Goal: Task Accomplishment & Management: Use online tool/utility

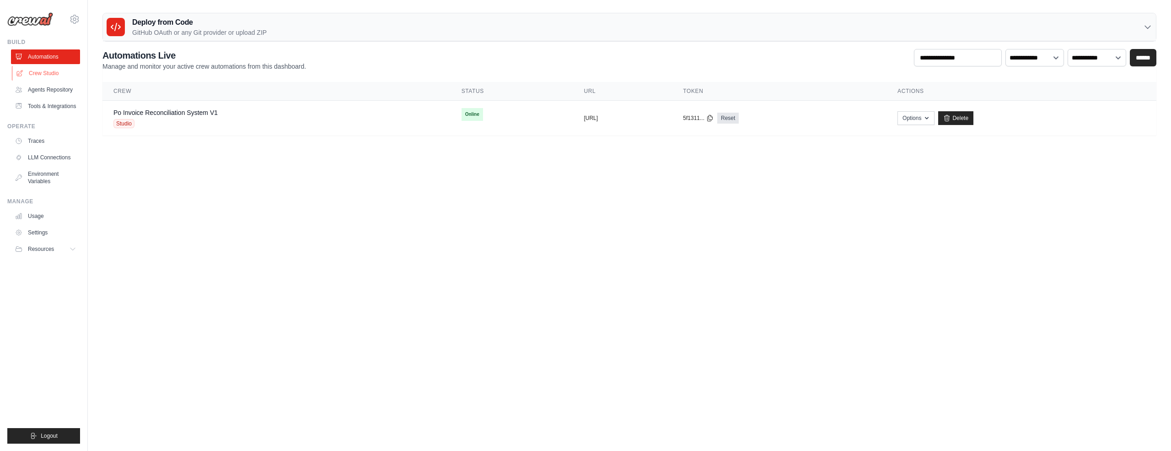
click at [44, 71] on link "Crew Studio" at bounding box center [46, 73] width 69 height 15
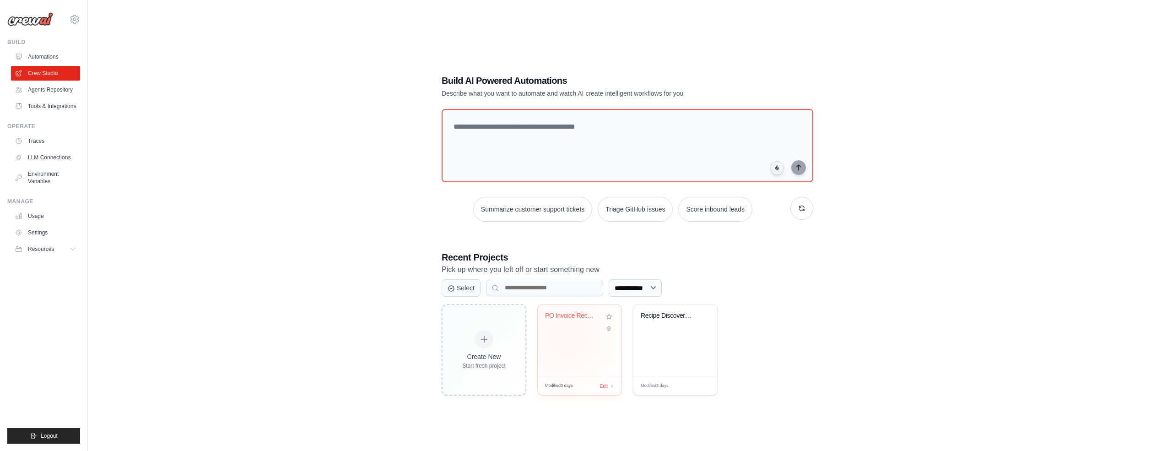
click at [567, 338] on div "PO Invoice Reconciliation Automatio..." at bounding box center [580, 340] width 84 height 72
click at [674, 328] on div "Recipe Discovery Multi-Agent System" at bounding box center [675, 322] width 69 height 21
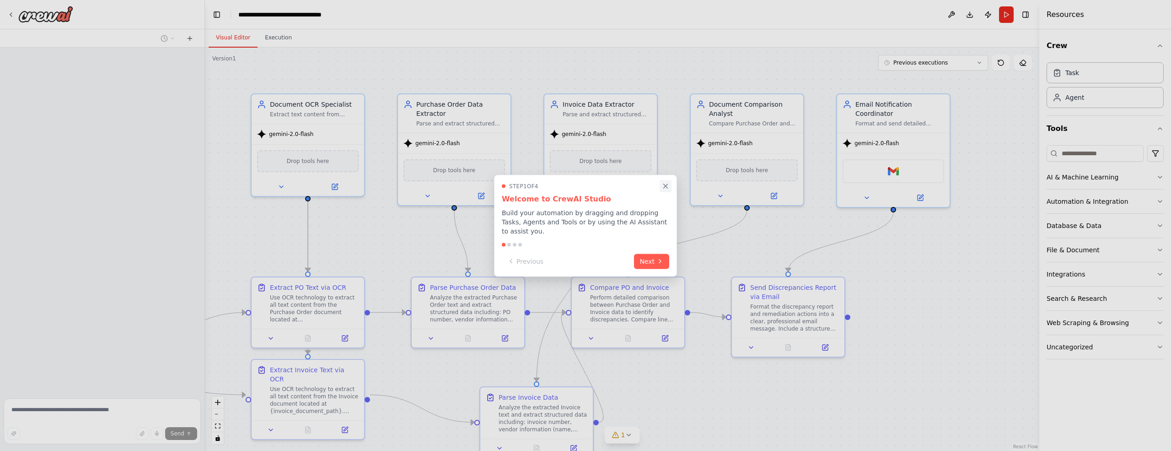
click at [665, 188] on icon "Close walkthrough" at bounding box center [666, 186] width 8 height 8
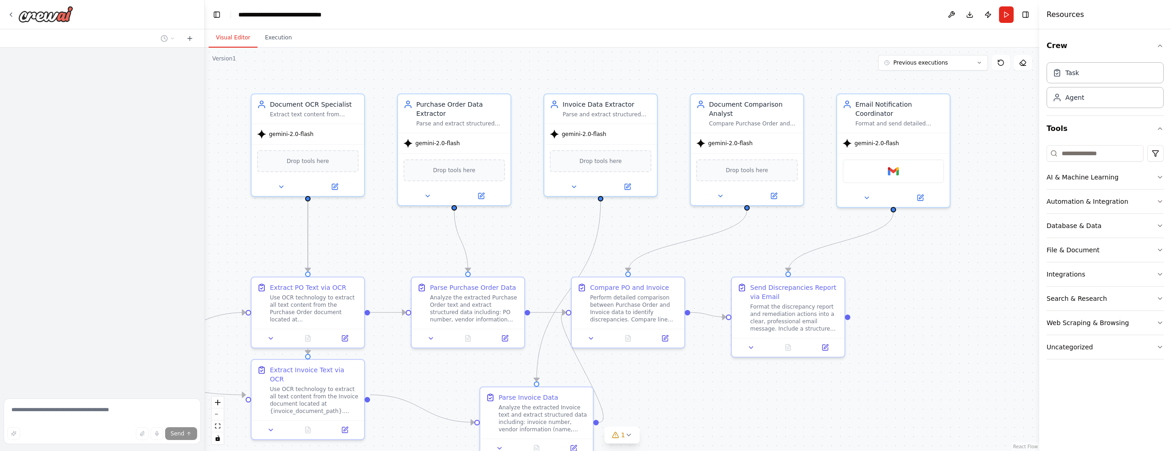
scroll to position [2113, 0]
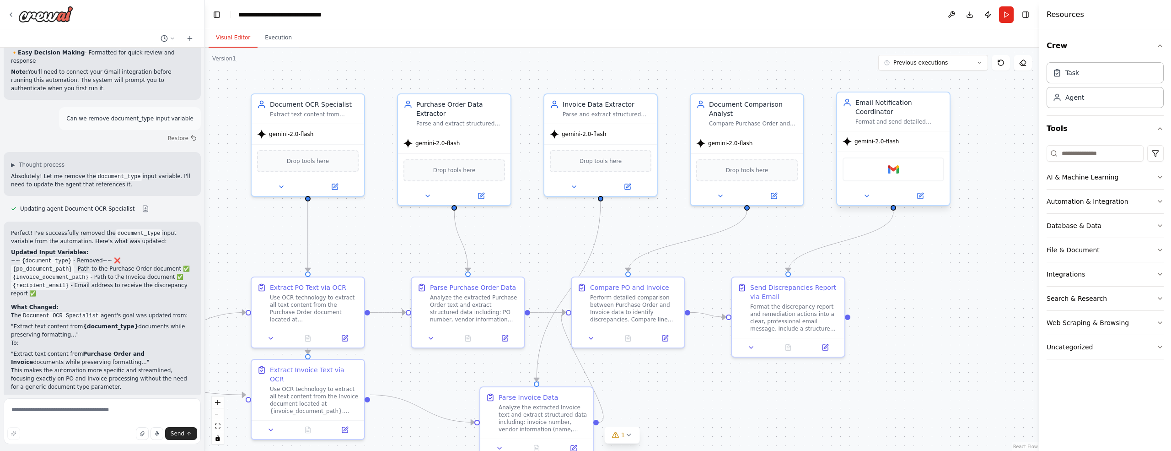
click at [919, 167] on div "Gmail" at bounding box center [894, 169] width 102 height 24
drag, startPoint x: 920, startPoint y: 282, endPoint x: 919, endPoint y: 266, distance: 16.0
click at [920, 282] on div ".deletable-edge-delete-btn { width: 20px; height: 20px; border: 0px solid #ffff…" at bounding box center [622, 249] width 835 height 403
click at [896, 169] on img at bounding box center [894, 169] width 11 height 11
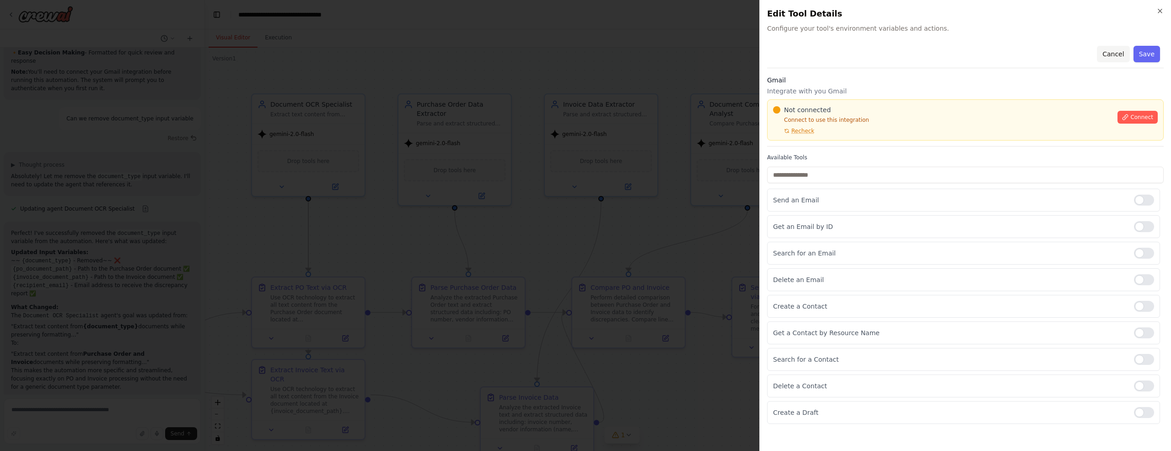
click at [1117, 53] on button "Cancel" at bounding box center [1113, 54] width 32 height 16
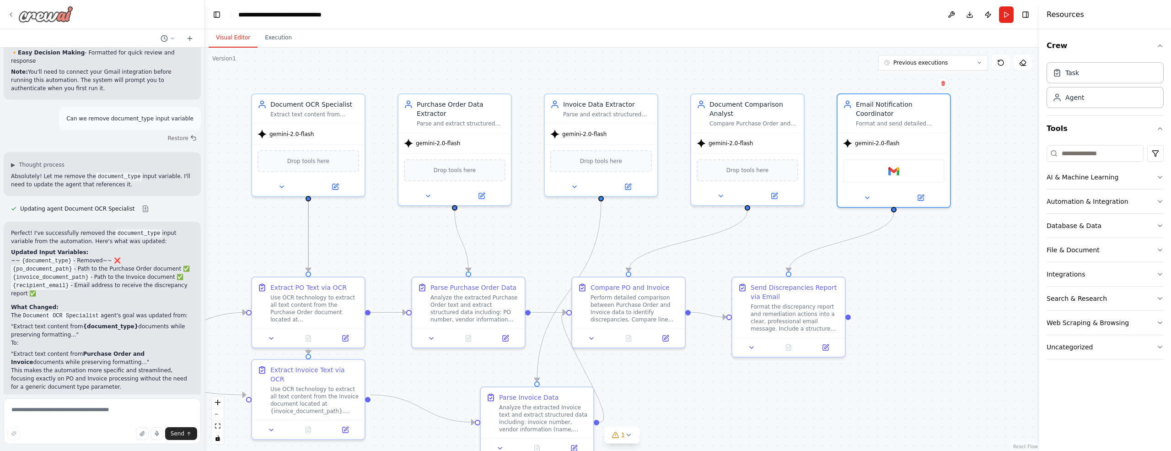
click at [12, 16] on icon at bounding box center [10, 14] width 7 height 7
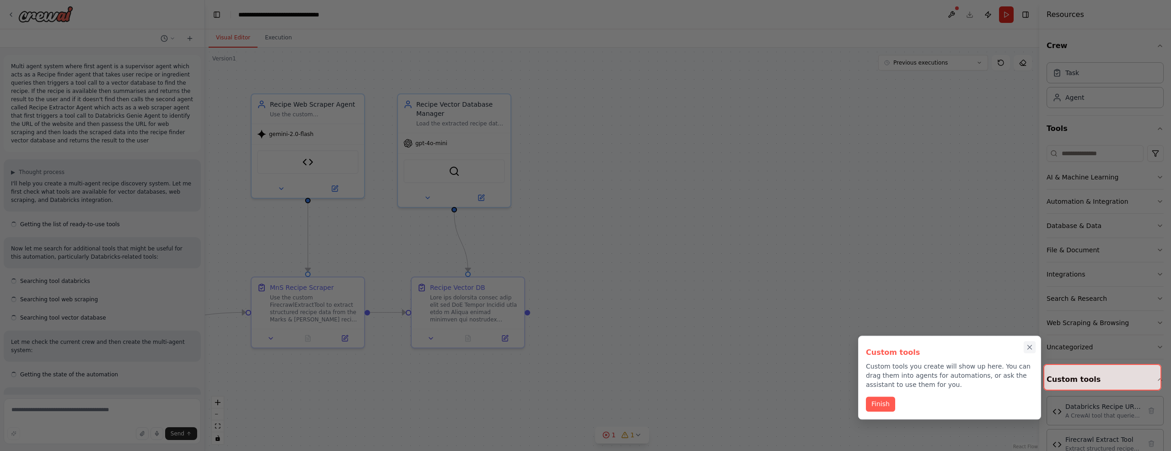
scroll to position [7382, 0]
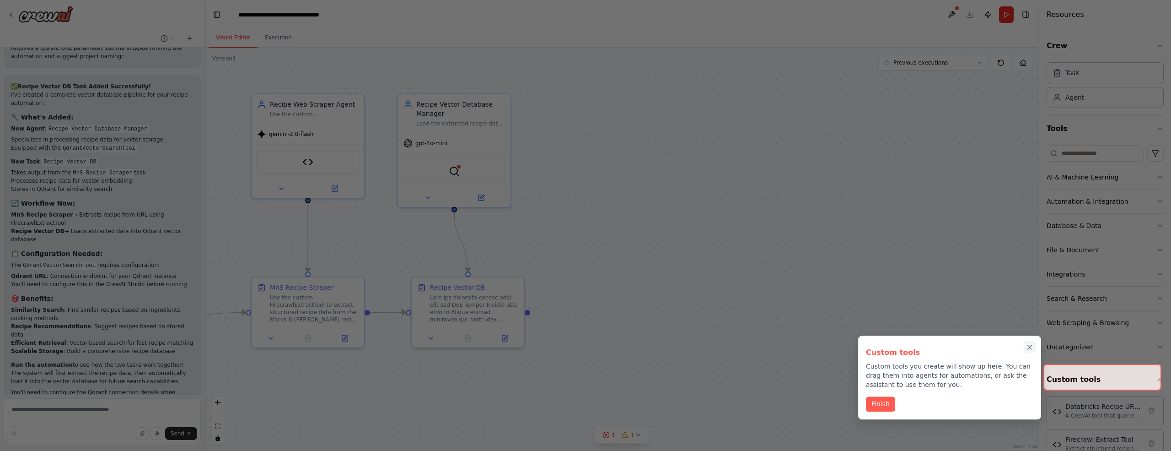
click at [1031, 347] on icon "Close walkthrough" at bounding box center [1030, 347] width 4 height 4
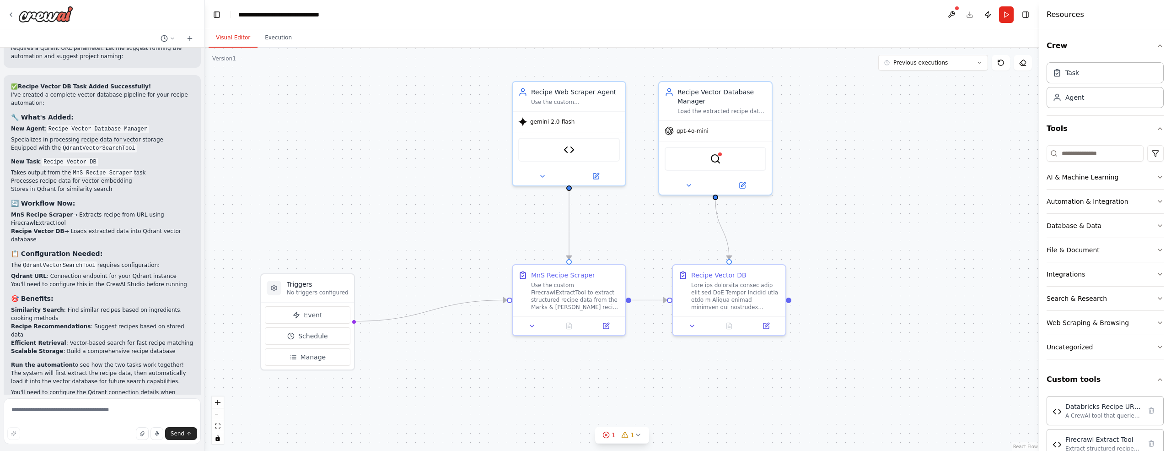
drag, startPoint x: 464, startPoint y: 393, endPoint x: 694, endPoint y: 385, distance: 230.3
click at [694, 385] on div ".deletable-edge-delete-btn { width: 20px; height: 20px; border: 0px solid #ffff…" at bounding box center [622, 249] width 835 height 403
drag, startPoint x: 301, startPoint y: 277, endPoint x: 294, endPoint y: 257, distance: 21.4
click at [294, 257] on div "Triggers No triggers configured" at bounding box center [303, 270] width 93 height 28
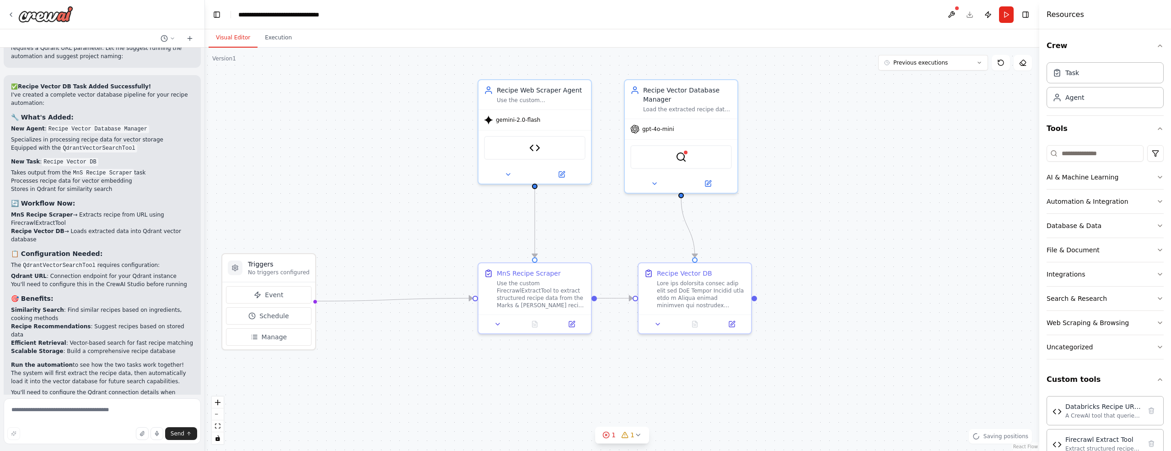
drag, startPoint x: 405, startPoint y: 205, endPoint x: 400, endPoint y: 209, distance: 5.9
click at [400, 209] on div ".deletable-edge-delete-btn { width: 20px; height: 20px; border: 0px solid #ffff…" at bounding box center [622, 249] width 835 height 403
click at [971, 66] on button "Previous executions" at bounding box center [934, 63] width 110 height 16
click at [912, 81] on div "01/10/2025" at bounding box center [939, 79] width 92 height 7
click at [283, 37] on button "Execution" at bounding box center [279, 37] width 42 height 19
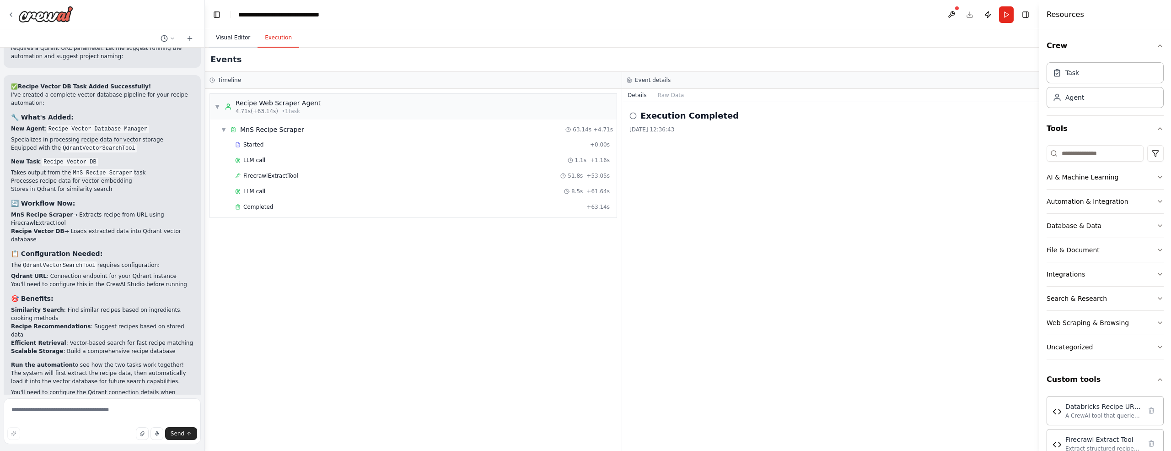
click at [233, 38] on button "Visual Editor" at bounding box center [233, 37] width 49 height 19
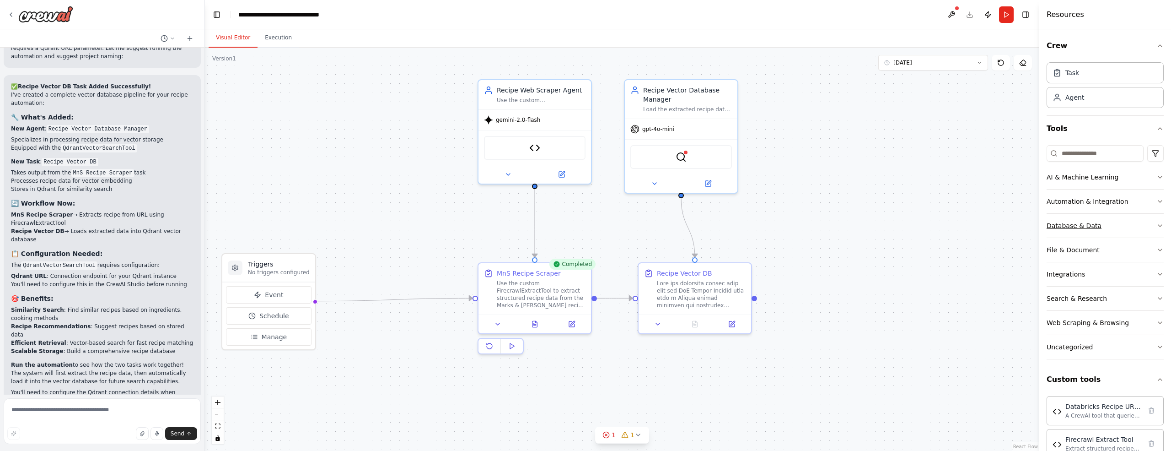
click at [1157, 224] on icon "button" at bounding box center [1160, 225] width 7 height 7
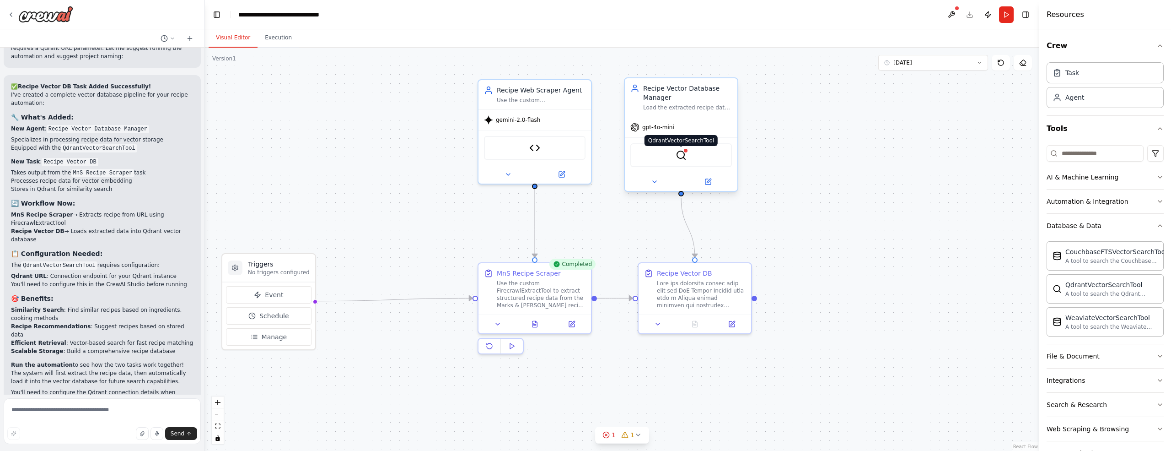
click at [686, 151] on div at bounding box center [685, 150] width 5 height 5
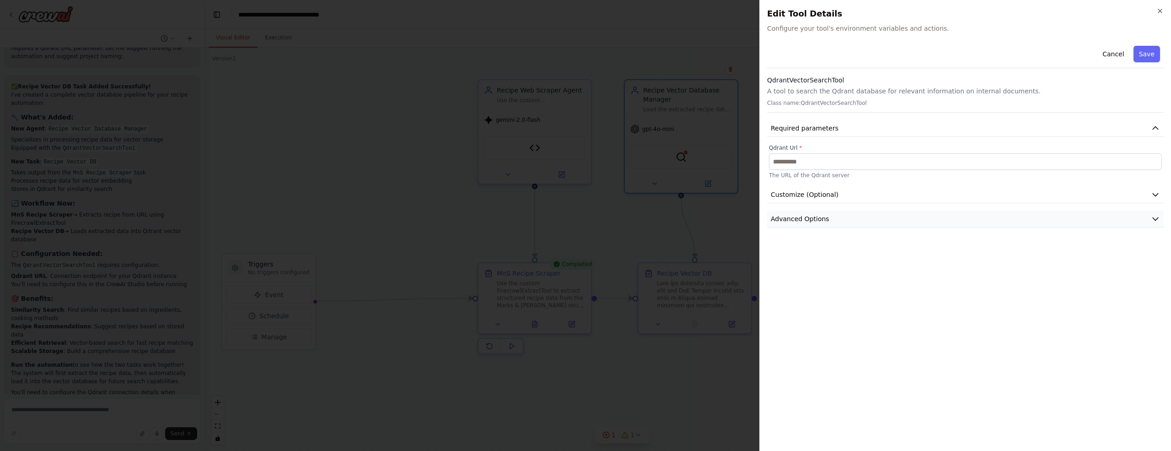
click at [1158, 219] on icon "button" at bounding box center [1155, 218] width 9 height 9
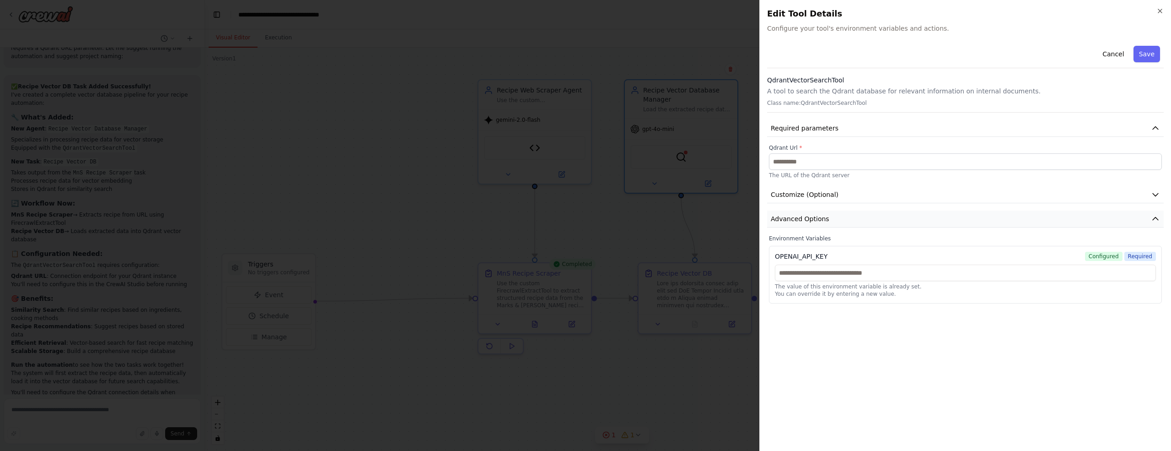
click at [1158, 219] on icon "button" at bounding box center [1155, 218] width 5 height 3
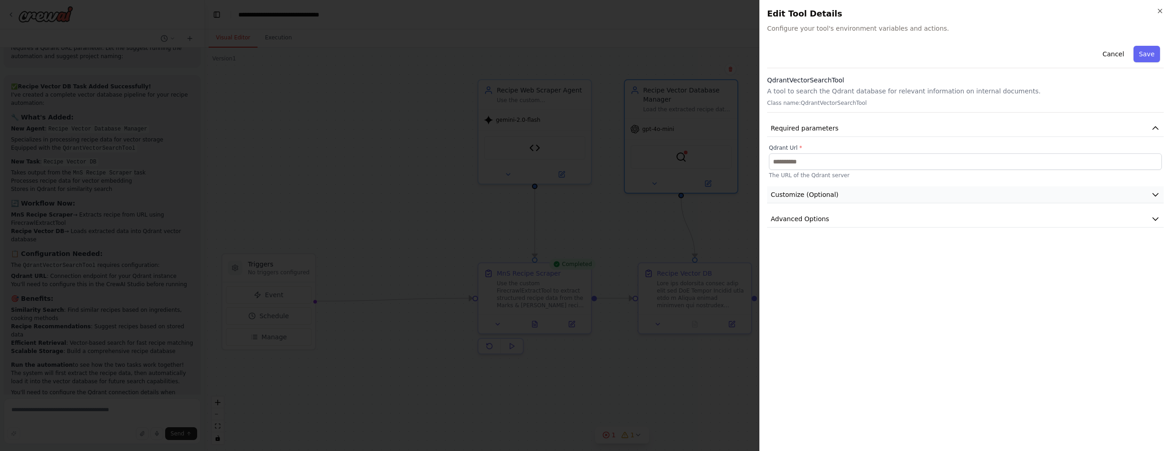
click at [1152, 197] on icon "button" at bounding box center [1155, 194] width 9 height 9
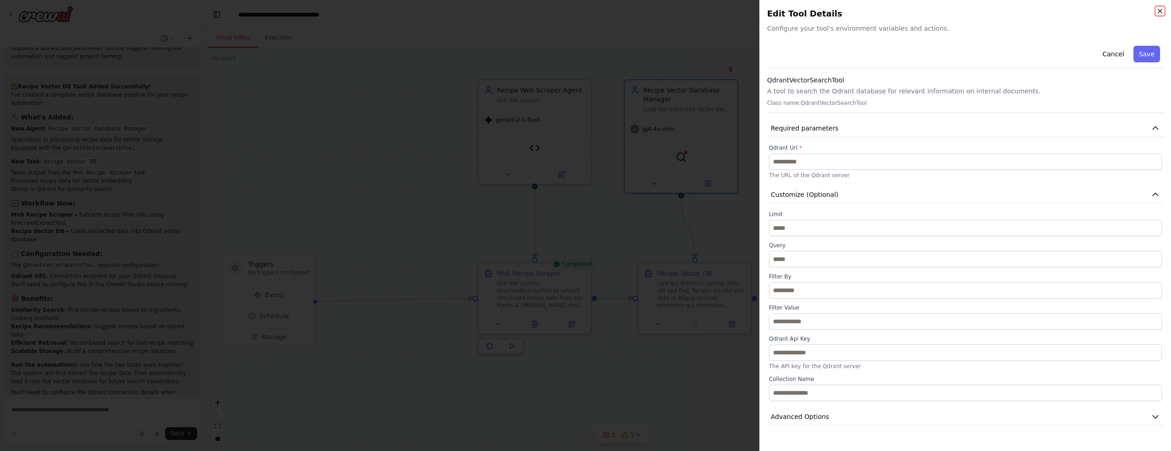
click at [1158, 11] on icon "button" at bounding box center [1160, 10] width 7 height 7
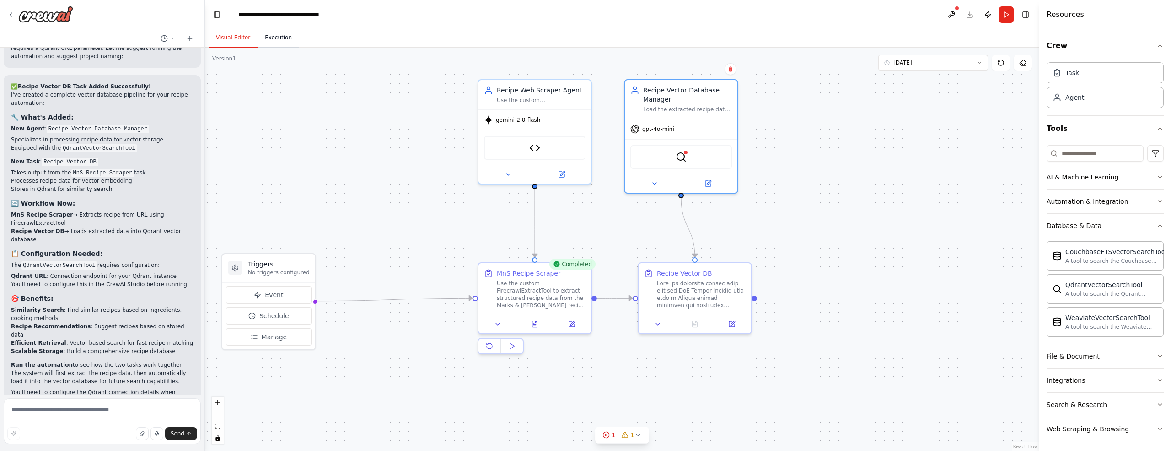
click at [279, 38] on button "Execution" at bounding box center [279, 37] width 42 height 19
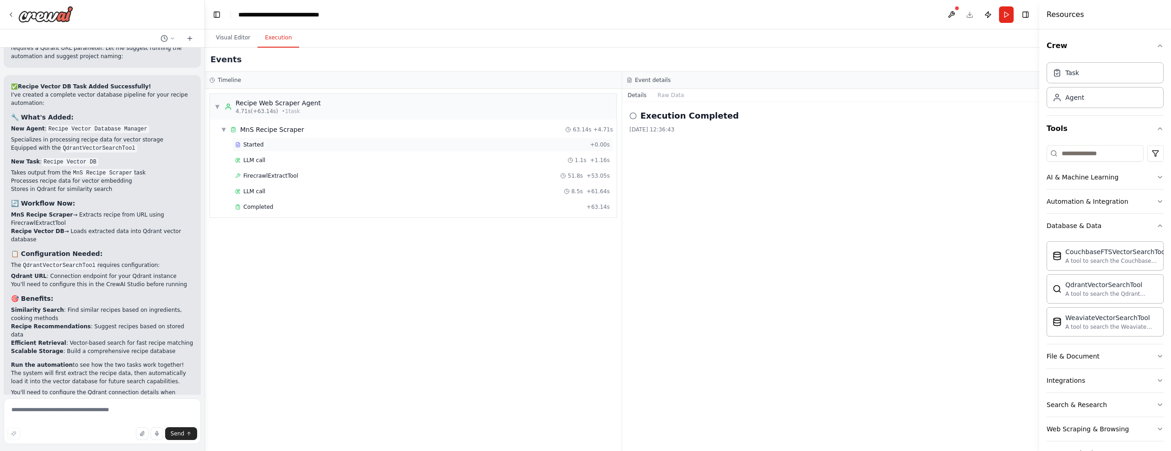
click at [259, 147] on span "Started" at bounding box center [253, 144] width 20 height 7
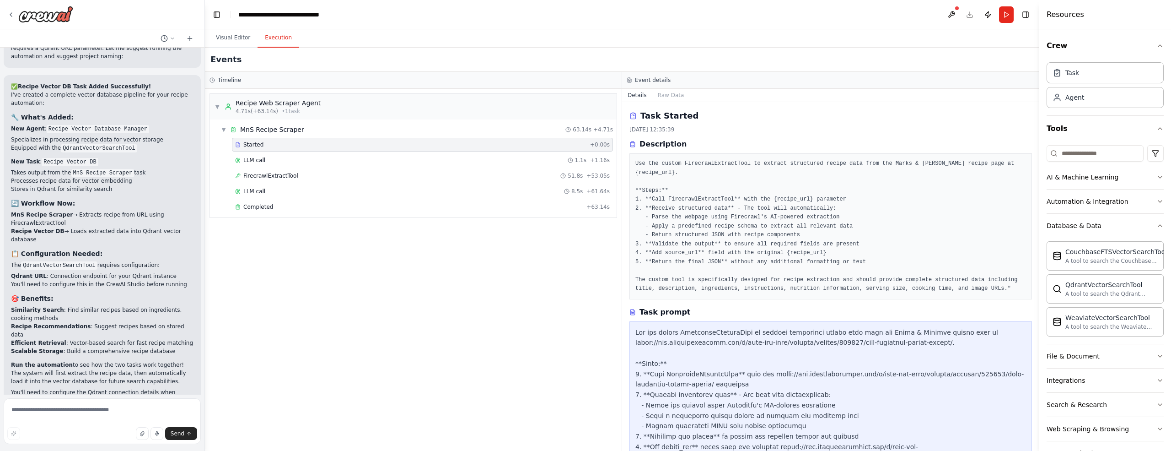
drag, startPoint x: 655, startPoint y: 343, endPoint x: 814, endPoint y: 343, distance: 158.8
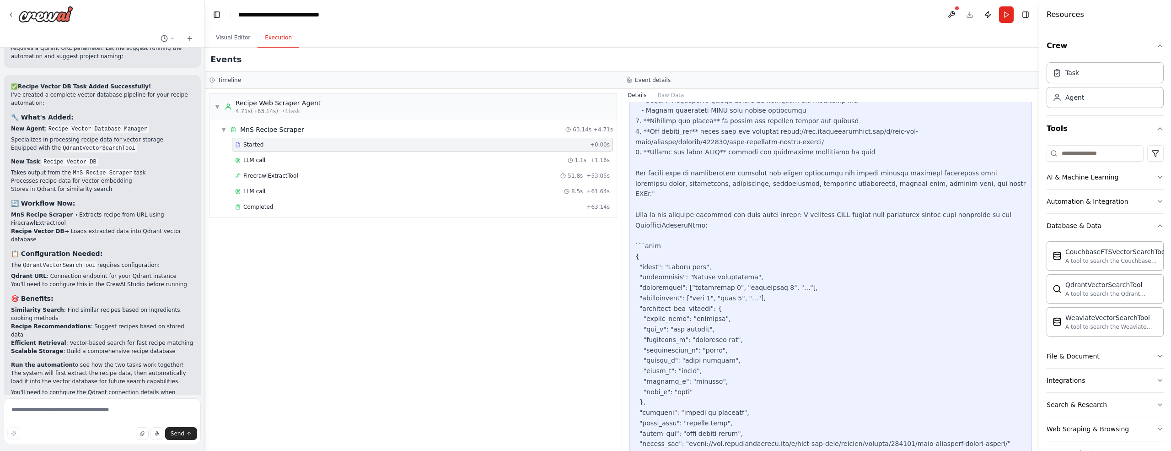
scroll to position [374, 0]
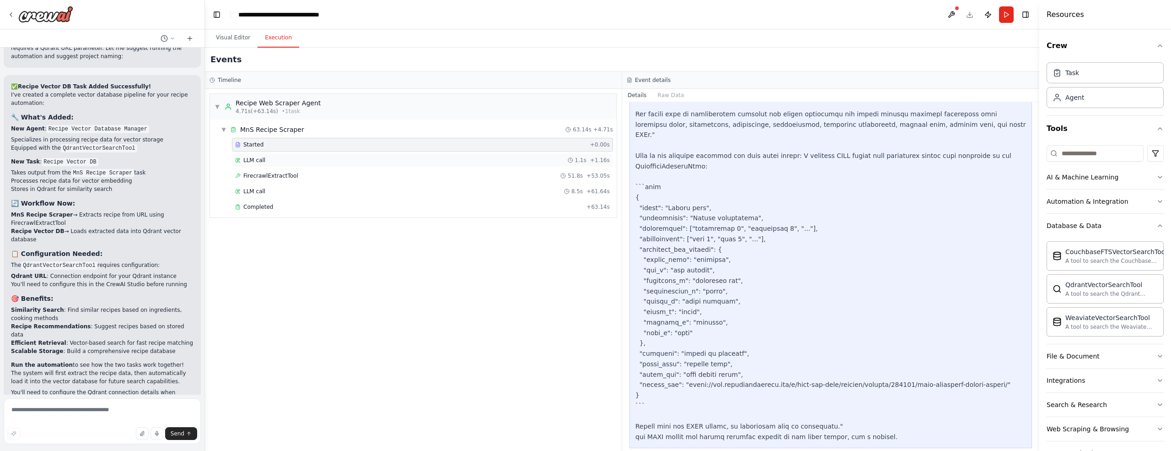
click at [248, 164] on div "LLM call 1.1s + 1.16s" at bounding box center [422, 160] width 381 height 14
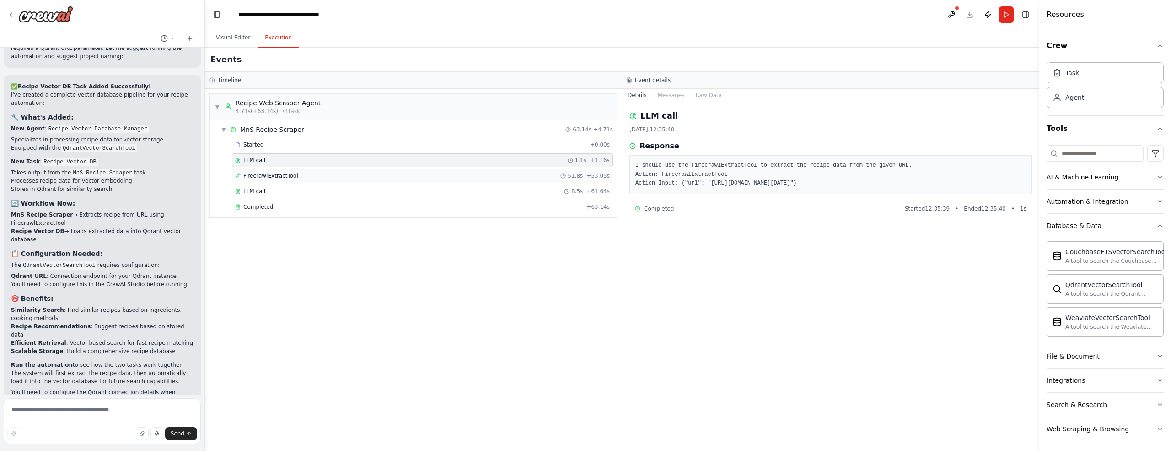
click at [264, 173] on span "FirecrawlExtractTool" at bounding box center [270, 175] width 55 height 7
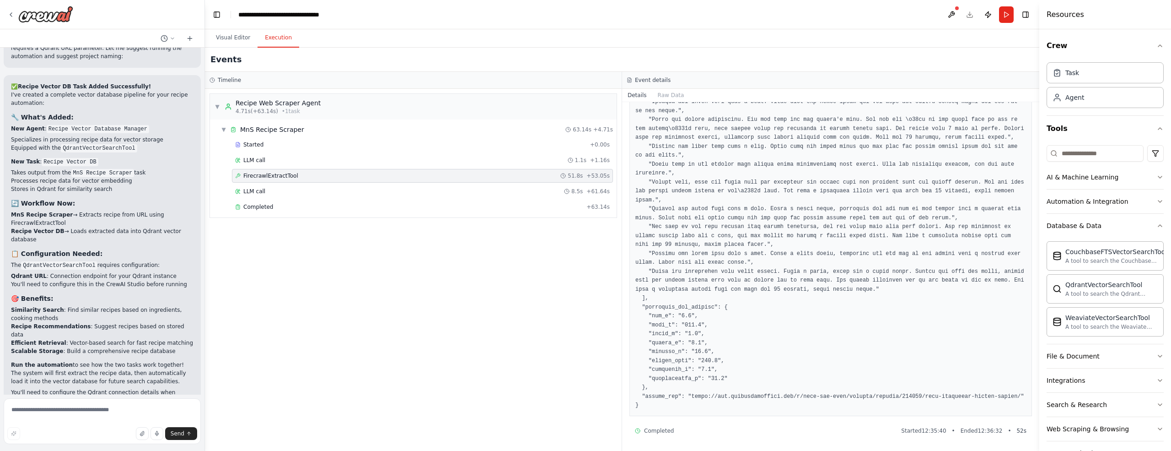
scroll to position [372, 0]
click at [240, 36] on button "Visual Editor" at bounding box center [233, 37] width 49 height 19
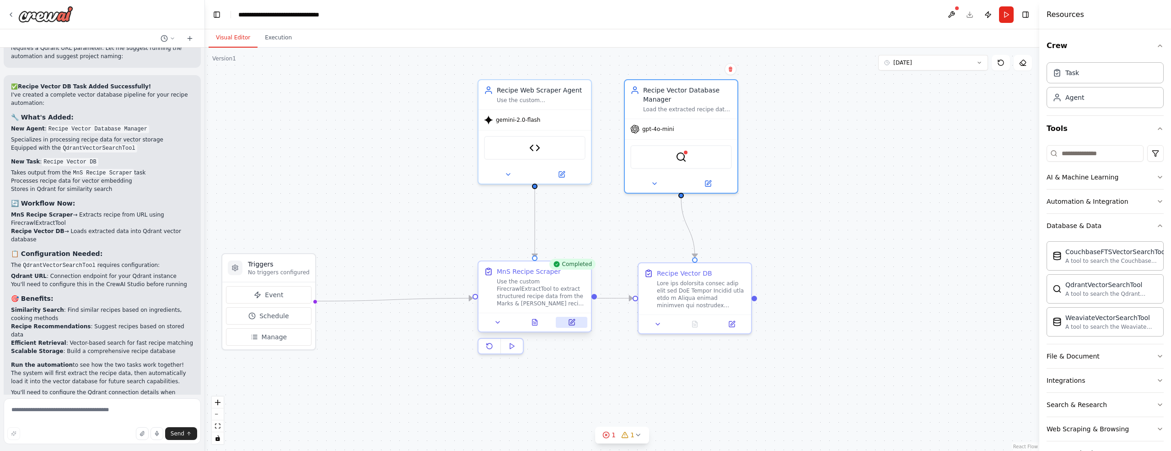
click at [570, 320] on icon at bounding box center [571, 321] width 5 height 5
select select "*****"
select select "******"
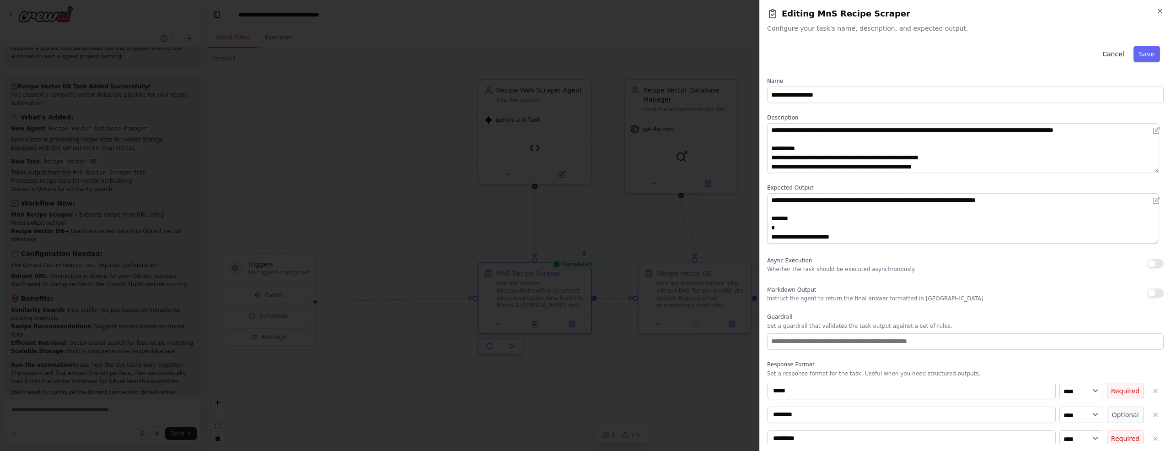
scroll to position [0, 0]
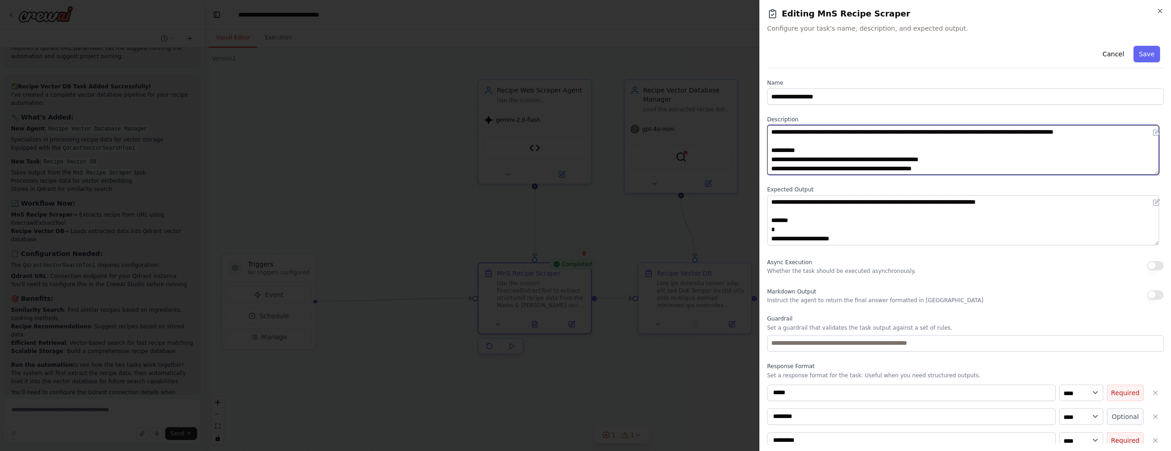
click at [794, 137] on textarea "**********" at bounding box center [963, 150] width 392 height 50
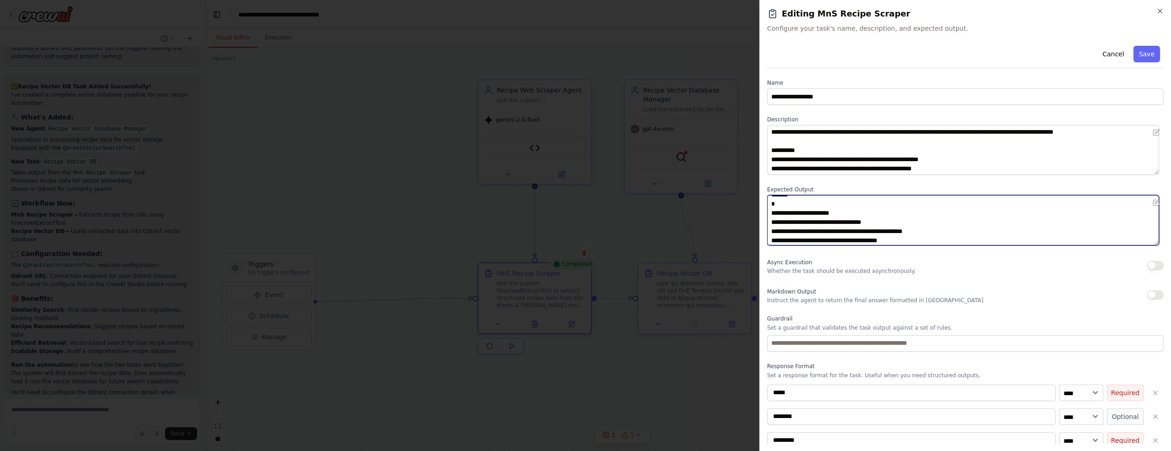
click at [841, 219] on textarea "**********" at bounding box center [963, 220] width 392 height 50
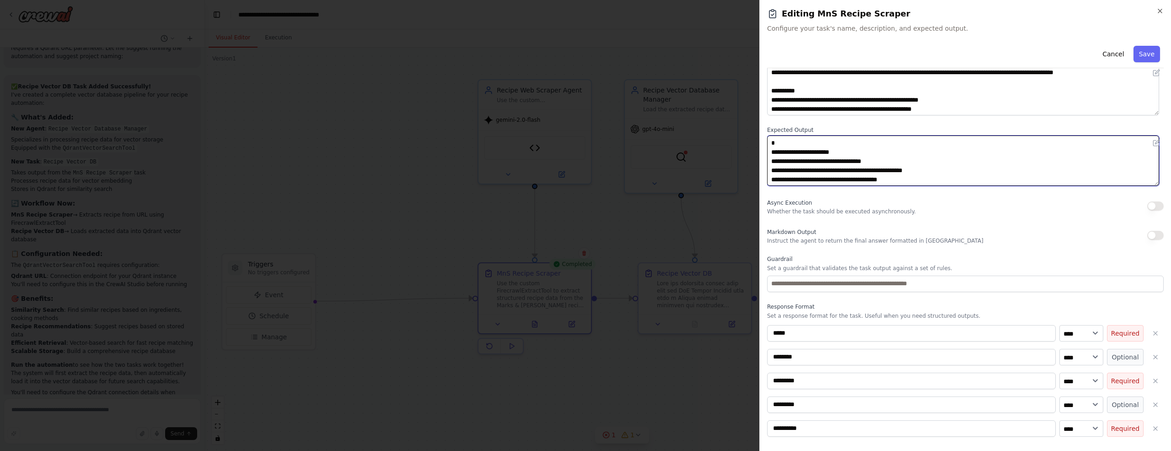
scroll to position [60, 0]
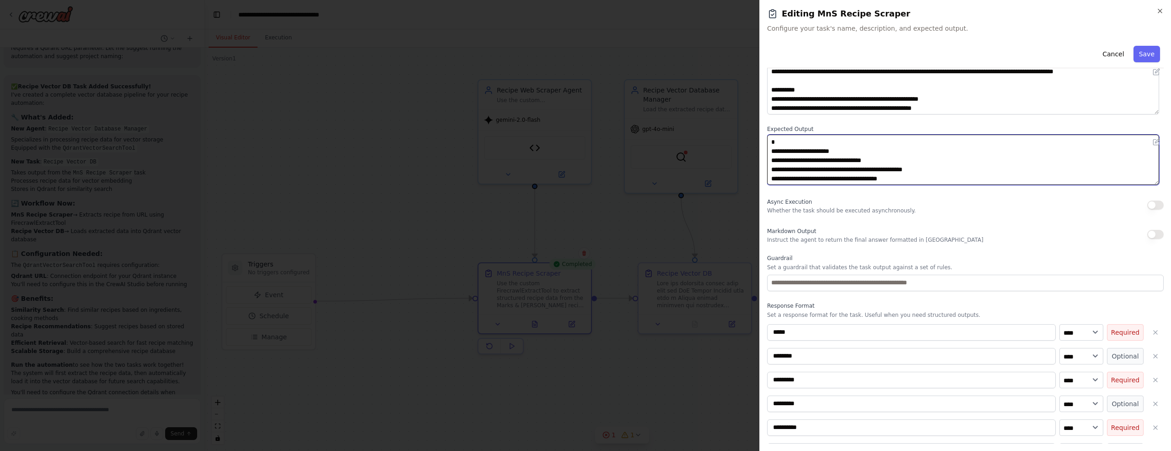
click at [816, 160] on textarea "**********" at bounding box center [963, 160] width 392 height 50
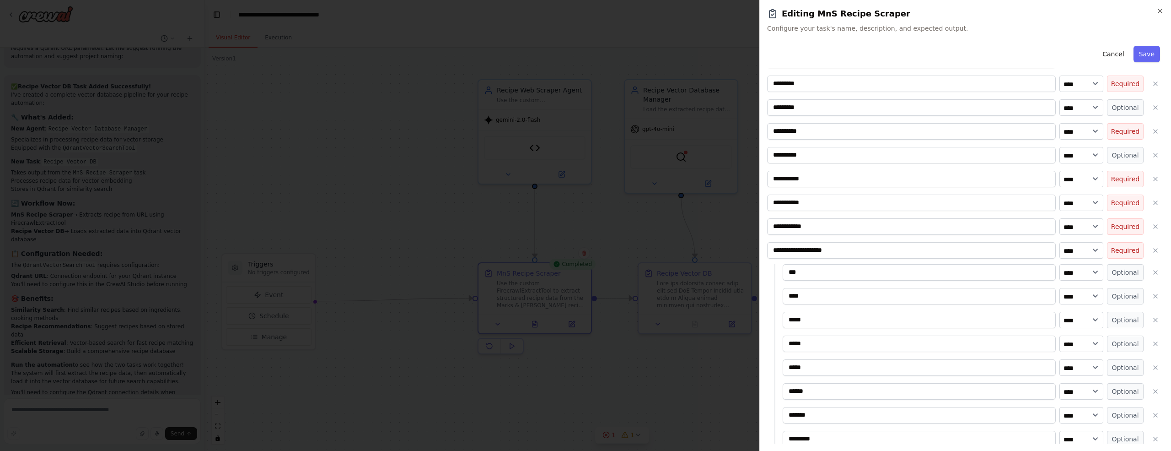
scroll to position [357, 0]
click at [1158, 10] on icon "button" at bounding box center [1160, 10] width 7 height 7
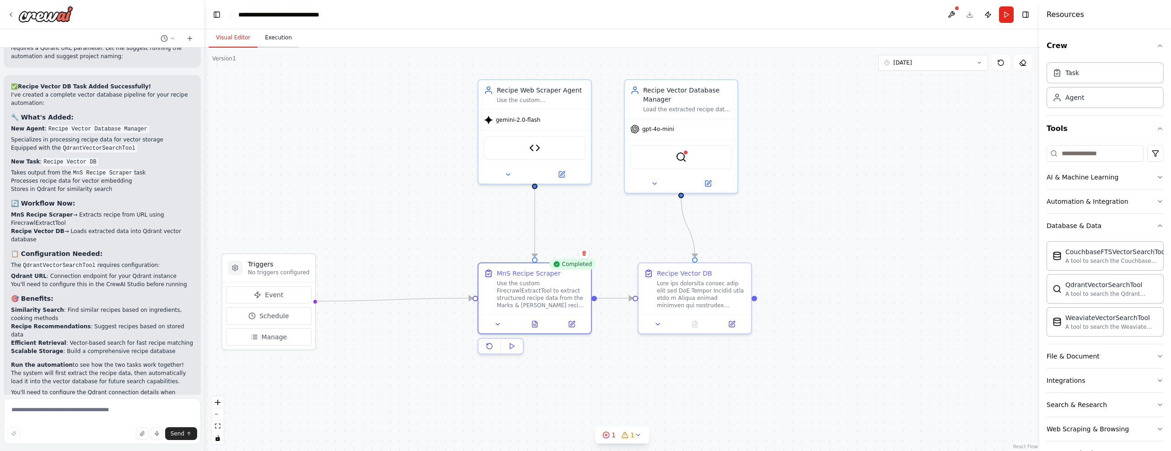
click at [272, 37] on button "Execution" at bounding box center [279, 37] width 42 height 19
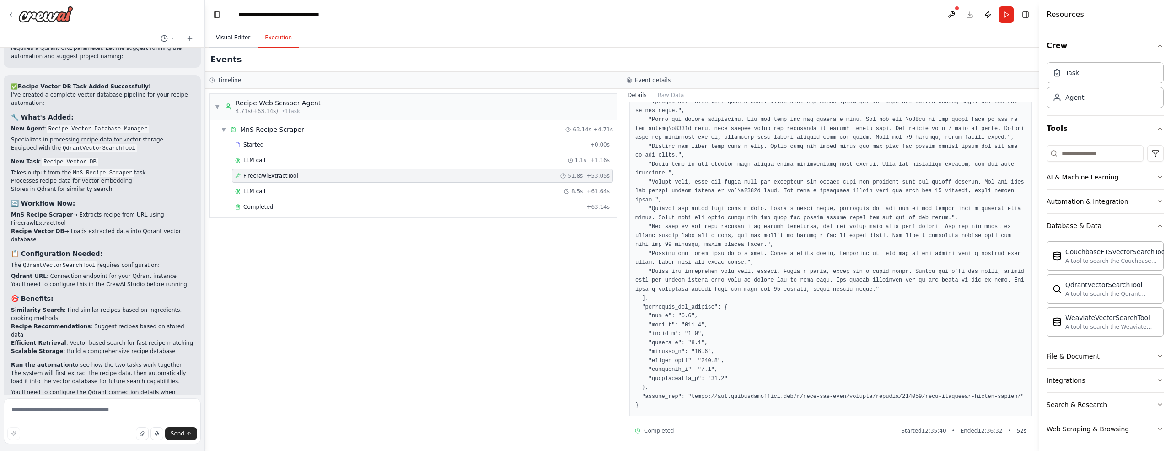
click at [231, 38] on button "Visual Editor" at bounding box center [233, 37] width 49 height 19
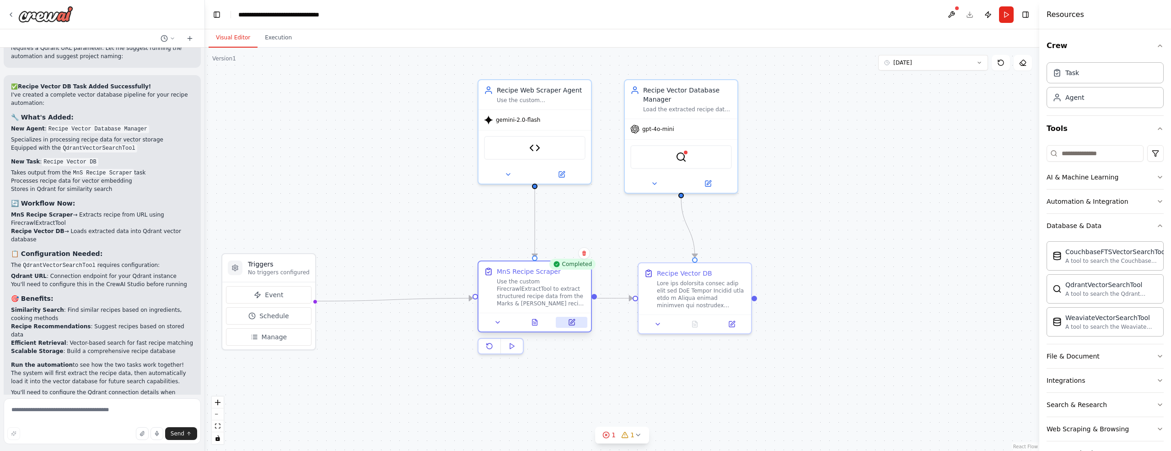
click at [575, 323] on button at bounding box center [572, 322] width 32 height 11
select select "*****"
select select "******"
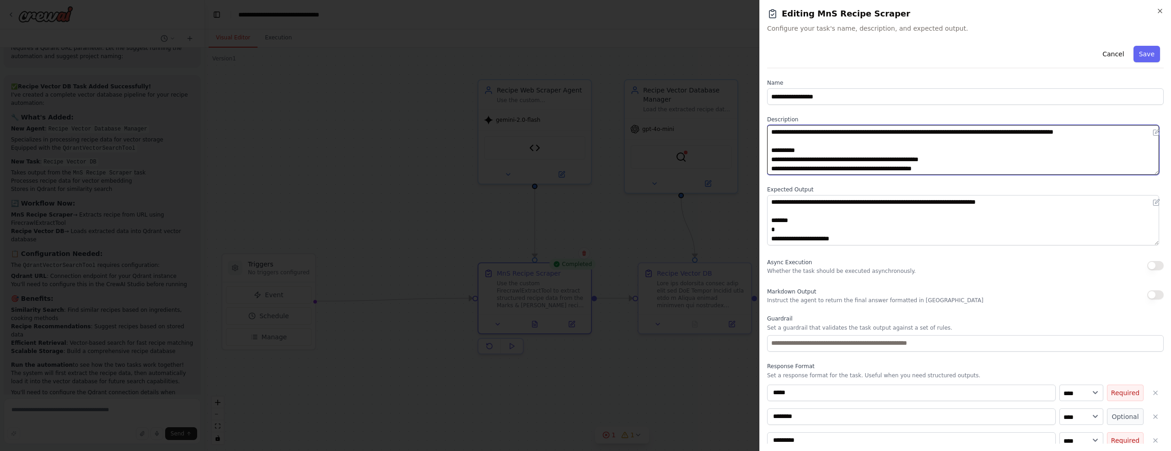
click at [814, 143] on textarea "**********" at bounding box center [963, 150] width 392 height 50
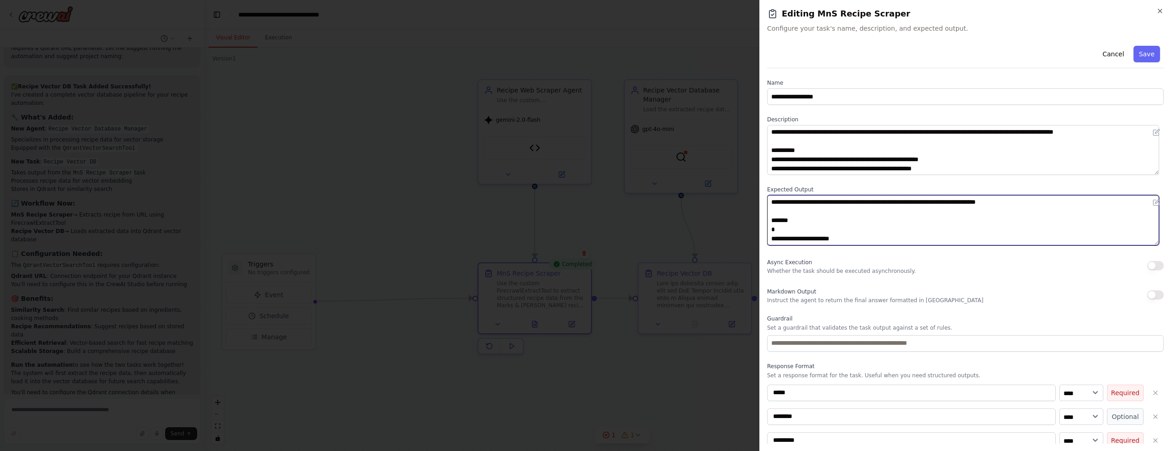
click at [810, 228] on textarea "**********" at bounding box center [963, 220] width 392 height 50
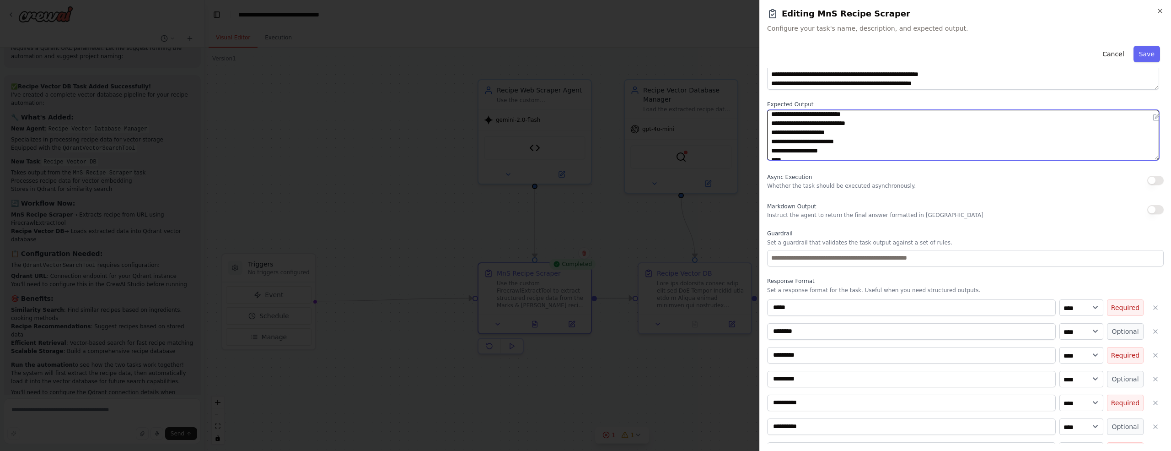
scroll to position [85, 0]
click at [840, 151] on textarea "**********" at bounding box center [963, 135] width 392 height 50
click at [1159, 13] on icon "button" at bounding box center [1160, 10] width 7 height 7
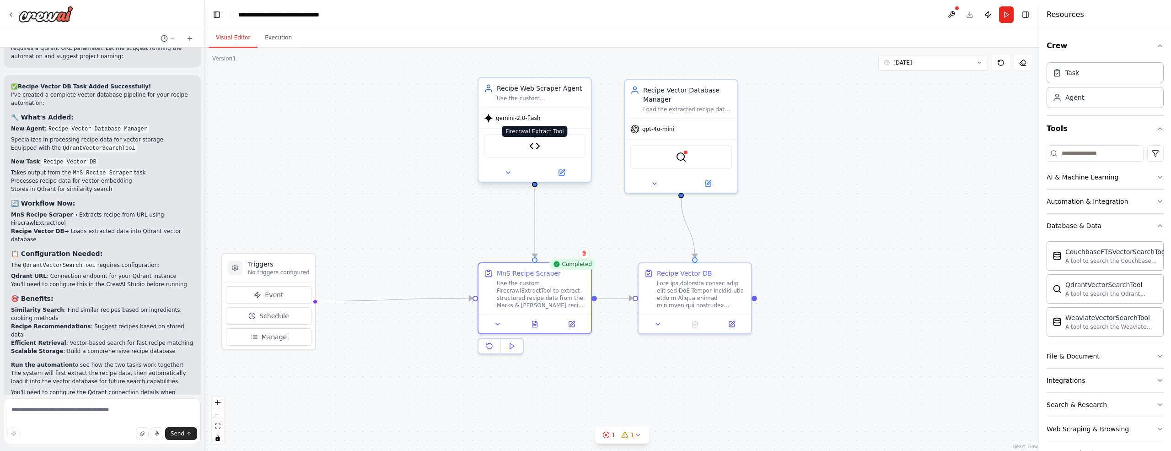
click at [538, 146] on img at bounding box center [534, 145] width 11 height 11
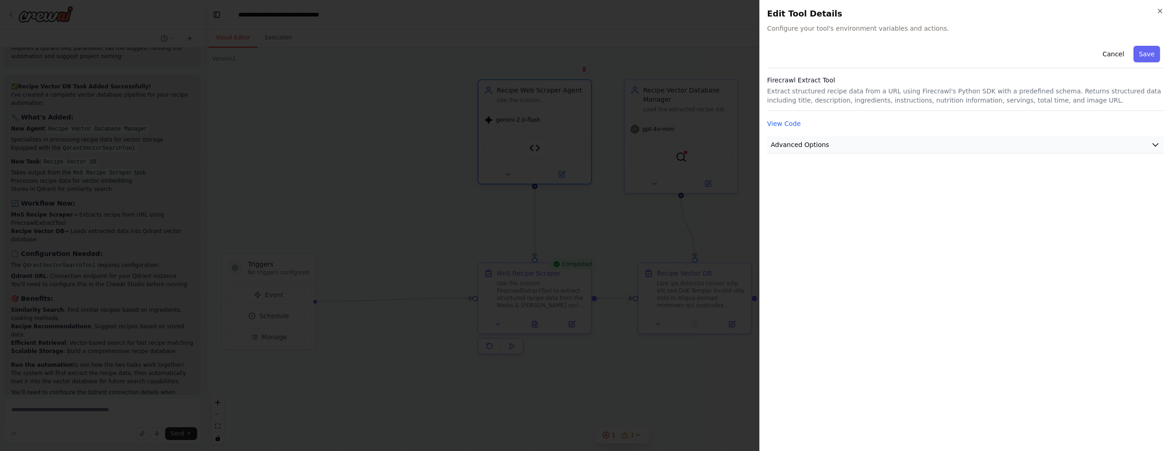
click at [1154, 142] on icon "button" at bounding box center [1155, 144] width 9 height 9
click at [1159, 142] on icon "button" at bounding box center [1155, 144] width 9 height 9
click at [793, 126] on button "View Code" at bounding box center [784, 123] width 34 height 9
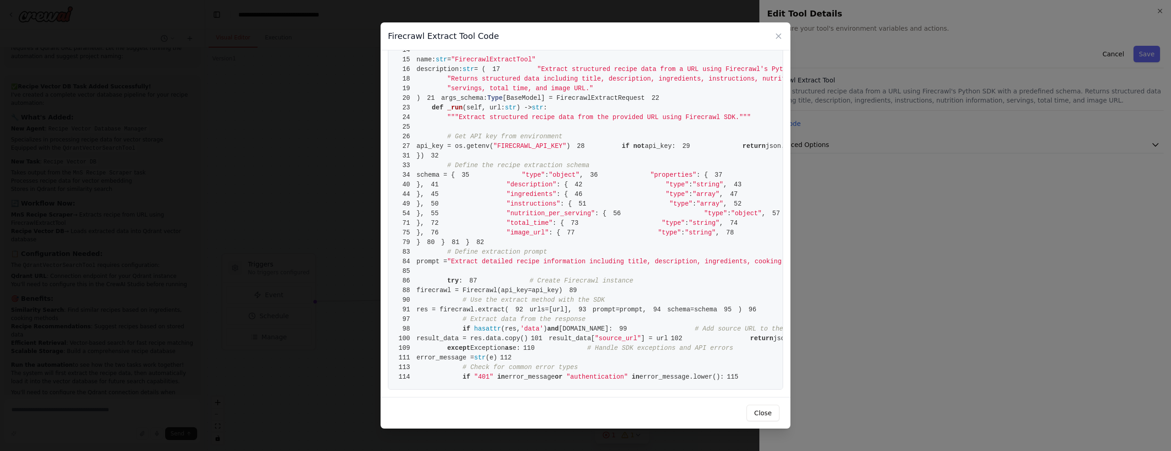
scroll to position [718, 0]
click at [776, 35] on icon at bounding box center [778, 36] width 9 height 9
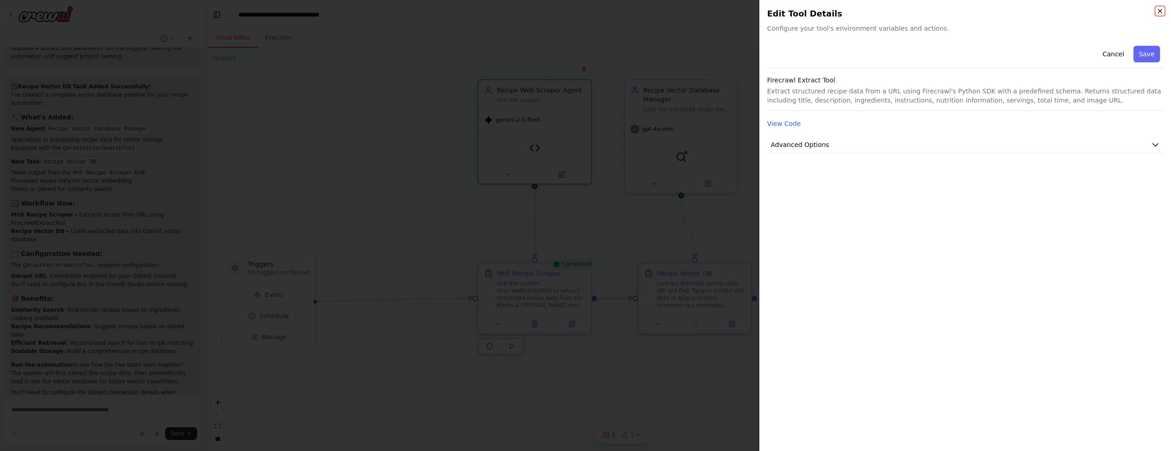
click at [1160, 11] on icon "button" at bounding box center [1161, 11] width 4 height 4
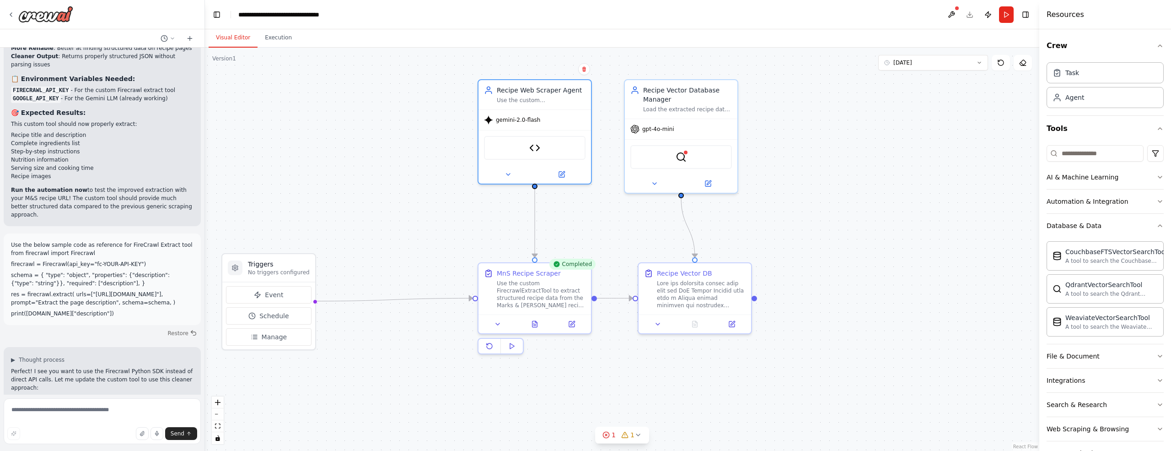
scroll to position [5348, 0]
click at [1157, 225] on icon "button" at bounding box center [1160, 225] width 7 height 7
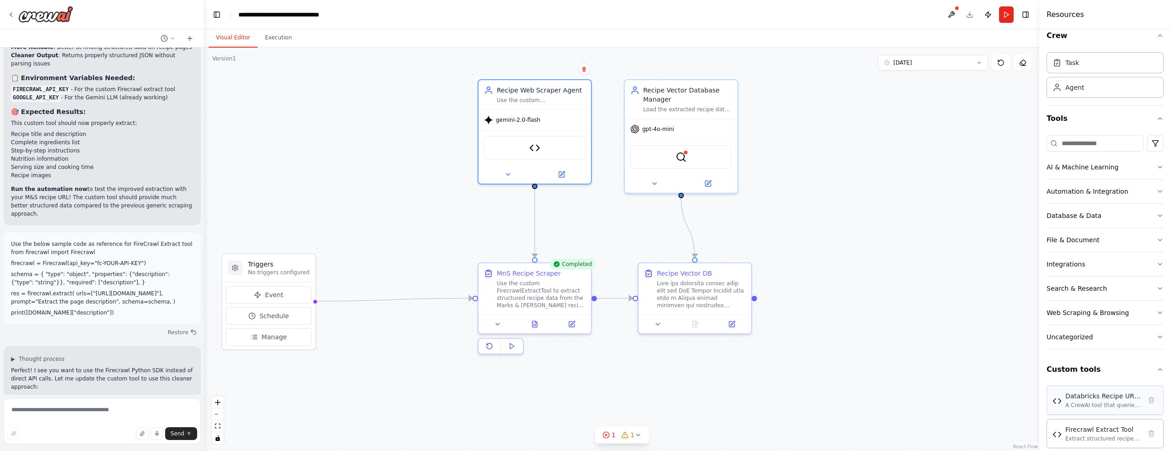
scroll to position [19, 0]
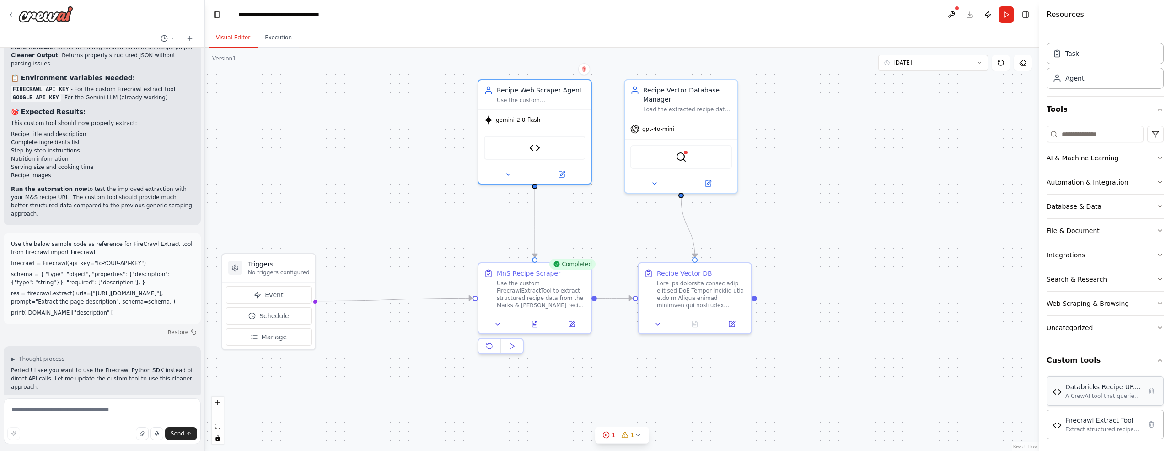
click at [1097, 386] on div "Databricks Recipe URL Tool" at bounding box center [1104, 386] width 76 height 9
click at [1093, 388] on div "Databricks Recipe URL Tool" at bounding box center [1104, 386] width 76 height 9
click at [1060, 392] on img at bounding box center [1057, 391] width 9 height 9
click at [1105, 386] on div "Databricks Recipe URL Tool" at bounding box center [1104, 386] width 76 height 9
click at [1073, 394] on div "A CrewAI tool that queries Databricks Genie agent to retrieve Marks and Spencer…" at bounding box center [1104, 395] width 76 height 7
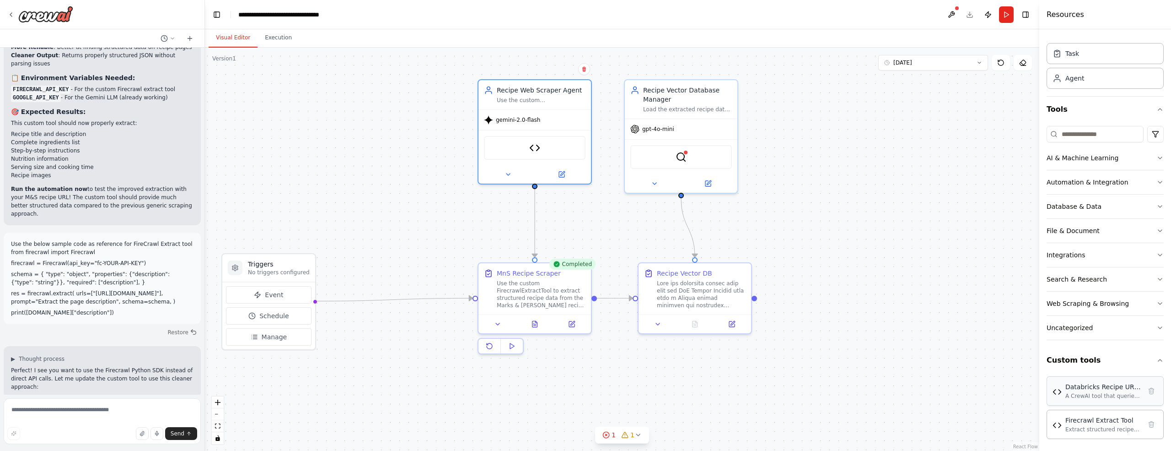
click at [1073, 394] on div "A CrewAI tool that queries Databricks Genie agent to retrieve Marks and Spencer…" at bounding box center [1104, 395] width 76 height 7
click at [1069, 387] on div "Databricks Recipe URL Tool" at bounding box center [1104, 386] width 76 height 9
click at [1061, 392] on img at bounding box center [1057, 391] width 9 height 9
click at [11, 15] on icon at bounding box center [10, 14] width 7 height 7
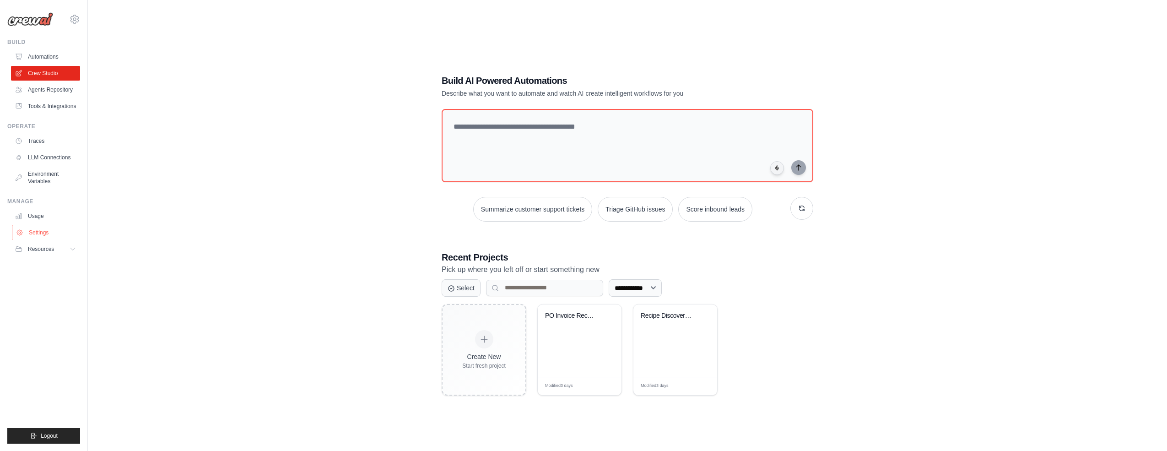
click at [45, 234] on link "Settings" at bounding box center [46, 232] width 69 height 15
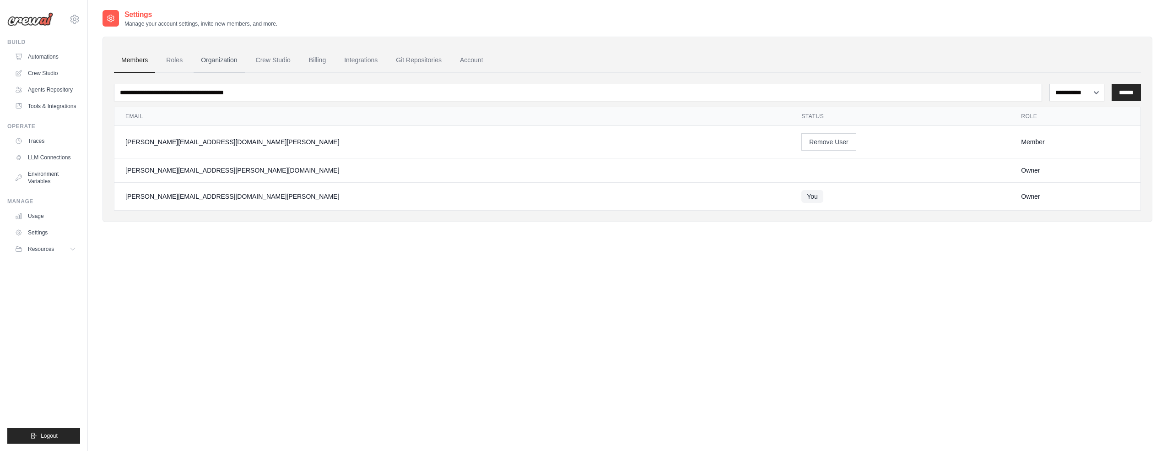
click at [209, 59] on link "Organization" at bounding box center [219, 60] width 51 height 25
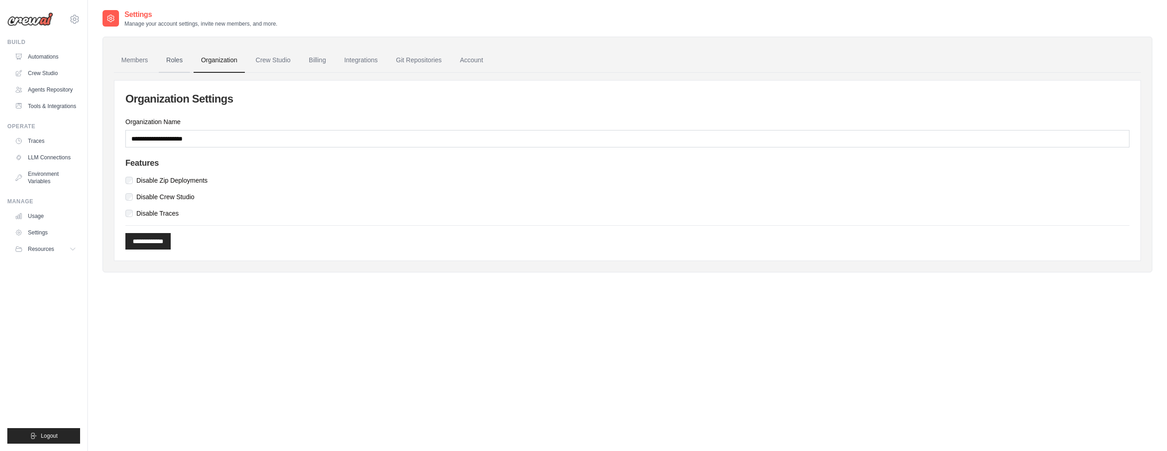
click at [179, 61] on link "Roles" at bounding box center [174, 60] width 31 height 25
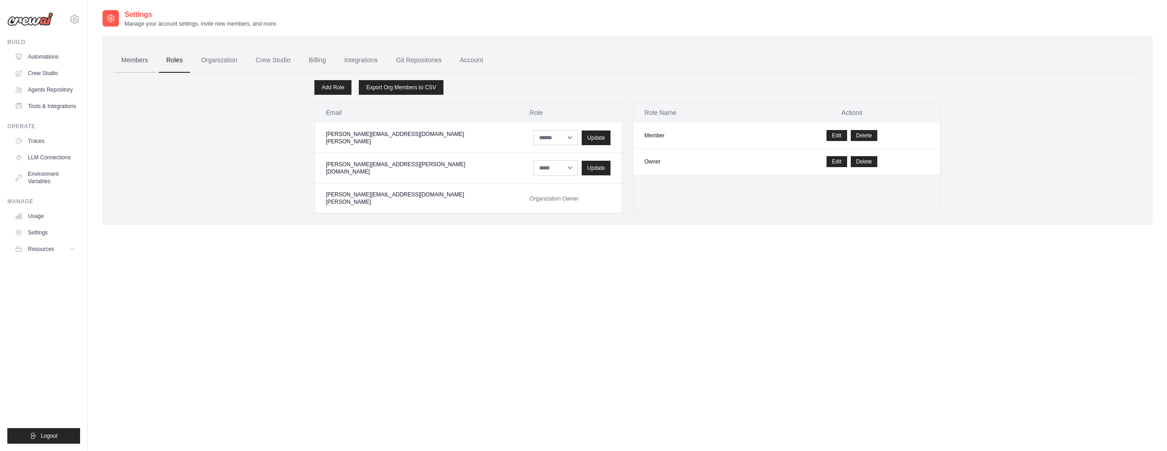
click at [141, 62] on link "Members" at bounding box center [134, 60] width 41 height 25
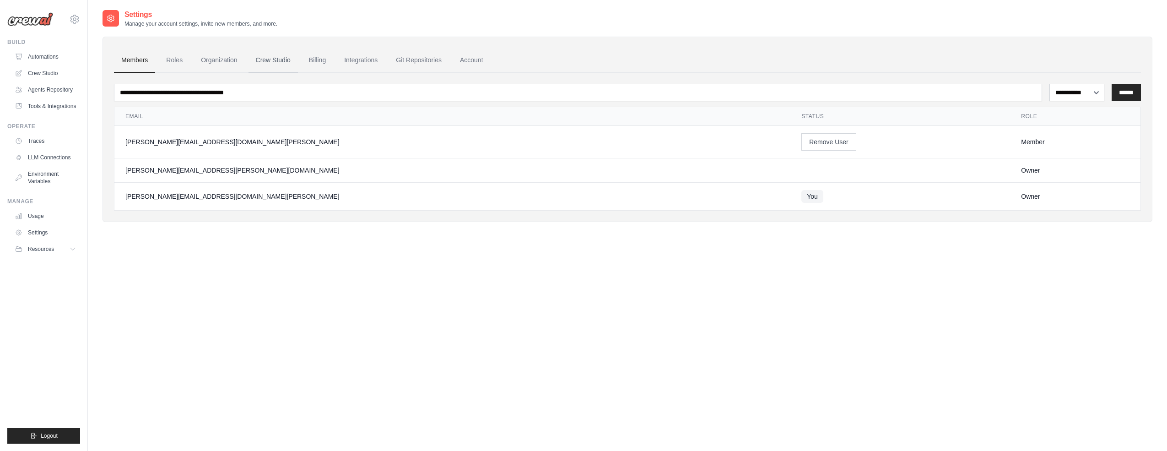
click at [270, 60] on link "Crew Studio" at bounding box center [272, 60] width 49 height 25
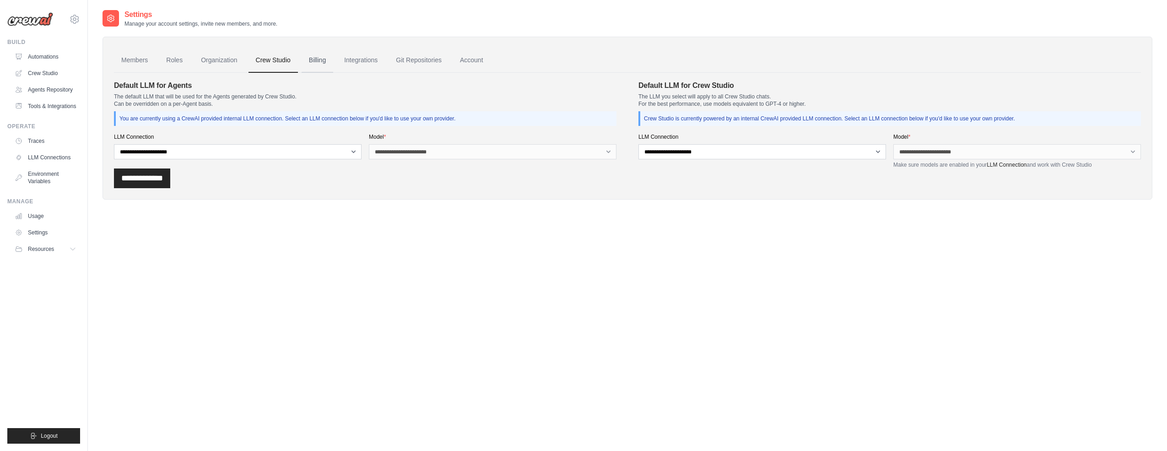
click at [317, 61] on link "Billing" at bounding box center [318, 60] width 32 height 25
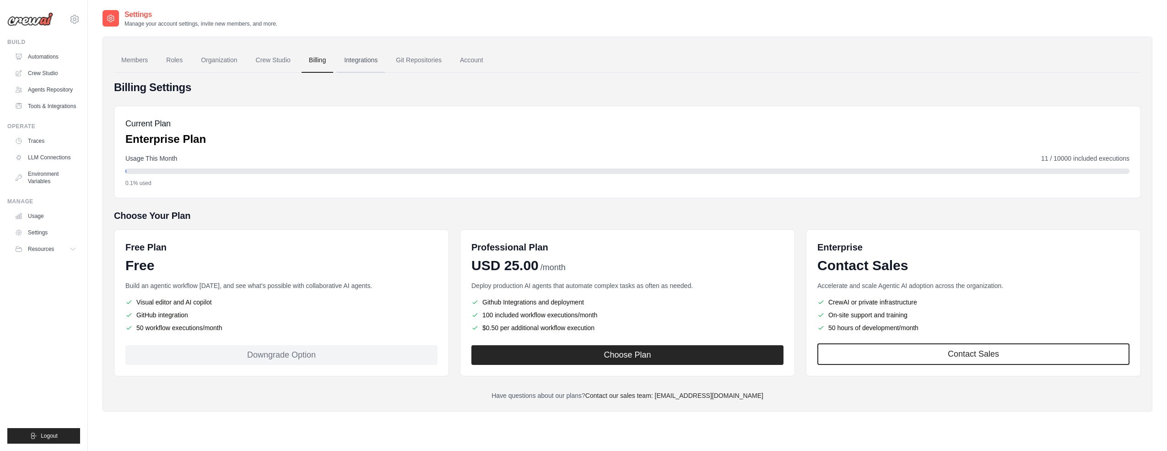
click at [354, 62] on link "Integrations" at bounding box center [361, 60] width 48 height 25
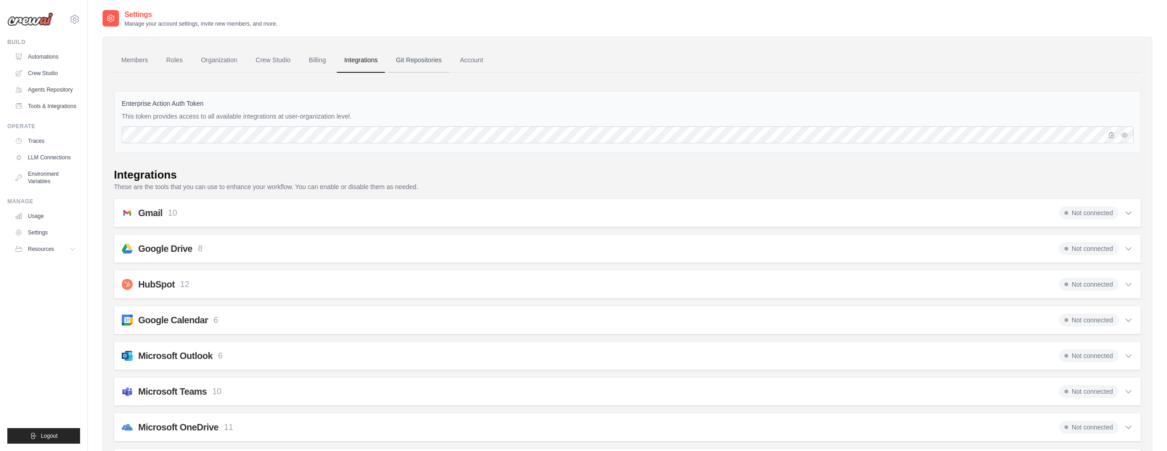
click at [430, 61] on link "Git Repositories" at bounding box center [419, 60] width 60 height 25
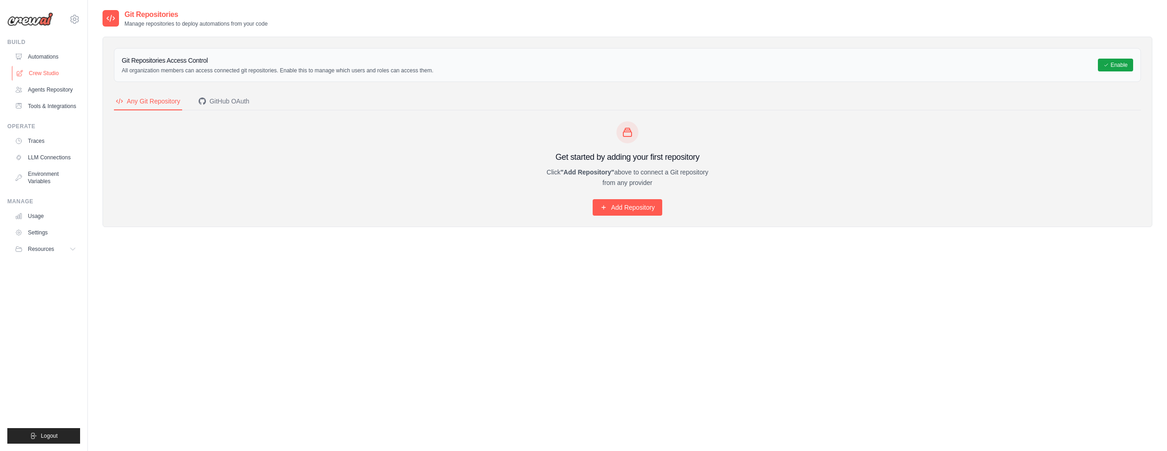
click at [53, 74] on link "Crew Studio" at bounding box center [46, 73] width 69 height 15
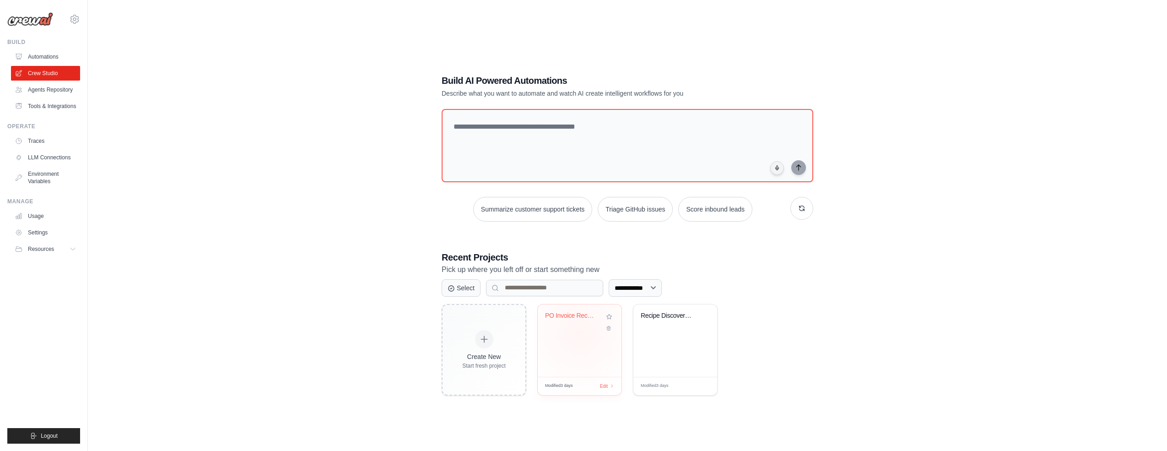
click at [578, 331] on div "PO Invoice Reconciliation Automatio..." at bounding box center [580, 340] width 84 height 72
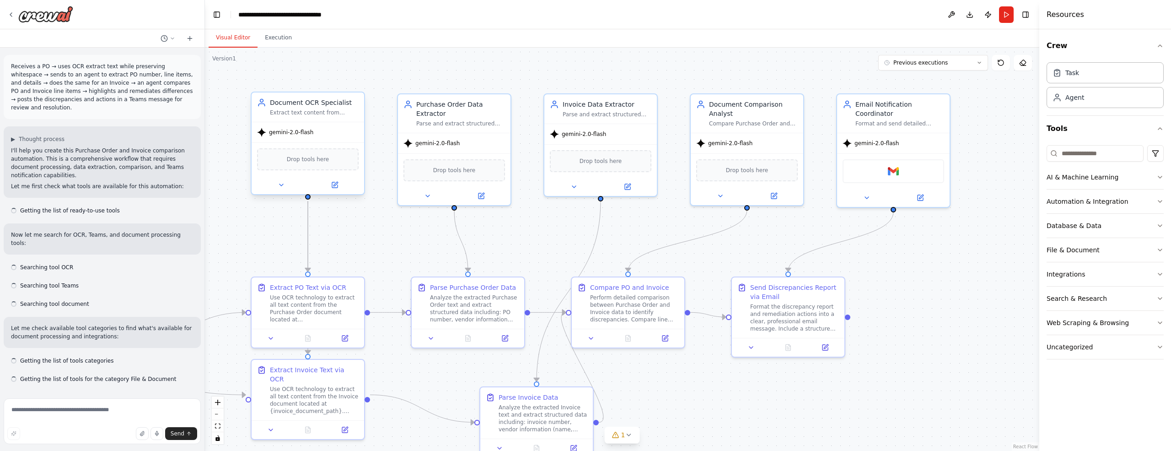
scroll to position [2113, 0]
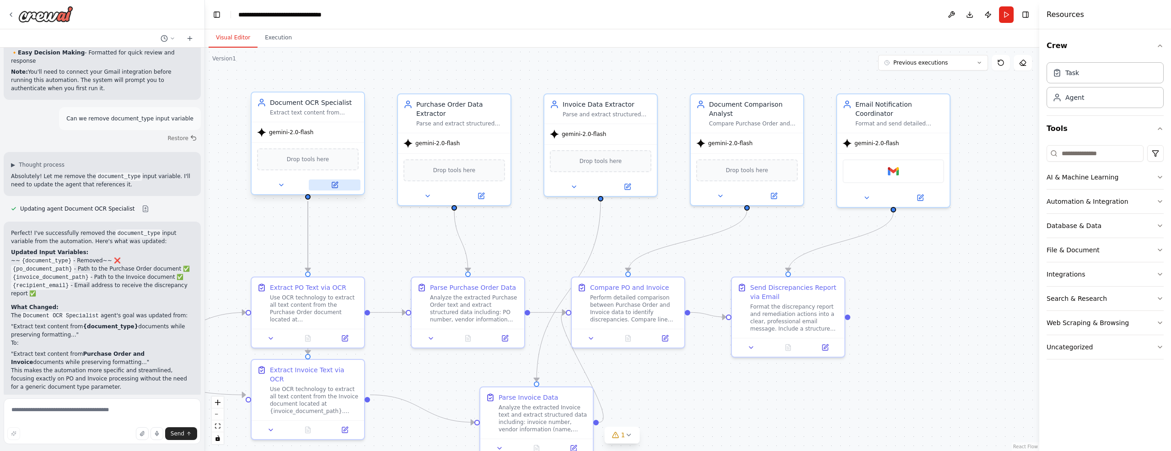
click at [330, 183] on button at bounding box center [335, 184] width 52 height 11
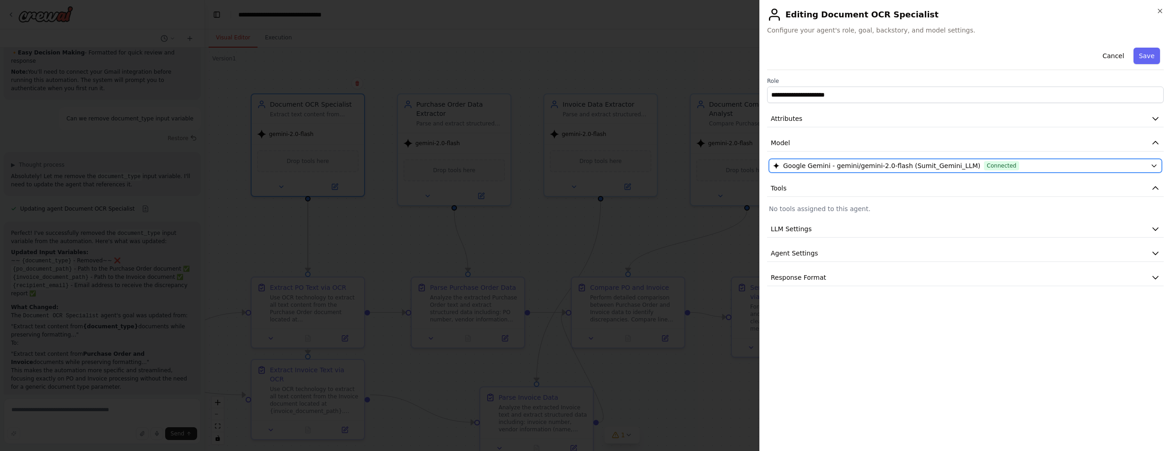
click at [1036, 165] on div "Google Gemini - gemini/gemini-2.0-flash (Sumit_Gemini_LLM) Connected" at bounding box center [960, 165] width 374 height 9
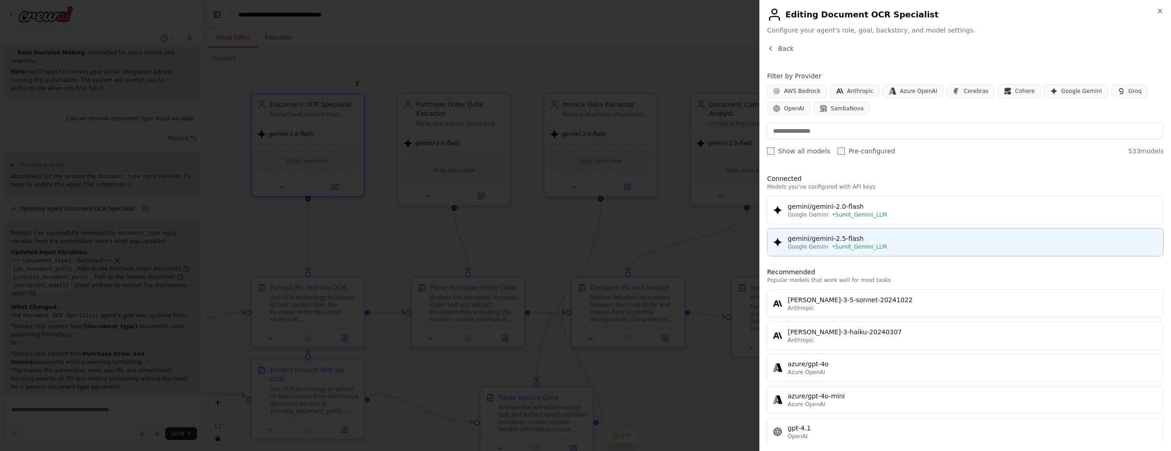
click at [896, 243] on div "Google Gemini • Sumit_Gemini_LLM" at bounding box center [973, 246] width 370 height 7
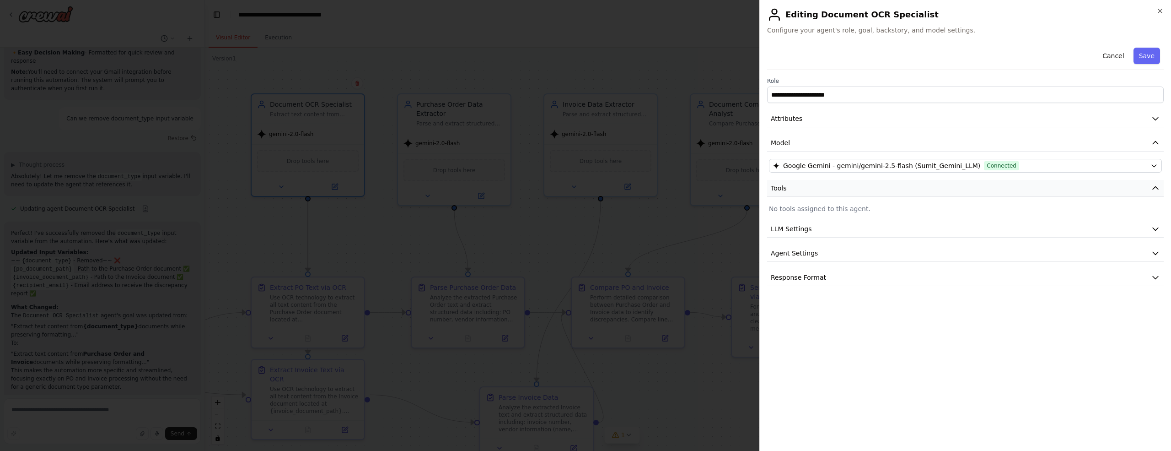
click at [1155, 187] on icon "button" at bounding box center [1155, 188] width 5 height 3
click at [1150, 59] on button "Save" at bounding box center [1147, 56] width 27 height 16
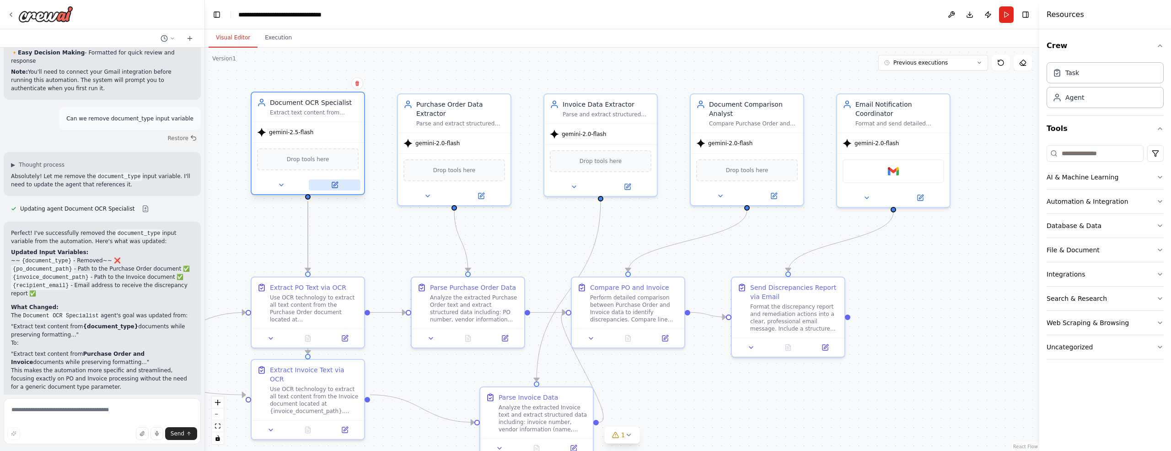
click at [337, 183] on icon at bounding box center [336, 184] width 4 height 4
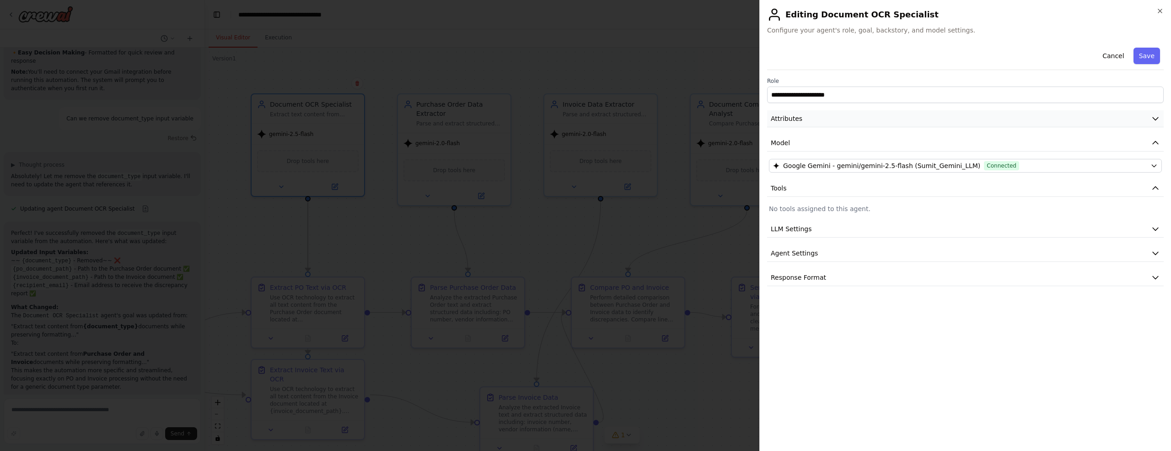
click at [1155, 116] on icon "button" at bounding box center [1155, 118] width 9 height 9
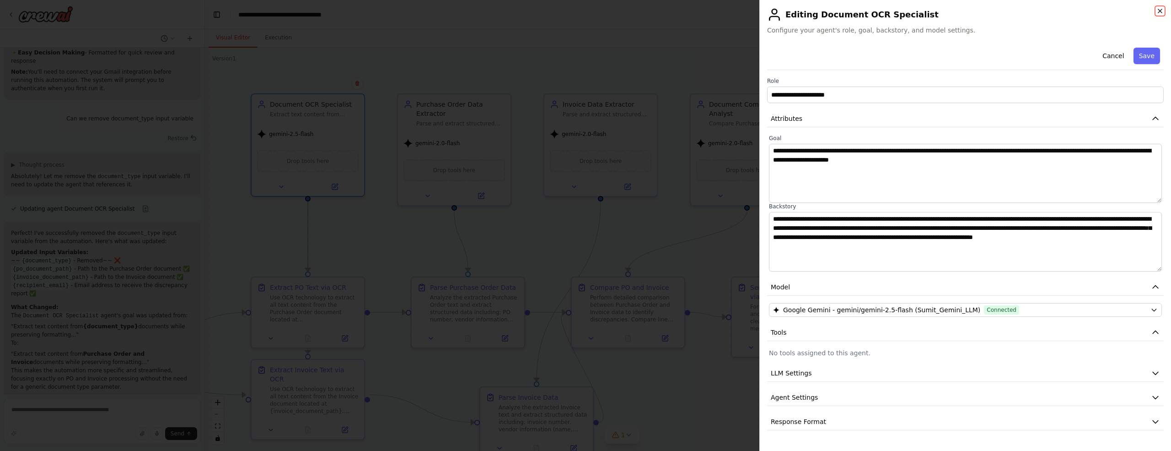
click at [1160, 11] on icon "button" at bounding box center [1160, 10] width 7 height 7
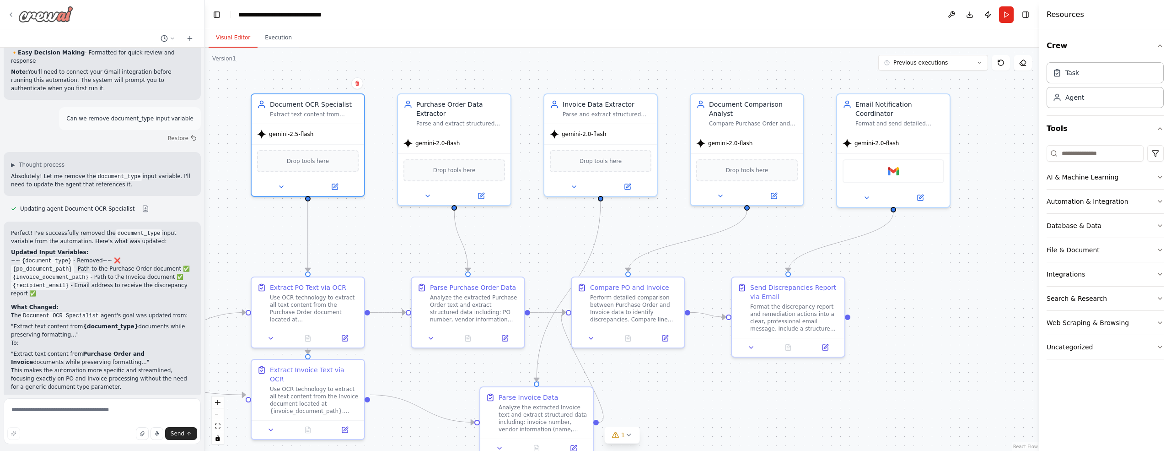
click at [12, 15] on icon at bounding box center [10, 14] width 7 height 7
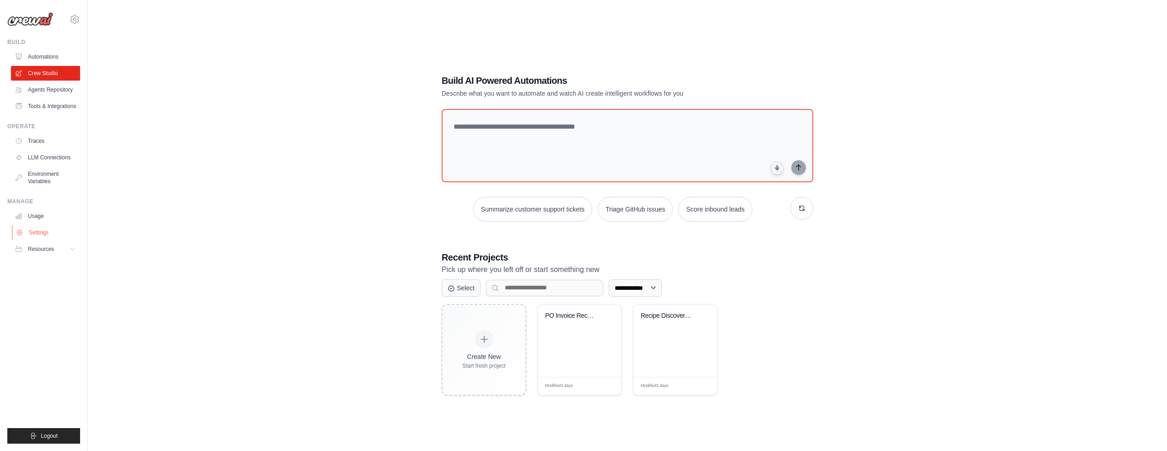
click at [43, 232] on link "Settings" at bounding box center [46, 232] width 69 height 15
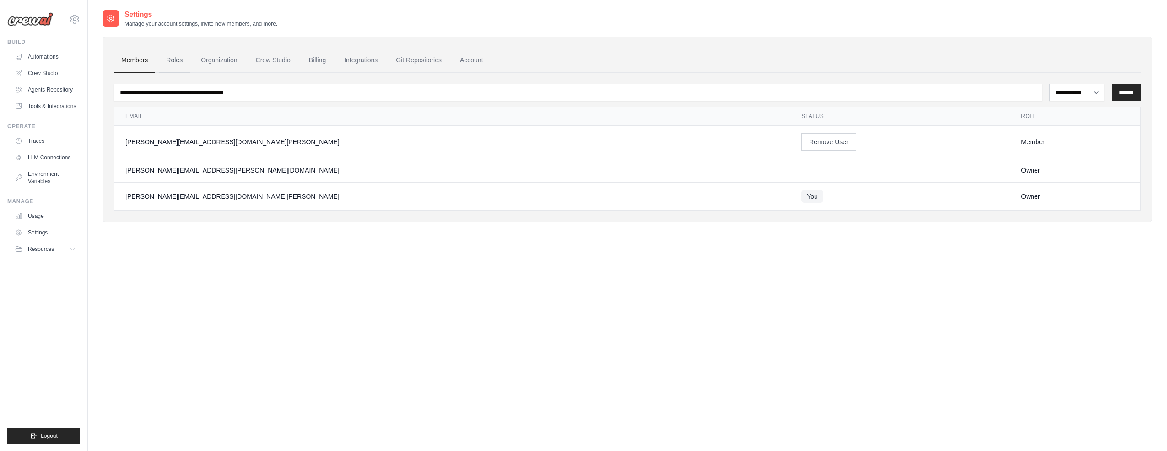
click at [179, 59] on link "Roles" at bounding box center [174, 60] width 31 height 25
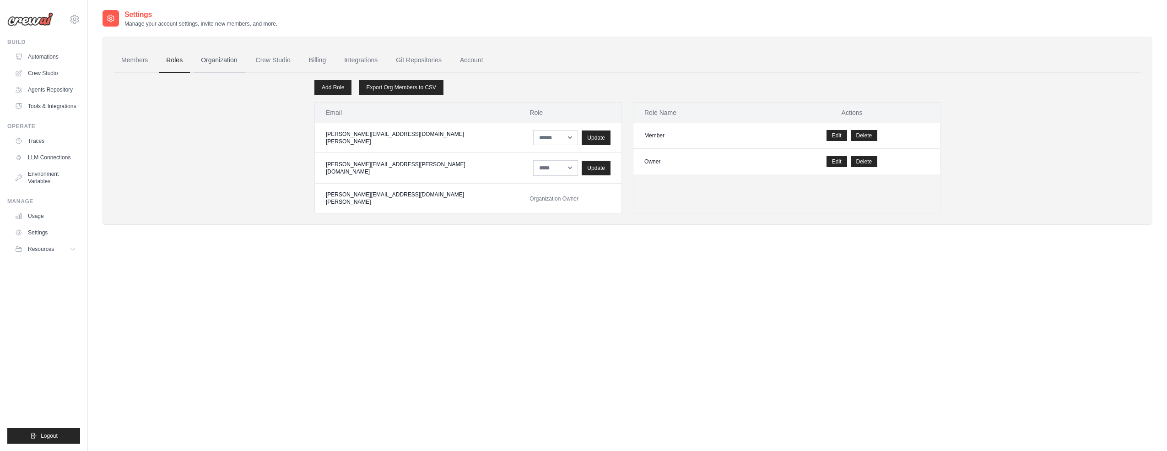
click at [216, 59] on link "Organization" at bounding box center [219, 60] width 51 height 25
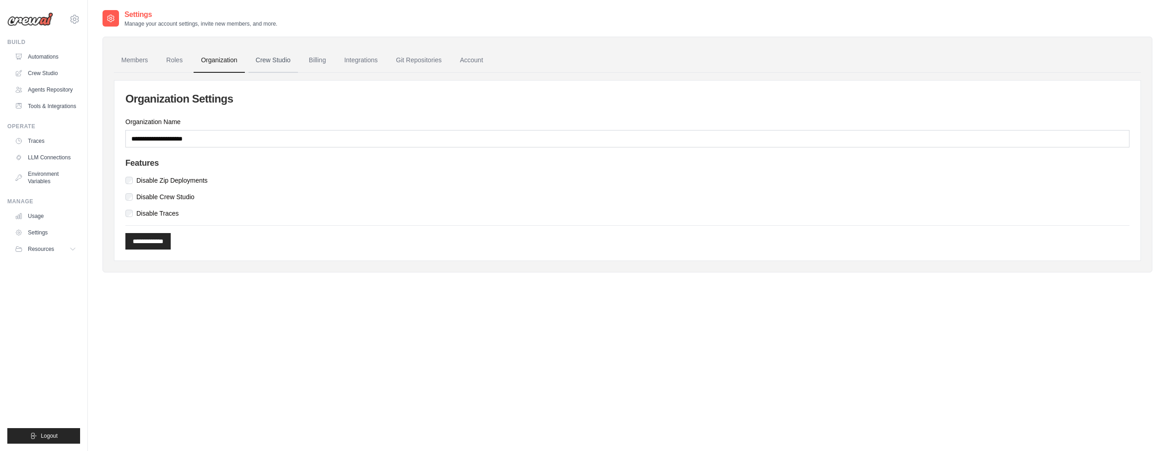
click at [274, 59] on link "Crew Studio" at bounding box center [272, 60] width 49 height 25
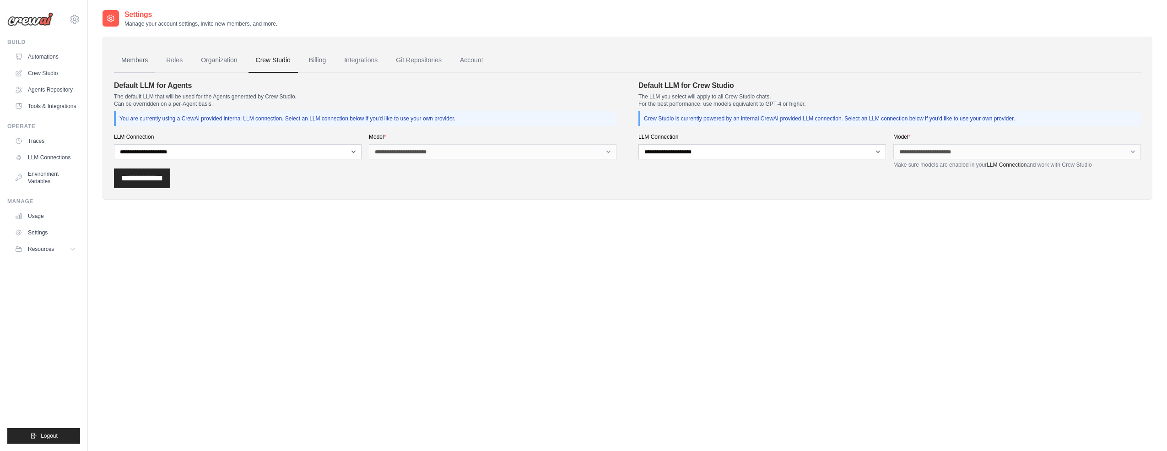
click at [143, 59] on link "Members" at bounding box center [134, 60] width 41 height 25
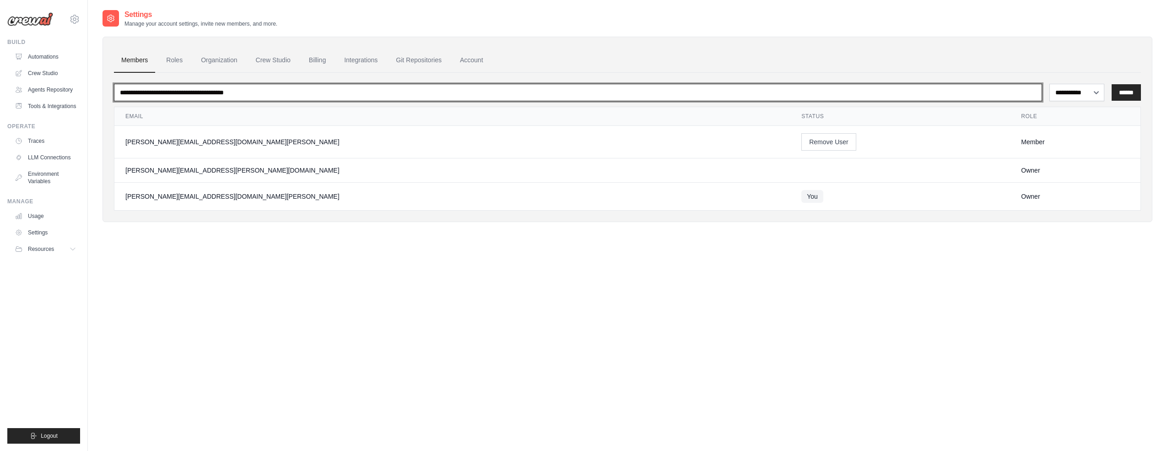
click at [173, 93] on input "email" at bounding box center [578, 92] width 928 height 17
type input "**********"
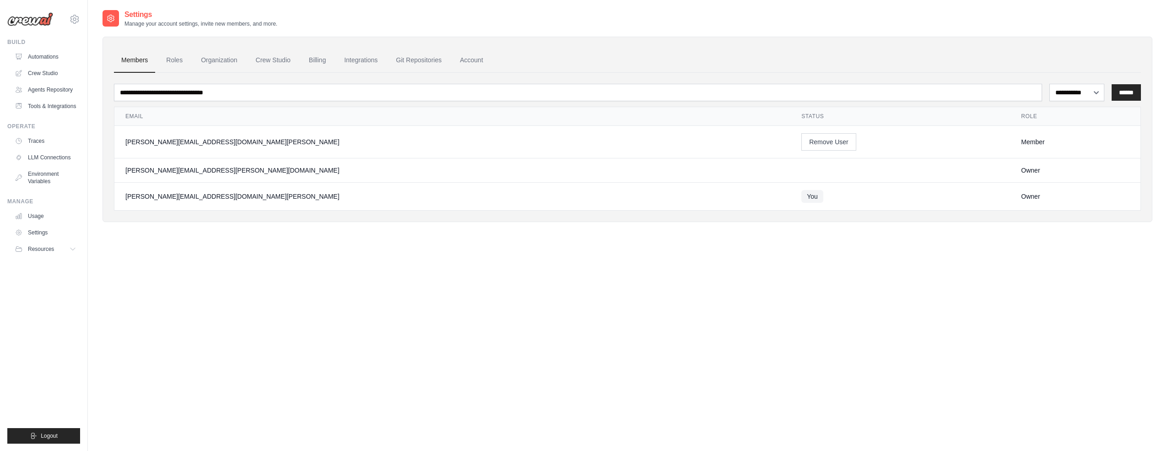
click at [1074, 275] on div "**********" at bounding box center [628, 234] width 1050 height 451
click at [1097, 94] on select "**********" at bounding box center [1076, 92] width 55 height 17
select select "******"
click at [1049, 84] on select "**********" at bounding box center [1076, 92] width 55 height 17
click at [1108, 263] on div "**********" at bounding box center [628, 234] width 1050 height 451
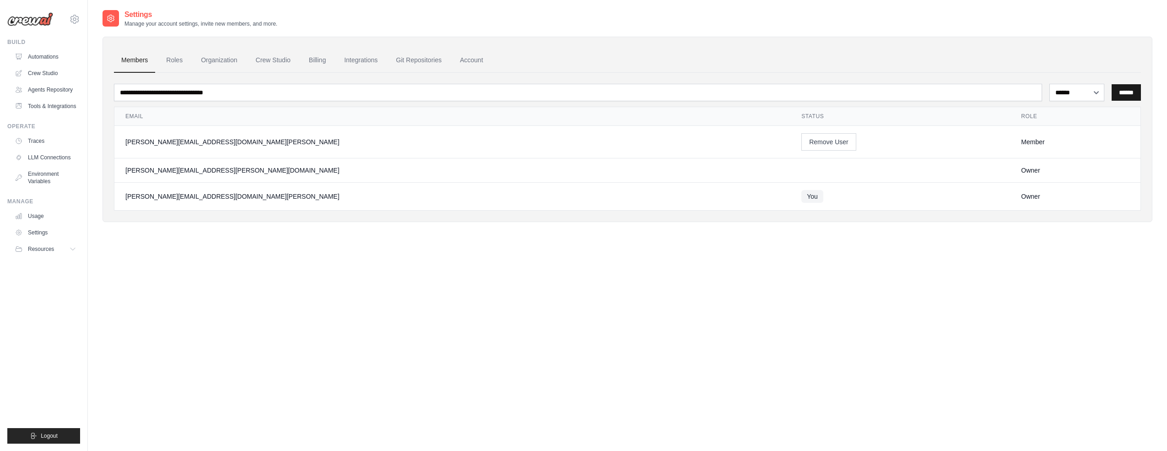
click at [1125, 91] on input "******" at bounding box center [1126, 92] width 29 height 16
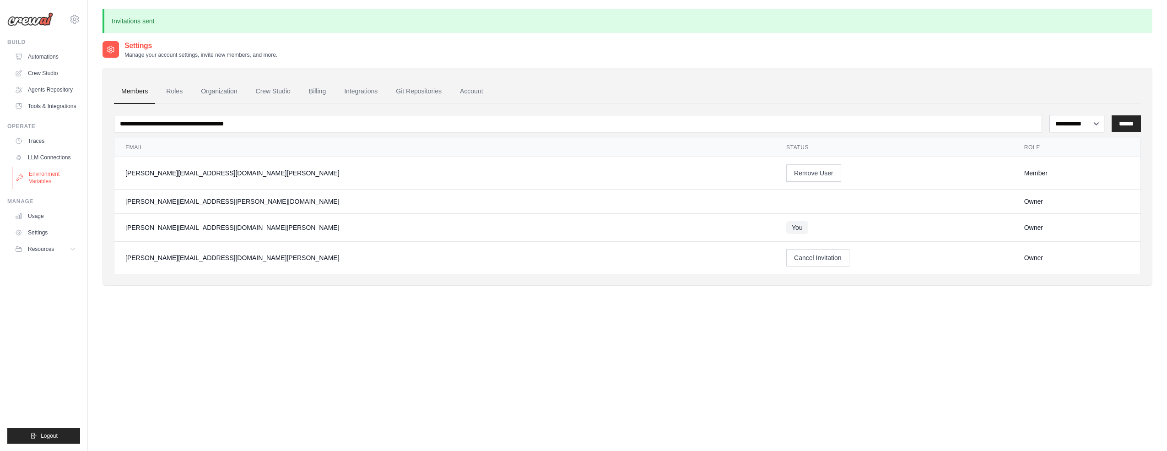
click at [40, 174] on link "Environment Variables" at bounding box center [46, 178] width 69 height 22
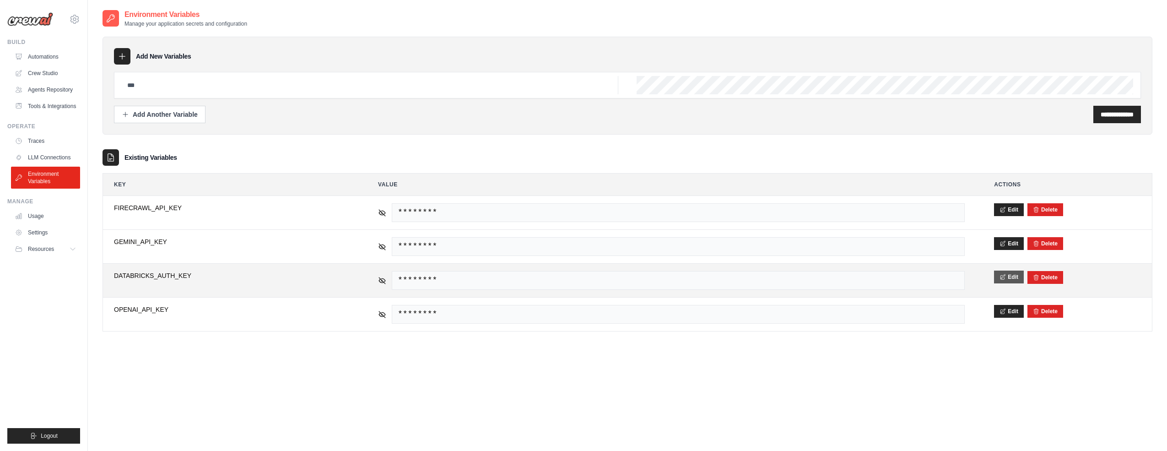
click at [1010, 279] on button "Edit" at bounding box center [1009, 276] width 30 height 13
click at [1003, 275] on button "Save" at bounding box center [1006, 276] width 24 height 13
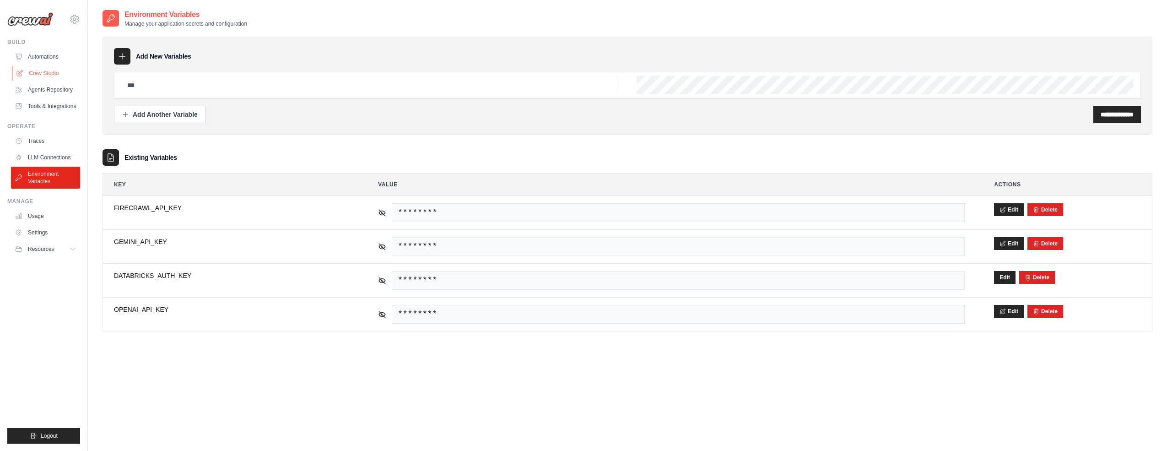
click at [40, 75] on link "Crew Studio" at bounding box center [46, 73] width 69 height 15
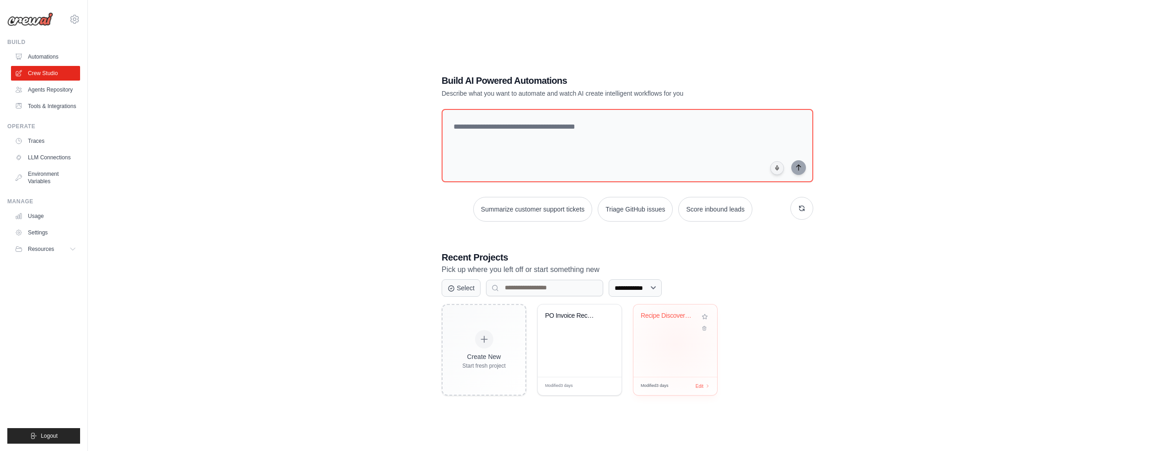
click at [676, 343] on div "Recipe Discovery Multi-Agent System" at bounding box center [675, 340] width 84 height 72
click at [40, 233] on link "Settings" at bounding box center [46, 232] width 69 height 15
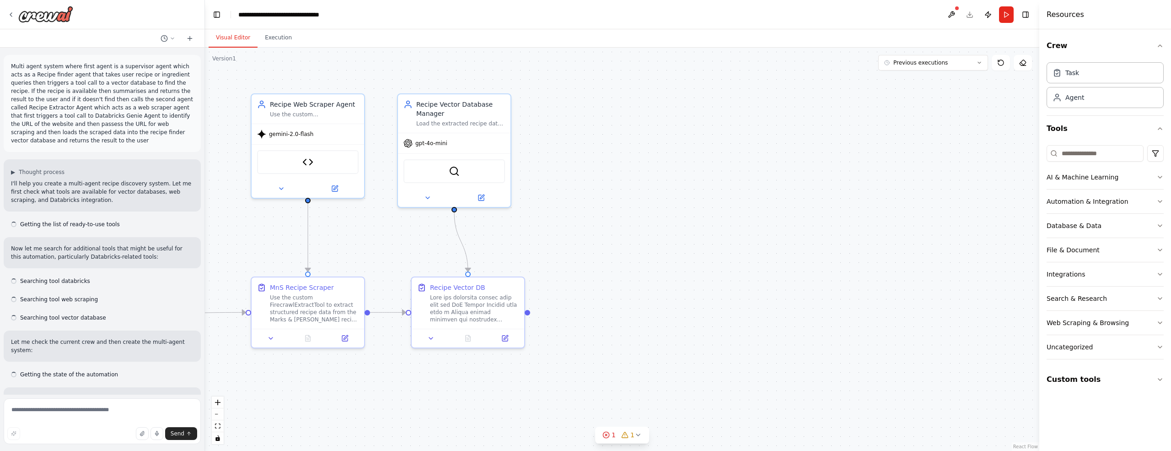
scroll to position [7382, 0]
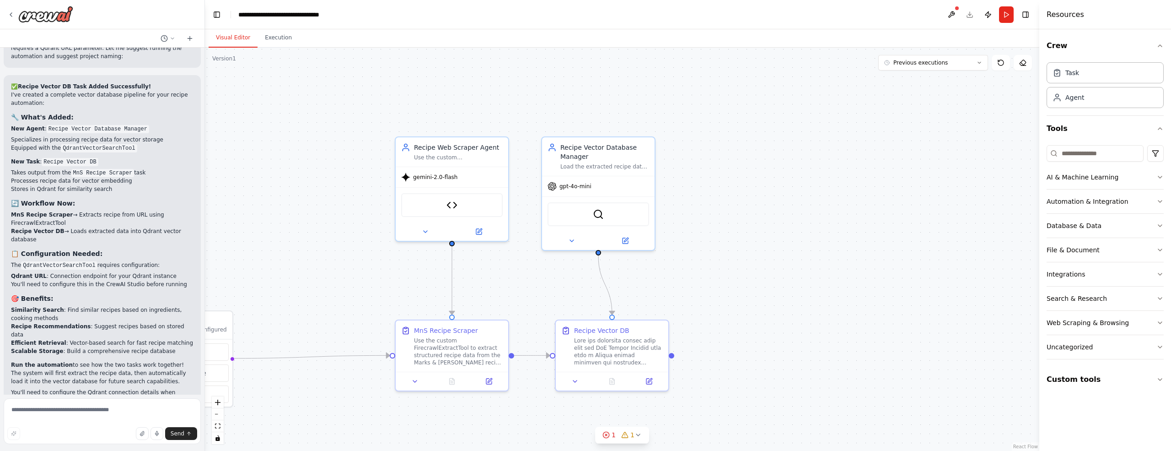
drag, startPoint x: 669, startPoint y: 345, endPoint x: 726, endPoint y: 389, distance: 71.5
click at [726, 394] on div ".deletable-edge-delete-btn { width: 20px; height: 20px; border: 0px solid #ffff…" at bounding box center [622, 249] width 835 height 403
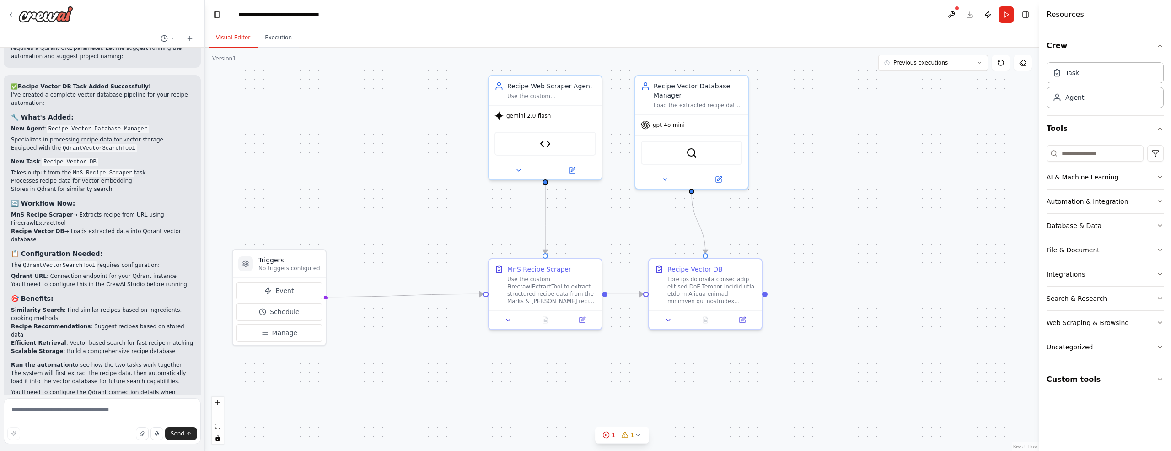
drag, startPoint x: 726, startPoint y: 389, endPoint x: 821, endPoint y: 337, distance: 108.5
click at [821, 337] on div ".deletable-edge-delete-btn { width: 20px; height: 20px; border: 0px solid #ffff…" at bounding box center [622, 249] width 835 height 403
click at [690, 152] on img at bounding box center [691, 151] width 11 height 11
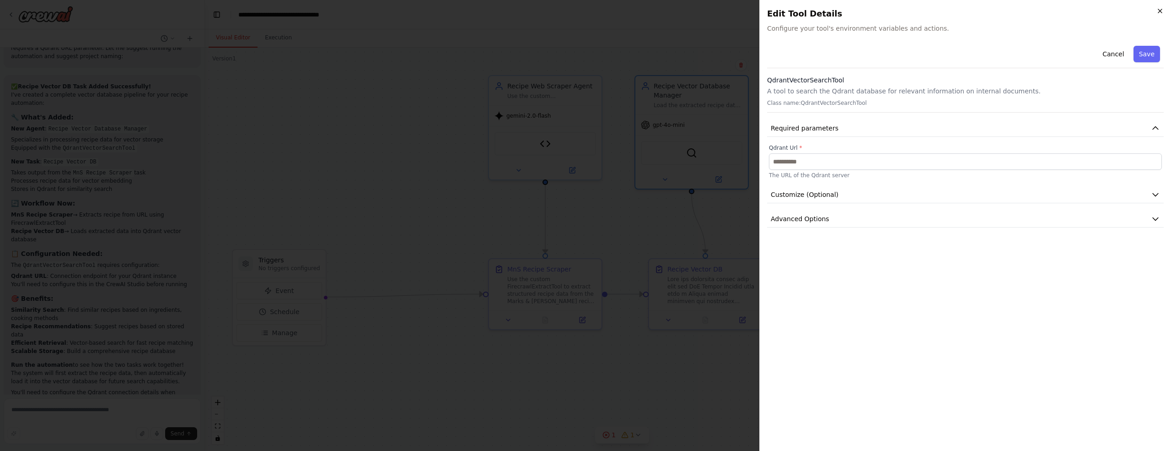
click at [1157, 12] on icon "button" at bounding box center [1160, 10] width 7 height 7
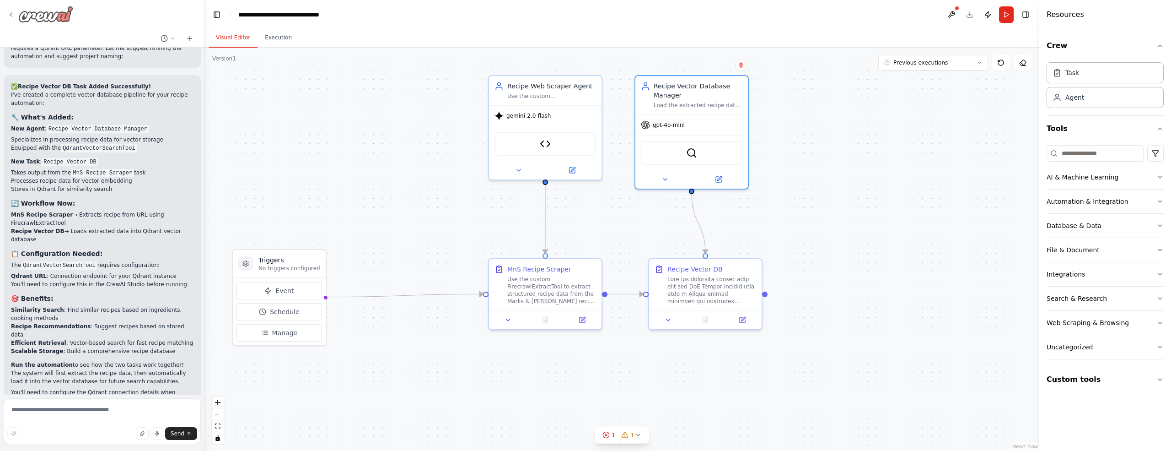
click at [11, 13] on icon at bounding box center [10, 14] width 7 height 7
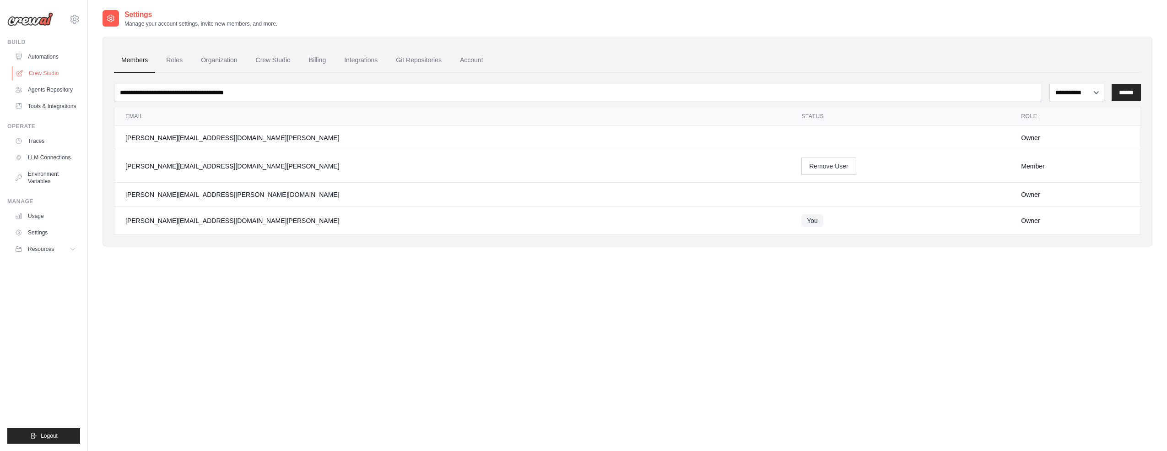
click at [42, 73] on link "Crew Studio" at bounding box center [46, 73] width 69 height 15
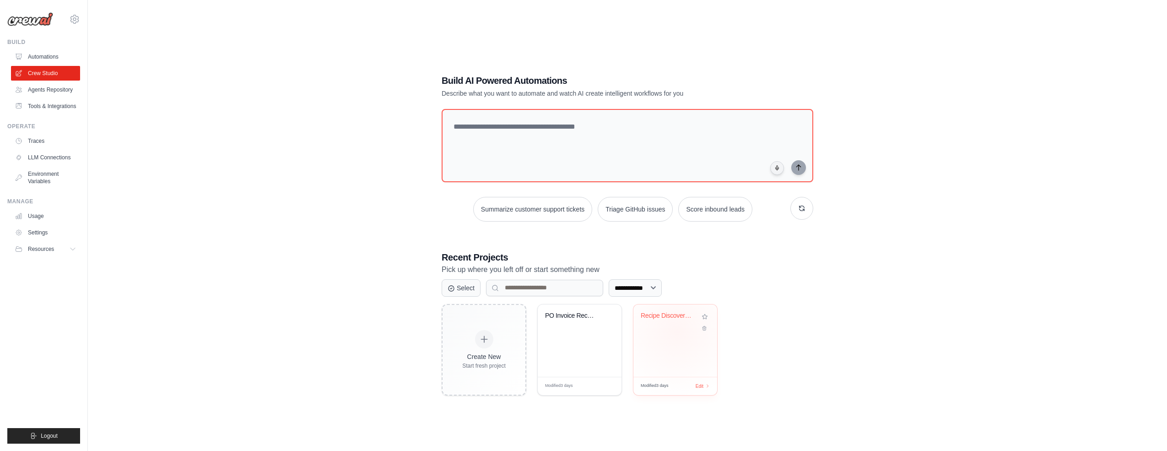
click at [677, 331] on div "Recipe Discovery Multi-Agent System" at bounding box center [675, 340] width 84 height 72
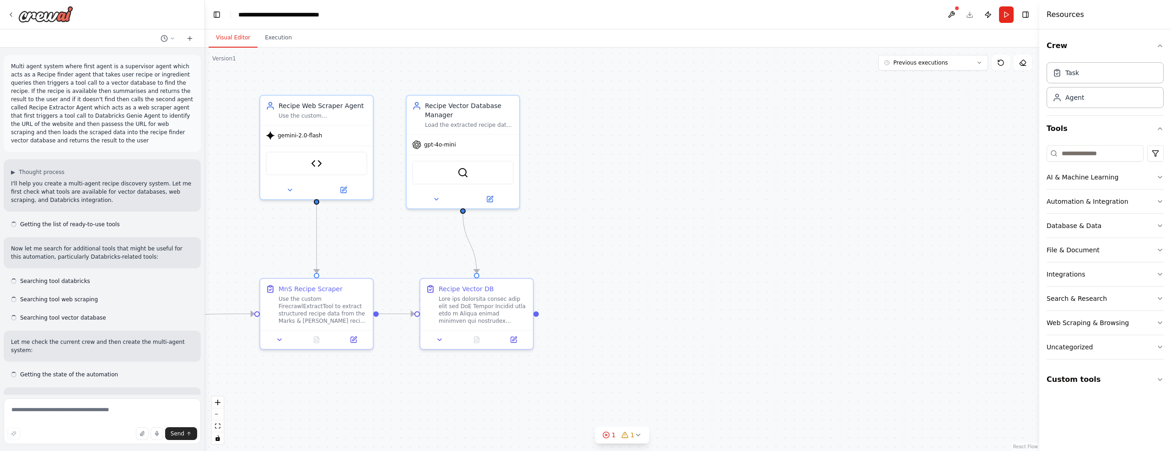
scroll to position [7382, 0]
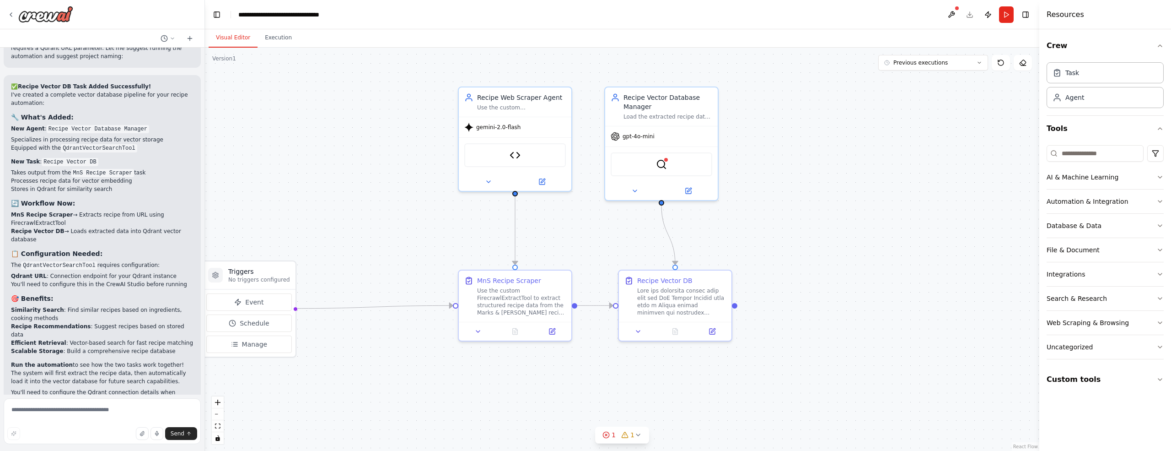
drag, startPoint x: 578, startPoint y: 267, endPoint x: 786, endPoint y: 260, distance: 207.4
click at [786, 260] on div ".deletable-edge-delete-btn { width: 20px; height: 20px; border: 0px solid #ffff…" at bounding box center [622, 249] width 835 height 403
click at [78, 412] on textarea at bounding box center [102, 421] width 197 height 46
click at [688, 189] on icon at bounding box center [689, 188] width 4 height 4
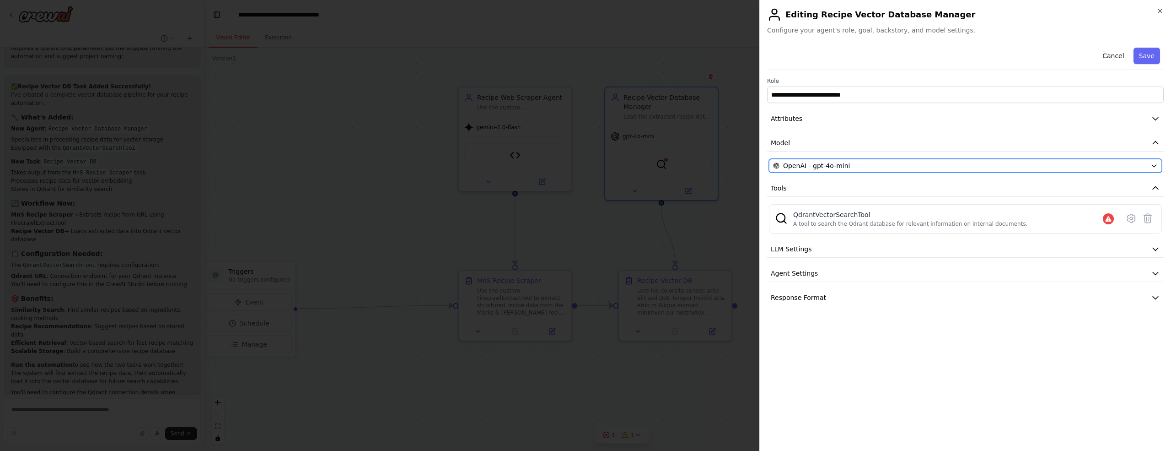
click at [1036, 167] on div "OpenAI - gpt-4o-mini" at bounding box center [960, 165] width 374 height 9
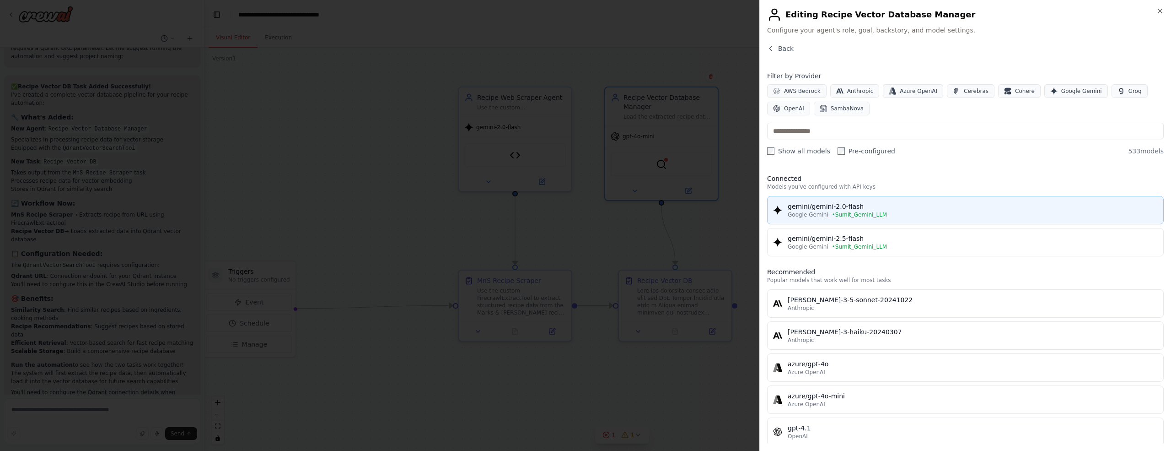
click at [875, 213] on span "• Sumit_Gemini_LLM" at bounding box center [859, 214] width 55 height 7
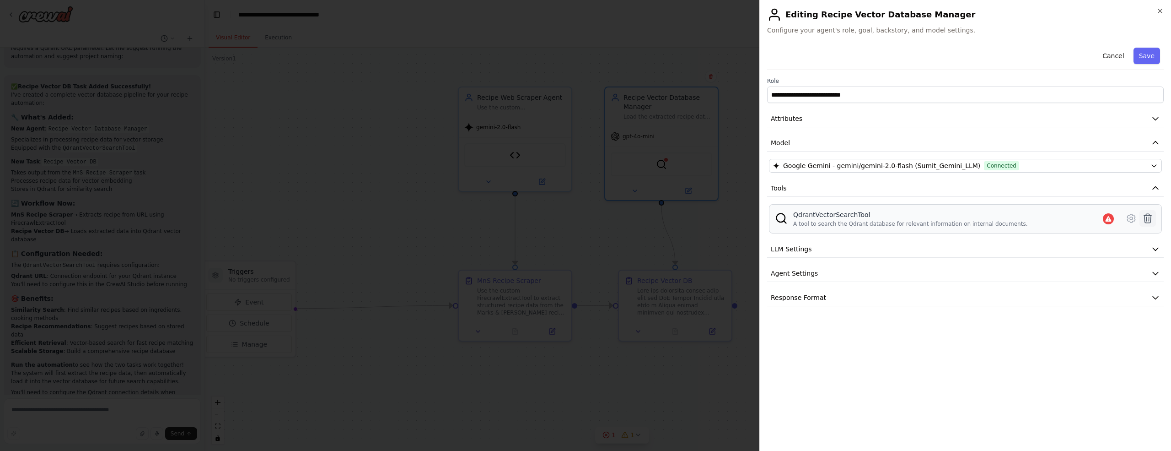
click at [1149, 220] on icon at bounding box center [1148, 218] width 11 height 11
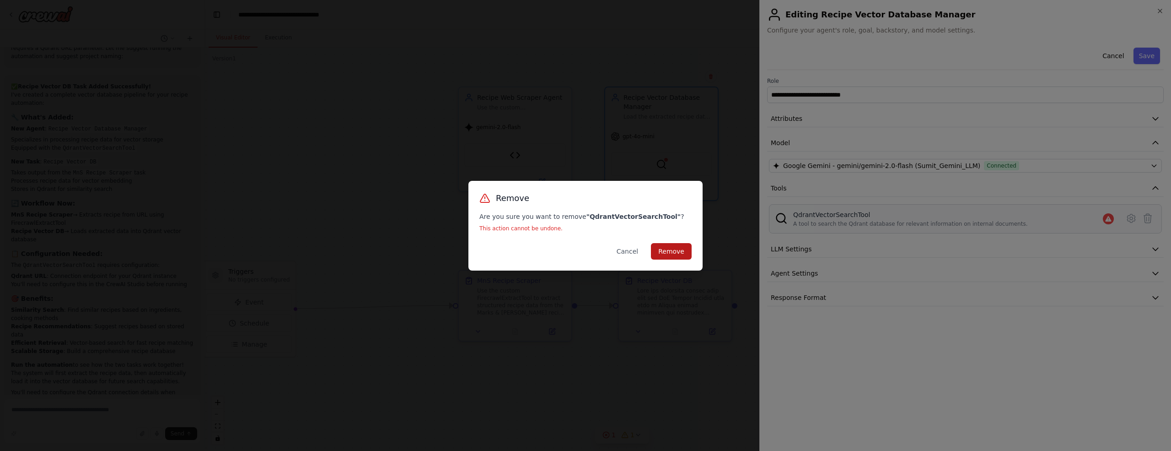
click at [678, 253] on button "Remove" at bounding box center [671, 251] width 41 height 16
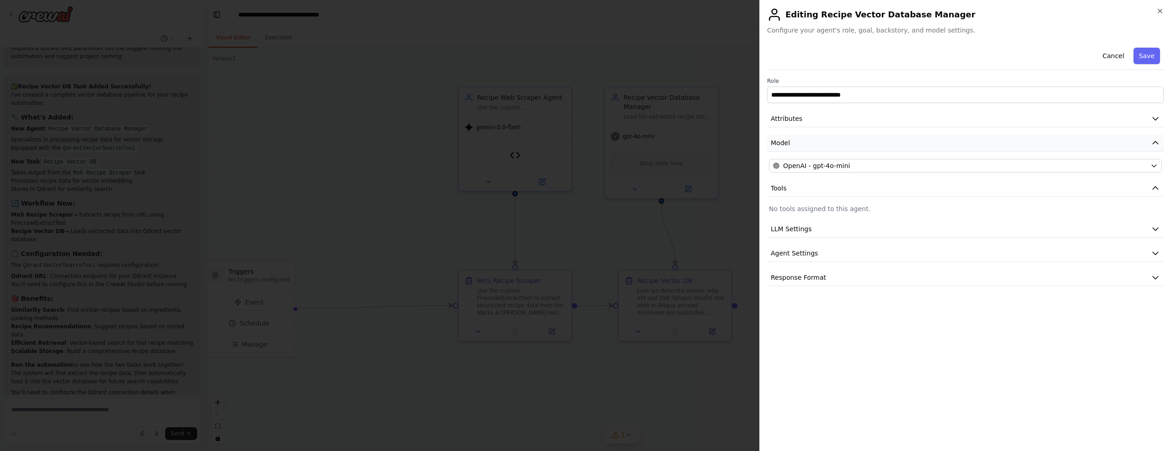
click at [1156, 142] on icon "button" at bounding box center [1155, 142] width 9 height 9
click at [1069, 163] on div "OpenAI - gpt-4o-mini" at bounding box center [960, 165] width 374 height 9
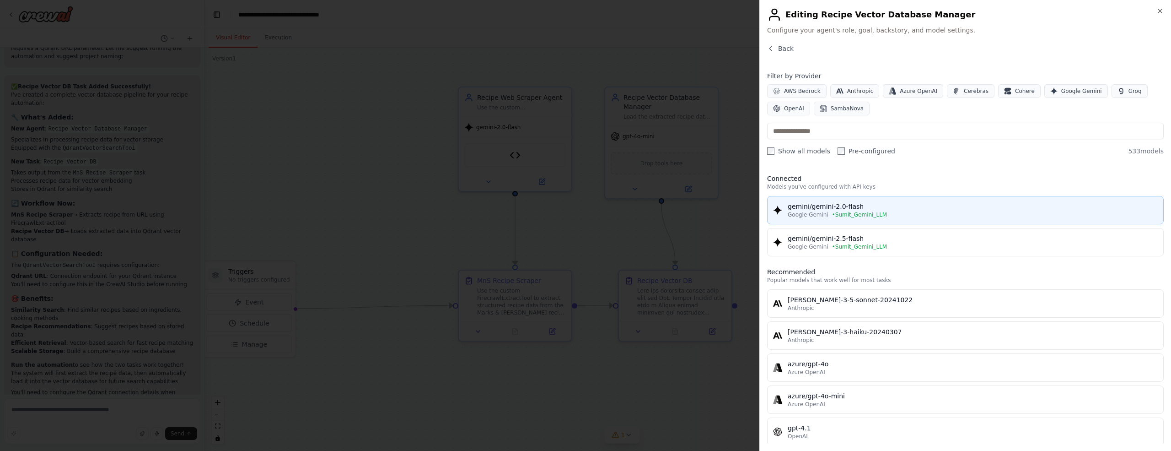
click at [865, 218] on button "gemini/gemini-2.0-flash Google Gemini • Sumit_Gemini_LLM" at bounding box center [965, 210] width 397 height 28
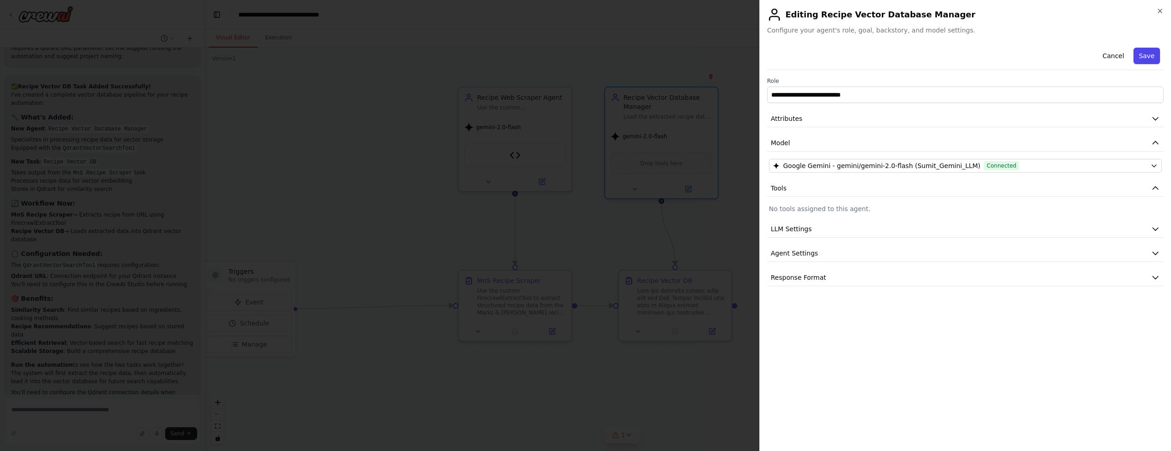
click at [1150, 59] on button "Save" at bounding box center [1147, 56] width 27 height 16
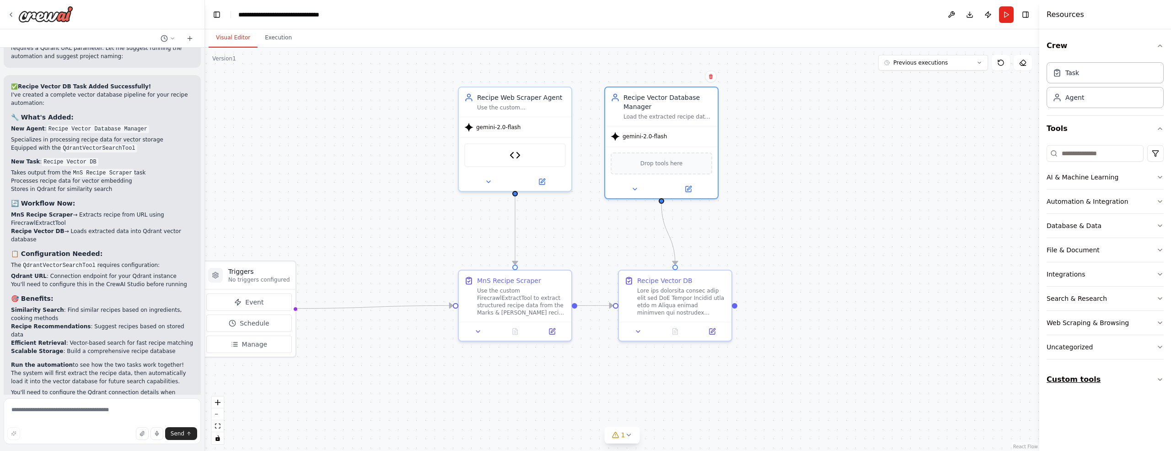
click at [1160, 379] on icon "button" at bounding box center [1160, 379] width 7 height 7
click at [1158, 376] on icon "button" at bounding box center [1160, 379] width 7 height 7
click at [1159, 246] on icon "button" at bounding box center [1160, 249] width 7 height 7
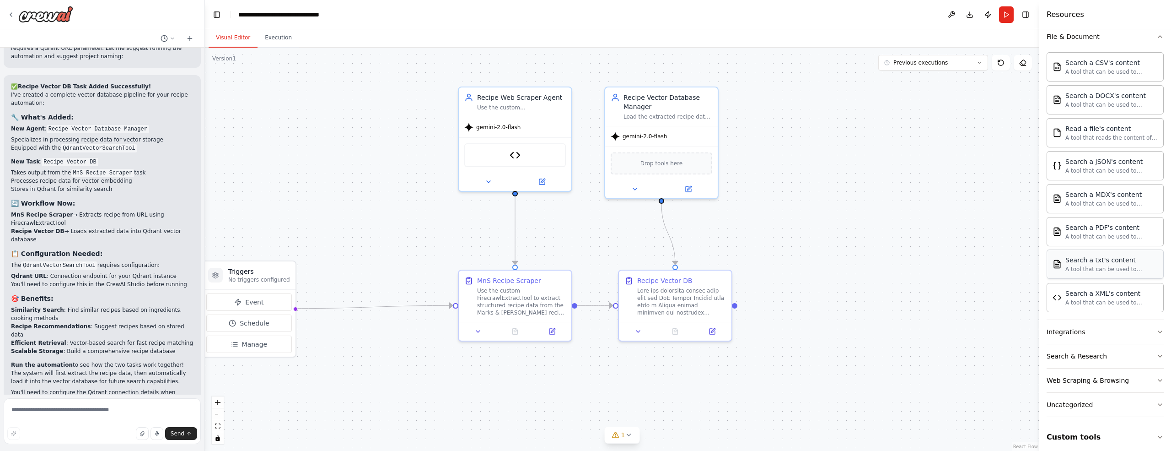
scroll to position [215, 0]
click at [44, 414] on textarea at bounding box center [102, 421] width 197 height 46
click at [686, 186] on icon at bounding box center [688, 186] width 5 height 5
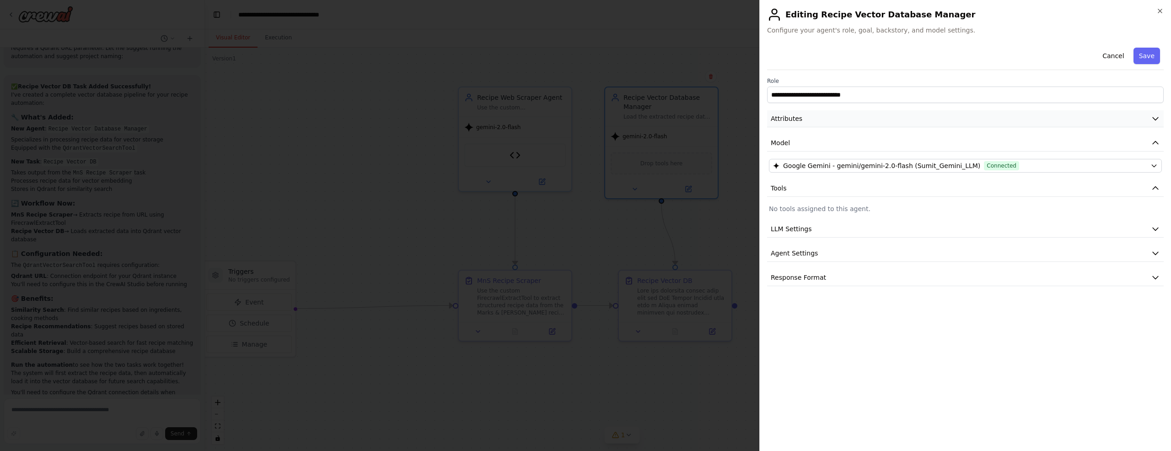
click at [1152, 117] on icon "button" at bounding box center [1155, 118] width 9 height 9
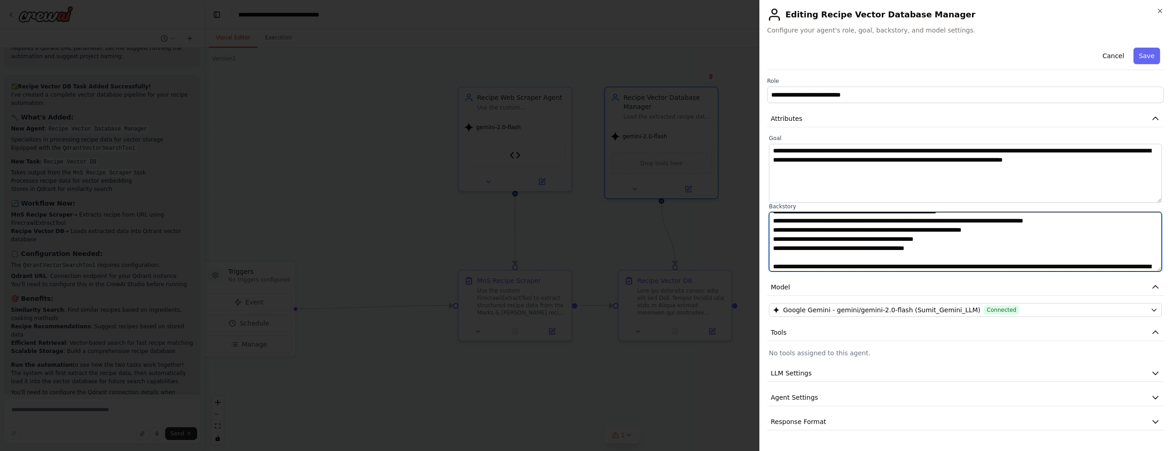
scroll to position [55, 0]
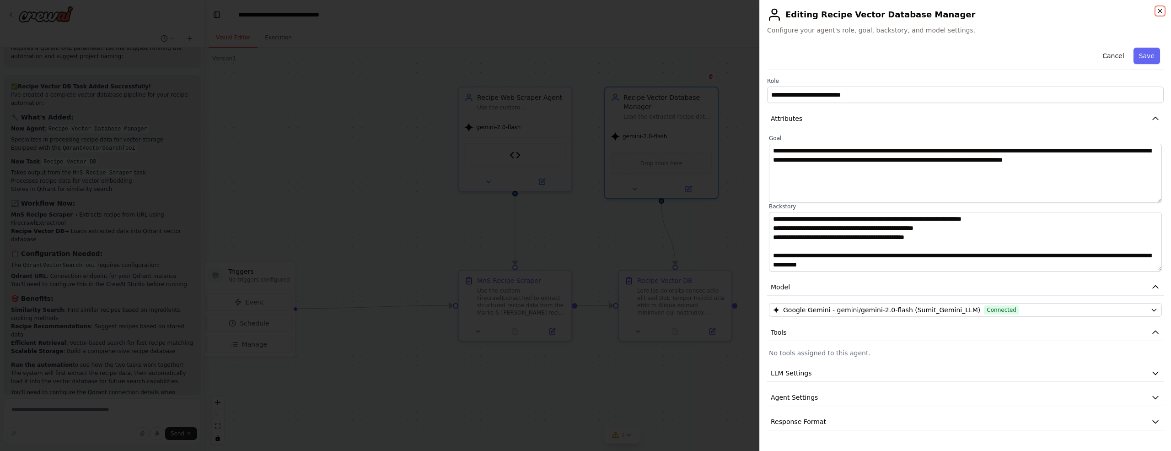
click at [1158, 11] on icon "button" at bounding box center [1160, 10] width 7 height 7
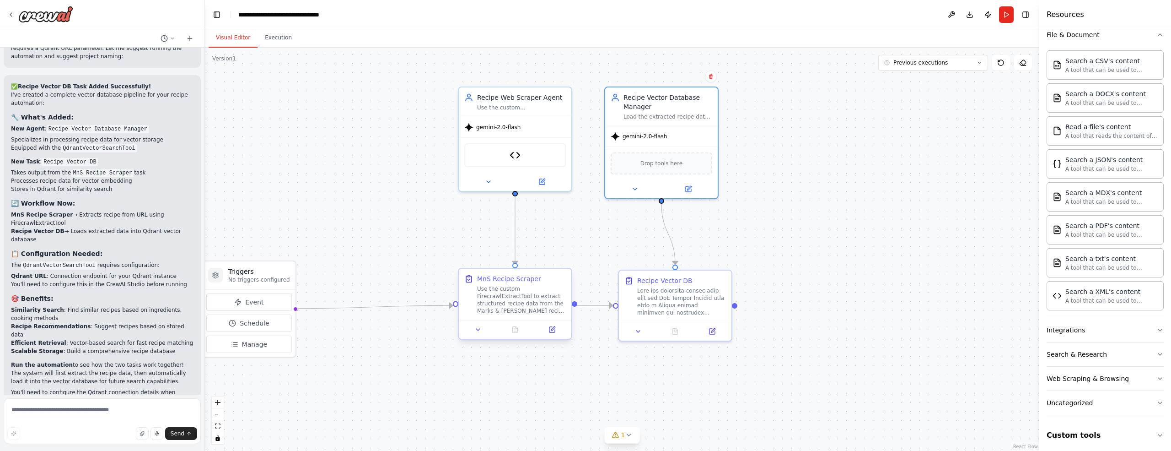
click at [508, 285] on div "Use the custom FirecrawlExtractTool to extract structured recipe data from the …" at bounding box center [521, 299] width 89 height 29
click at [956, 61] on button "Previous executions" at bounding box center [934, 63] width 110 height 16
click at [915, 78] on div "[DATE]" at bounding box center [939, 79] width 92 height 7
click at [272, 42] on button "Execution" at bounding box center [279, 37] width 42 height 19
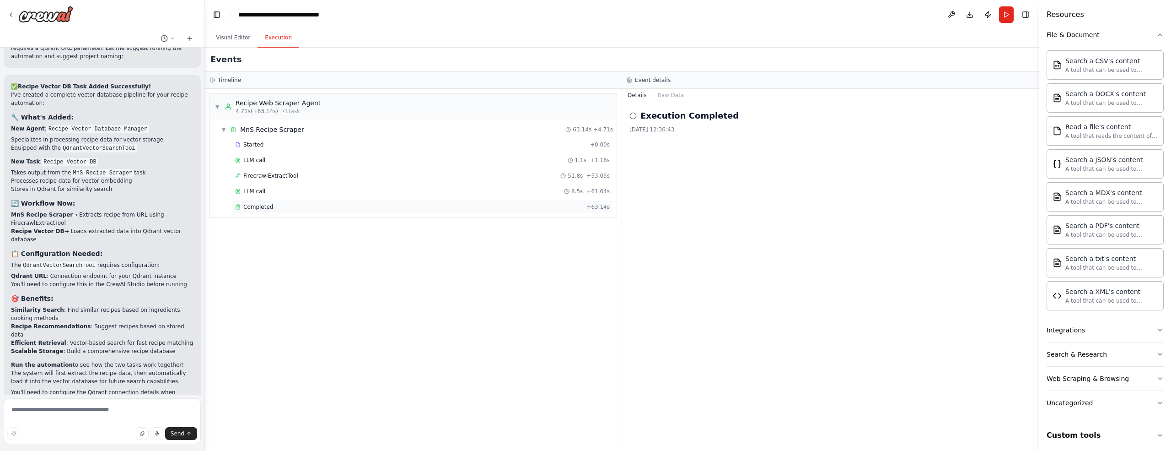
click at [263, 206] on span "Completed" at bounding box center [258, 206] width 30 height 7
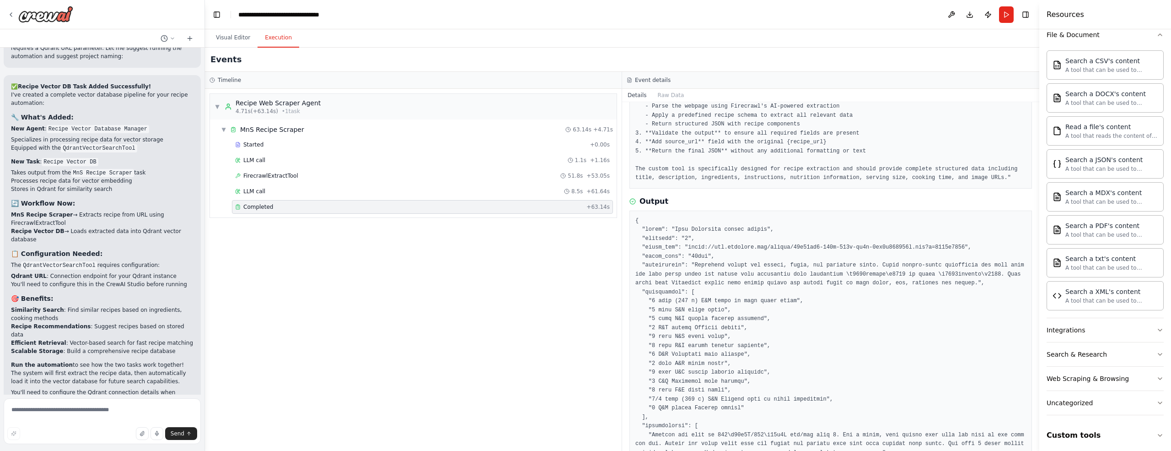
scroll to position [112, 0]
click at [223, 37] on button "Visual Editor" at bounding box center [233, 37] width 49 height 19
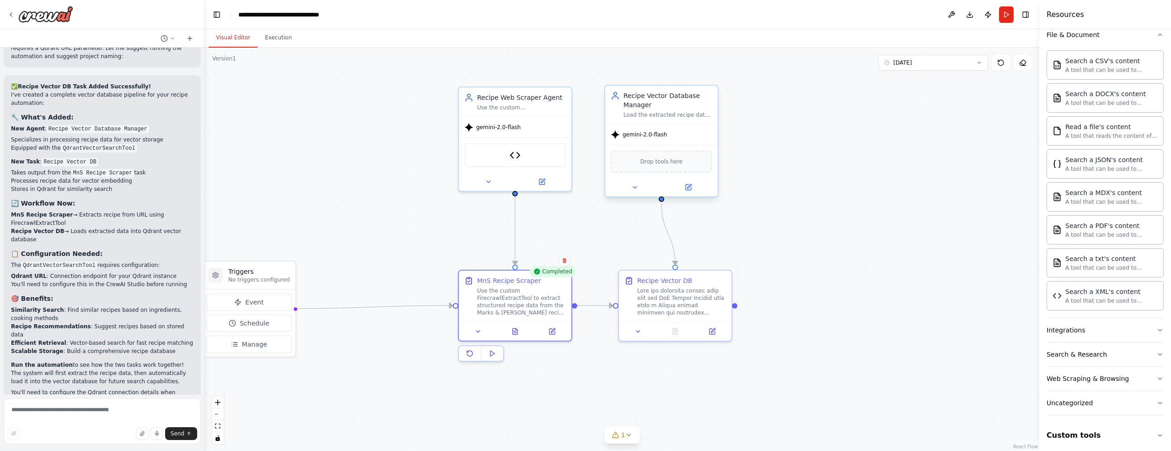
click at [701, 100] on div "Recipe Vector Database Manager" at bounding box center [668, 100] width 89 height 18
click at [712, 78] on icon at bounding box center [711, 76] width 4 height 5
click at [689, 79] on button "Confirm" at bounding box center [685, 76] width 32 height 11
click at [713, 281] on div "Recipe Vector DB" at bounding box center [681, 278] width 89 height 9
click at [729, 259] on icon at bounding box center [730, 260] width 4 height 5
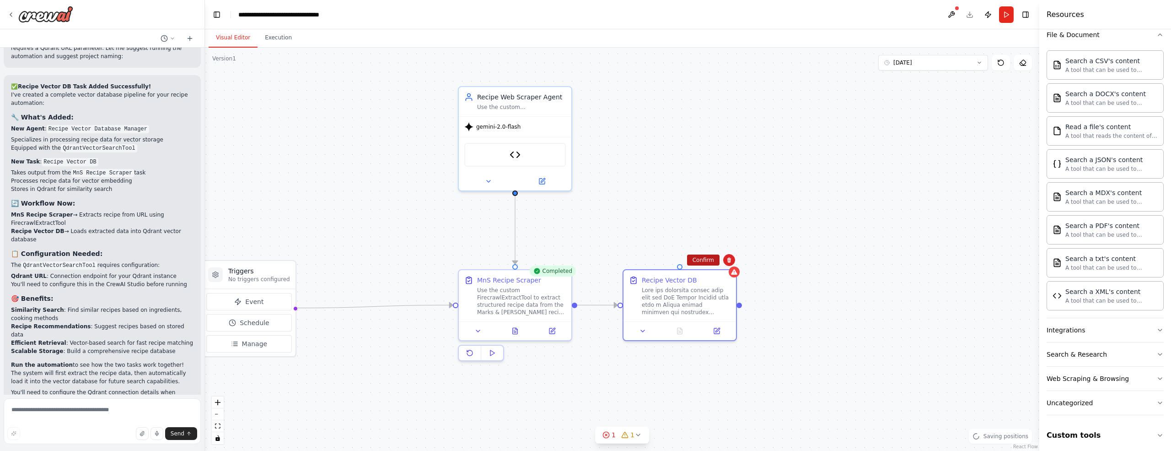
click at [709, 260] on button "Confirm" at bounding box center [703, 259] width 32 height 11
click at [708, 261] on button "Confirm" at bounding box center [703, 259] width 32 height 11
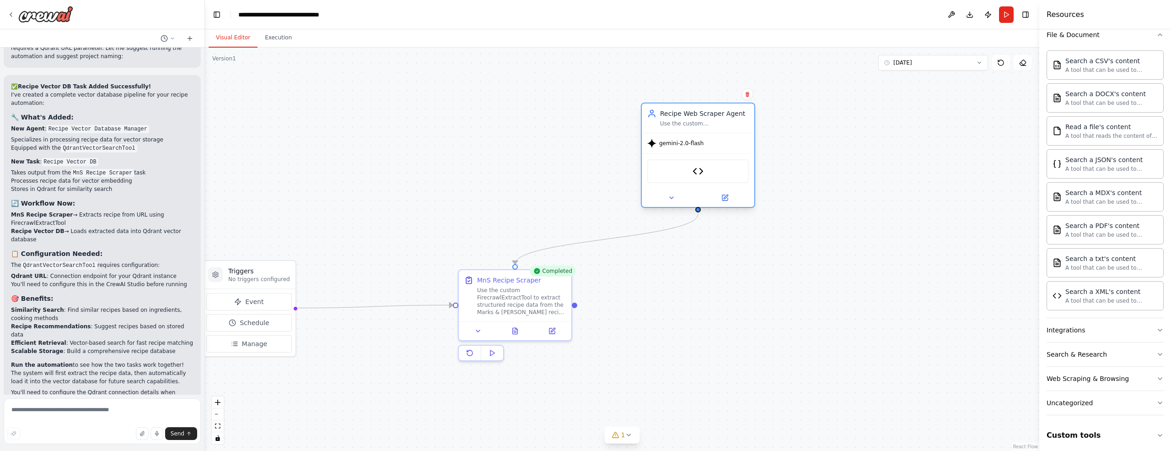
drag, startPoint x: 486, startPoint y: 101, endPoint x: 666, endPoint y: 118, distance: 181.5
click at [666, 118] on div "Recipe Web Scraper Agent Use the custom FirecrawlExtractTool to extract structu…" at bounding box center [704, 118] width 89 height 18
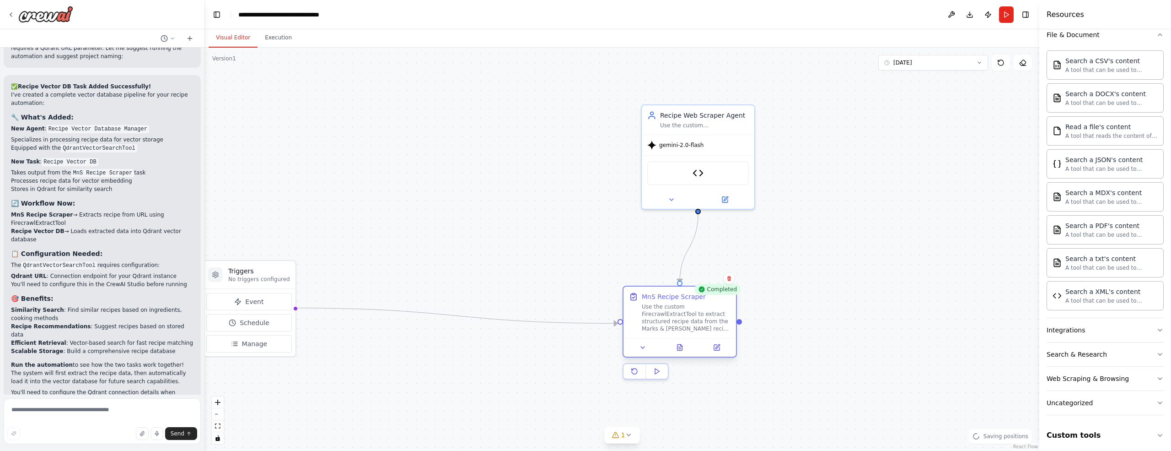
drag, startPoint x: 490, startPoint y: 283, endPoint x: 654, endPoint y: 301, distance: 165.2
click at [654, 301] on div "MnS Recipe Scraper Use the custom FirecrawlExtractTool to extract structured re…" at bounding box center [686, 312] width 89 height 40
drag, startPoint x: 247, startPoint y: 269, endPoint x: 443, endPoint y: 365, distance: 217.7
click at [443, 365] on div "Triggers No triggers configured" at bounding box center [441, 366] width 93 height 28
click at [78, 411] on textarea at bounding box center [102, 421] width 197 height 46
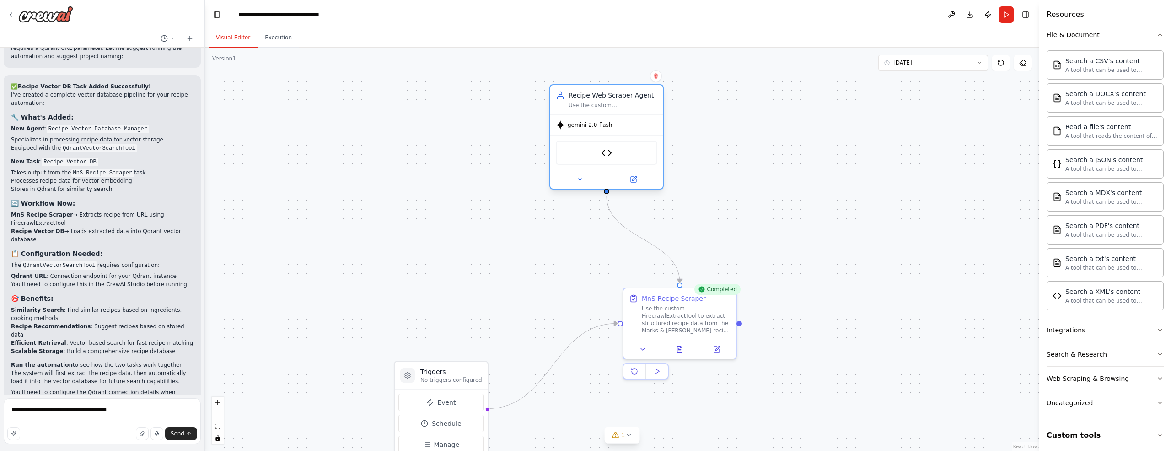
drag, startPoint x: 707, startPoint y: 113, endPoint x: 613, endPoint y: 95, distance: 96.1
click at [613, 95] on div "Recipe Web Scraper Agent" at bounding box center [613, 95] width 89 height 9
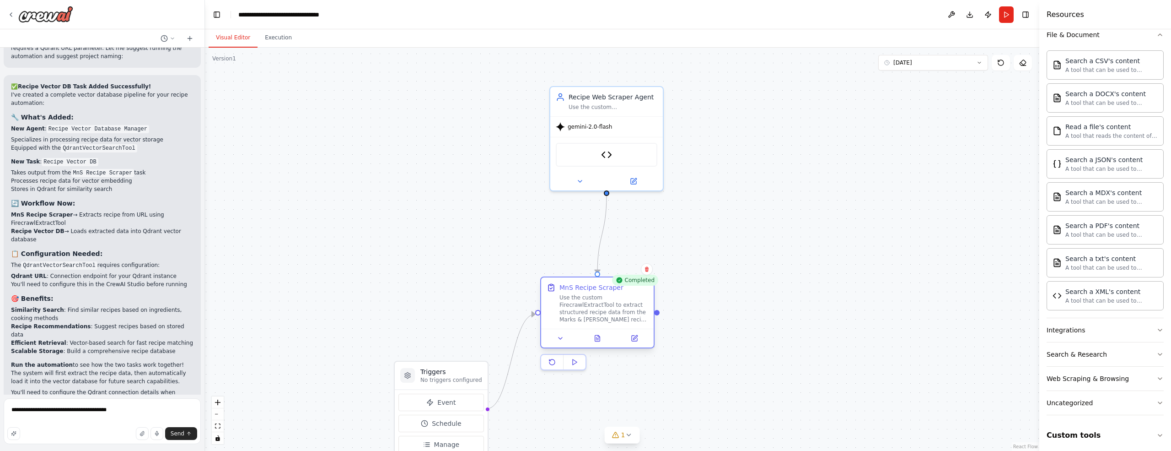
drag, startPoint x: 672, startPoint y: 300, endPoint x: 588, endPoint y: 289, distance: 84.5
click at [588, 289] on div "MnS Recipe Scraper" at bounding box center [592, 287] width 64 height 9
click at [765, 259] on div ".deletable-edge-delete-btn { width: 20px; height: 20px; border: 0px solid #ffff…" at bounding box center [622, 249] width 835 height 403
click at [760, 235] on div ".deletable-edge-delete-btn { width: 20px; height: 20px; border: 0px solid #ffff…" at bounding box center [622, 249] width 835 height 403
click at [130, 412] on textarea "**********" at bounding box center [102, 421] width 197 height 46
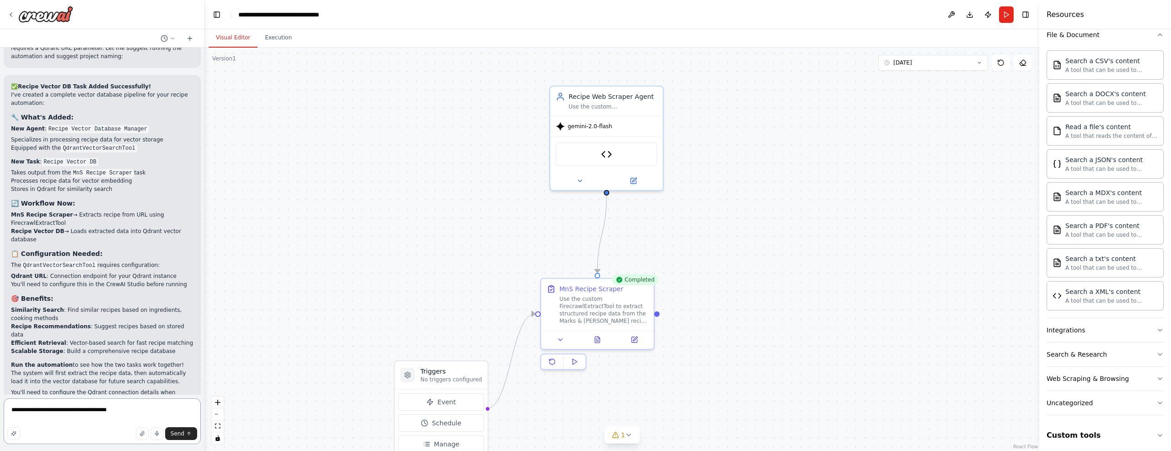
click at [127, 410] on textarea "**********" at bounding box center [102, 421] width 197 height 46
click at [95, 410] on textarea "**********" at bounding box center [102, 421] width 197 height 46
click at [129, 411] on textarea "**********" at bounding box center [102, 421] width 197 height 46
click at [151, 410] on textarea "**********" at bounding box center [102, 421] width 197 height 46
click at [105, 418] on textarea "**********" at bounding box center [102, 421] width 197 height 46
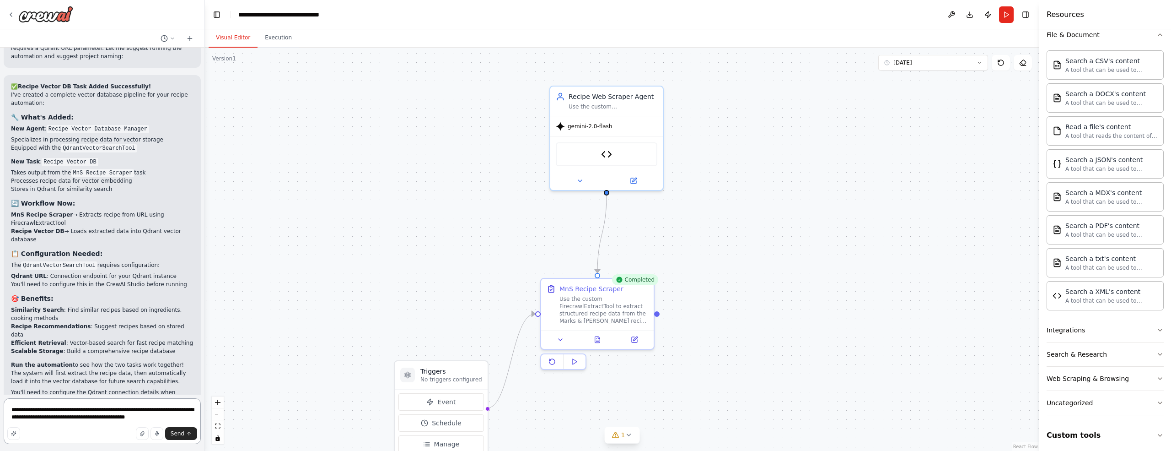
paste textarea "**********"
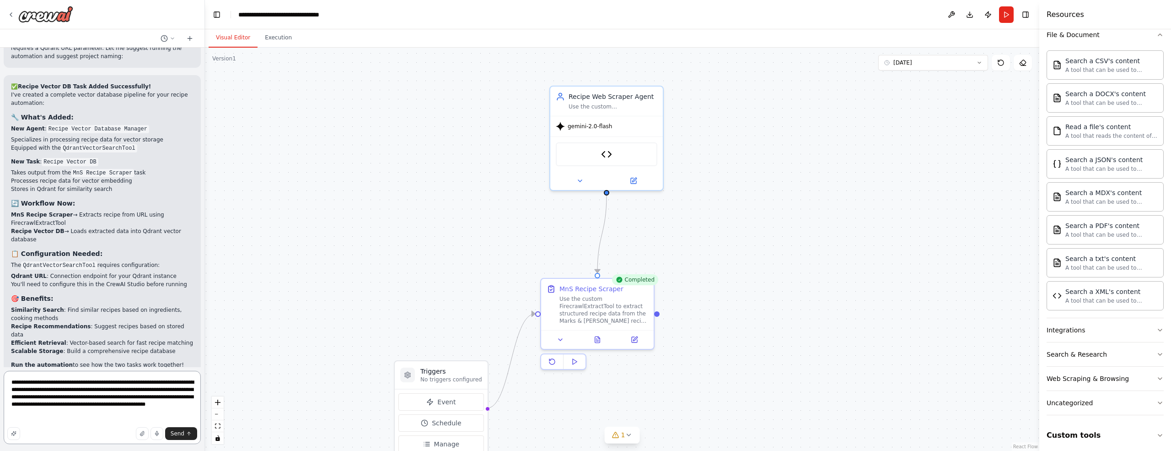
click at [173, 412] on textarea "**********" at bounding box center [102, 407] width 197 height 73
click at [146, 419] on textarea "**********" at bounding box center [102, 407] width 197 height 73
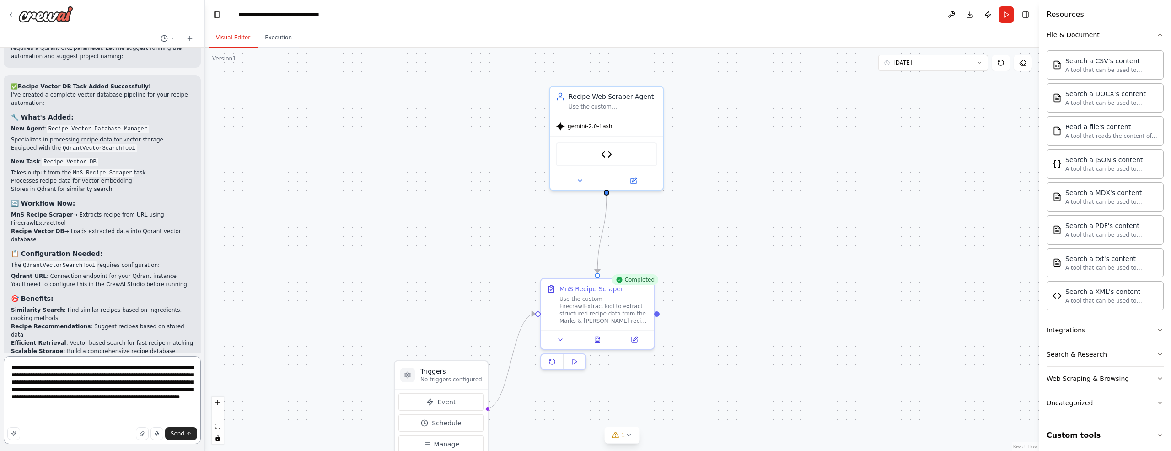
click at [128, 368] on textarea "**********" at bounding box center [102, 400] width 197 height 88
click at [30, 420] on textarea "**********" at bounding box center [102, 400] width 197 height 88
click at [110, 399] on textarea "**********" at bounding box center [102, 400] width 197 height 88
click at [27, 419] on textarea "**********" at bounding box center [102, 400] width 197 height 88
click at [152, 420] on textarea "**********" at bounding box center [102, 400] width 197 height 88
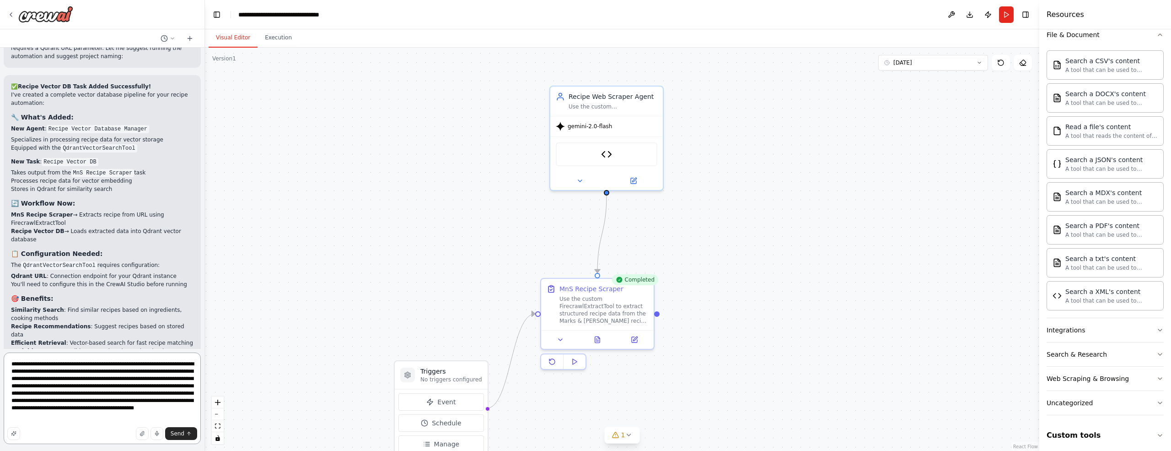
paste textarea "**********"
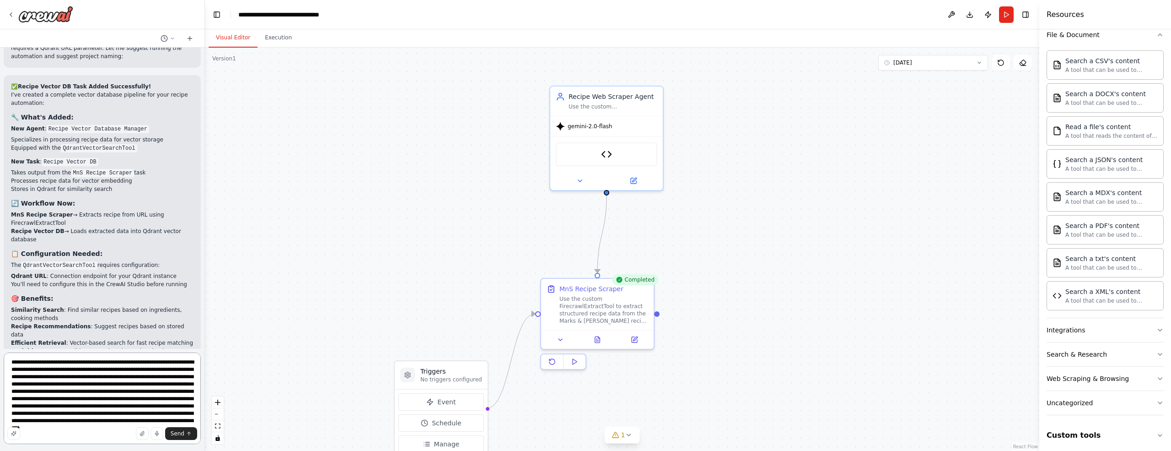
scroll to position [0, 0]
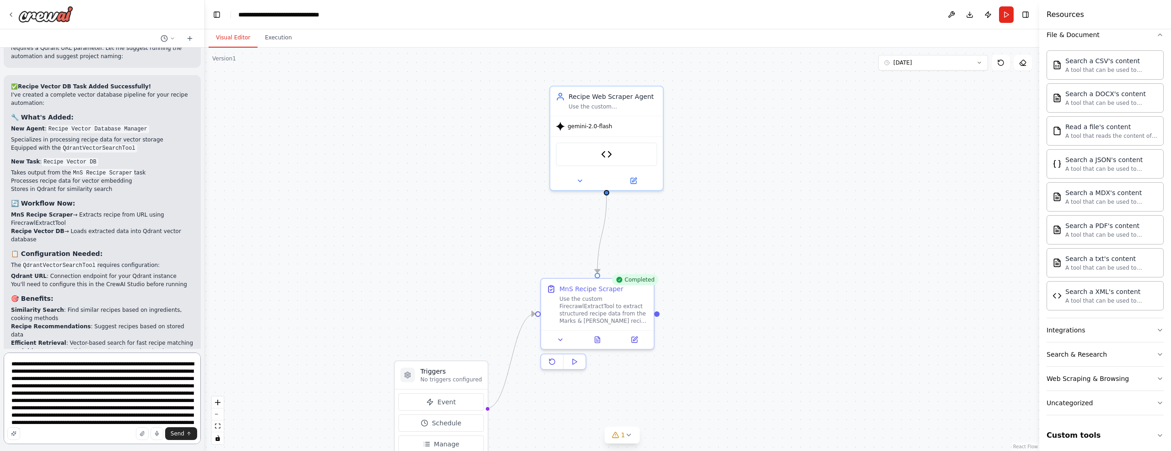
click at [95, 416] on textarea "**********" at bounding box center [102, 398] width 197 height 92
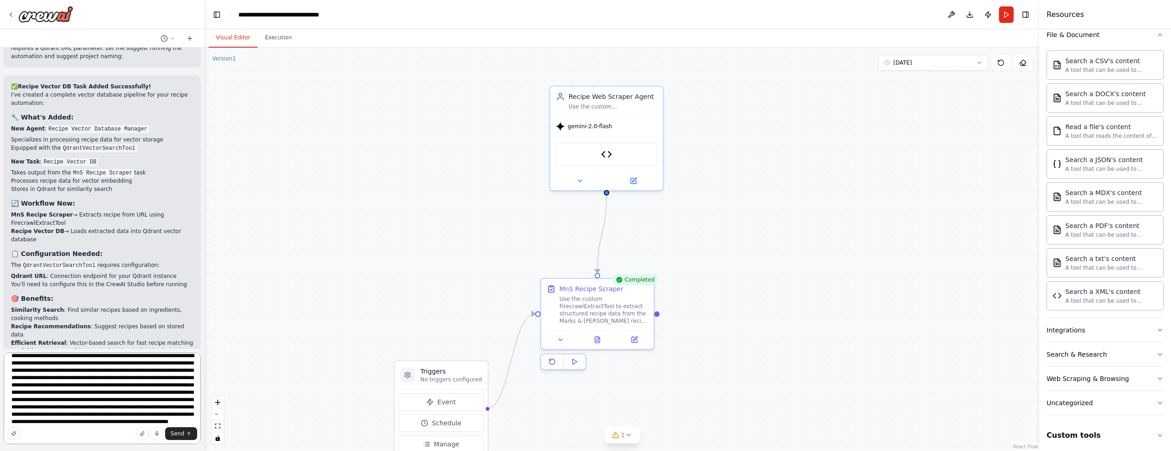
scroll to position [41, 0]
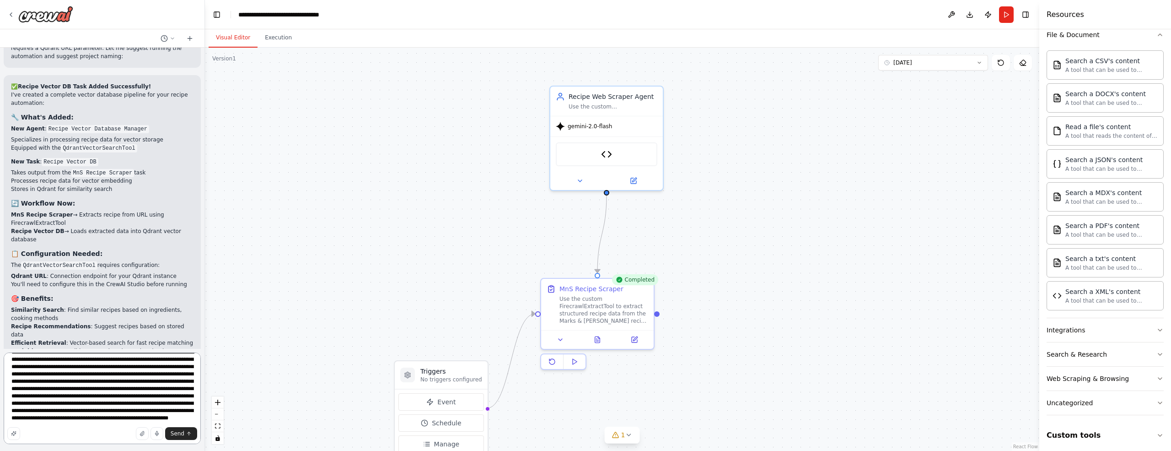
click at [133, 418] on textarea "**********" at bounding box center [102, 398] width 197 height 92
click at [36, 383] on textarea "**********" at bounding box center [102, 398] width 197 height 92
click at [157, 375] on textarea "**********" at bounding box center [102, 398] width 197 height 92
click at [135, 383] on textarea "**********" at bounding box center [102, 398] width 197 height 92
click at [132, 418] on textarea "**********" at bounding box center [102, 398] width 197 height 92
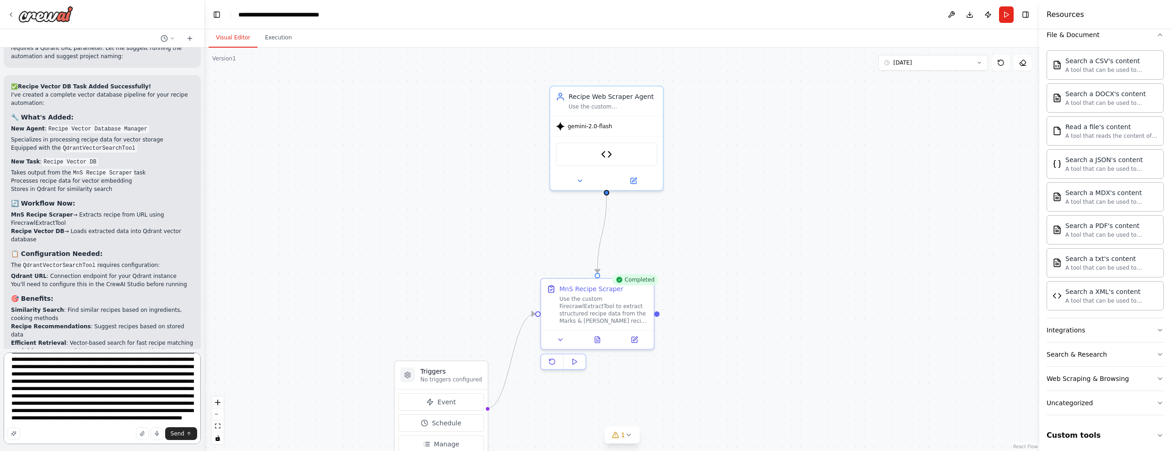
scroll to position [0, 0]
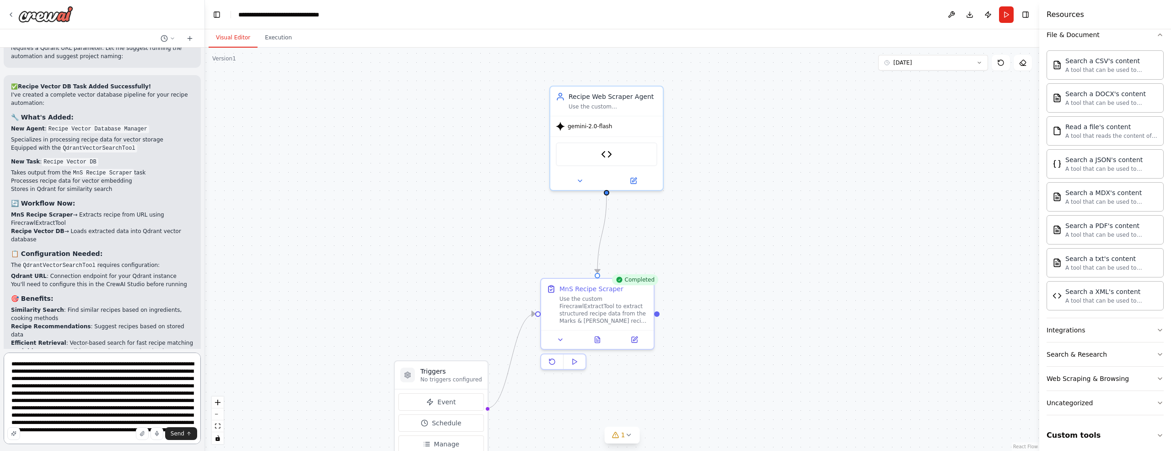
click at [128, 365] on textarea "**********" at bounding box center [102, 398] width 197 height 92
click at [115, 372] on textarea "**********" at bounding box center [102, 398] width 197 height 92
click at [69, 380] on textarea "**********" at bounding box center [102, 398] width 197 height 92
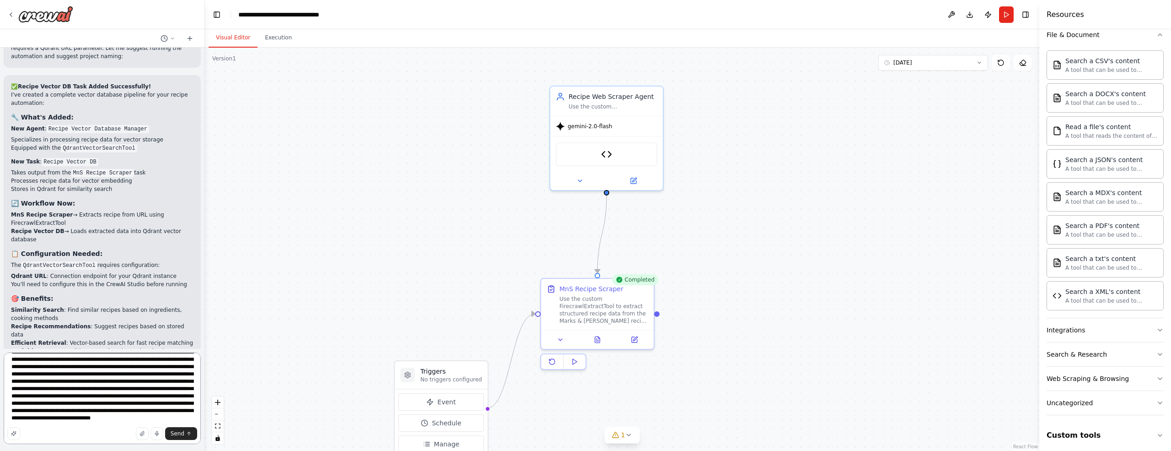
scroll to position [34, 0]
click at [173, 404] on textarea "**********" at bounding box center [102, 398] width 197 height 92
click at [153, 421] on textarea "**********" at bounding box center [102, 398] width 197 height 92
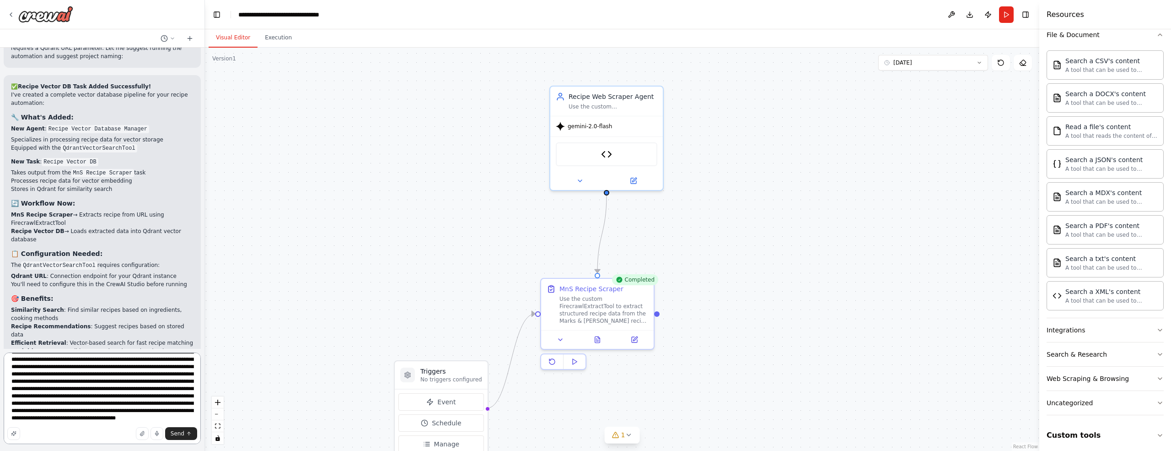
scroll to position [63, 0]
type textarea "**********"
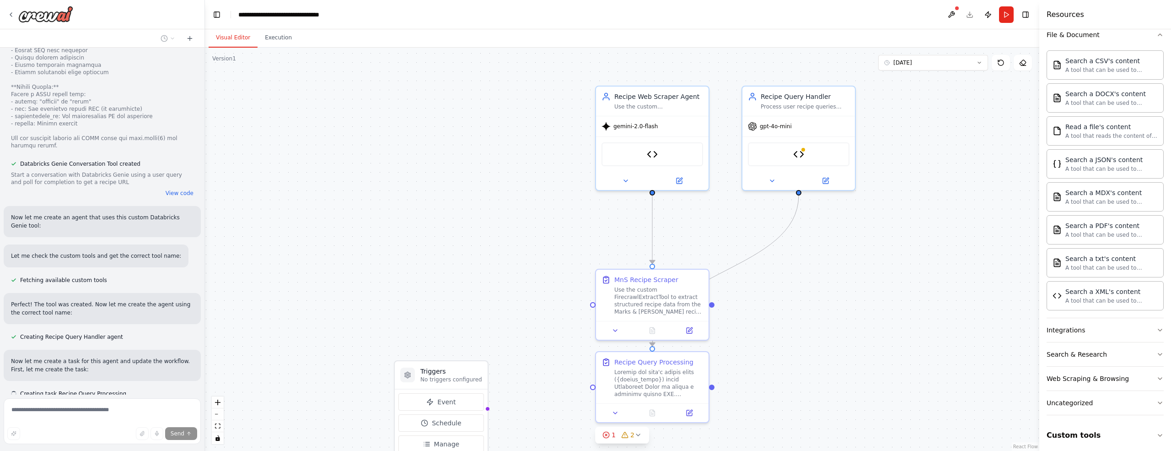
scroll to position [8371, 0]
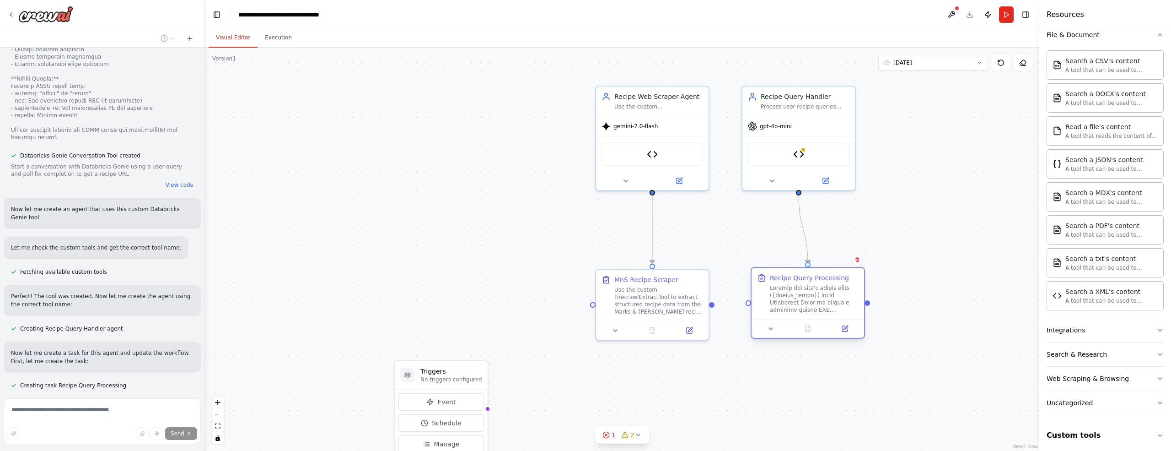
drag, startPoint x: 686, startPoint y: 358, endPoint x: 839, endPoint y: 274, distance: 174.3
click at [839, 274] on div "Recipe Query Processing" at bounding box center [809, 277] width 79 height 9
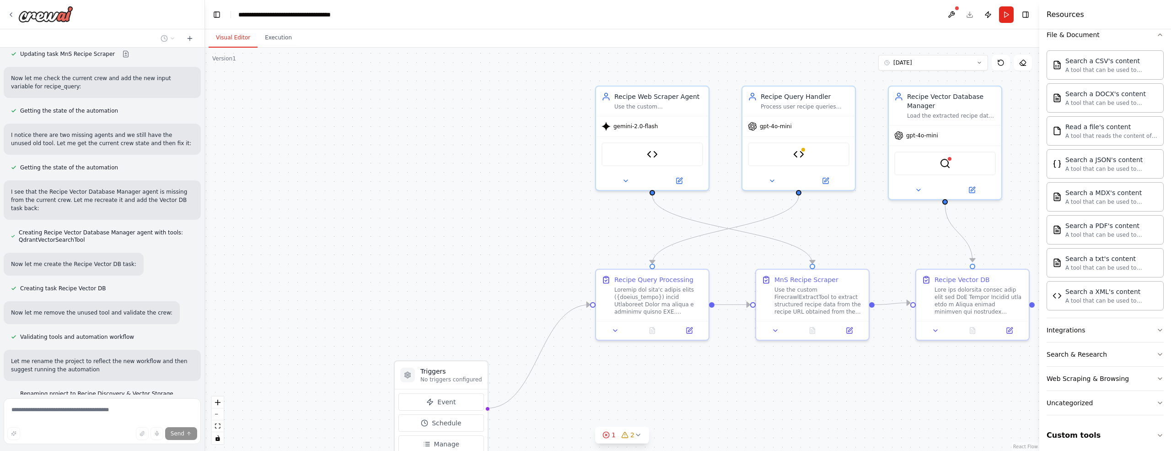
scroll to position [8784, 0]
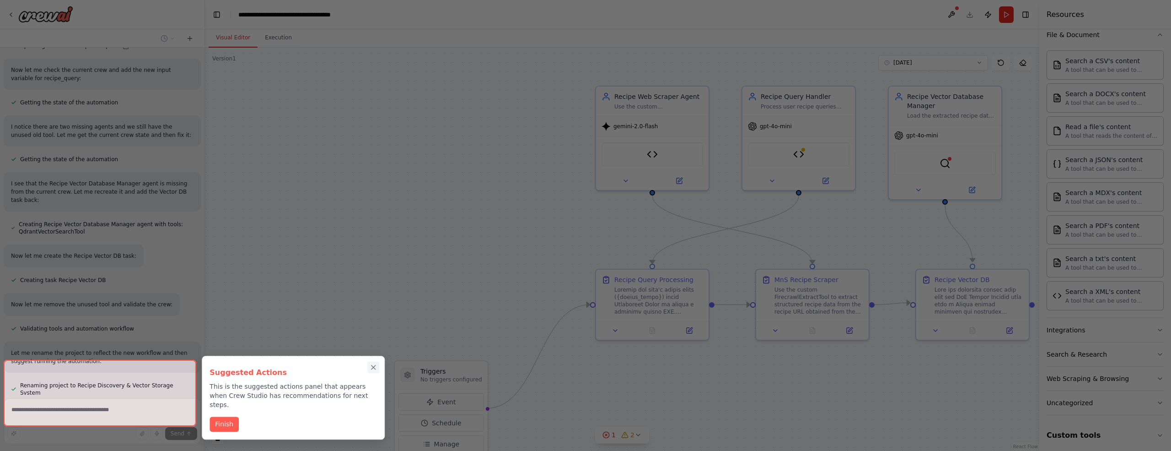
click at [378, 368] on icon "Close walkthrough" at bounding box center [374, 367] width 8 height 8
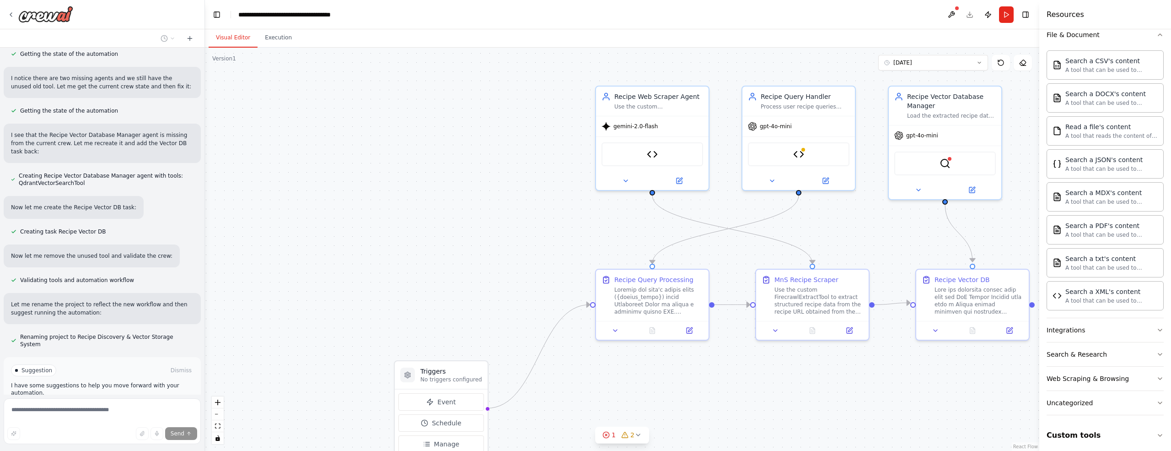
scroll to position [8858, 0]
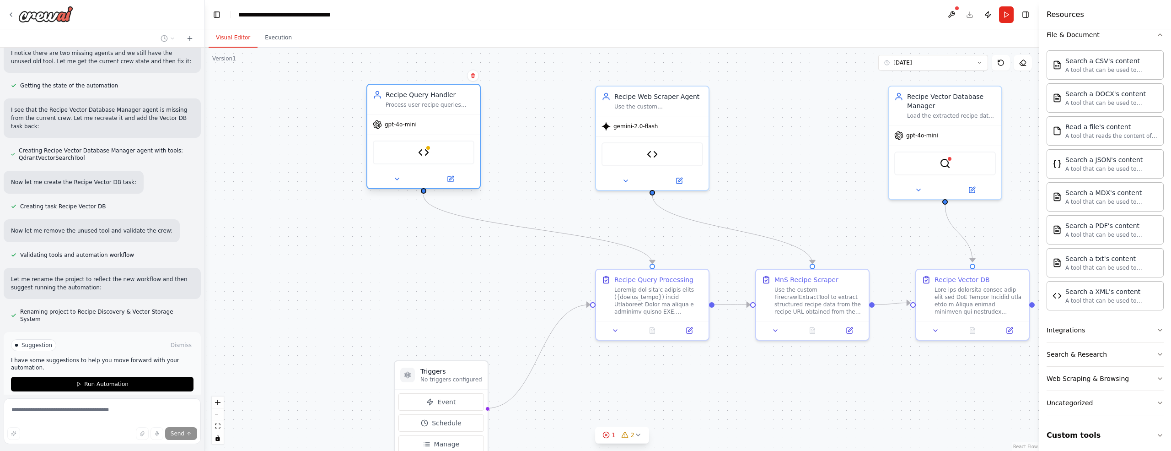
drag, startPoint x: 805, startPoint y: 94, endPoint x: 432, endPoint y: 96, distance: 372.9
click at [432, 96] on div "Recipe Query Handler" at bounding box center [430, 94] width 89 height 9
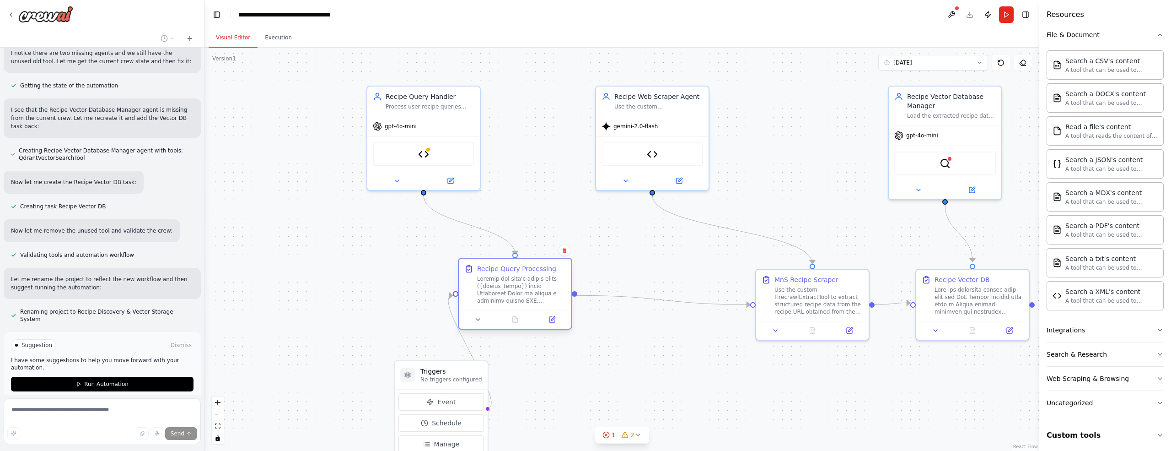
drag, startPoint x: 626, startPoint y: 279, endPoint x: 502, endPoint y: 273, distance: 123.7
click at [502, 273] on div "Recipe Query Processing" at bounding box center [521, 284] width 89 height 40
drag, startPoint x: 452, startPoint y: 370, endPoint x: 299, endPoint y: 266, distance: 184.4
click at [299, 266] on h3 "Triggers" at bounding box center [296, 270] width 62 height 9
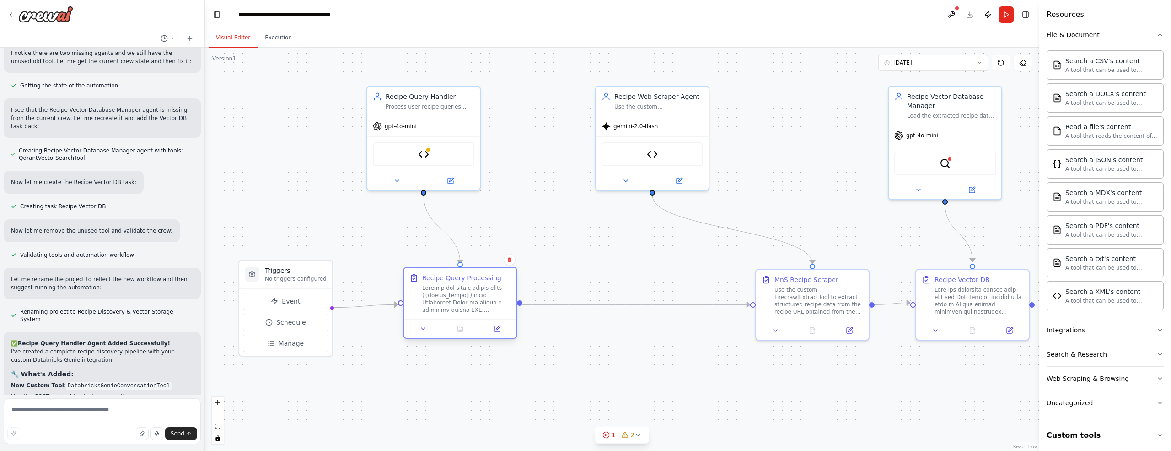
drag, startPoint x: 562, startPoint y: 266, endPoint x: 500, endPoint y: 275, distance: 62.8
click at [499, 276] on div "Recipe Query Processing" at bounding box center [466, 277] width 89 height 9
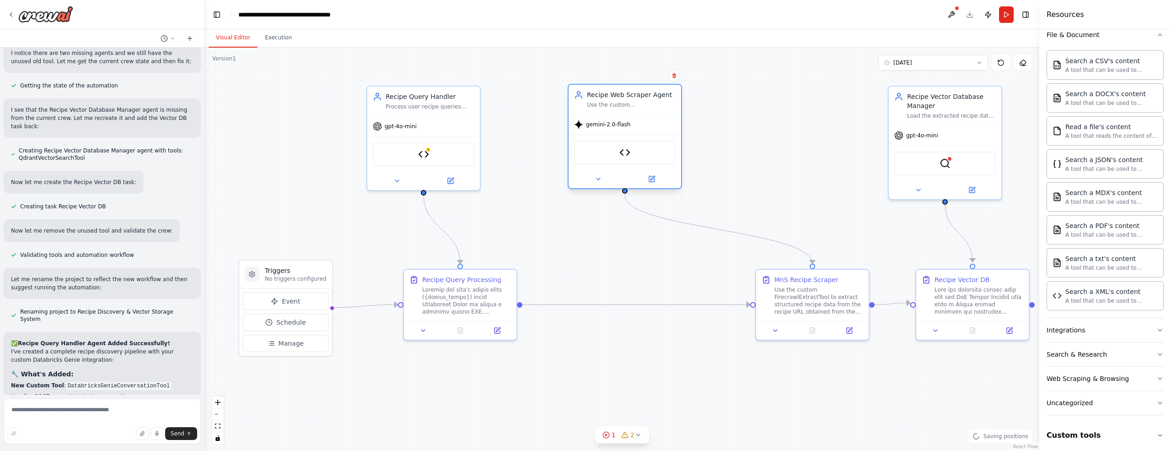
drag, startPoint x: 686, startPoint y: 100, endPoint x: 659, endPoint y: 98, distance: 27.1
click at [659, 98] on div "Recipe Web Scraper Agent Use the custom FirecrawlExtractTool to extract structu…" at bounding box center [631, 99] width 89 height 18
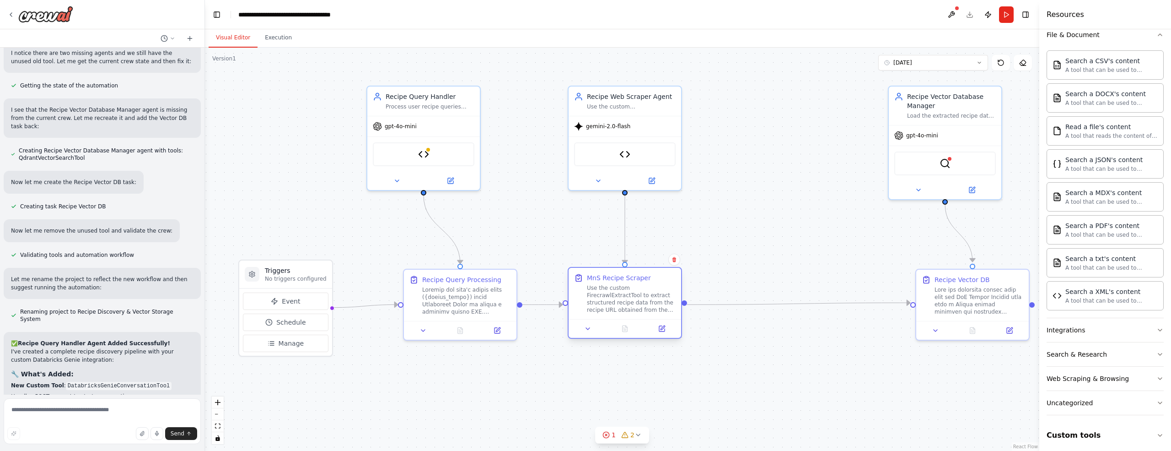
drag, startPoint x: 848, startPoint y: 279, endPoint x: 660, endPoint y: 274, distance: 188.1
click at [660, 274] on div "MnS Recipe Scraper" at bounding box center [631, 277] width 89 height 9
click at [451, 178] on icon at bounding box center [451, 178] width 4 height 4
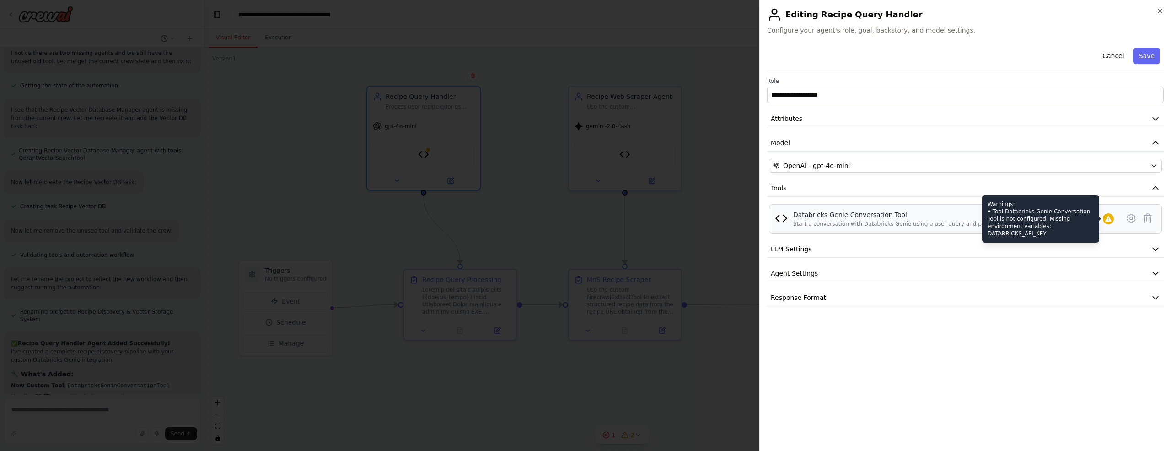
scroll to position [9269, 0]
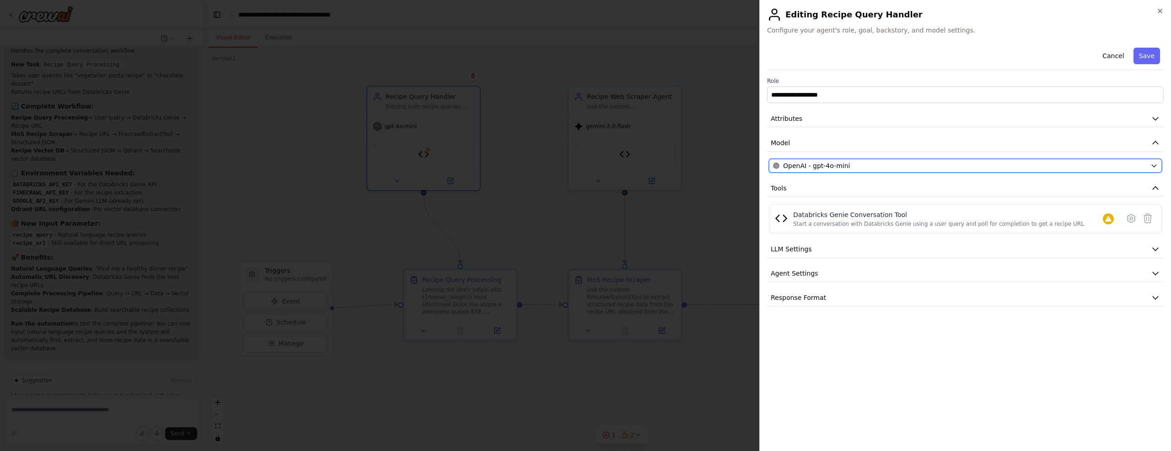
click at [1126, 167] on div "OpenAI - gpt-4o-mini" at bounding box center [960, 165] width 374 height 9
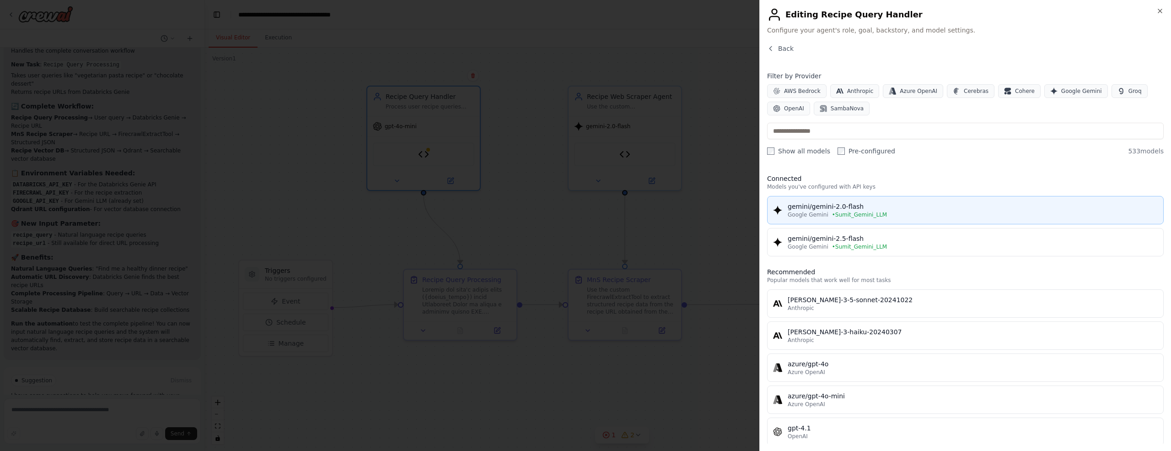
click at [857, 211] on span "• Sumit_Gemini_LLM" at bounding box center [859, 214] width 55 height 7
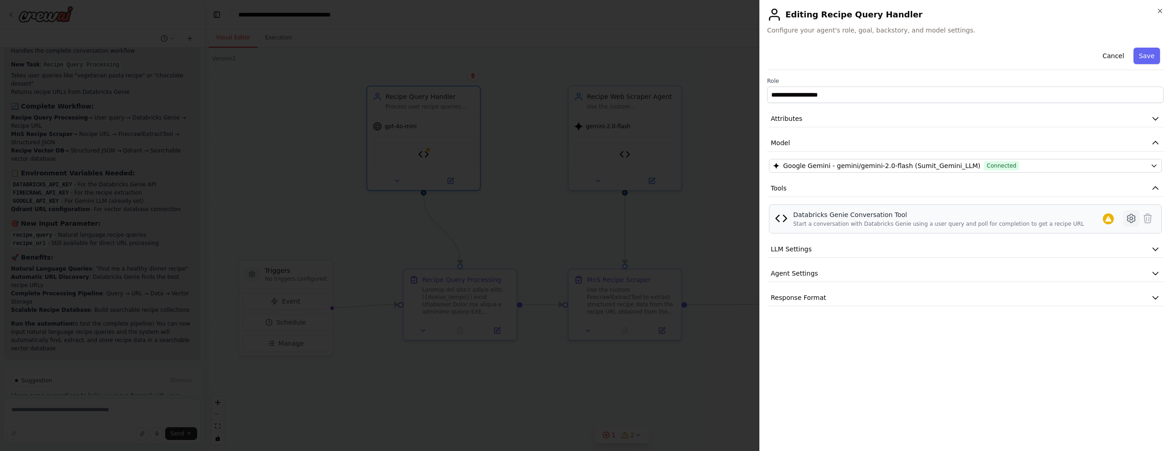
click at [1129, 218] on icon at bounding box center [1131, 218] width 11 height 11
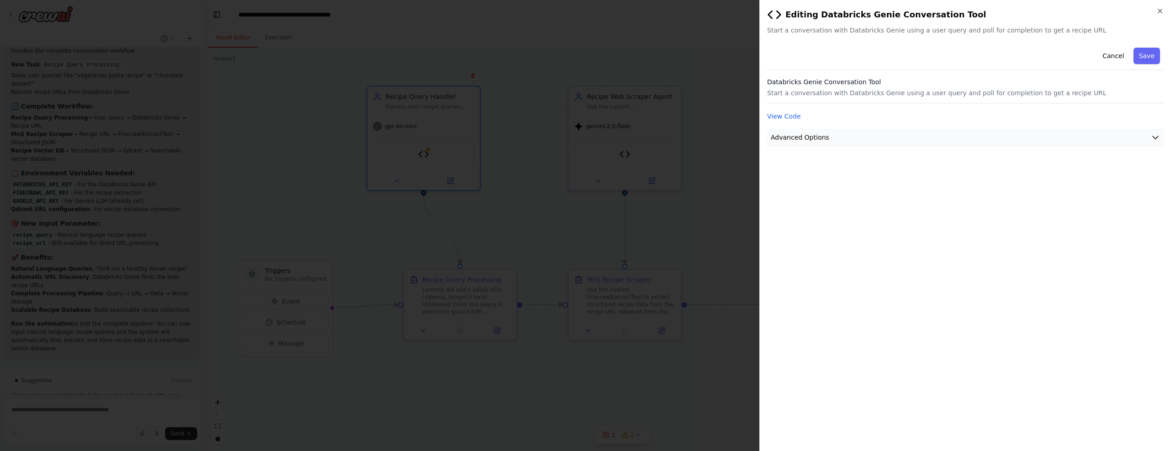
click at [1155, 135] on icon "button" at bounding box center [1155, 137] width 9 height 9
click at [793, 116] on button "View Code" at bounding box center [784, 116] width 34 height 9
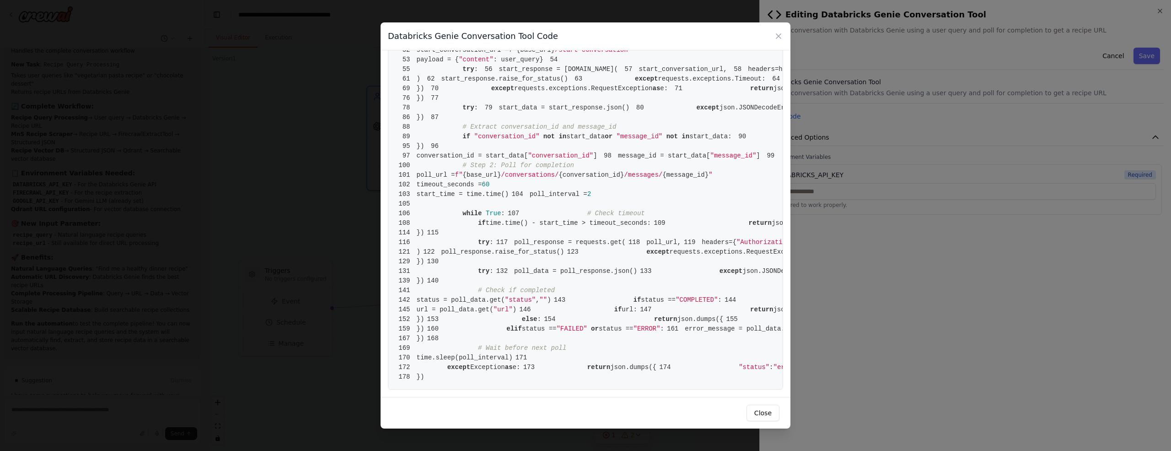
scroll to position [1398, 0]
click at [780, 38] on icon at bounding box center [779, 36] width 5 height 5
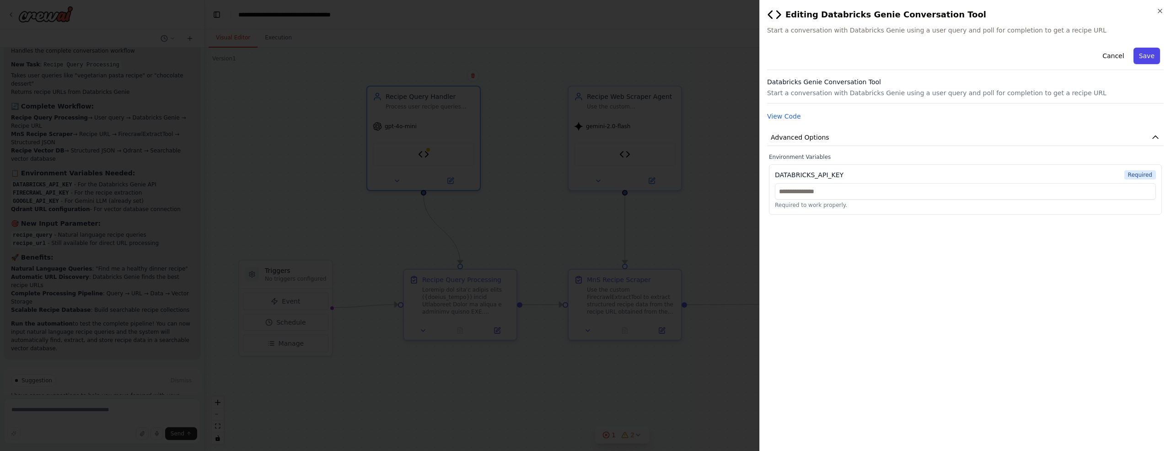
click at [1151, 56] on button "Save" at bounding box center [1147, 56] width 27 height 16
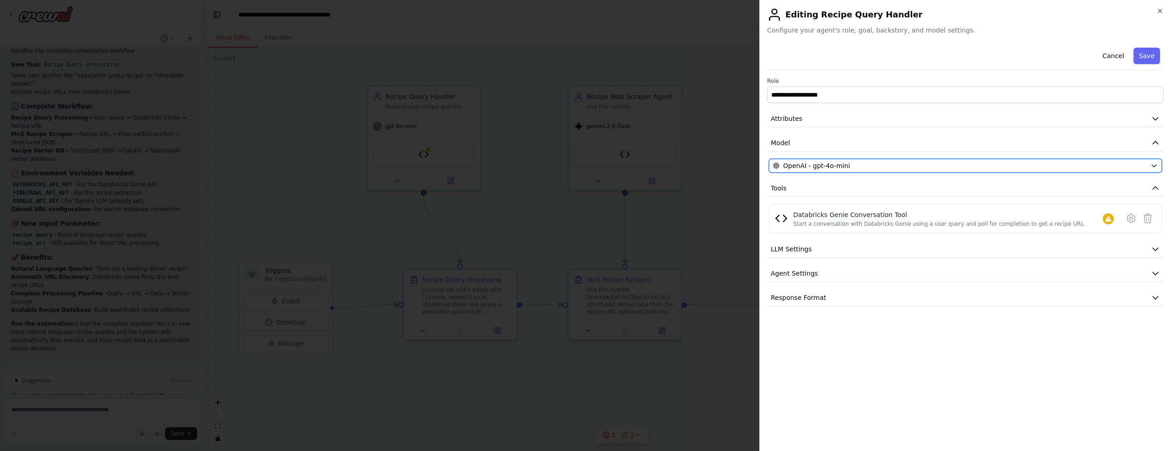
click at [997, 166] on div "OpenAI - gpt-4o-mini" at bounding box center [960, 165] width 374 height 9
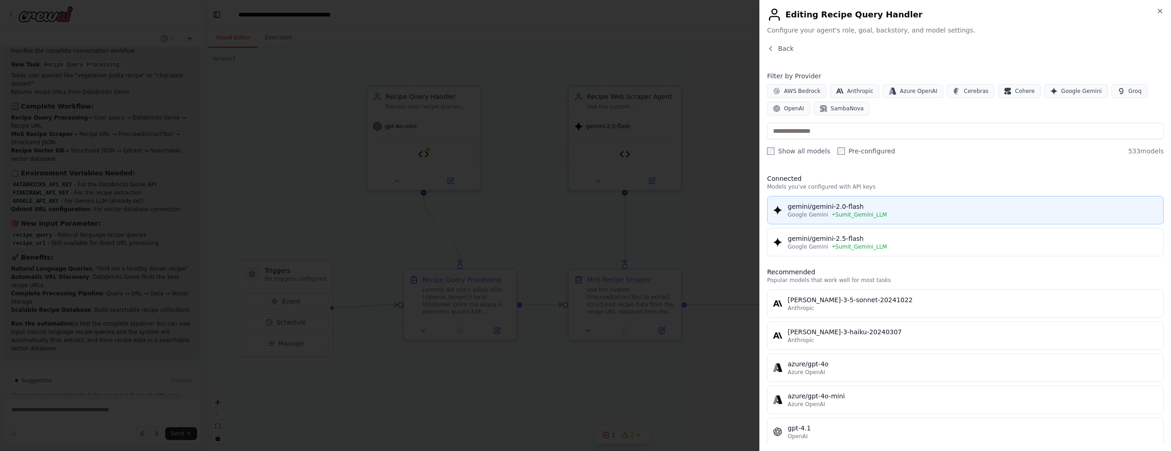
click at [846, 218] on button "gemini/gemini-2.0-flash Google Gemini • Sumit_Gemini_LLM" at bounding box center [965, 210] width 397 height 28
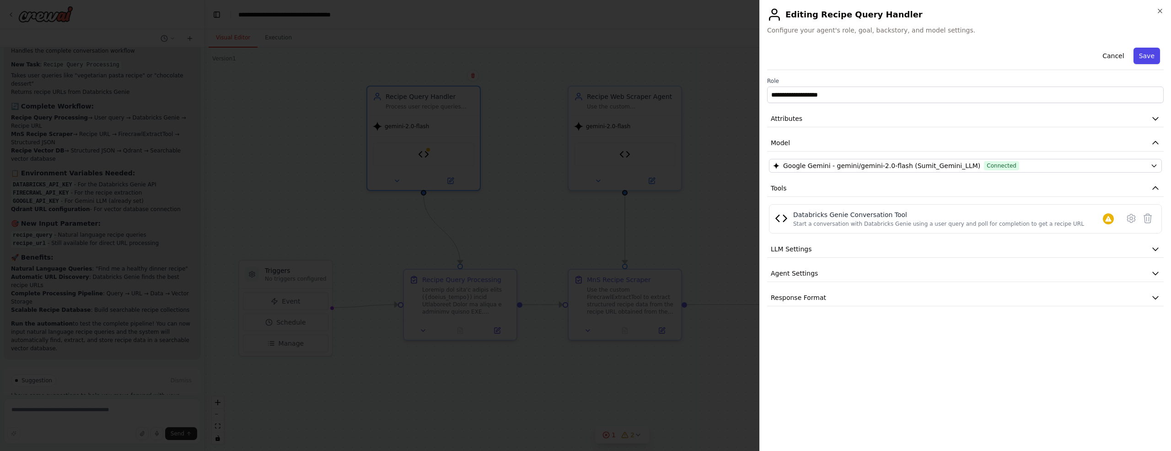
click at [1152, 59] on button "Save" at bounding box center [1147, 56] width 27 height 16
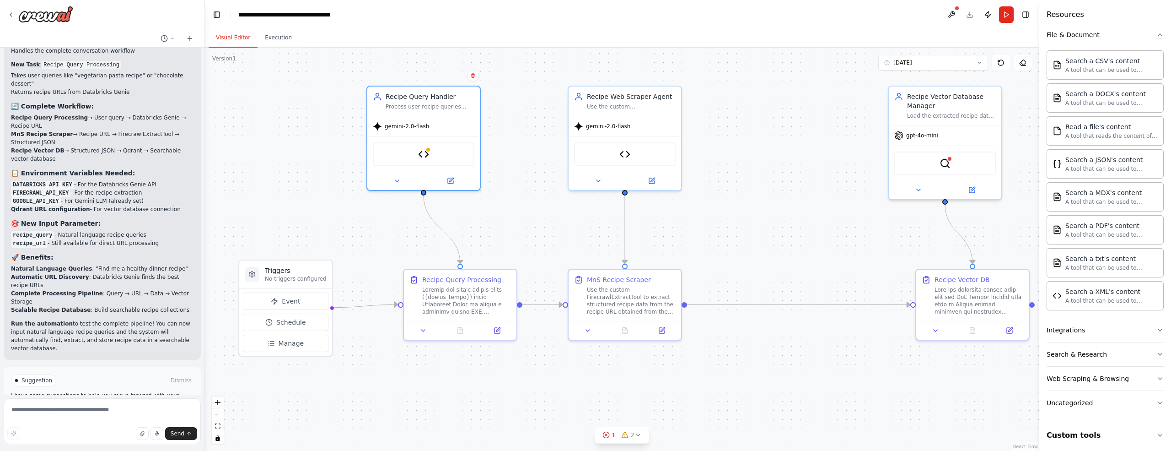
click at [1160, 431] on div "Crew Task Agent Tools AI & Machine Learning Automation & Integration Database &…" at bounding box center [1106, 239] width 132 height 421
click at [1157, 432] on icon "button" at bounding box center [1160, 435] width 7 height 7
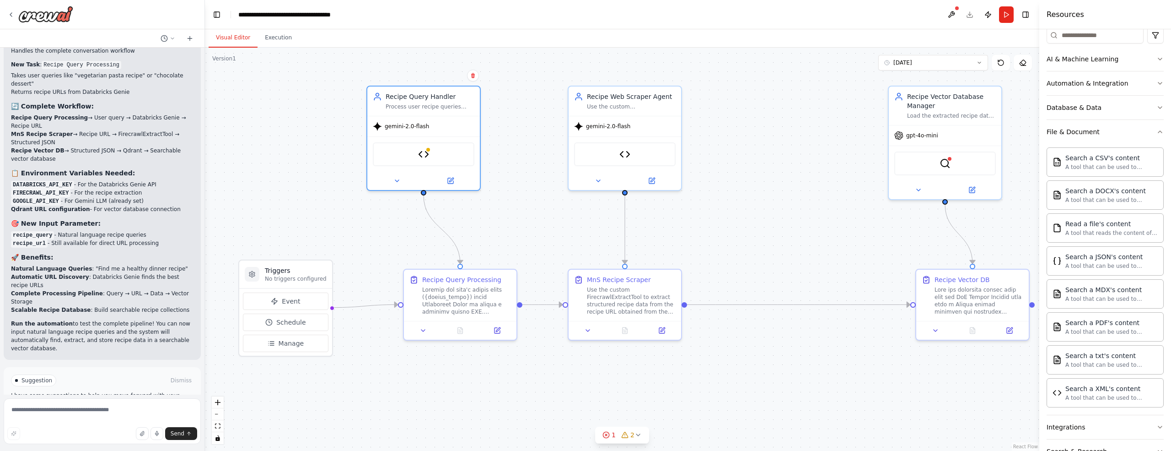
scroll to position [109, 0]
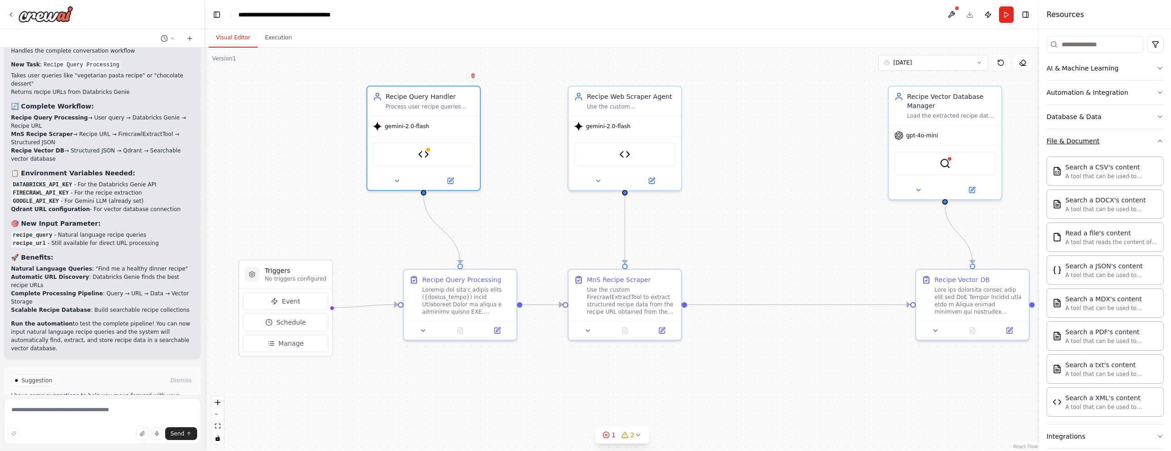
click at [1157, 139] on icon "button" at bounding box center [1160, 140] width 7 height 7
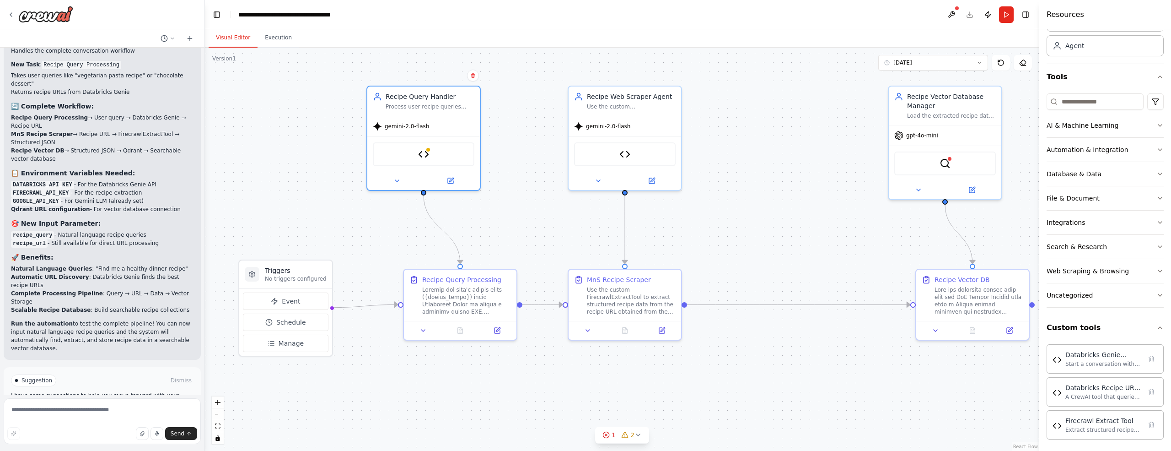
scroll to position [52, 0]
click at [12, 16] on icon at bounding box center [10, 14] width 7 height 7
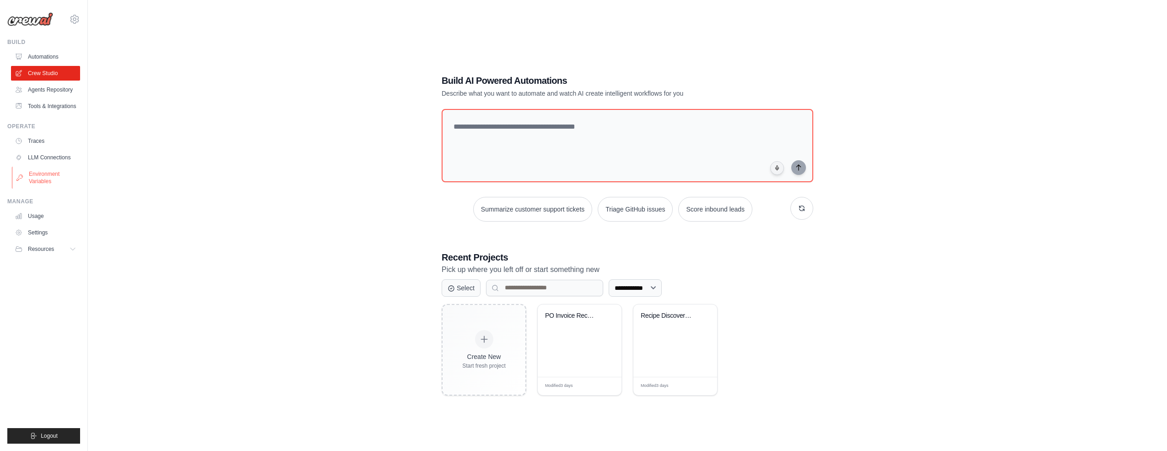
click at [51, 176] on link "Environment Variables" at bounding box center [46, 178] width 69 height 22
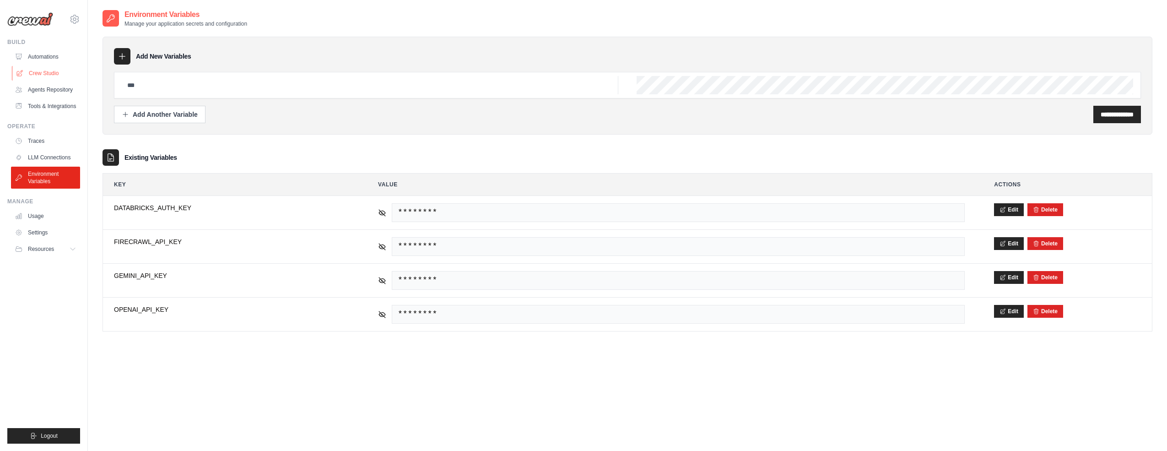
click at [41, 75] on link "Crew Studio" at bounding box center [46, 73] width 69 height 15
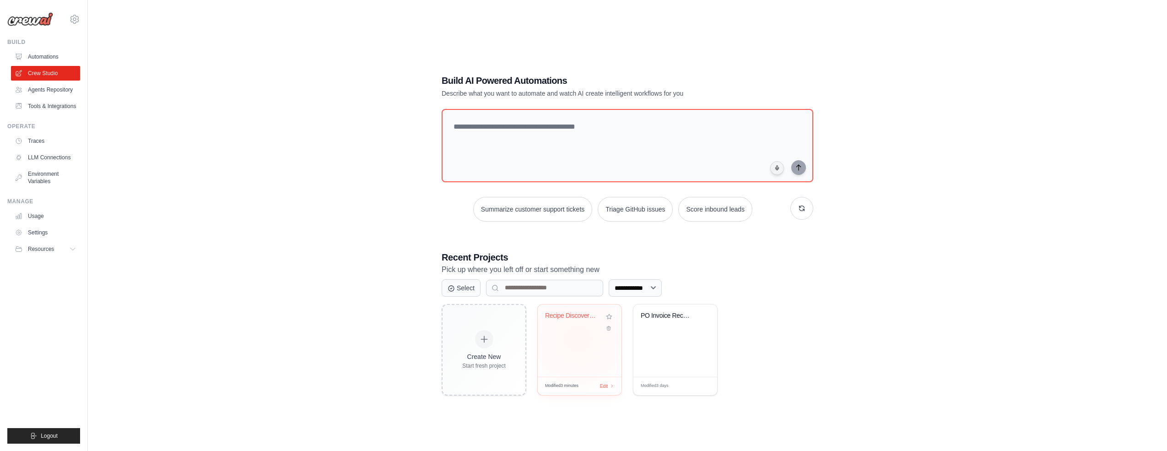
click at [578, 338] on div "Recipe Discovery & Vector Storage S..." at bounding box center [580, 340] width 84 height 72
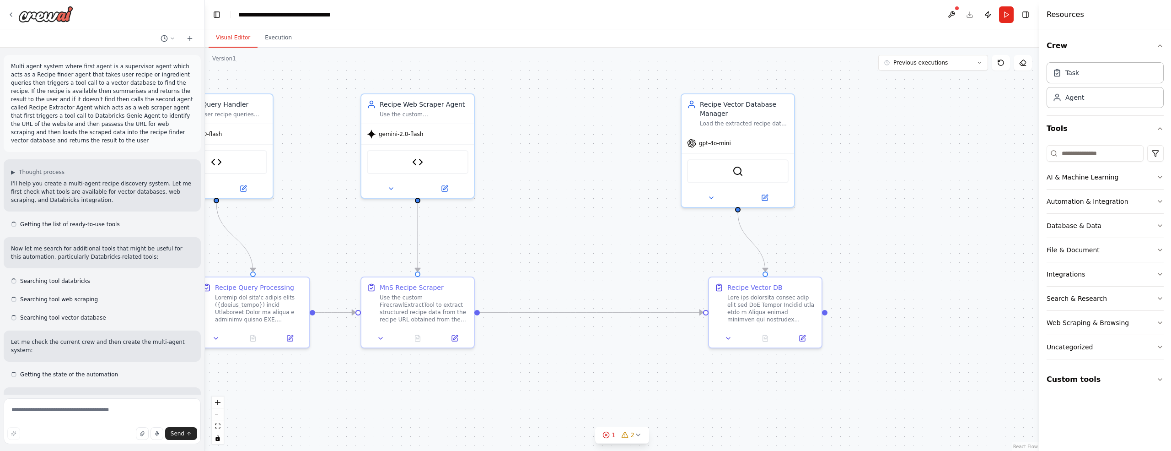
scroll to position [9195, 0]
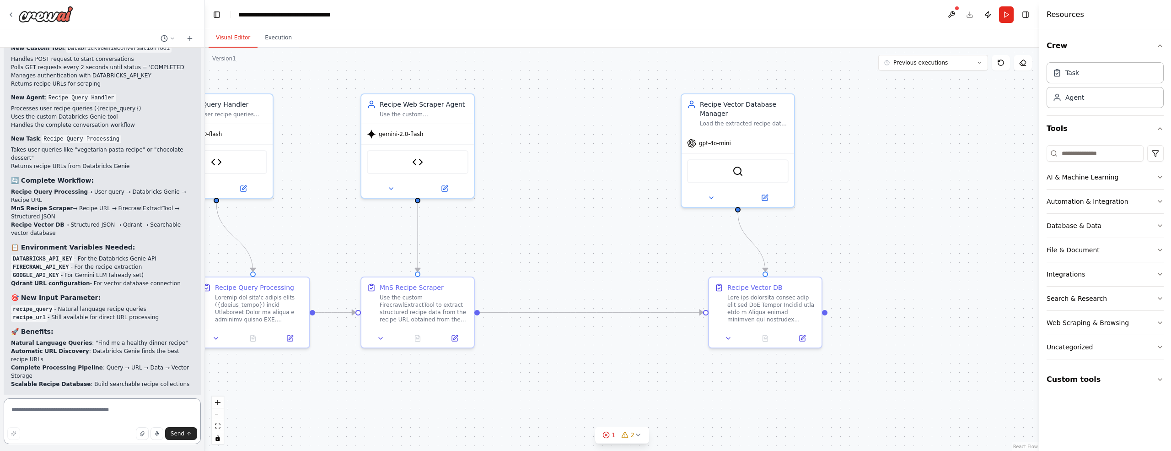
click at [92, 410] on textarea at bounding box center [102, 421] width 197 height 46
type textarea "**********"
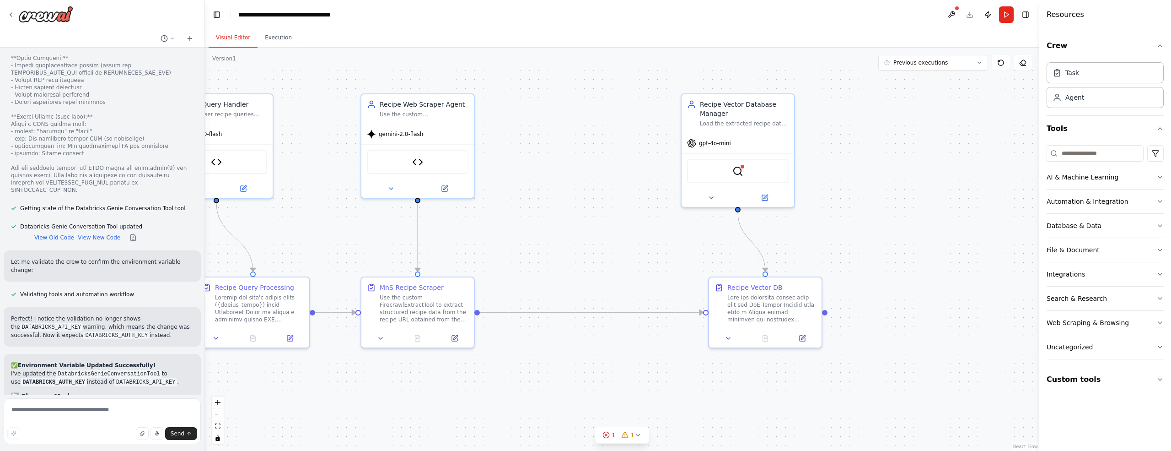
scroll to position [10274, 0]
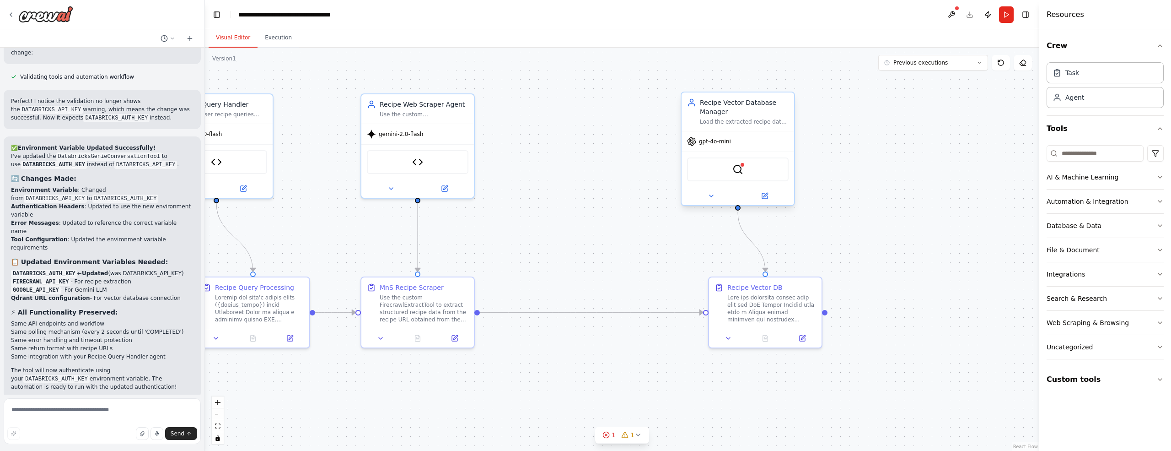
click at [781, 100] on div "Recipe Vector Database Manager" at bounding box center [744, 107] width 89 height 18
click at [790, 86] on icon at bounding box center [787, 83] width 5 height 5
click at [770, 87] on button "Confirm" at bounding box center [761, 83] width 32 height 11
click at [798, 280] on div "Recipe Vector DB" at bounding box center [765, 300] width 113 height 51
click at [815, 267] on icon at bounding box center [815, 267] width 4 height 5
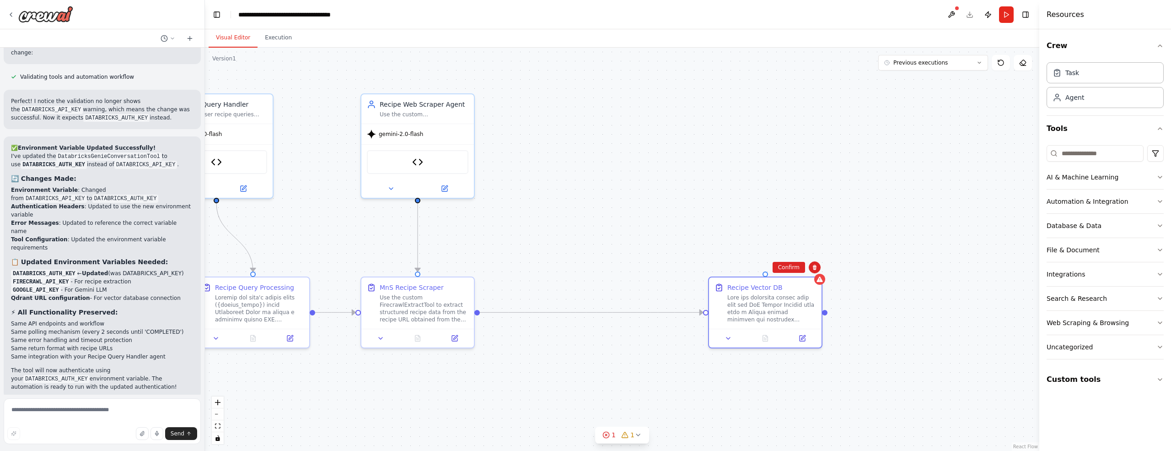
click at [793, 268] on button "Confirm" at bounding box center [789, 267] width 32 height 11
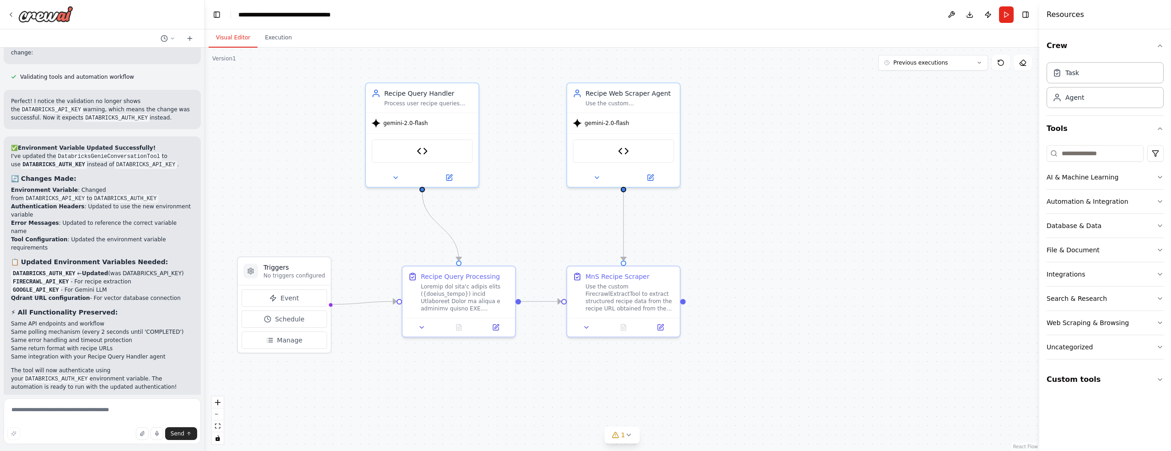
drag, startPoint x: 634, startPoint y: 217, endPoint x: 840, endPoint y: 206, distance: 206.2
click at [840, 206] on div ".deletable-edge-delete-btn { width: 20px; height: 20px; border: 0px solid #ffff…" at bounding box center [622, 249] width 835 height 403
click at [1003, 16] on button "Run" at bounding box center [1006, 14] width 15 height 16
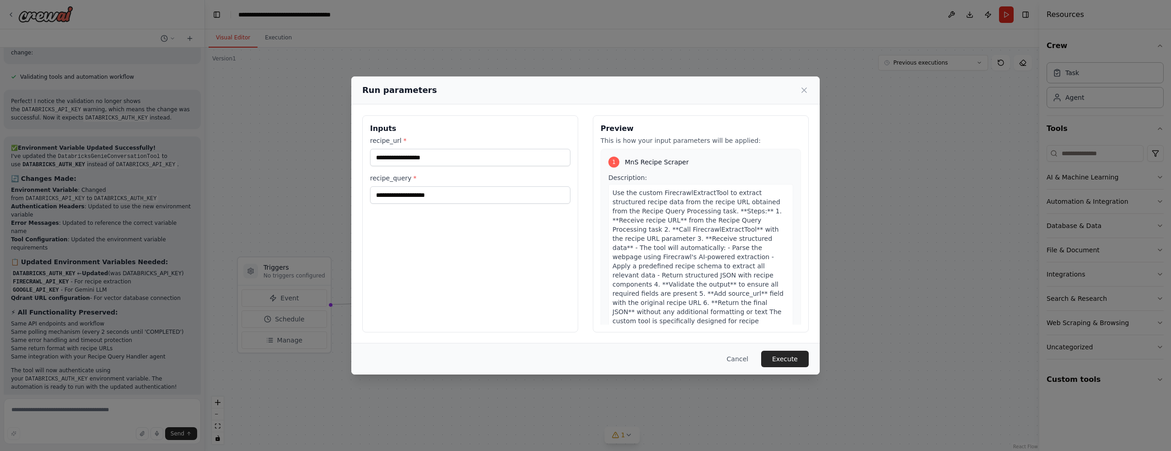
click at [805, 91] on icon at bounding box center [804, 90] width 5 height 5
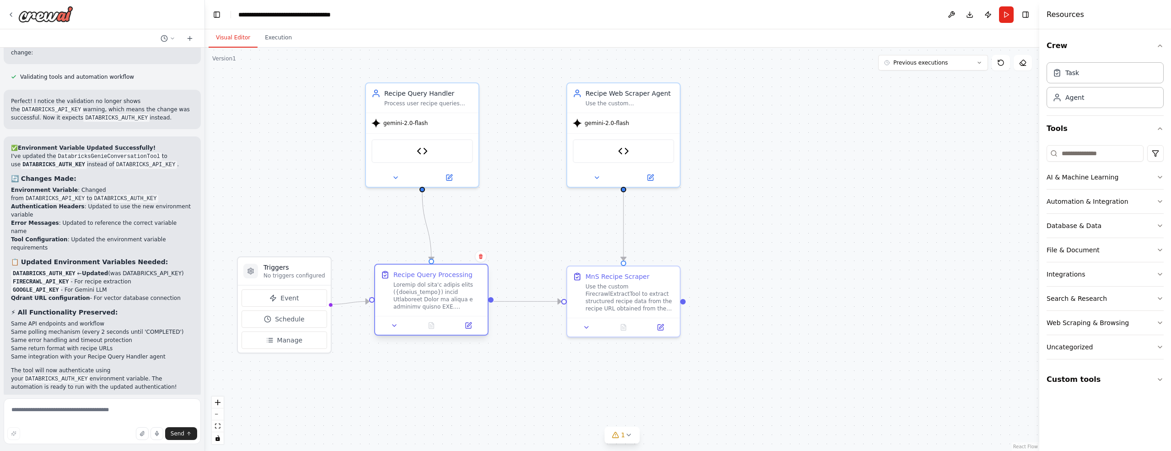
drag, startPoint x: 495, startPoint y: 274, endPoint x: 466, endPoint y: 276, distance: 29.4
click at [466, 276] on div "Recipe Query Processing" at bounding box center [433, 274] width 79 height 9
click at [467, 329] on button at bounding box center [469, 325] width 32 height 11
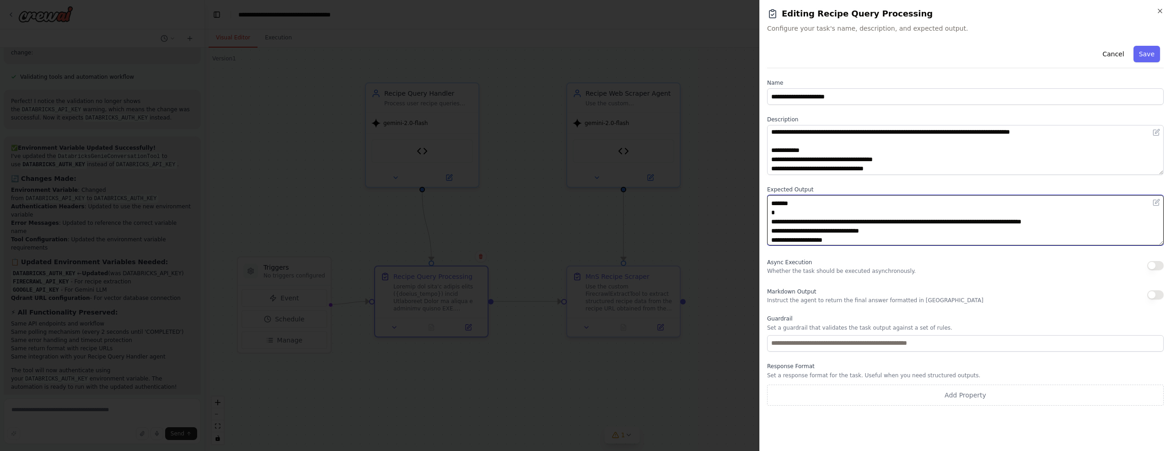
scroll to position [8, 0]
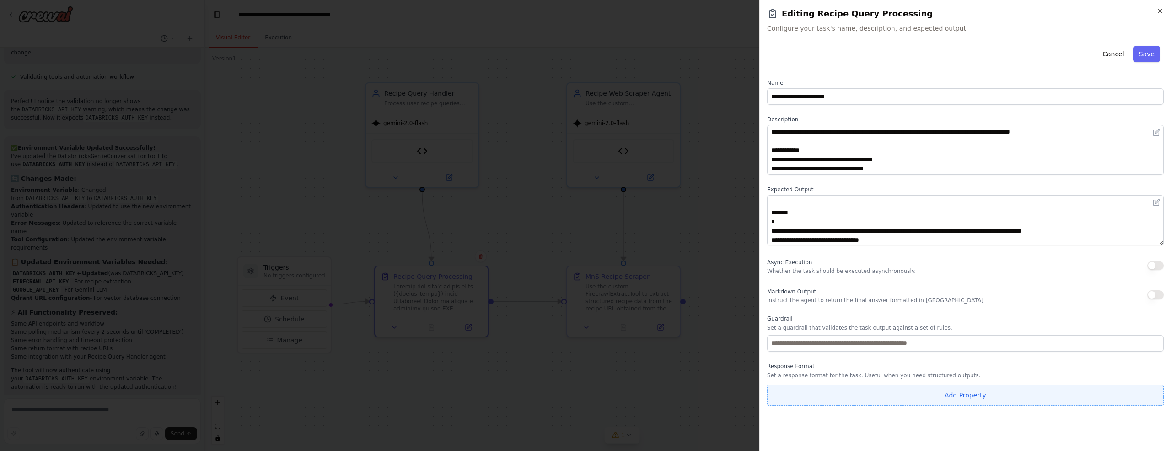
click at [960, 396] on button "Add Property" at bounding box center [965, 394] width 397 height 21
drag, startPoint x: 812, startPoint y: 394, endPoint x: 760, endPoint y: 393, distance: 51.7
click at [760, 393] on div "**********" at bounding box center [966, 225] width 412 height 451
type input "***"
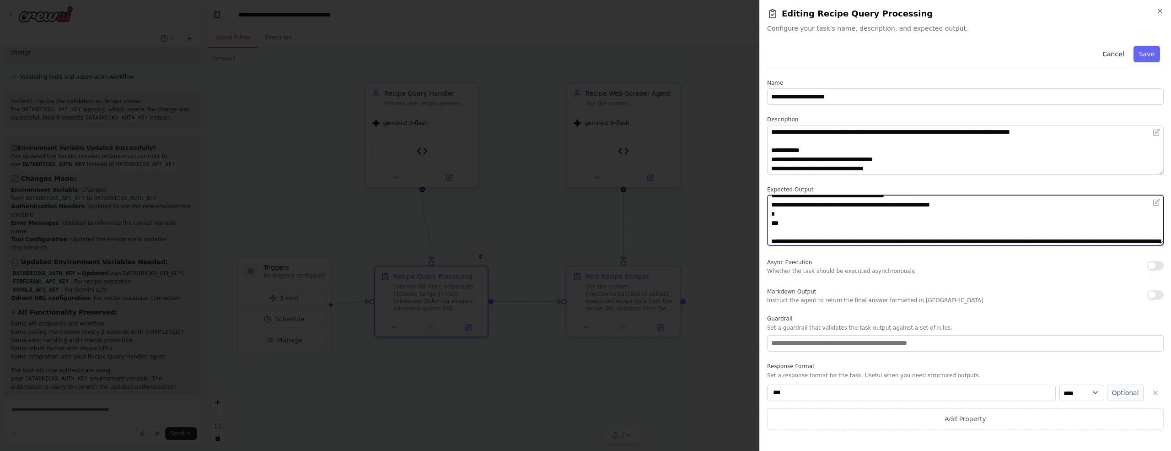
scroll to position [82, 0]
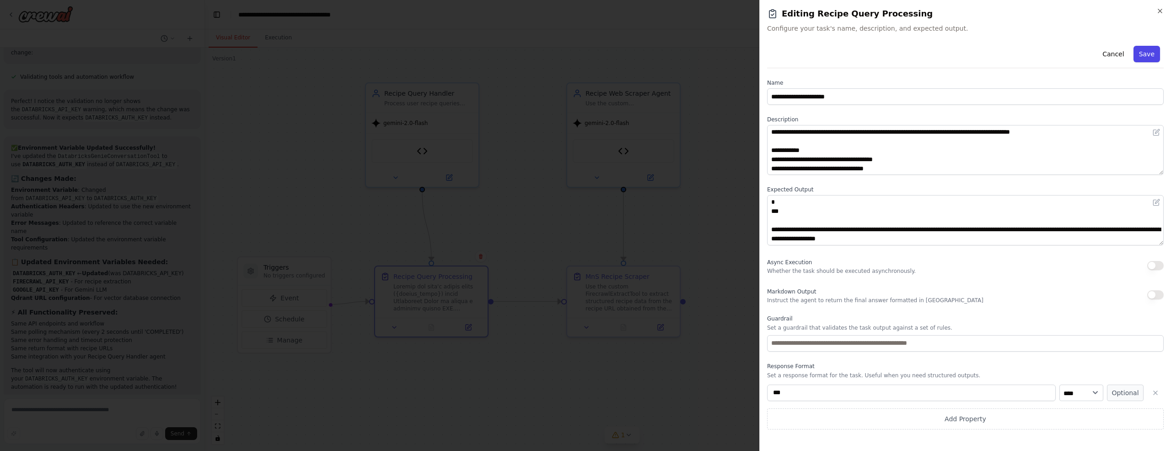
click at [1155, 54] on button "Save" at bounding box center [1147, 54] width 27 height 16
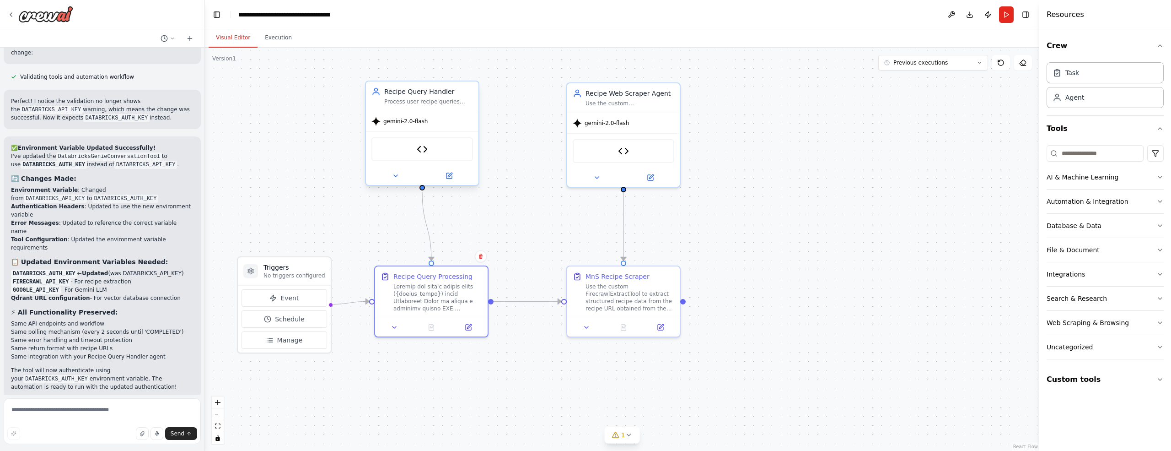
click at [416, 92] on div "Recipe Query Handler" at bounding box center [428, 91] width 89 height 9
click at [452, 175] on icon at bounding box center [449, 175] width 7 height 7
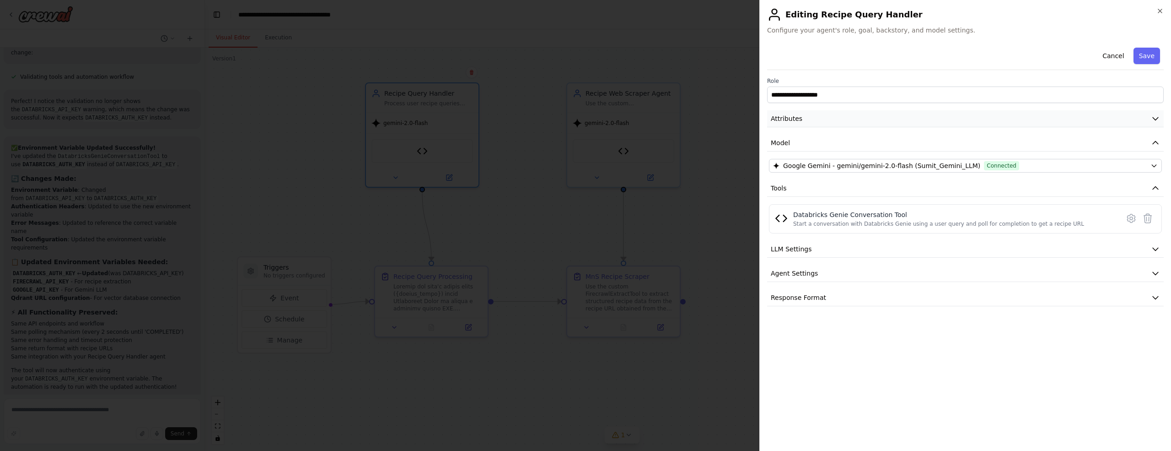
click at [1155, 121] on icon "button" at bounding box center [1155, 118] width 9 height 9
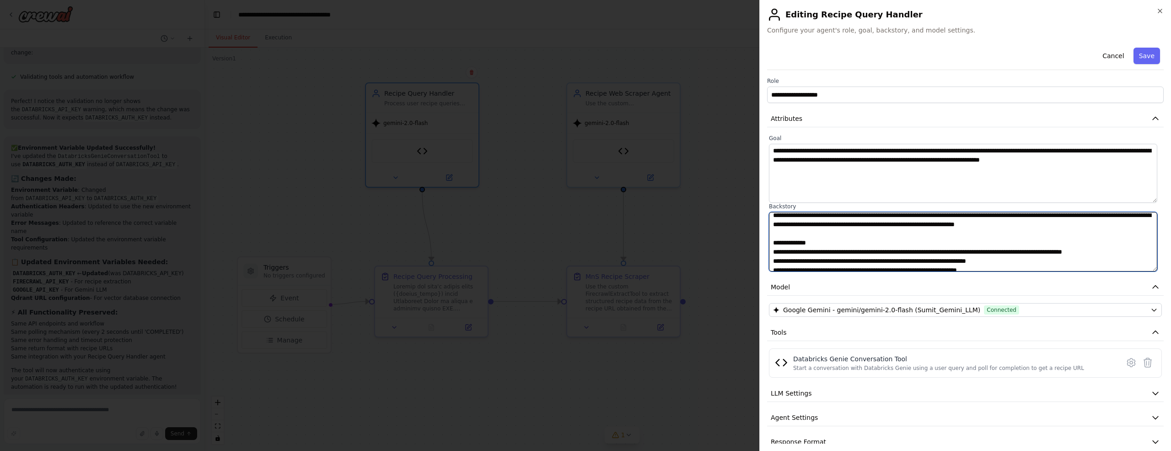
scroll to position [0, 0]
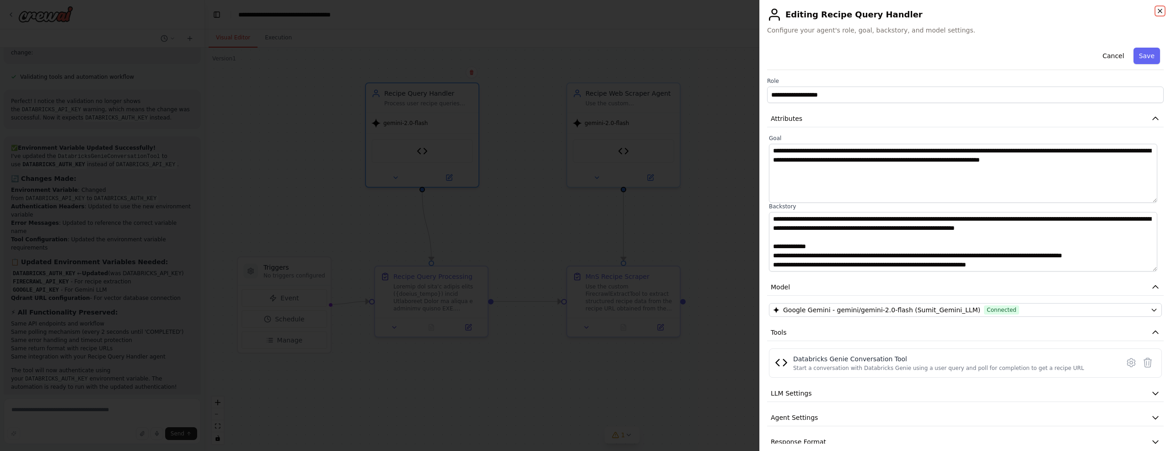
click at [1161, 12] on icon "button" at bounding box center [1161, 11] width 4 height 4
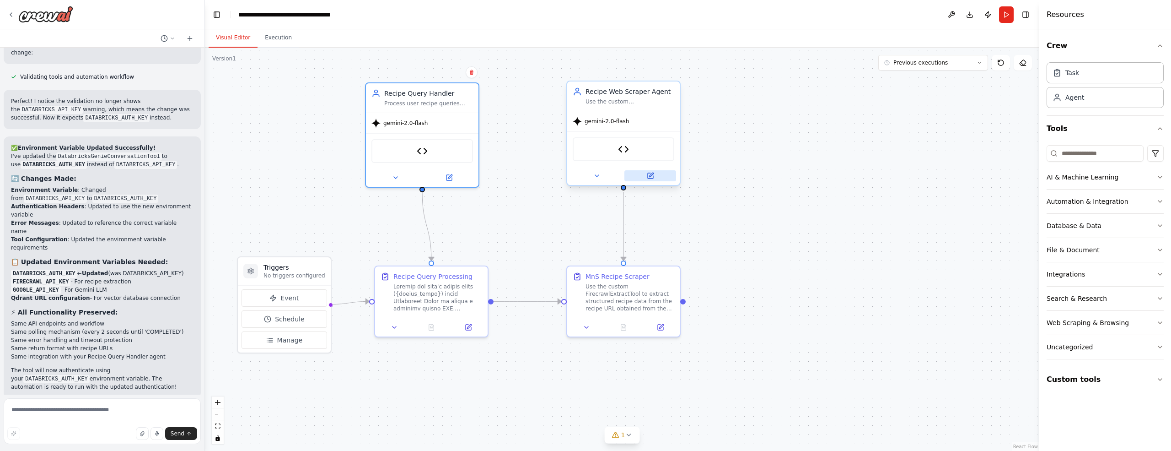
click at [651, 176] on icon at bounding box center [651, 175] width 4 height 4
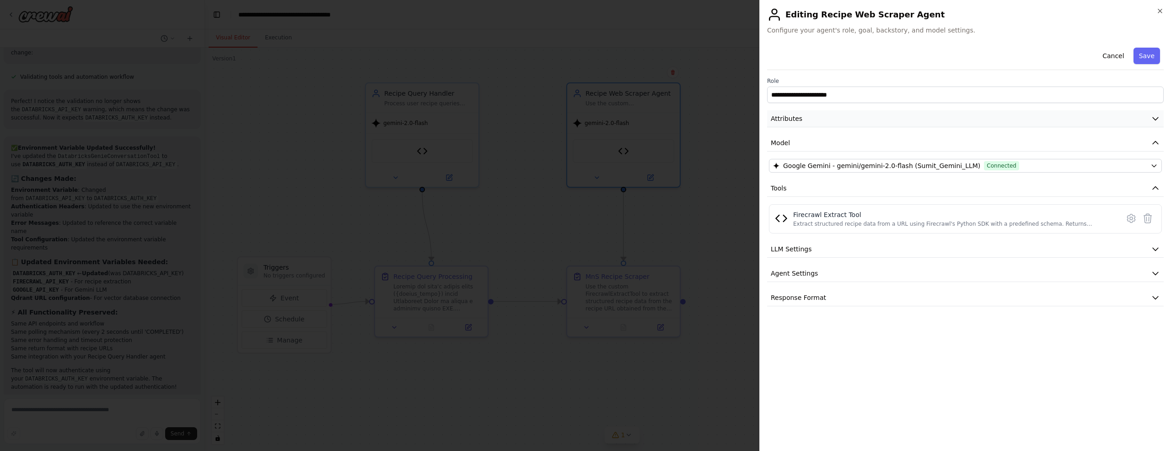
click at [1159, 117] on icon "button" at bounding box center [1155, 118] width 9 height 9
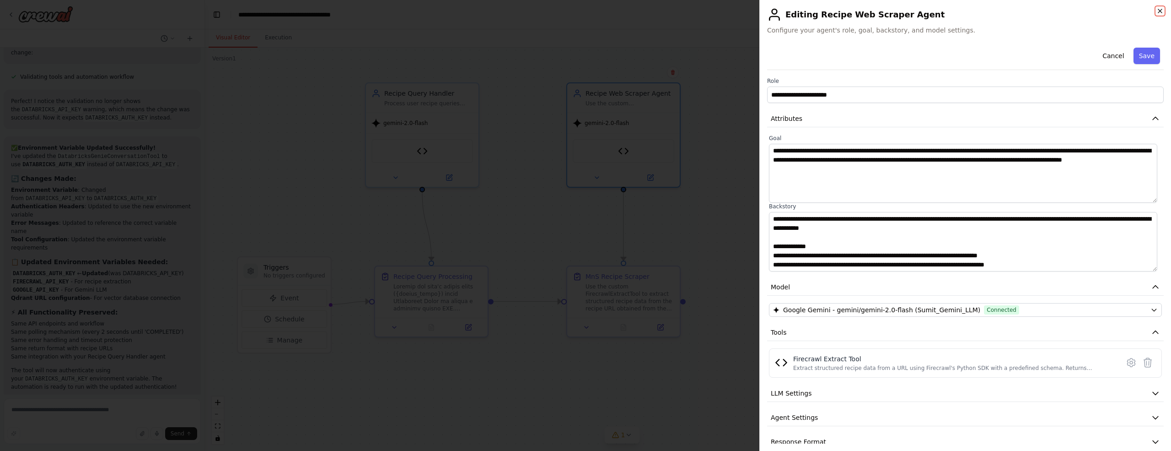
click at [1160, 11] on icon "button" at bounding box center [1161, 11] width 4 height 4
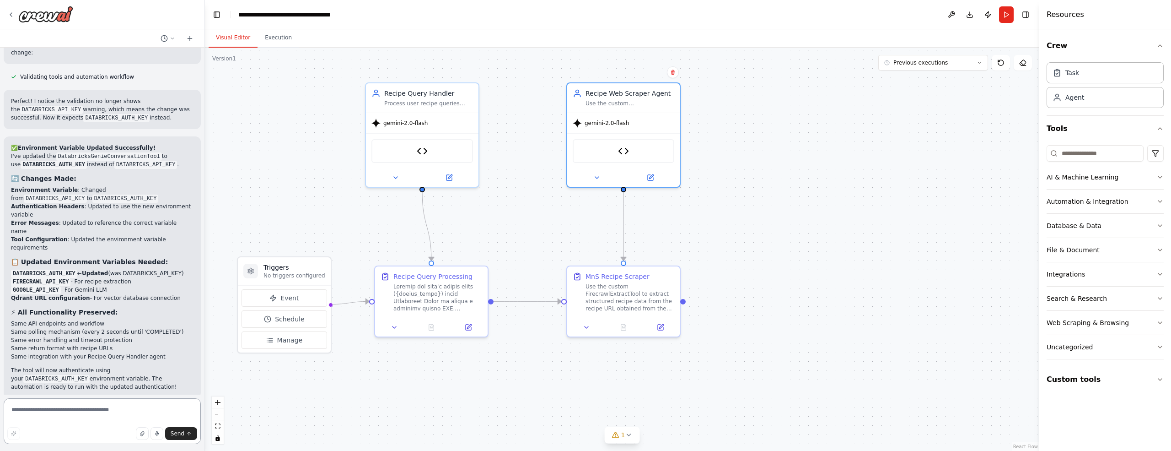
click at [99, 409] on textarea at bounding box center [102, 421] width 197 height 46
type textarea "**********"
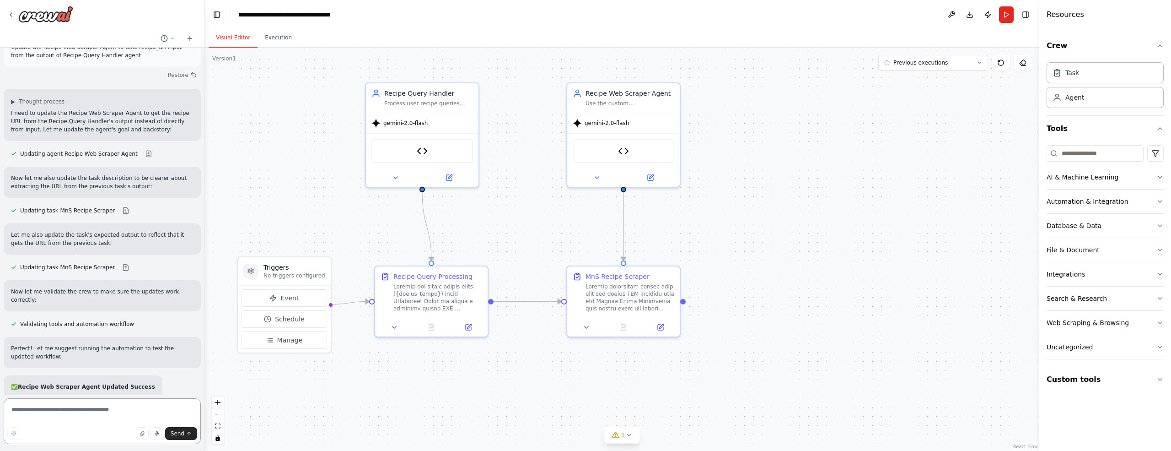
scroll to position [10649, 0]
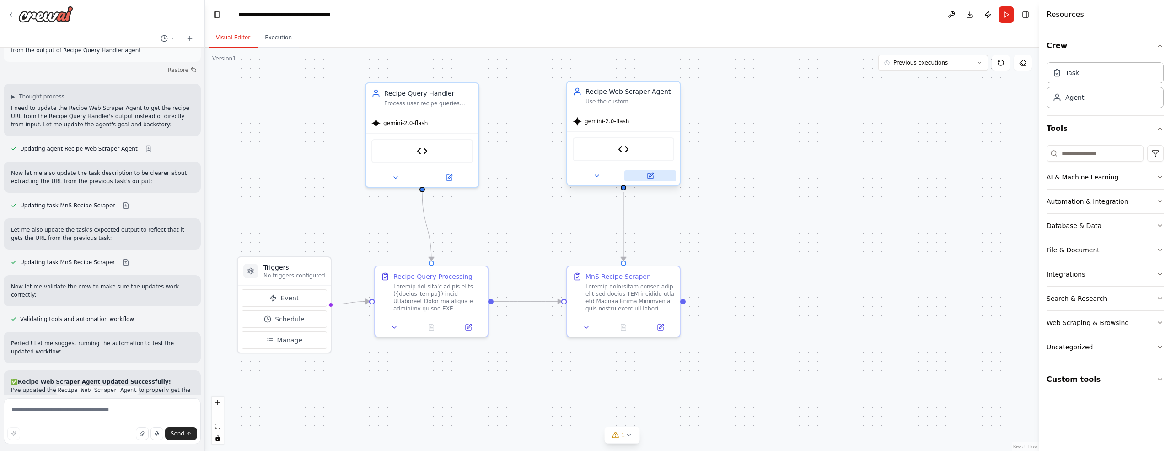
click at [651, 174] on icon at bounding box center [651, 175] width 4 height 4
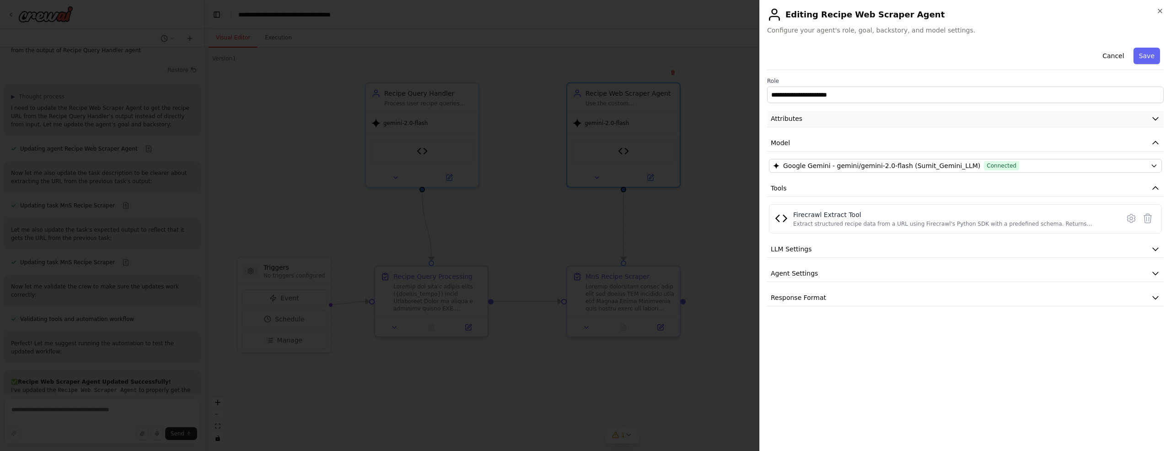
click at [1158, 119] on icon "button" at bounding box center [1155, 118] width 9 height 9
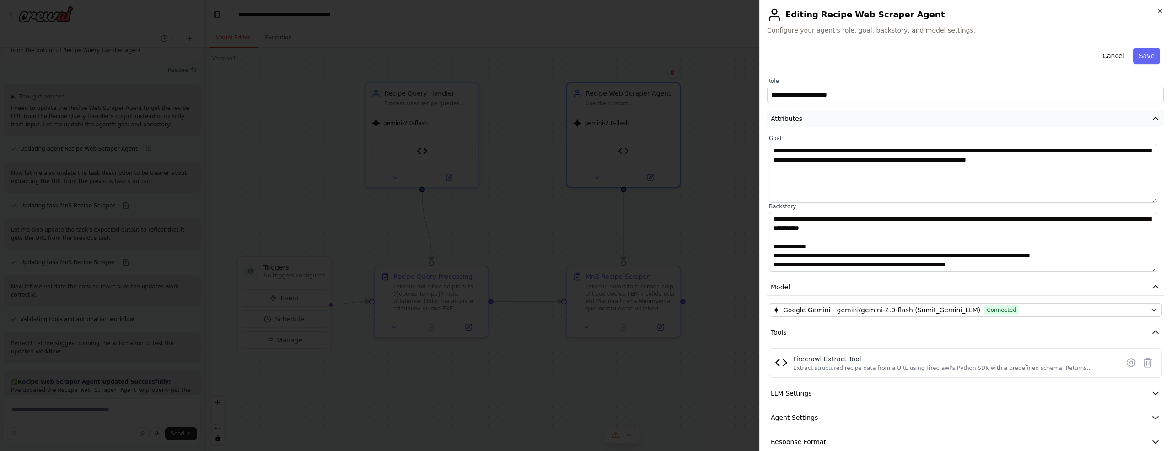
scroll to position [10976, 0]
click at [1151, 119] on icon "button" at bounding box center [1155, 118] width 9 height 9
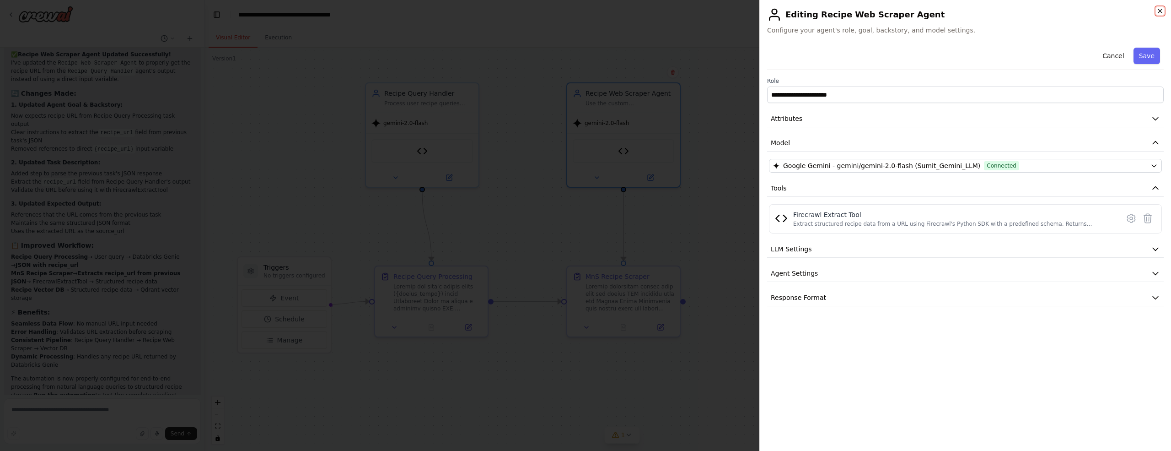
click at [1161, 9] on icon "button" at bounding box center [1160, 10] width 7 height 7
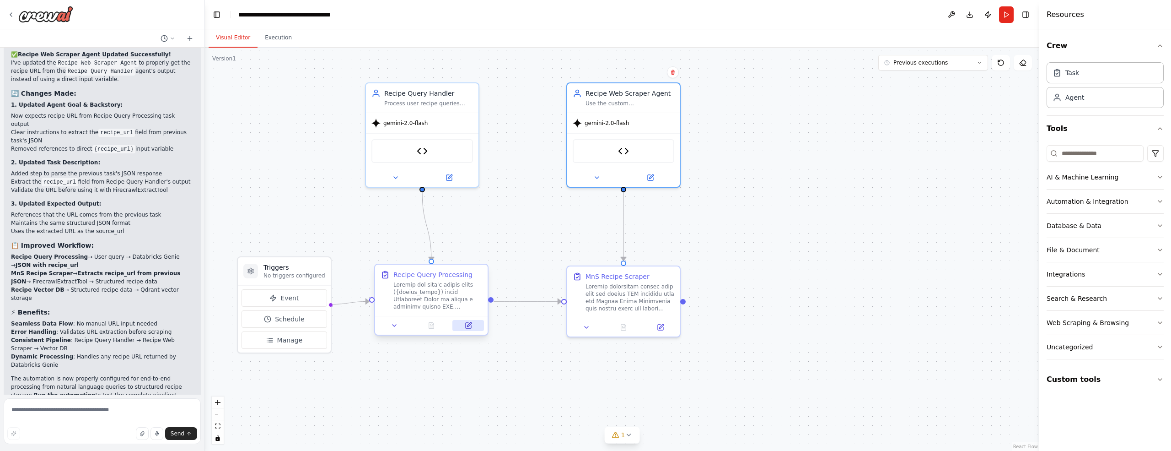
click at [469, 324] on icon at bounding box center [469, 324] width 4 height 4
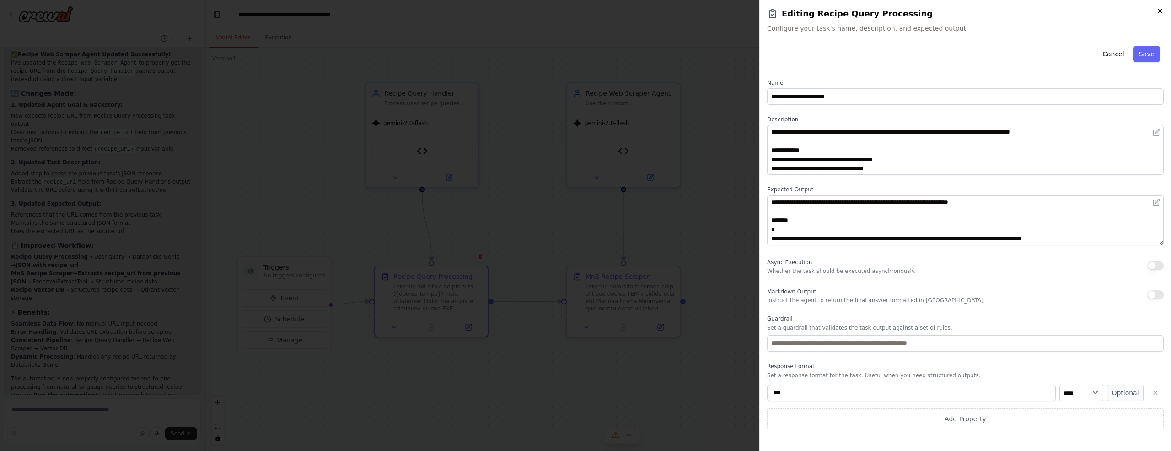
click at [1161, 13] on icon "button" at bounding box center [1160, 10] width 7 height 7
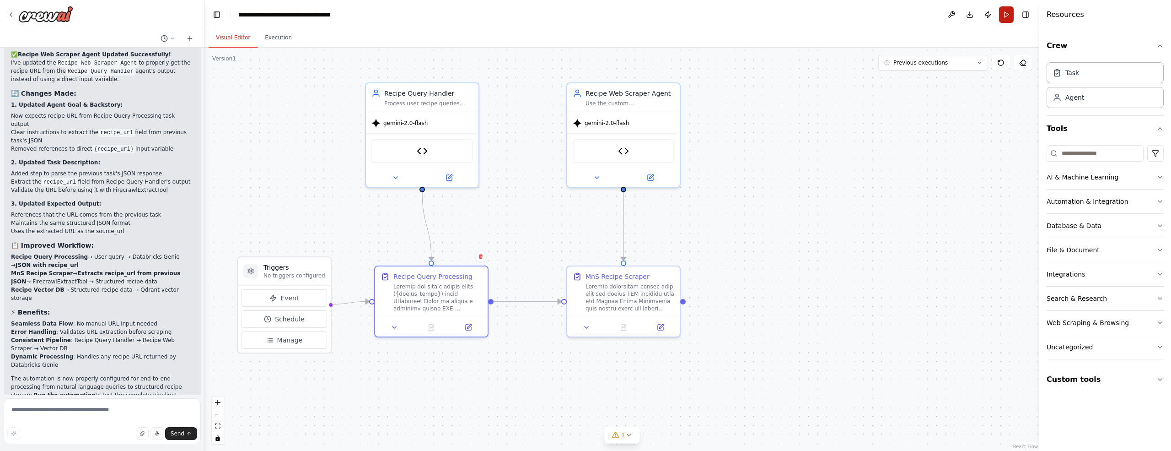
click at [1005, 15] on button "Run" at bounding box center [1006, 14] width 15 height 16
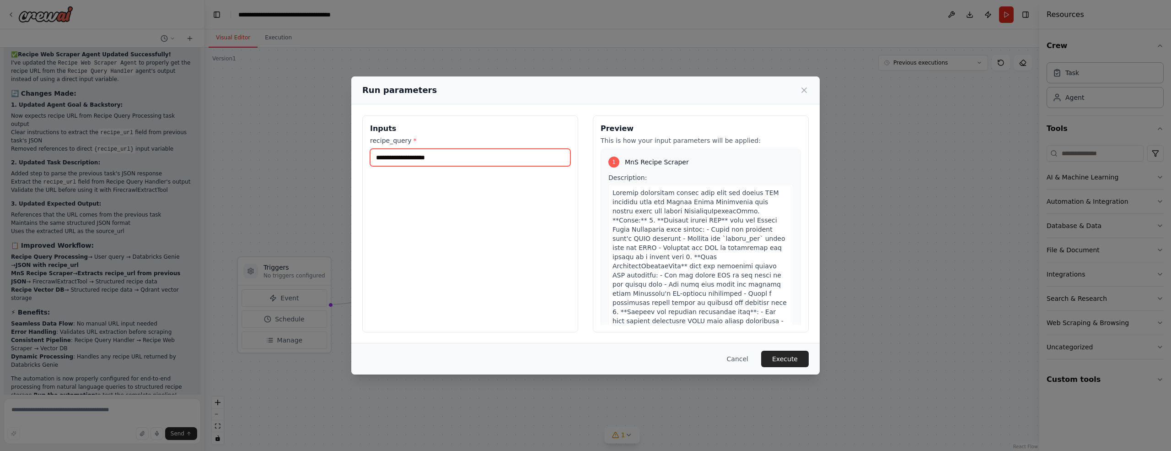
click at [462, 159] on input "recipe_query *" at bounding box center [470, 157] width 200 height 17
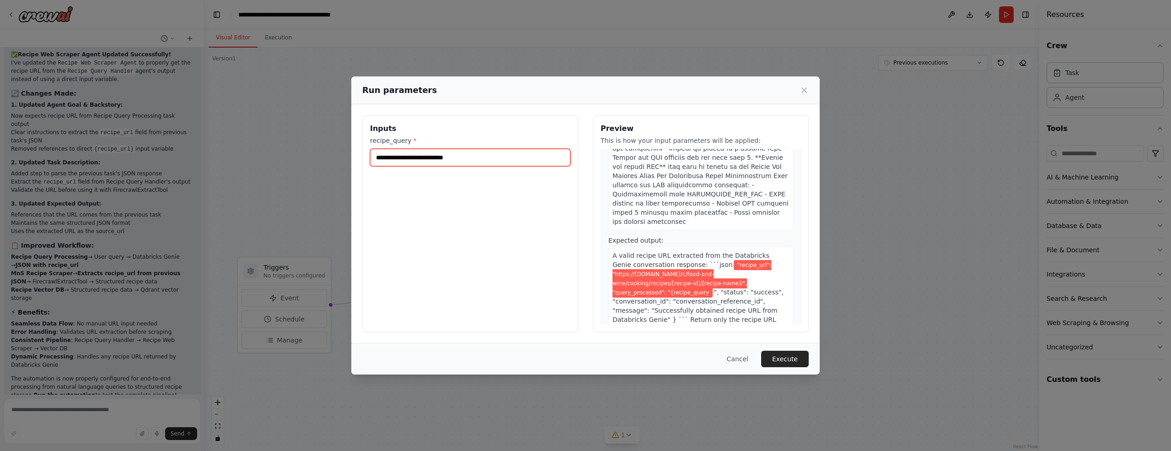
scroll to position [650, 0]
type input "**********"
click at [794, 361] on button "Execute" at bounding box center [785, 359] width 48 height 16
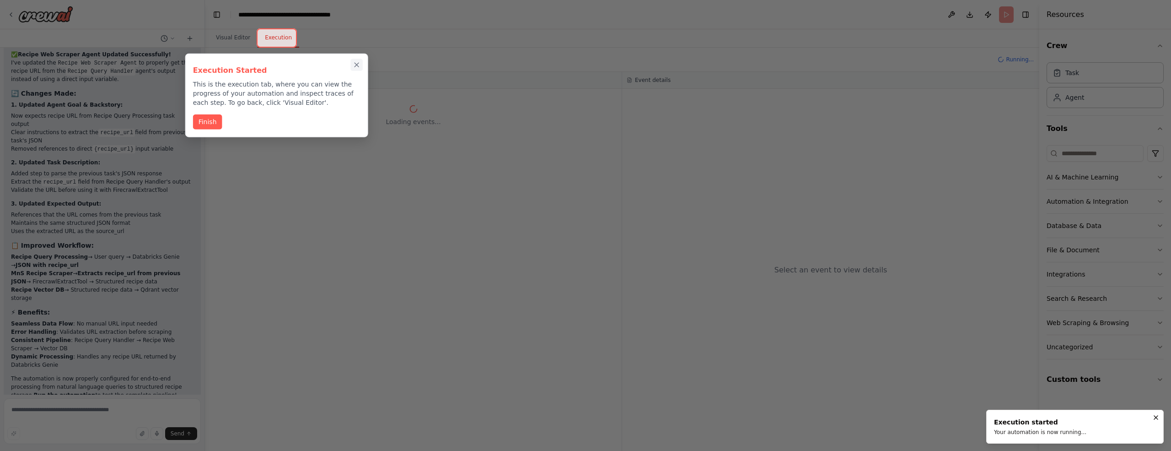
click at [356, 64] on icon "Close walkthrough" at bounding box center [357, 65] width 8 height 8
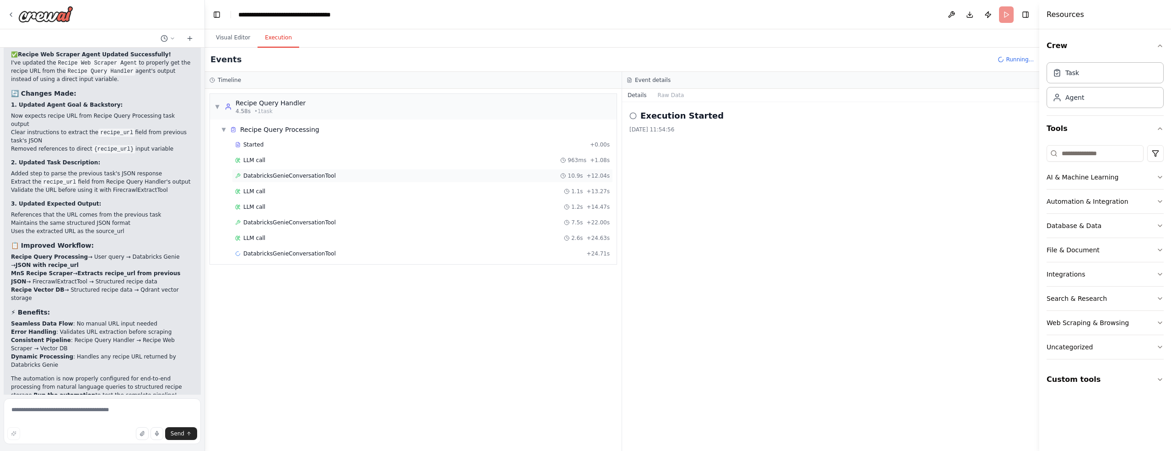
click at [294, 176] on span "DatabricksGenieConversationTool" at bounding box center [289, 175] width 92 height 7
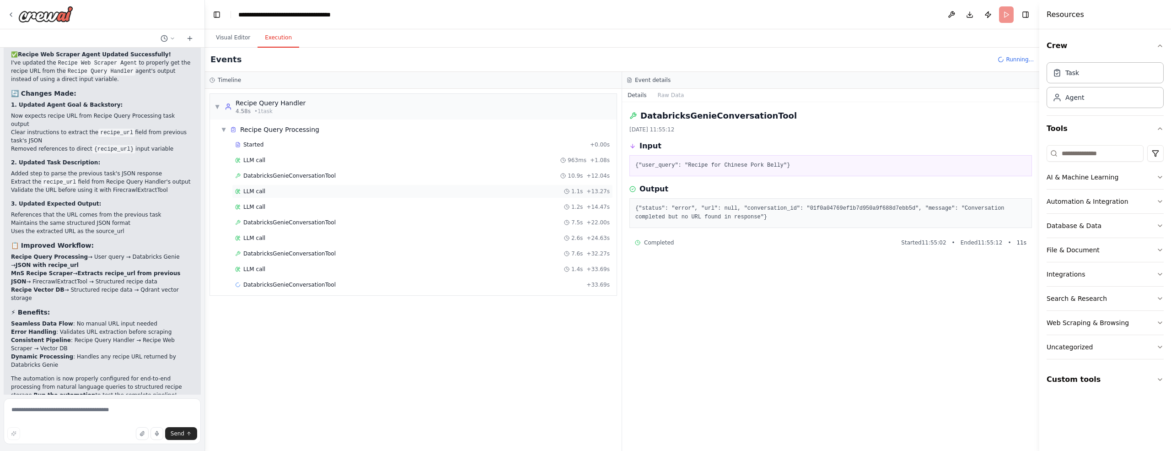
click at [261, 192] on span "LLM call" at bounding box center [254, 191] width 22 height 7
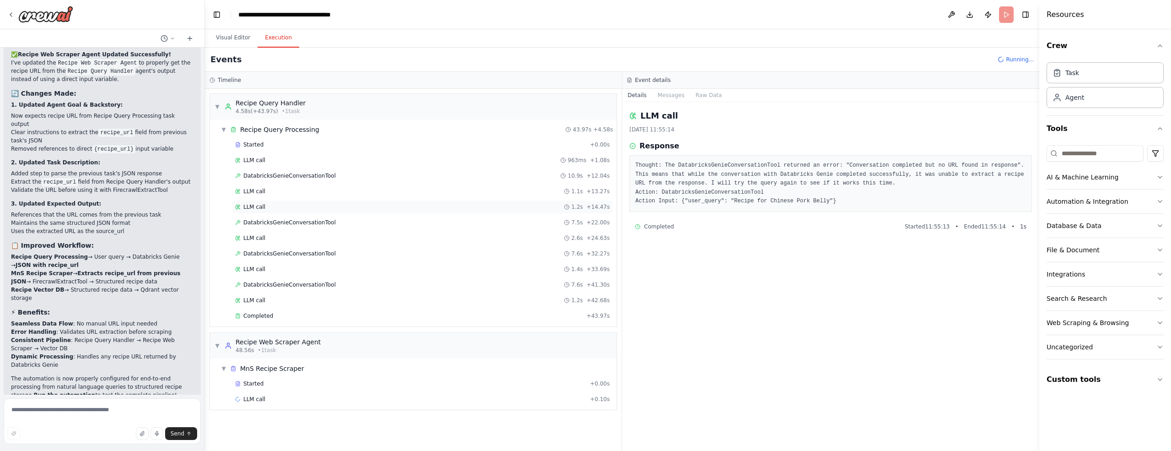
click at [256, 206] on span "LLM call" at bounding box center [254, 206] width 22 height 7
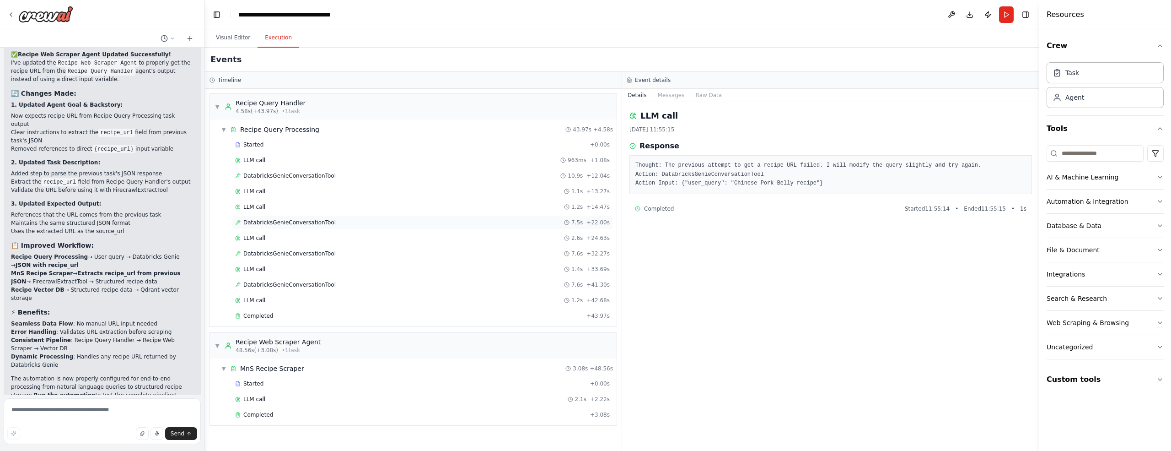
click at [264, 223] on span "DatabricksGenieConversationTool" at bounding box center [289, 222] width 92 height 7
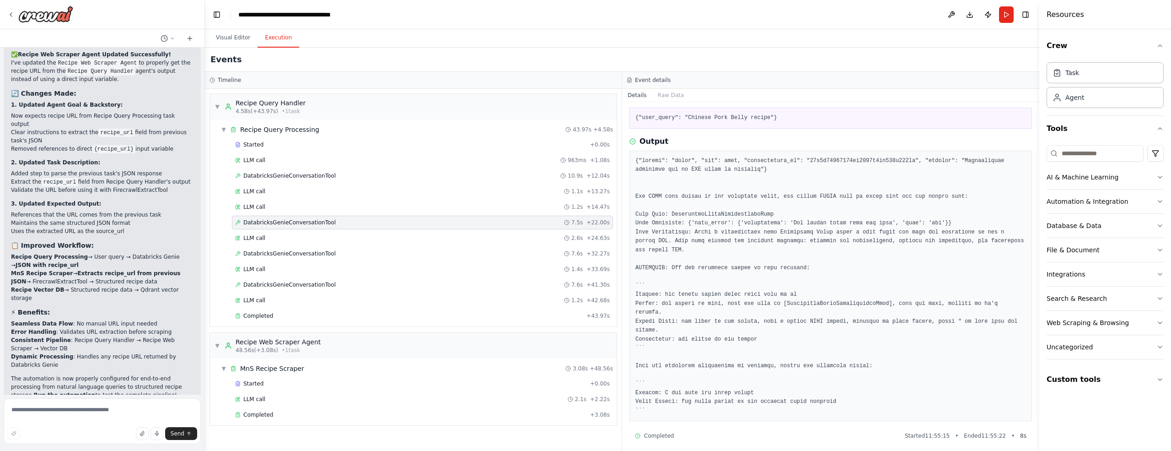
scroll to position [51, 0]
click at [264, 235] on span "LLM call" at bounding box center [254, 237] width 22 height 7
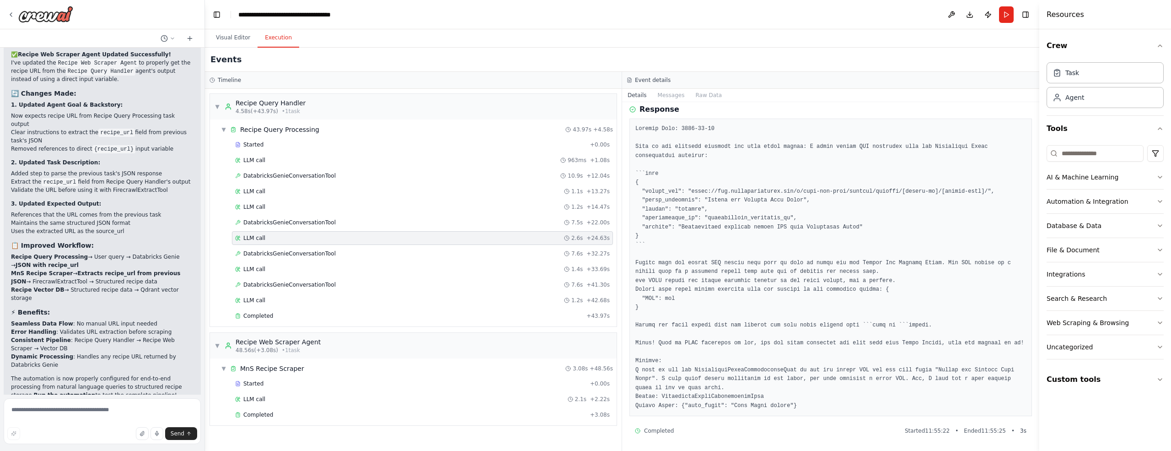
scroll to position [62, 0]
click at [279, 252] on span "DatabricksGenieConversationTool" at bounding box center [289, 253] width 92 height 7
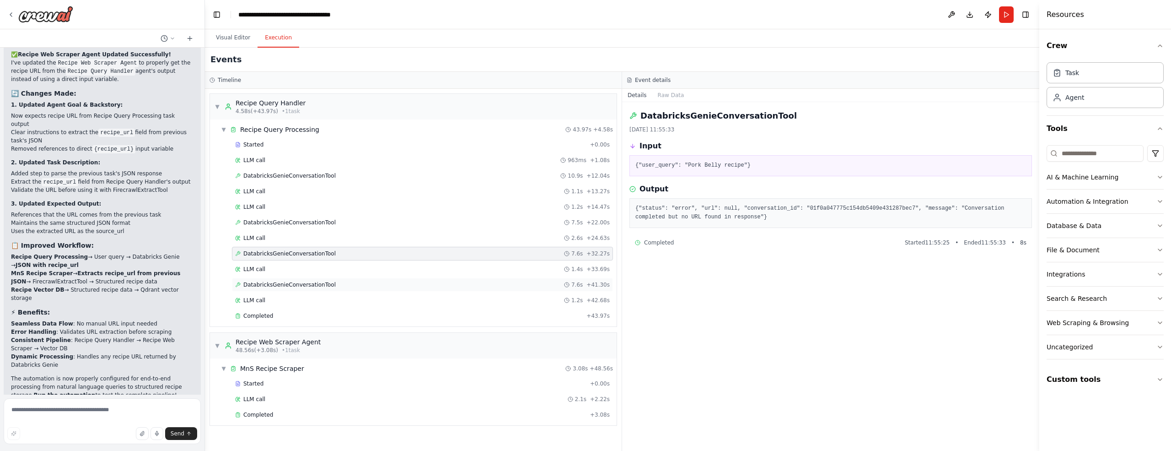
click at [275, 281] on span "DatabricksGenieConversationTool" at bounding box center [289, 284] width 92 height 7
click at [255, 313] on span "Completed" at bounding box center [258, 315] width 30 height 7
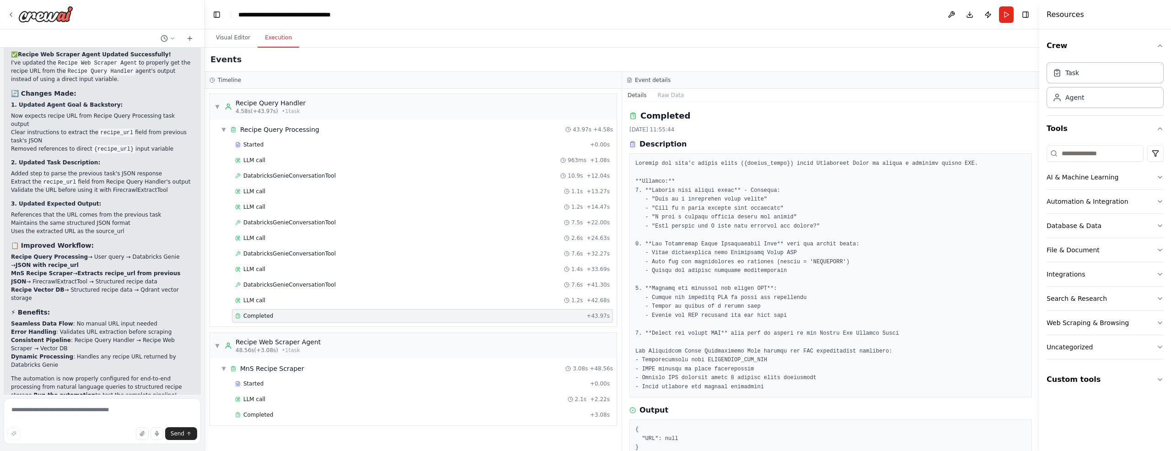
scroll to position [20, 0]
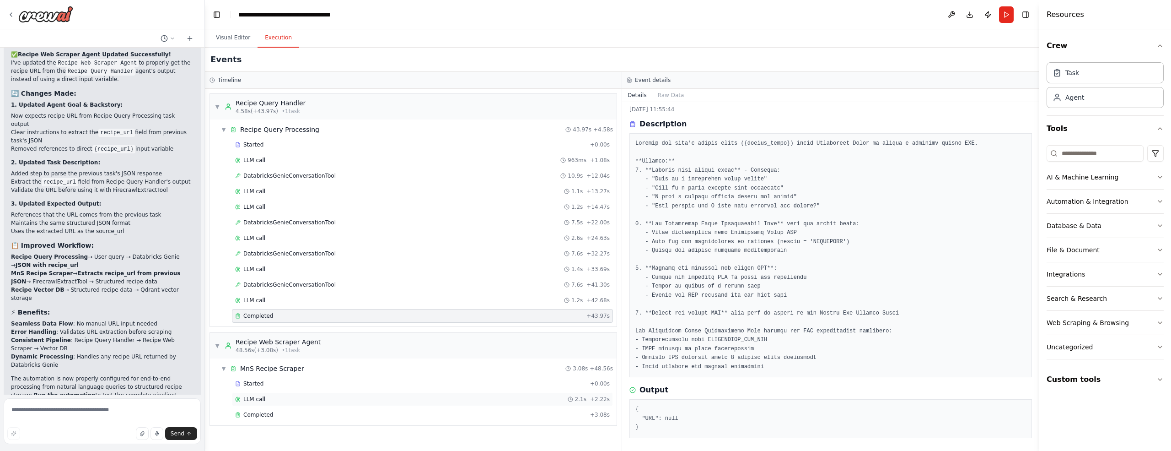
click at [252, 395] on span "LLM call" at bounding box center [254, 398] width 22 height 7
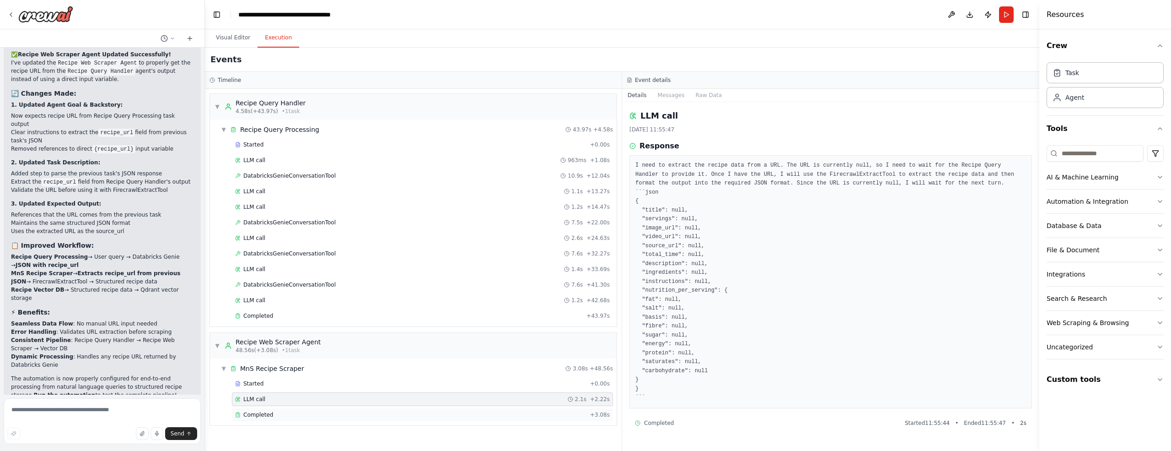
click at [264, 411] on span "Completed" at bounding box center [258, 414] width 30 height 7
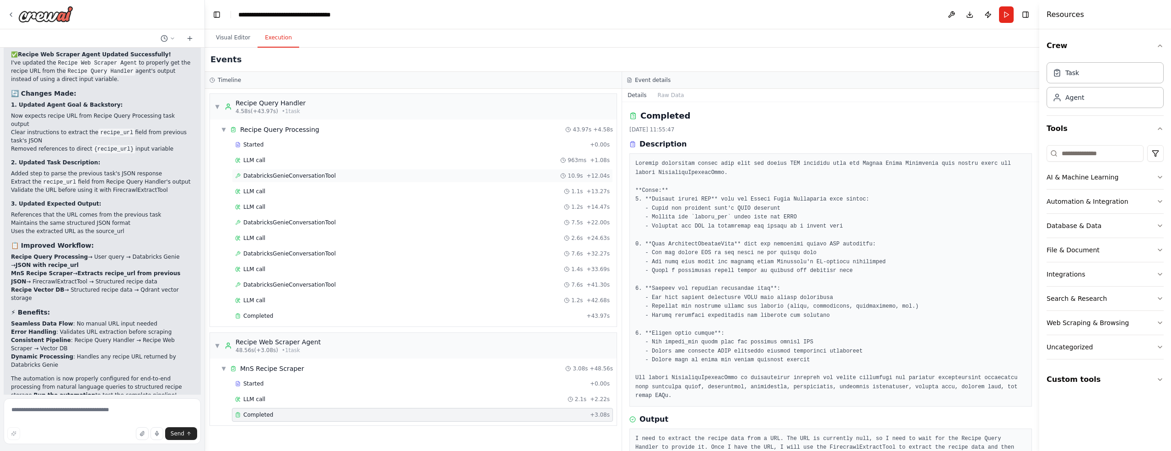
click at [284, 176] on span "DatabricksGenieConversationTool" at bounding box center [289, 175] width 92 height 7
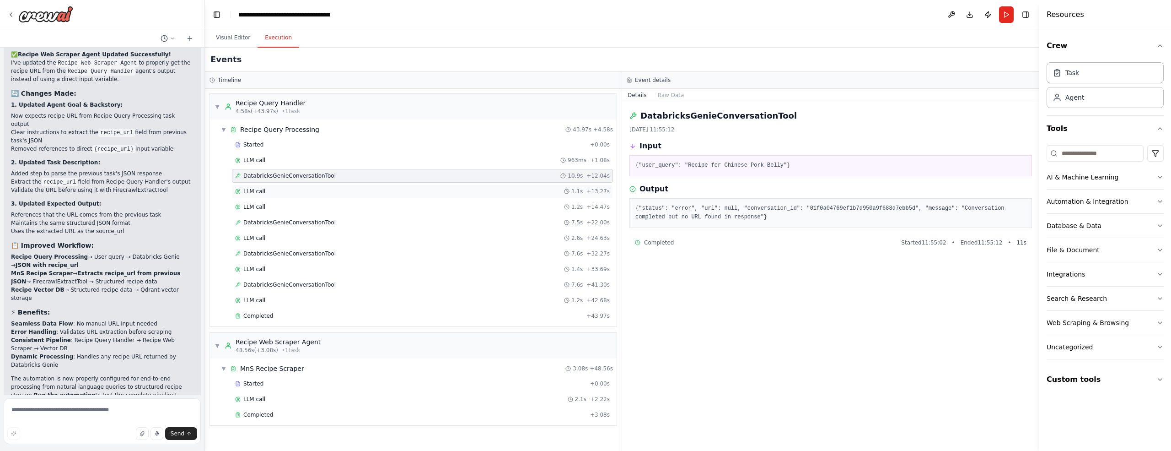
click at [261, 190] on span "LLM call" at bounding box center [254, 191] width 22 height 7
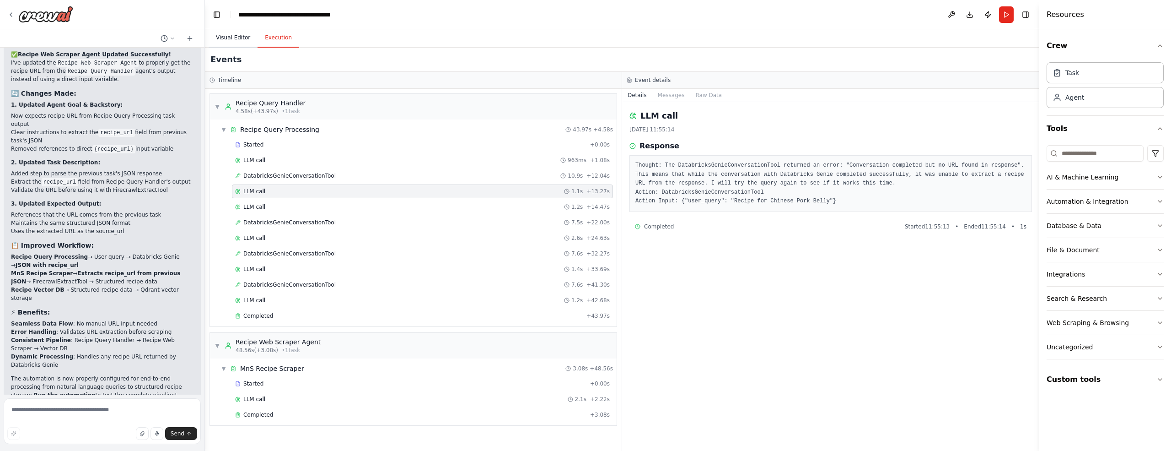
click at [229, 38] on button "Visual Editor" at bounding box center [233, 37] width 49 height 19
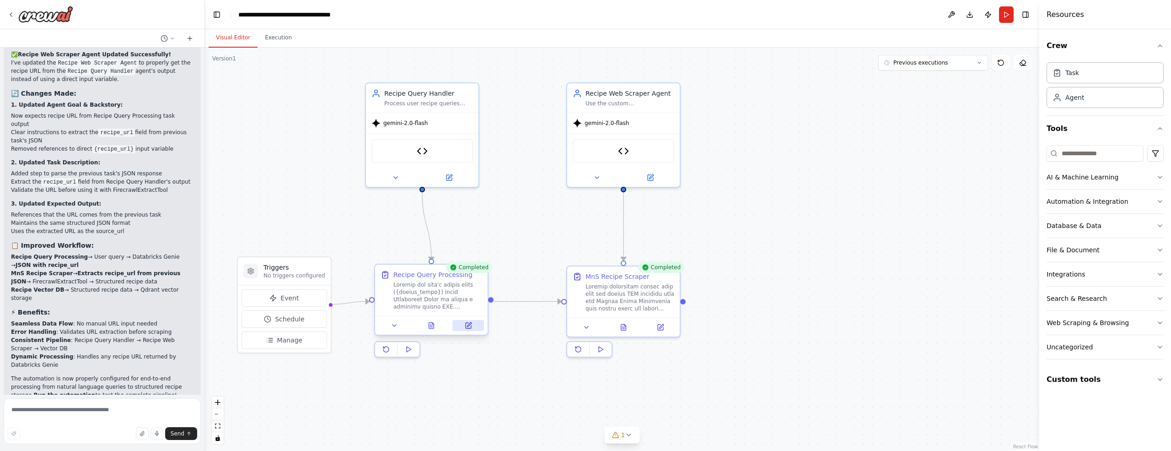
click at [468, 326] on icon at bounding box center [469, 324] width 4 height 4
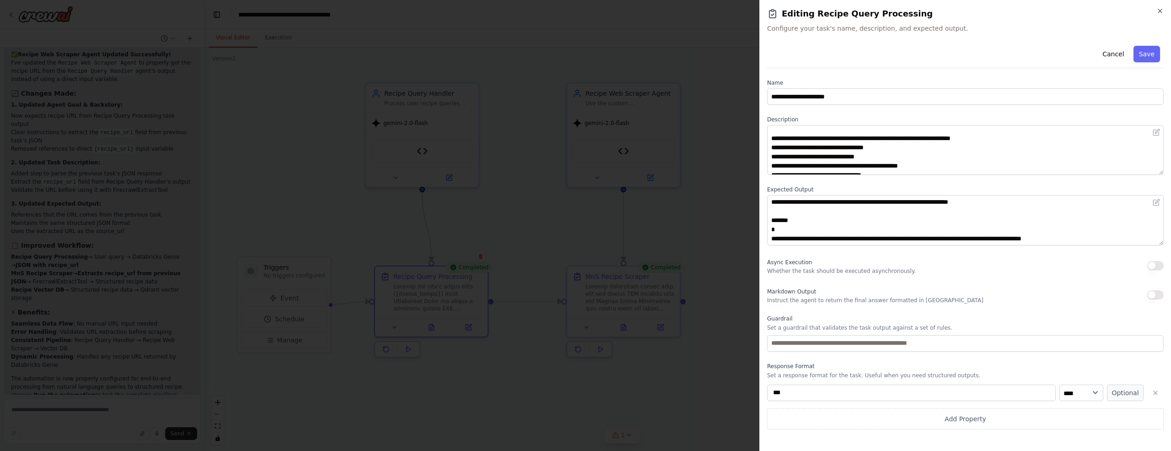
scroll to position [188, 0]
click at [1162, 13] on icon "button" at bounding box center [1160, 10] width 7 height 7
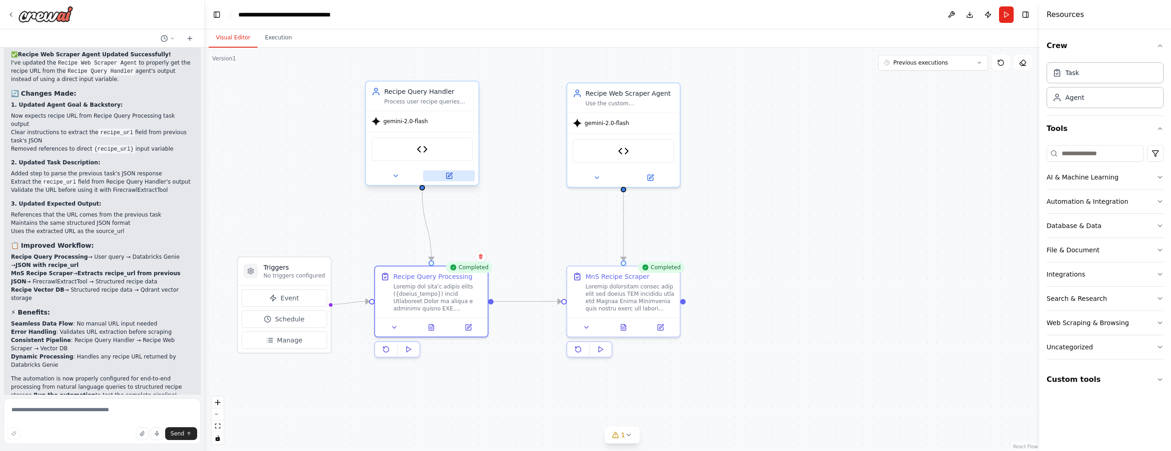
click at [449, 174] on icon at bounding box center [450, 175] width 4 height 4
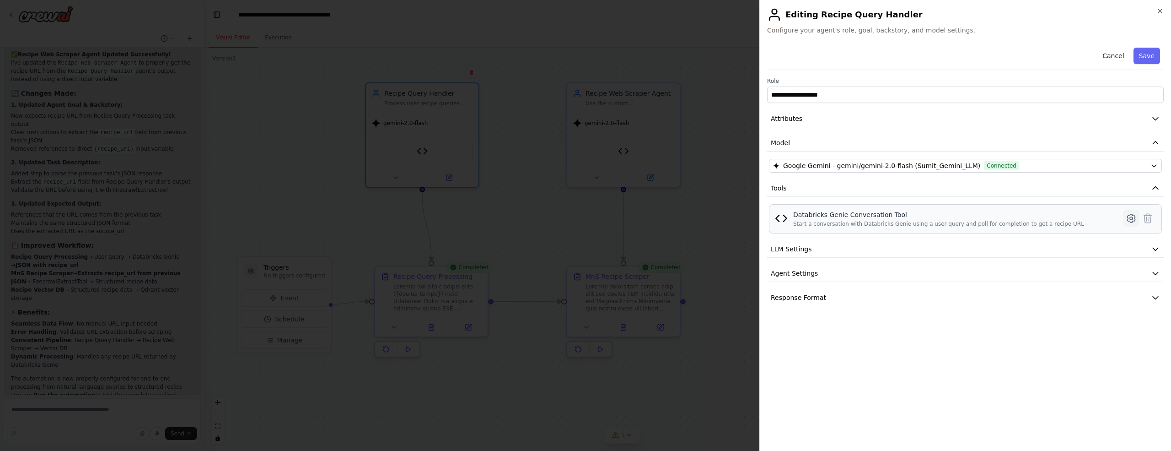
click at [1132, 219] on icon at bounding box center [1131, 218] width 11 height 11
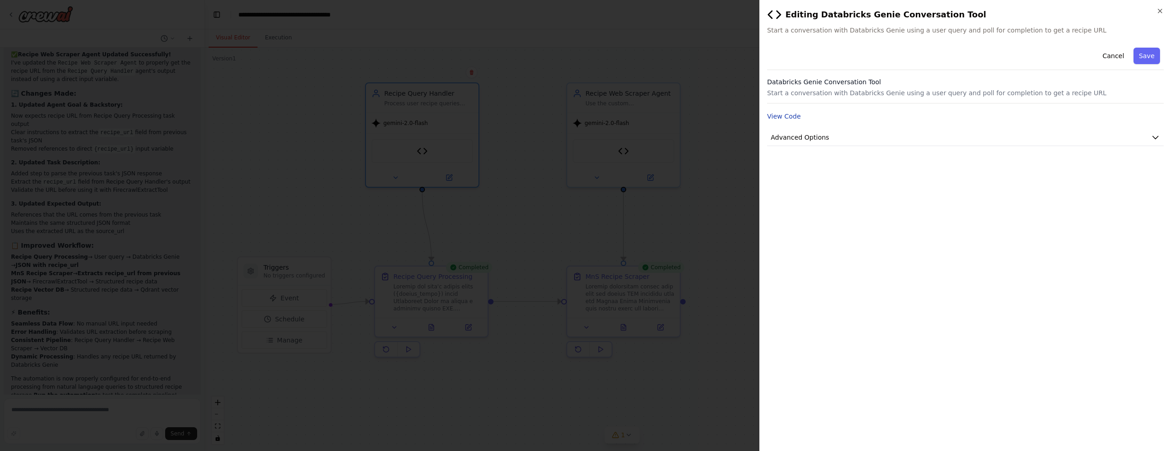
click at [788, 117] on button "View Code" at bounding box center [784, 116] width 34 height 9
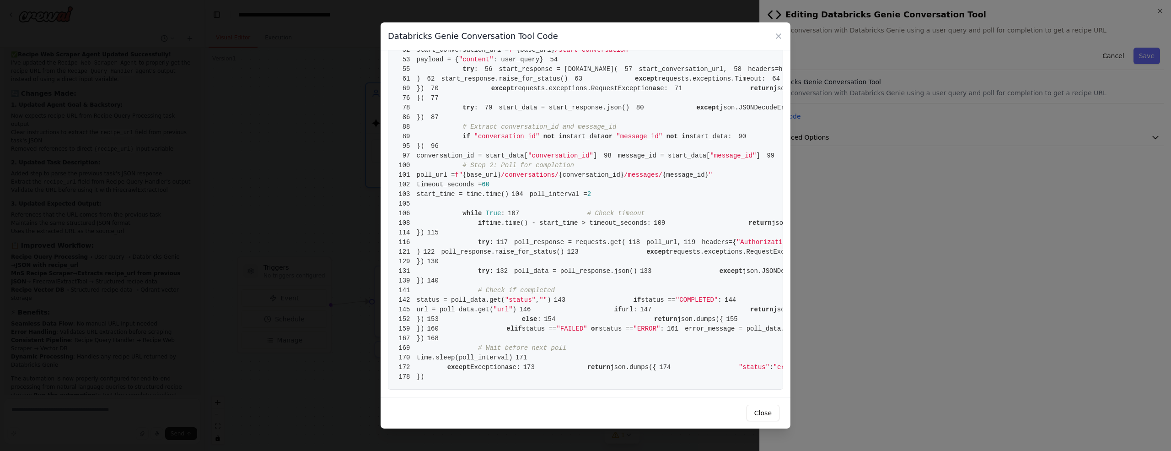
scroll to position [1398, 0]
click at [778, 38] on icon at bounding box center [778, 36] width 9 height 9
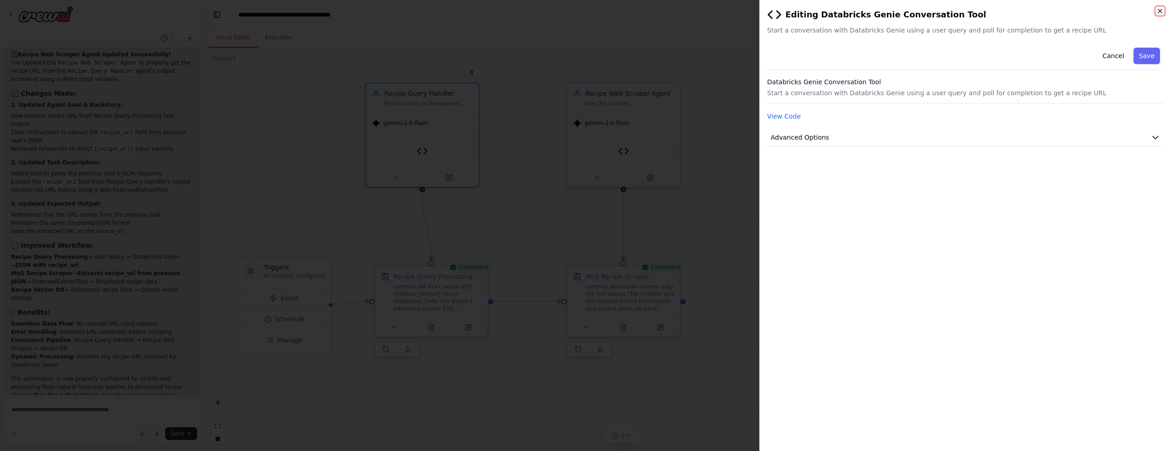
click at [1160, 11] on icon "button" at bounding box center [1161, 11] width 4 height 4
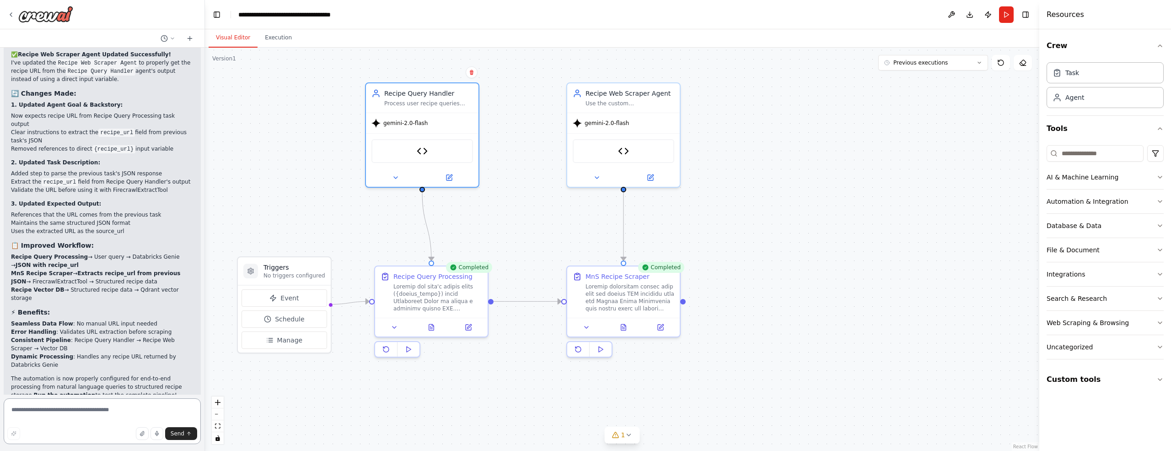
click at [90, 412] on textarea at bounding box center [102, 421] width 197 height 46
click at [164, 410] on textarea "**********" at bounding box center [102, 421] width 197 height 46
click at [628, 435] on icon at bounding box center [629, 435] width 4 height 2
click at [685, 395] on icon at bounding box center [684, 392] width 7 height 7
click at [31, 417] on textarea "**********" at bounding box center [102, 421] width 197 height 46
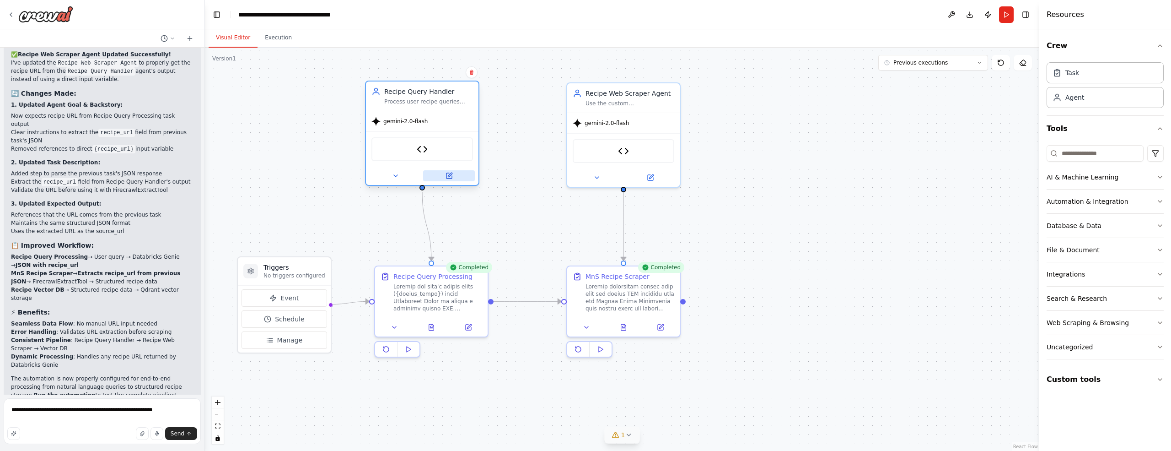
click at [449, 173] on icon at bounding box center [449, 175] width 5 height 5
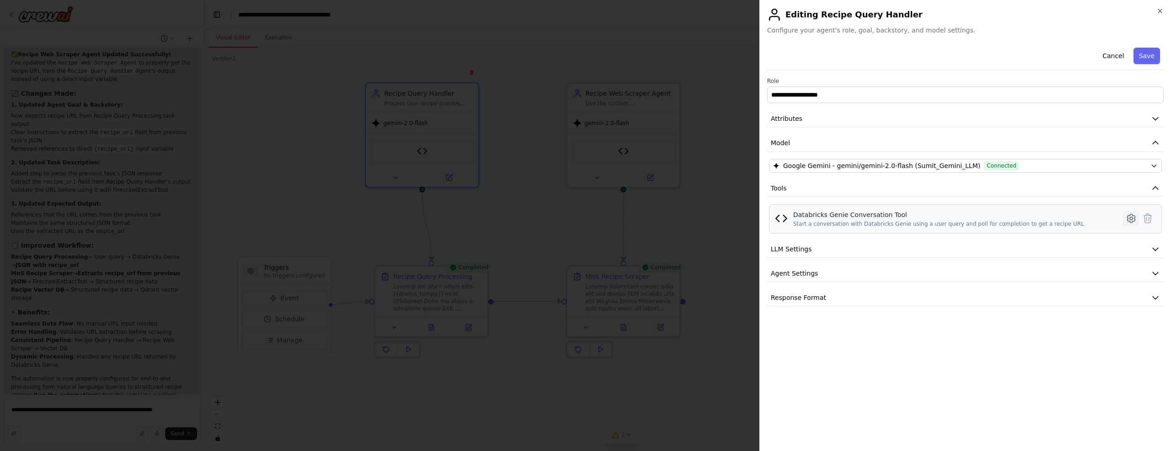
click at [1134, 218] on icon at bounding box center [1131, 218] width 11 height 11
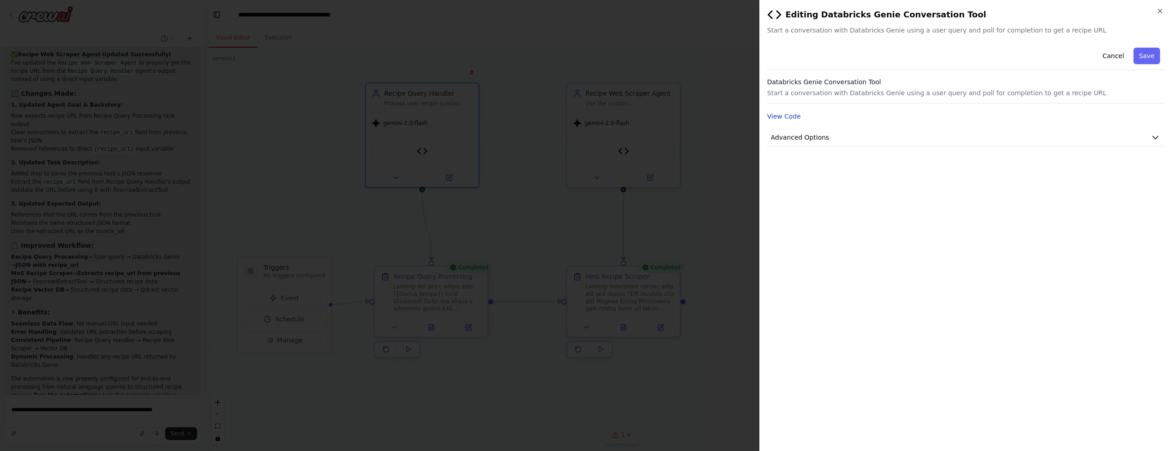
click at [779, 117] on button "View Code" at bounding box center [784, 116] width 34 height 9
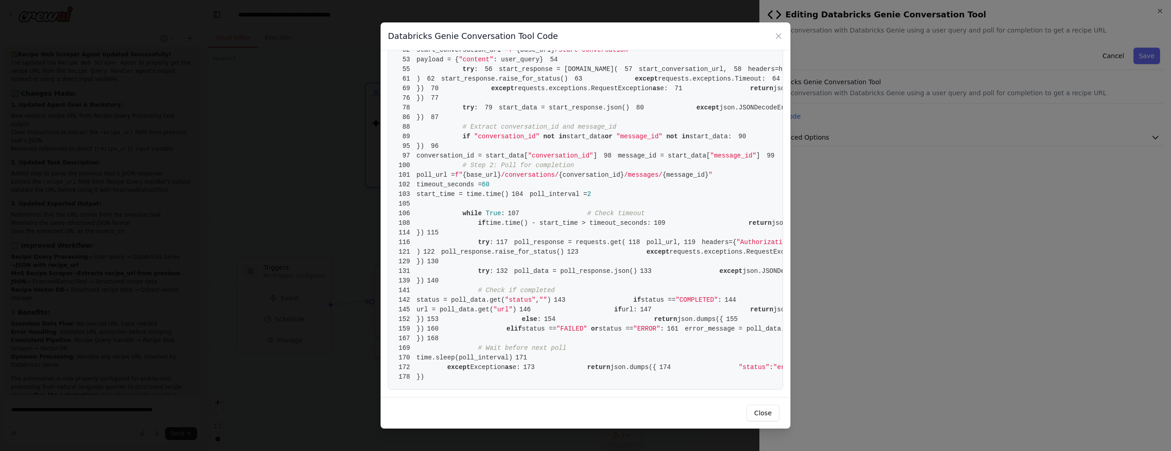
scroll to position [377, 0]
click at [779, 37] on icon at bounding box center [779, 36] width 5 height 5
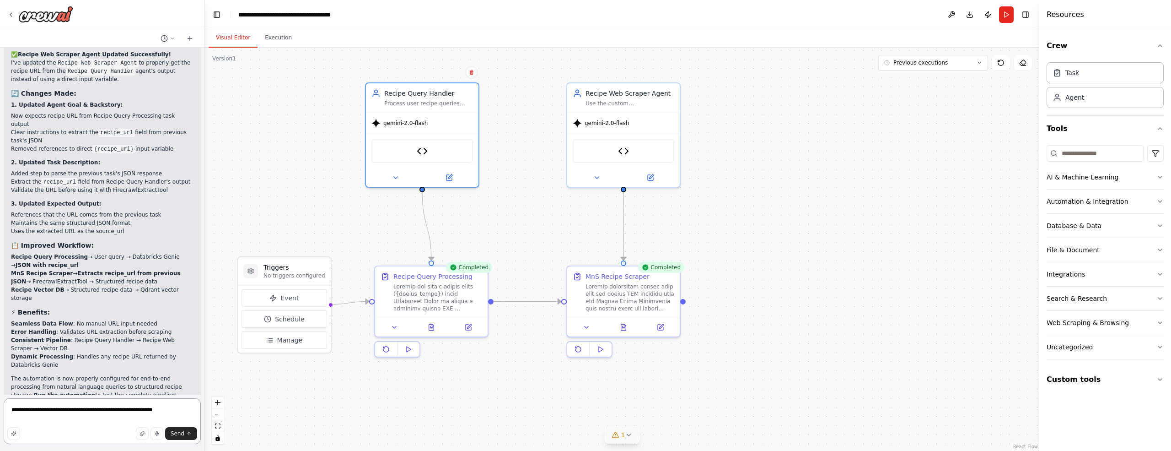
click at [178, 411] on textarea "**********" at bounding box center [102, 421] width 197 height 46
type textarea "**********"
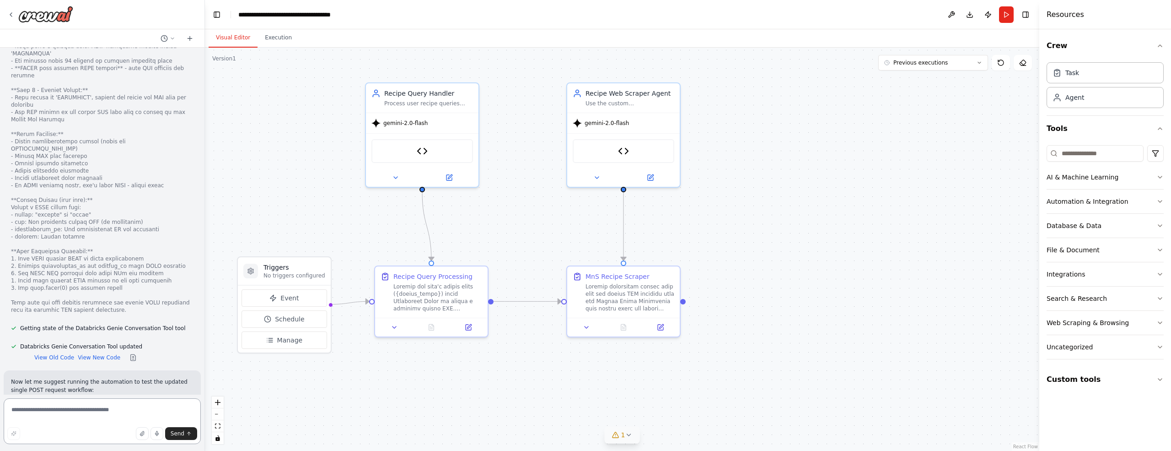
scroll to position [12114, 0]
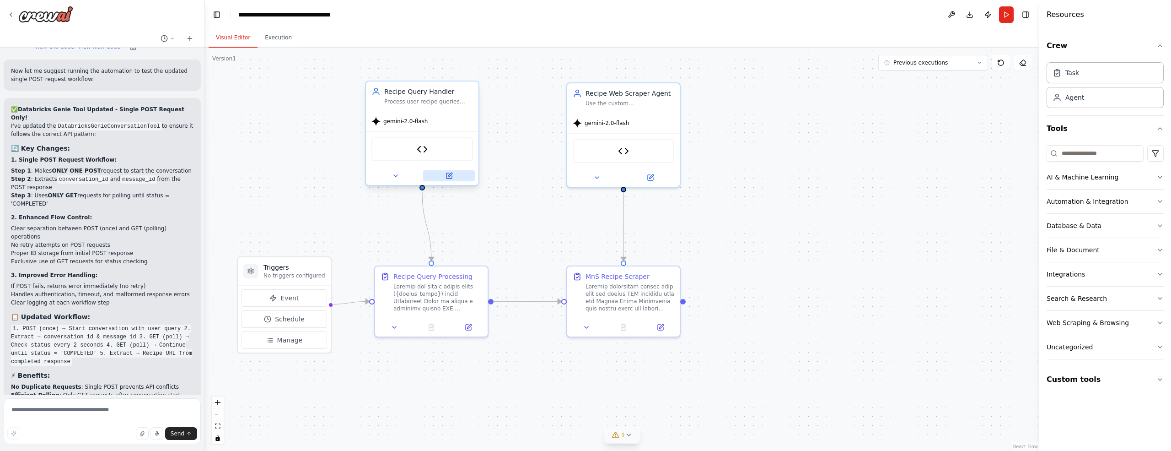
click at [449, 174] on icon at bounding box center [450, 175] width 4 height 4
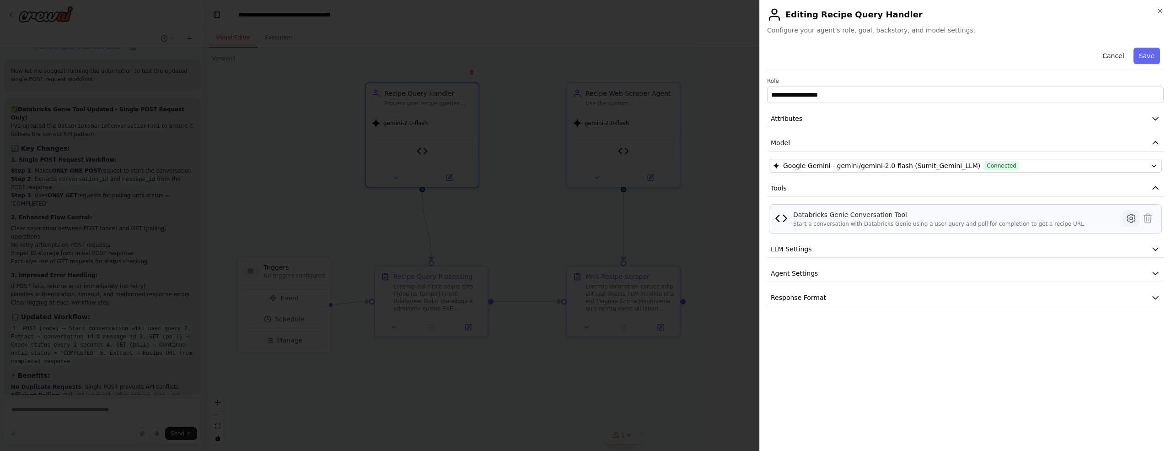
click at [1131, 216] on icon at bounding box center [1131, 218] width 11 height 11
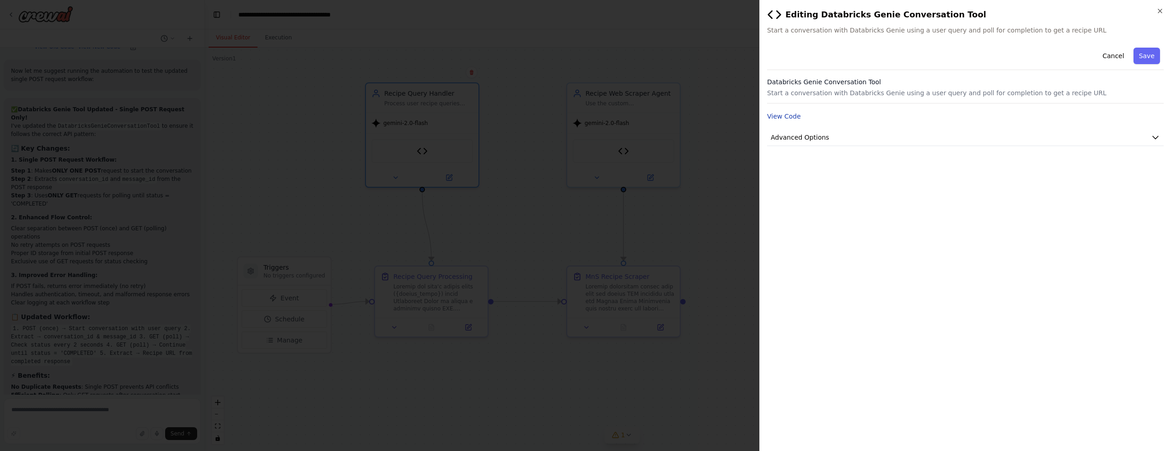
click at [789, 116] on button "View Code" at bounding box center [784, 116] width 34 height 9
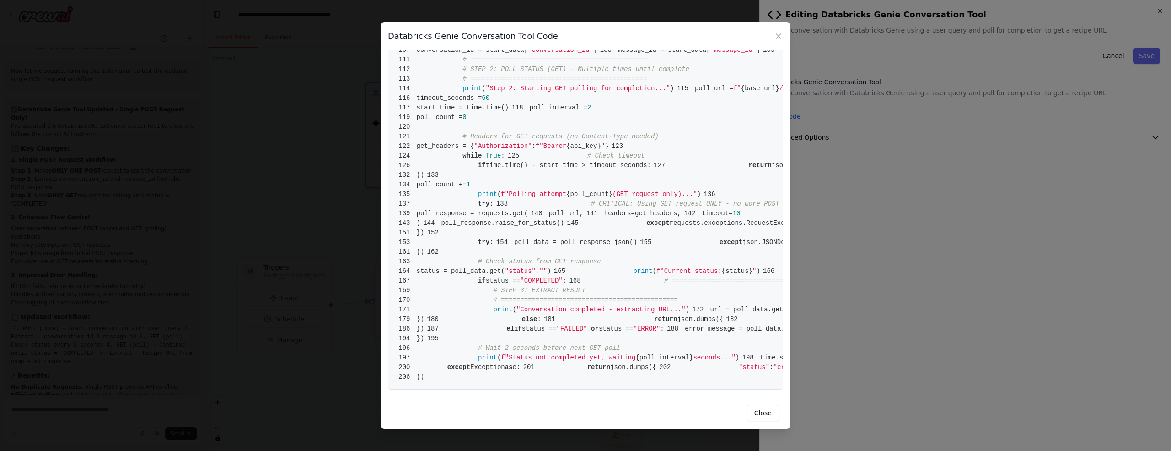
scroll to position [531, 0]
click at [780, 35] on icon at bounding box center [778, 36] width 9 height 9
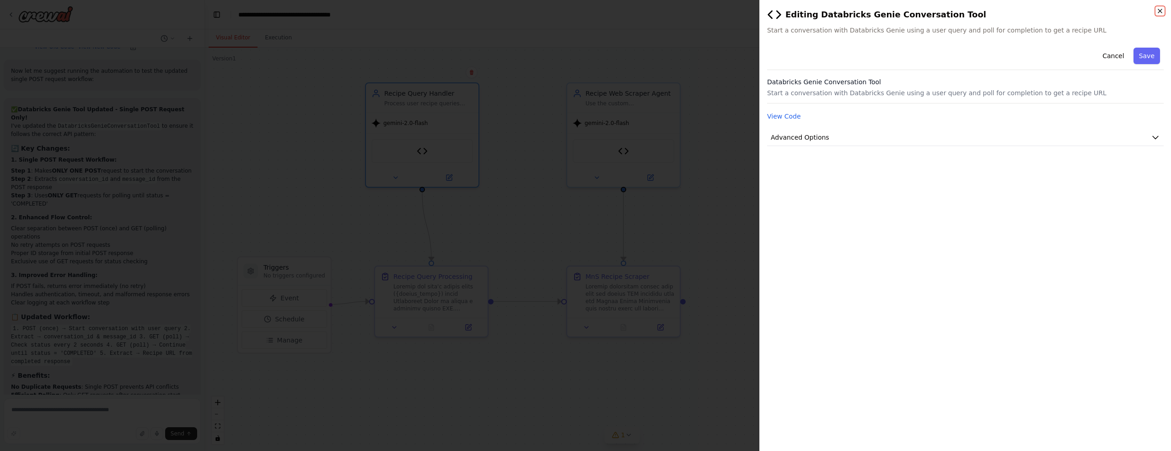
click at [1163, 12] on icon "button" at bounding box center [1160, 10] width 7 height 7
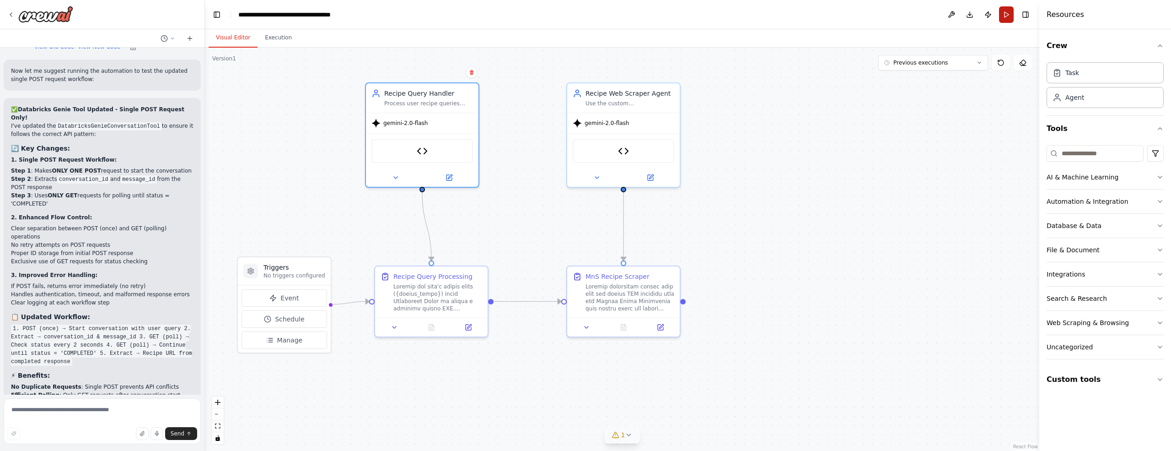
click at [1008, 15] on button "Run" at bounding box center [1006, 14] width 15 height 16
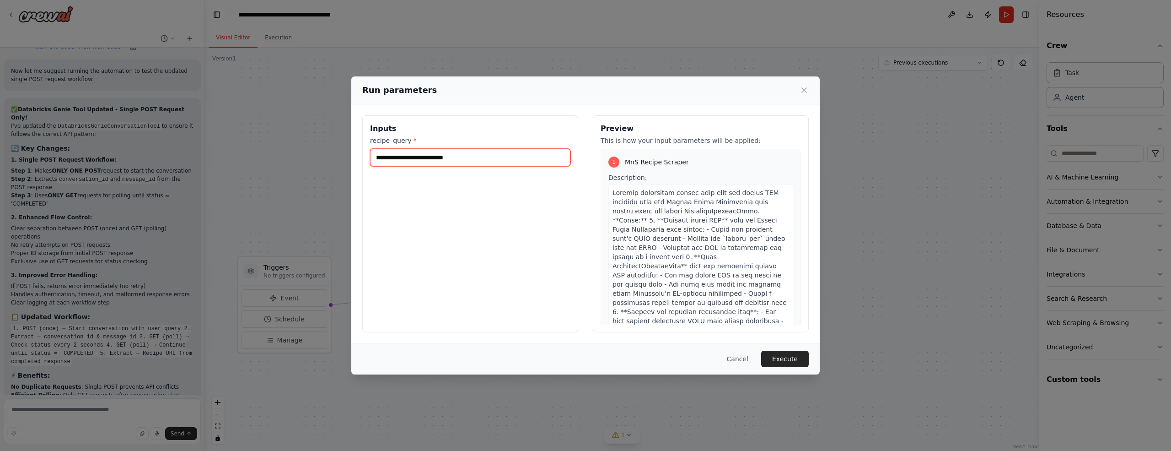
click at [433, 160] on input "**********" at bounding box center [470, 157] width 200 height 17
type input "**********"
click at [784, 361] on button "Execute" at bounding box center [785, 359] width 48 height 16
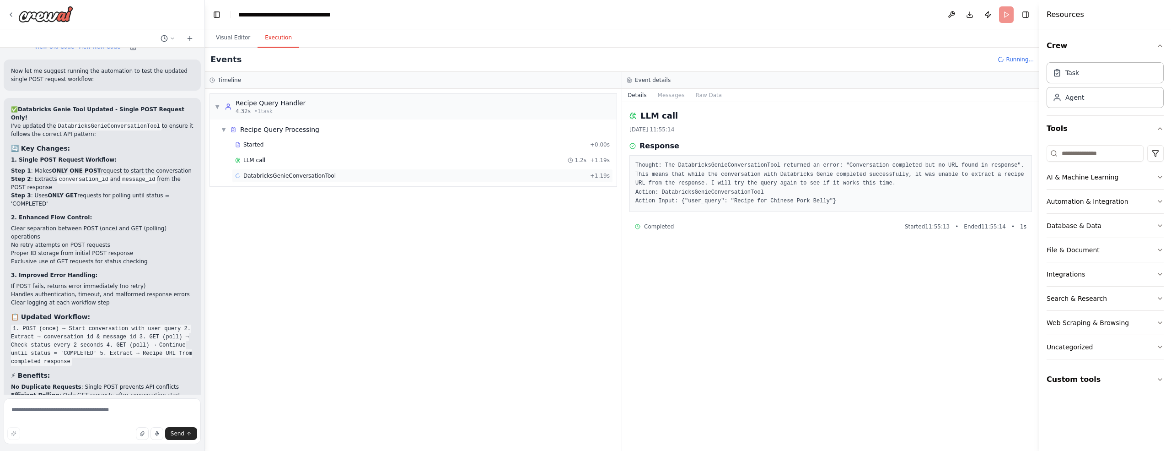
click at [267, 177] on span "DatabricksGenieConversationTool" at bounding box center [289, 175] width 92 height 7
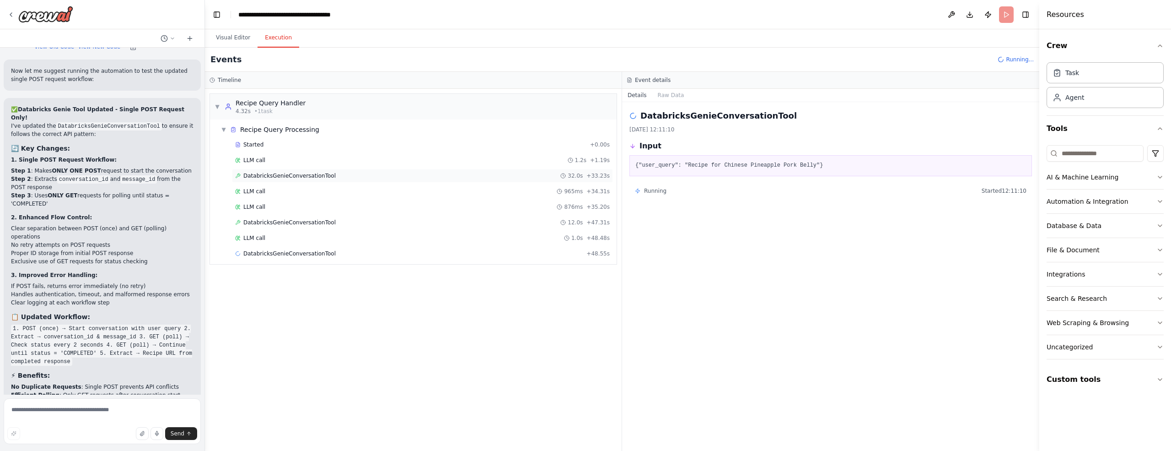
click at [288, 176] on span "DatabricksGenieConversationTool" at bounding box center [289, 175] width 92 height 7
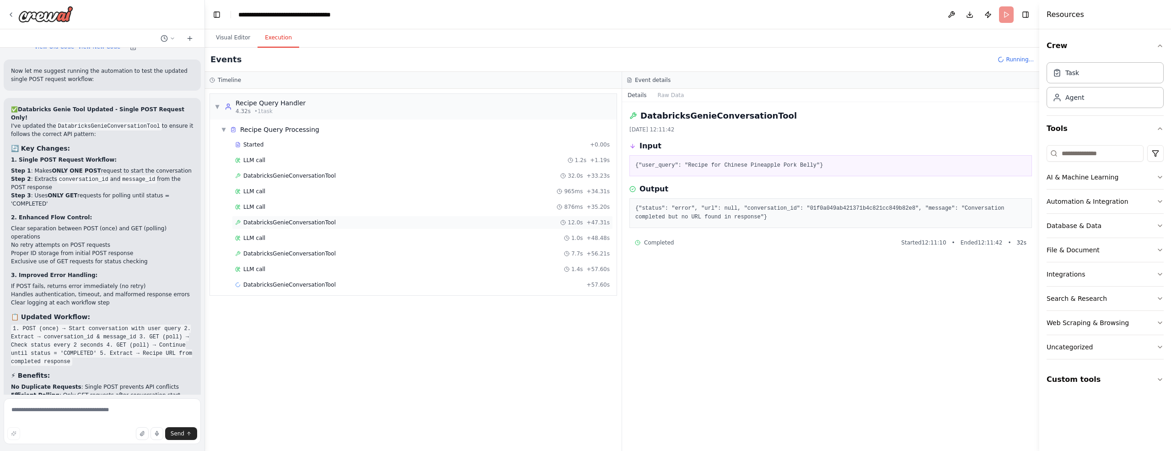
click at [266, 224] on div "DatabricksGenieConversationTool 12.0s + 47.31s" at bounding box center [422, 223] width 381 height 14
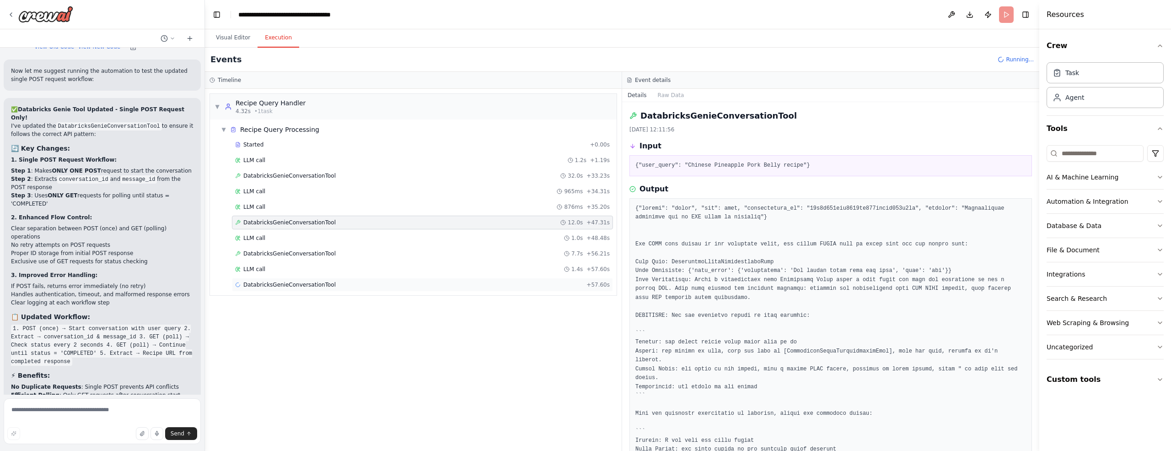
click at [268, 282] on span "DatabricksGenieConversationTool" at bounding box center [289, 284] width 92 height 7
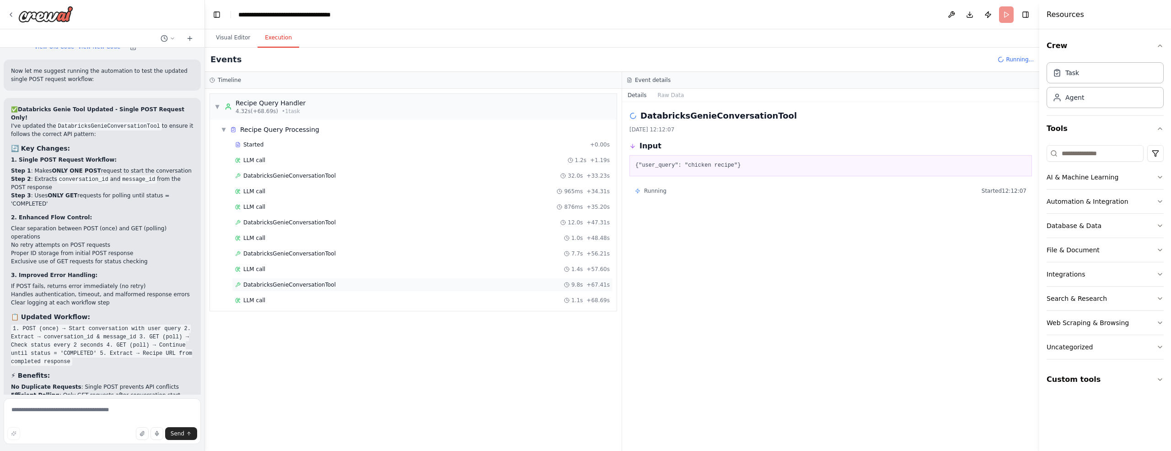
click at [291, 281] on span "DatabricksGenieConversationTool" at bounding box center [289, 284] width 92 height 7
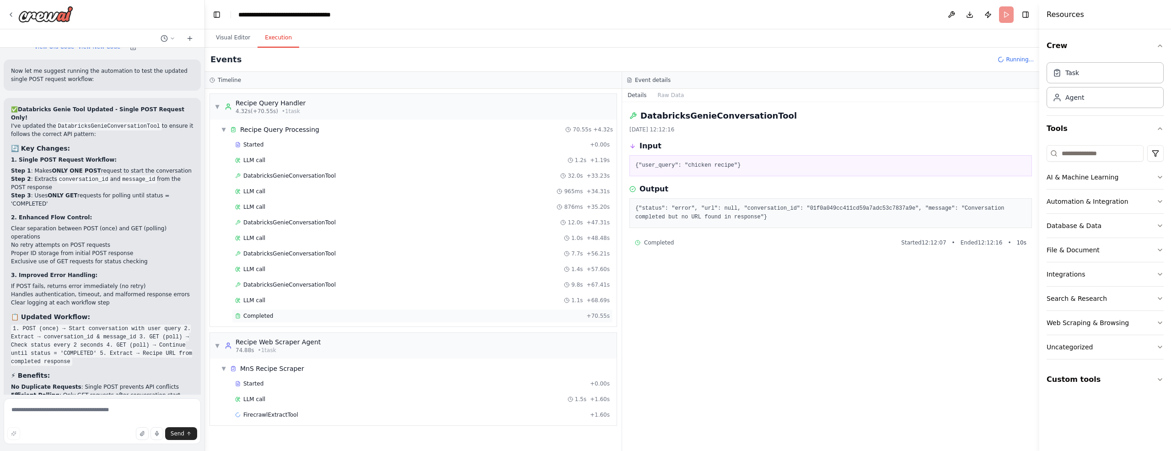
click at [259, 313] on span "Completed" at bounding box center [258, 315] width 30 height 7
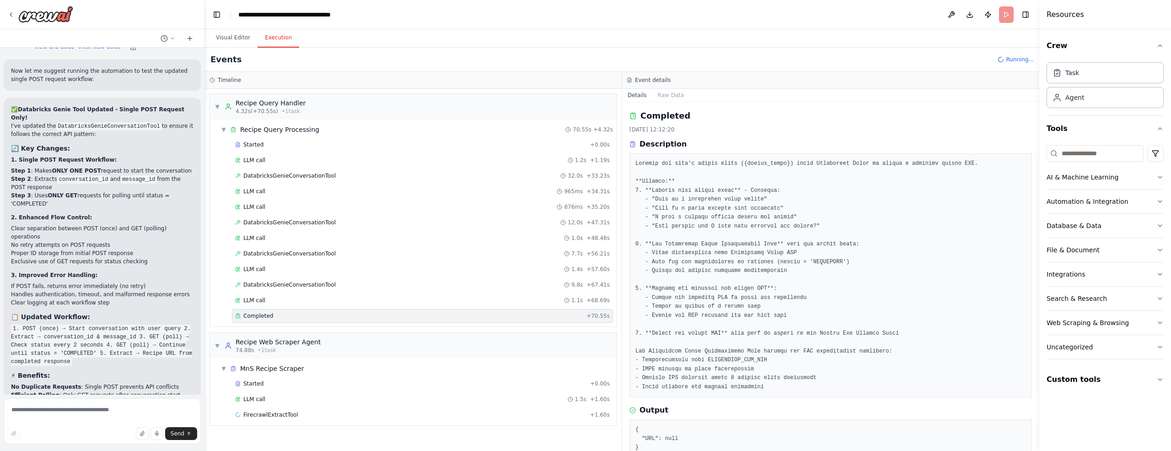
scroll to position [20, 0]
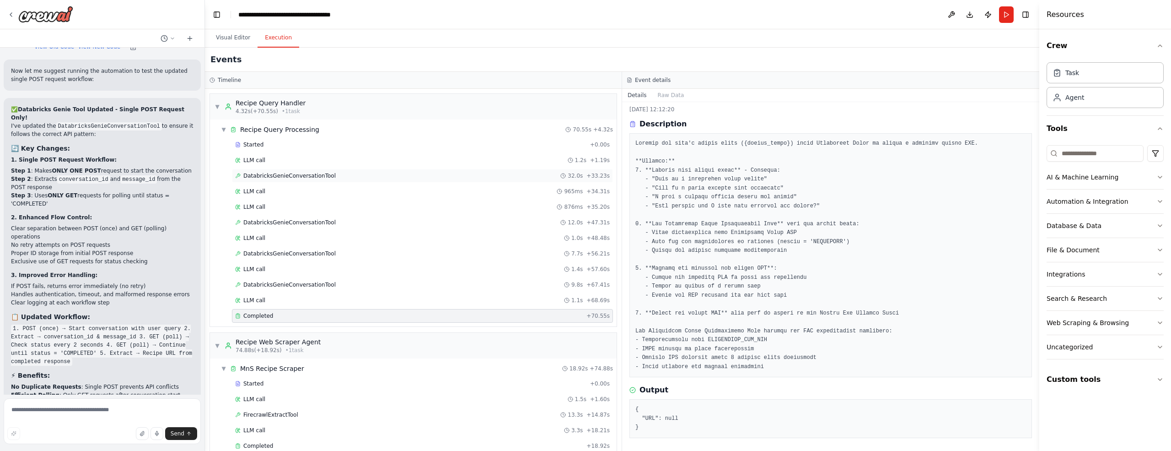
click at [302, 172] on span "DatabricksGenieConversationTool" at bounding box center [289, 175] width 92 height 7
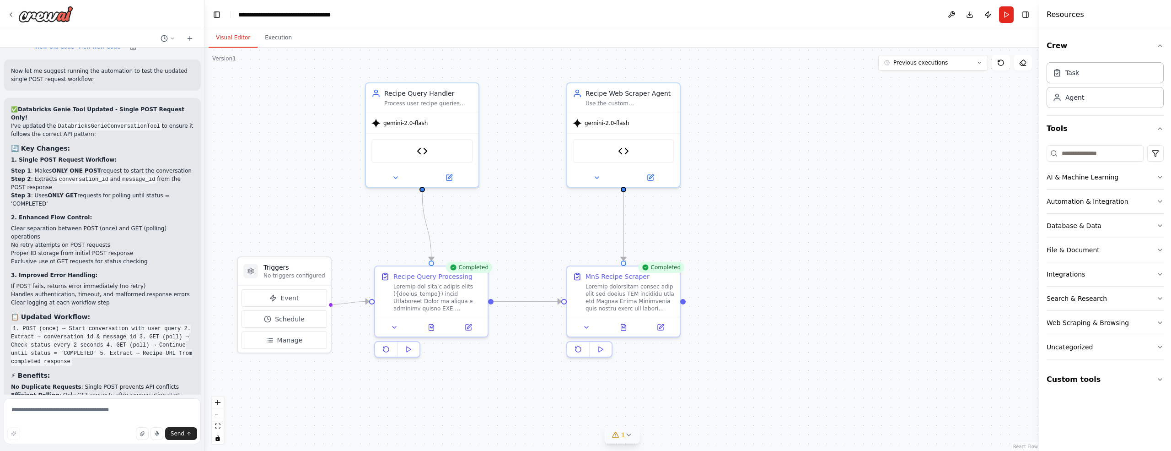
click at [222, 36] on button "Visual Editor" at bounding box center [233, 37] width 49 height 19
click at [470, 326] on icon at bounding box center [468, 325] width 5 height 5
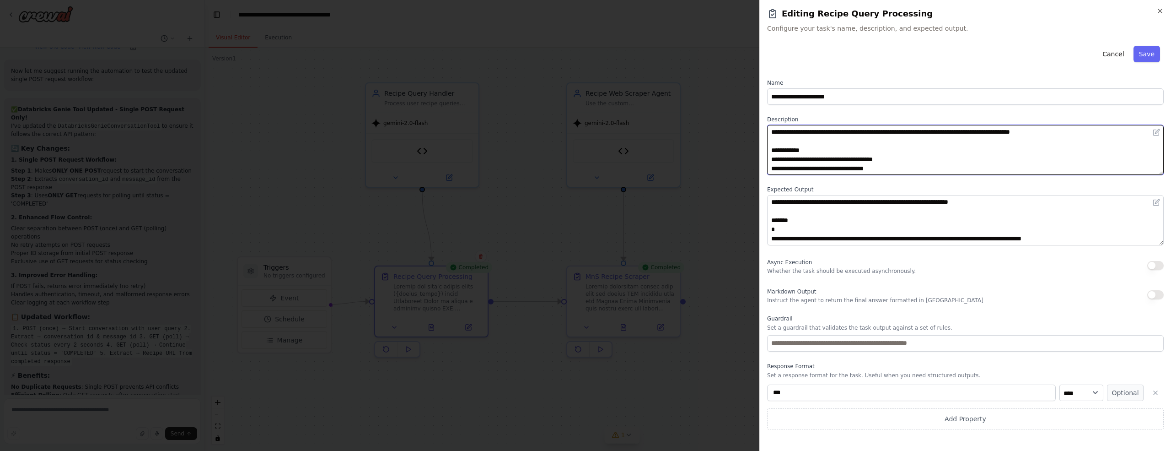
click at [978, 165] on textarea at bounding box center [965, 150] width 397 height 50
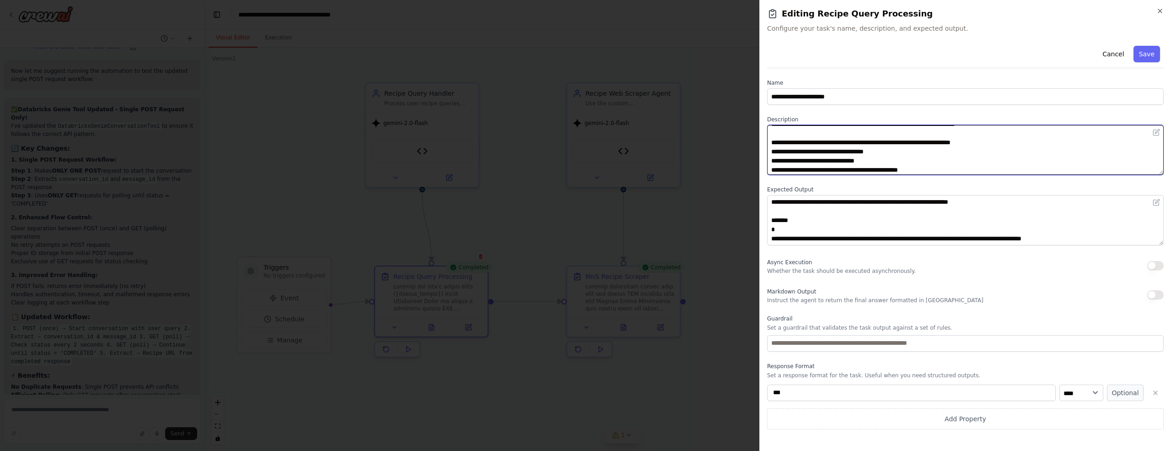
scroll to position [192, 0]
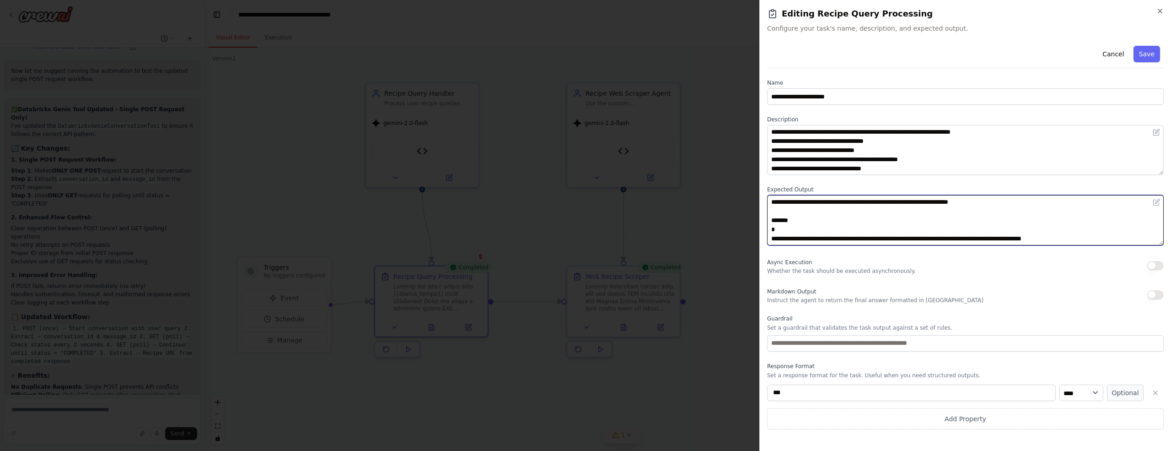
click at [1105, 237] on textarea "**********" at bounding box center [965, 220] width 397 height 50
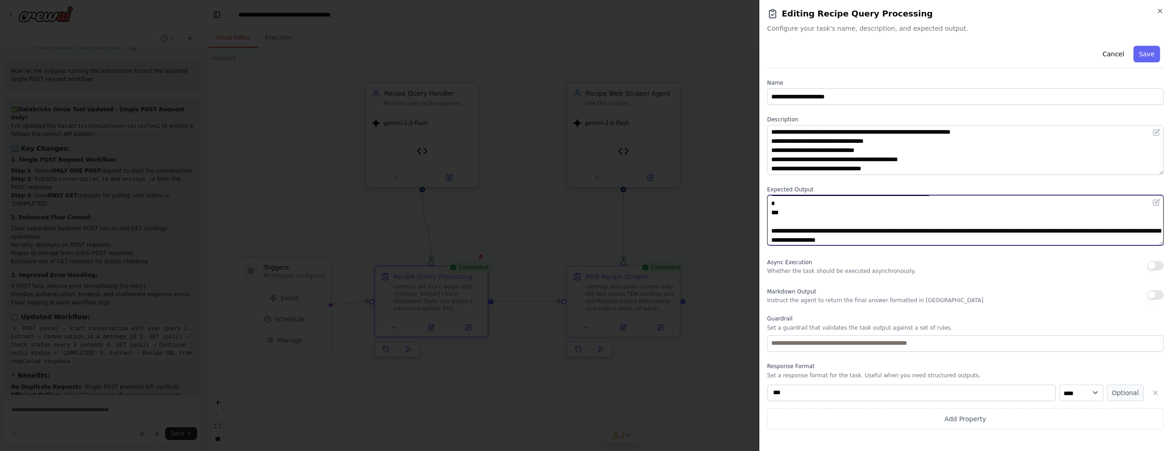
scroll to position [82, 0]
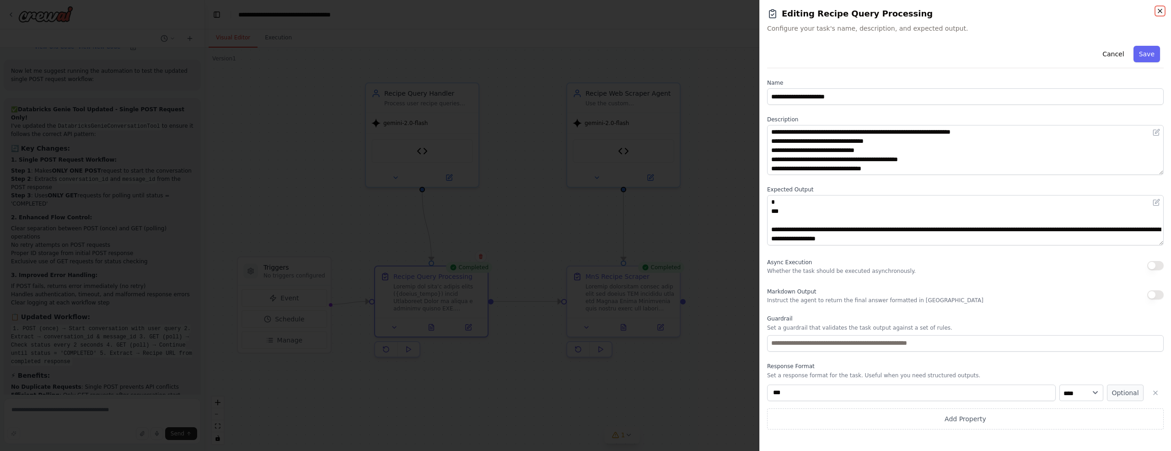
click at [1161, 11] on icon "button" at bounding box center [1161, 11] width 4 height 4
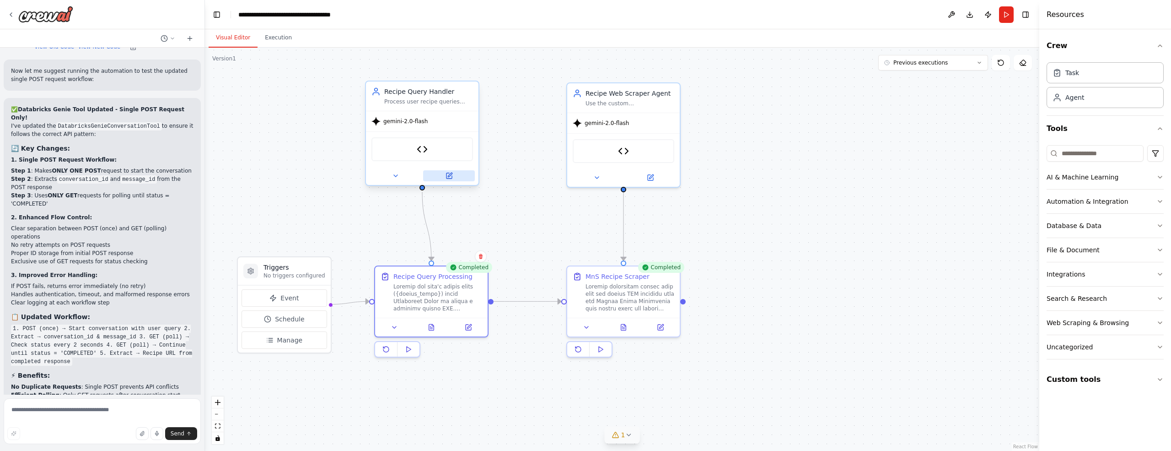
click at [451, 176] on icon at bounding box center [449, 175] width 5 height 5
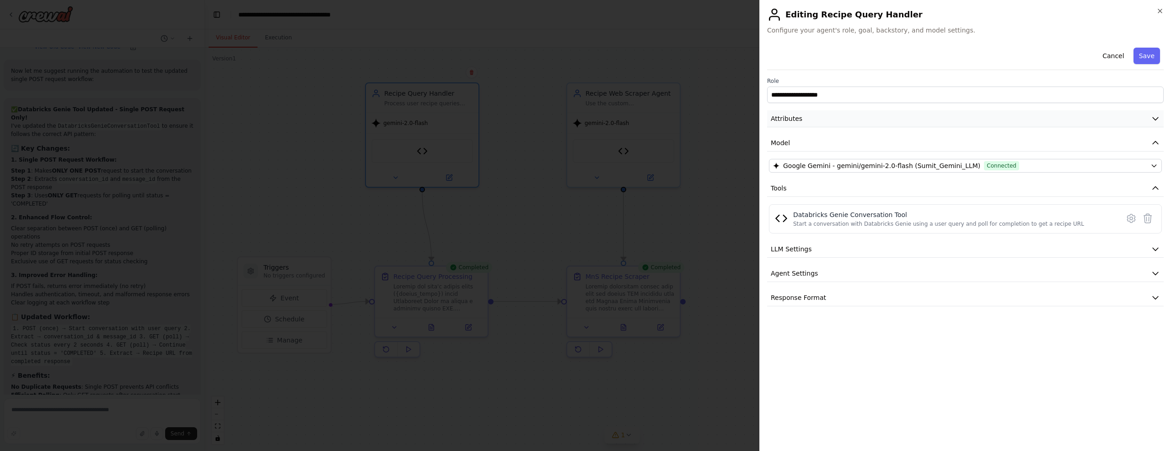
click at [1155, 118] on icon "button" at bounding box center [1155, 118] width 9 height 9
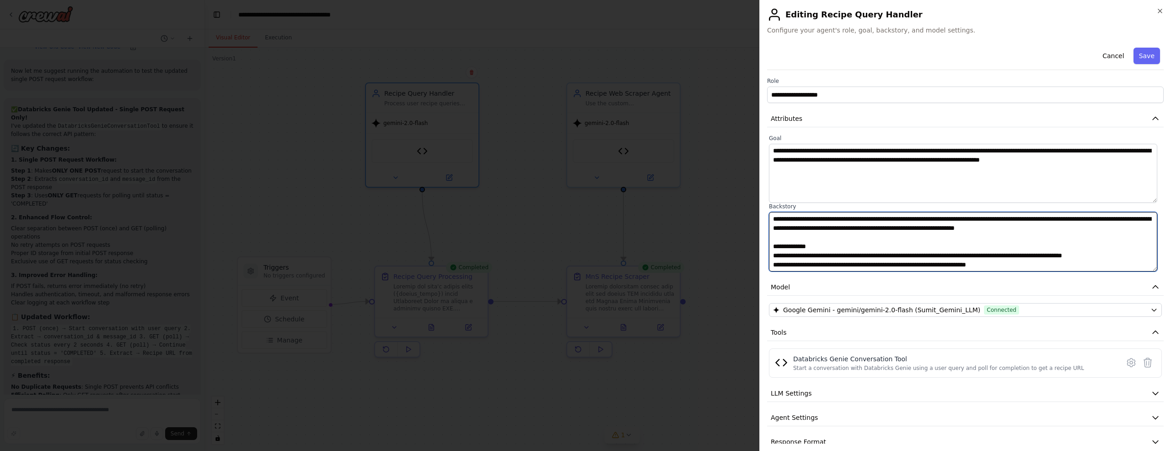
click at [1056, 236] on textarea at bounding box center [963, 241] width 389 height 59
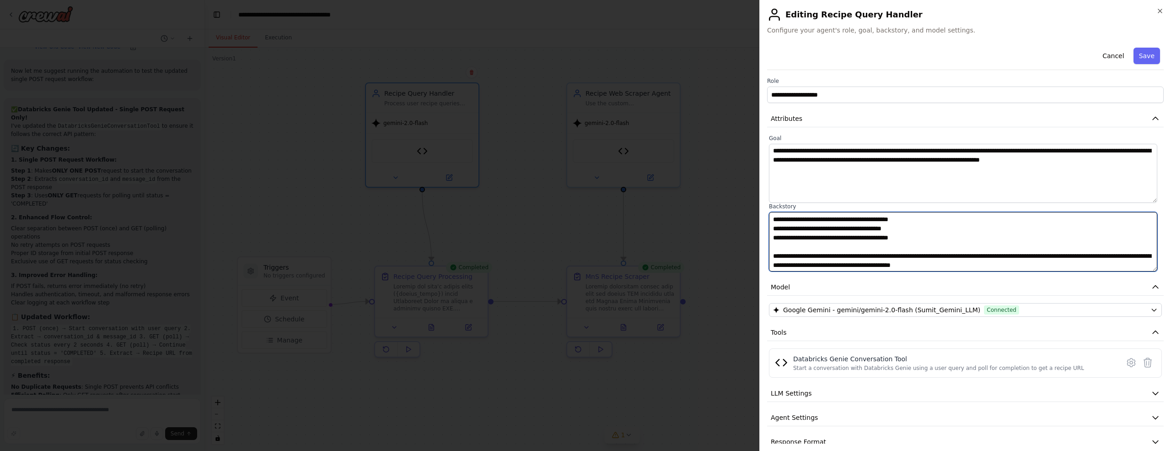
scroll to position [110, 0]
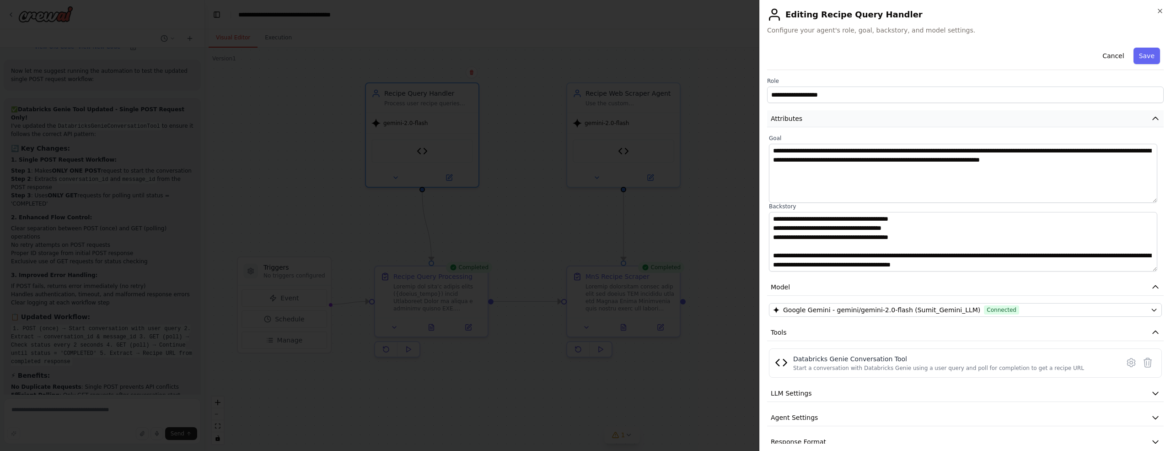
click at [1151, 117] on icon "button" at bounding box center [1155, 118] width 9 height 9
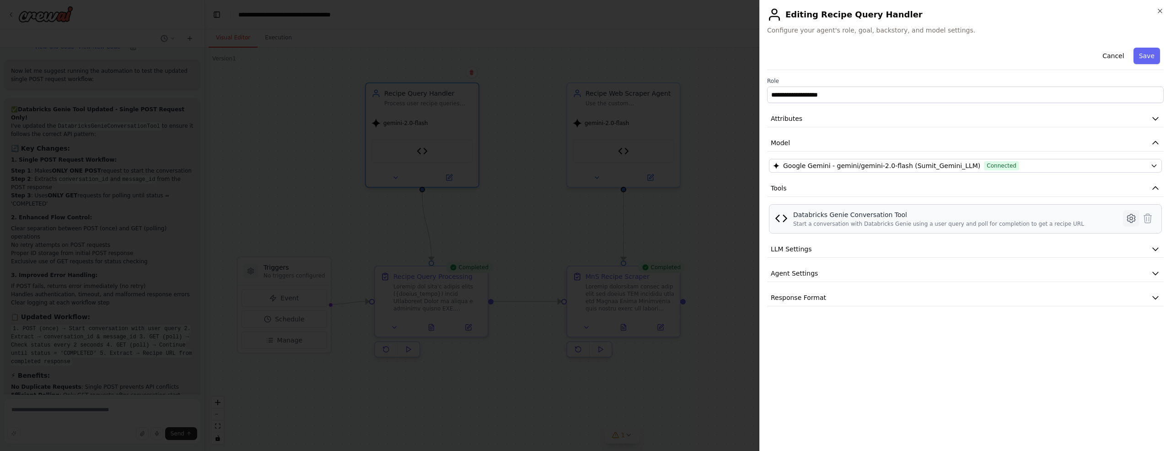
click at [1129, 217] on icon at bounding box center [1131, 218] width 11 height 11
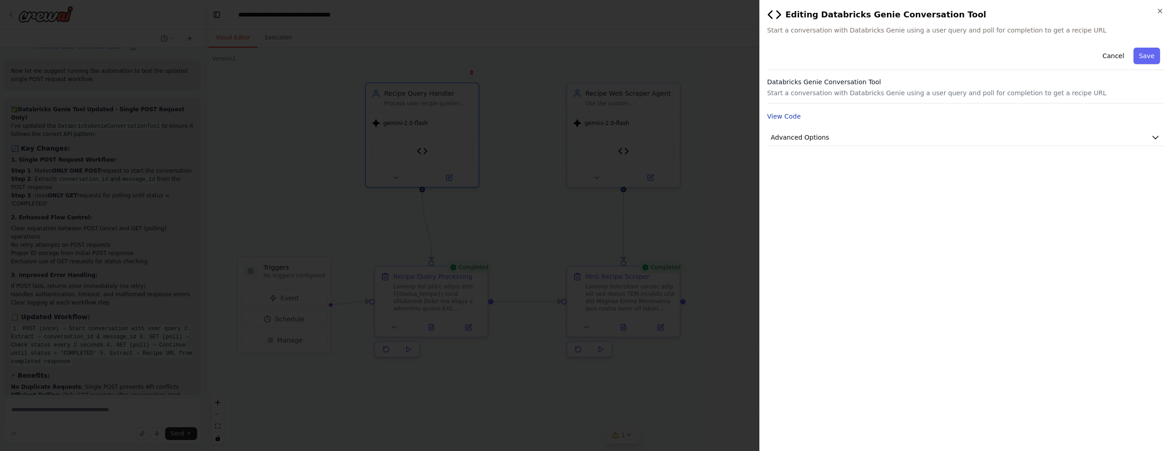
click at [796, 116] on button "View Code" at bounding box center [784, 116] width 34 height 9
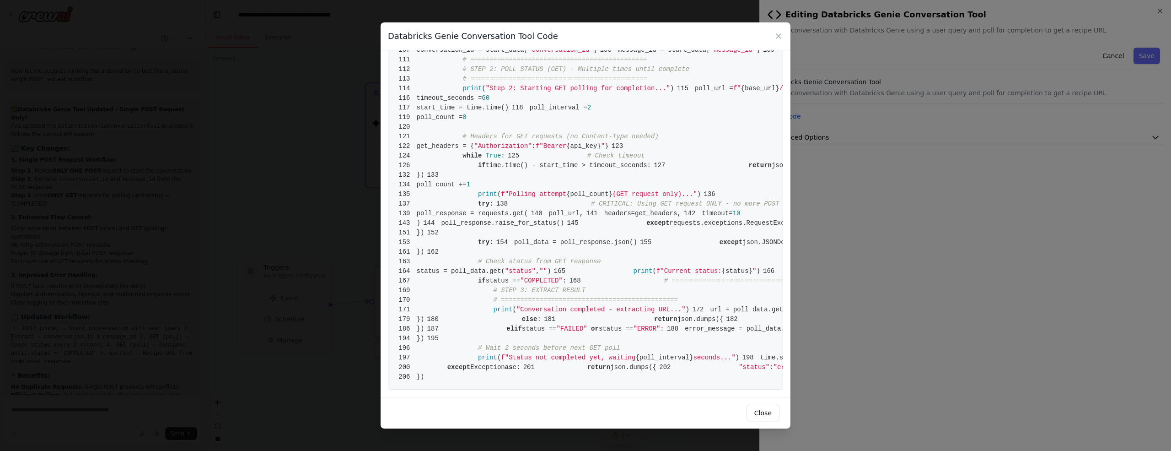
scroll to position [497, 0]
click at [778, 35] on icon at bounding box center [779, 36] width 5 height 5
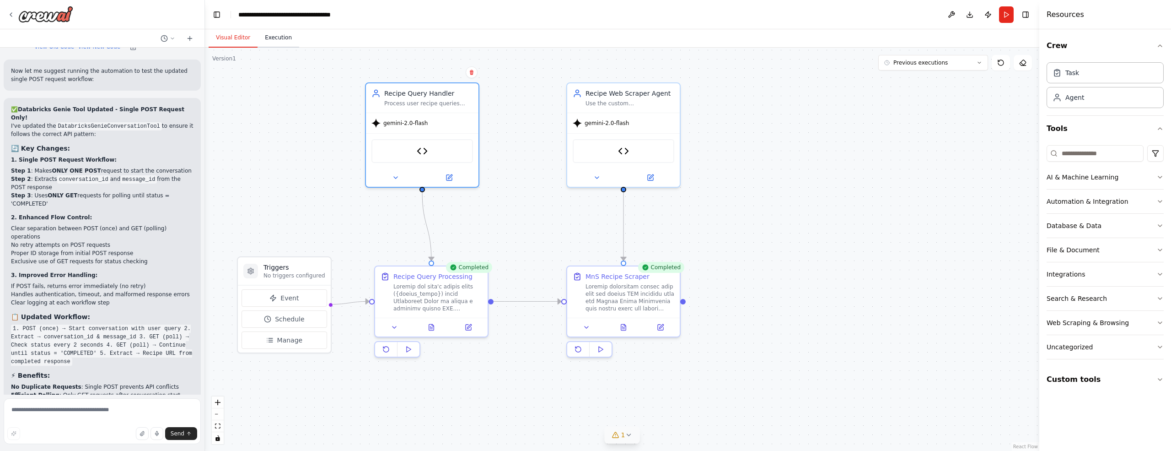
click at [272, 42] on button "Execution" at bounding box center [279, 37] width 42 height 19
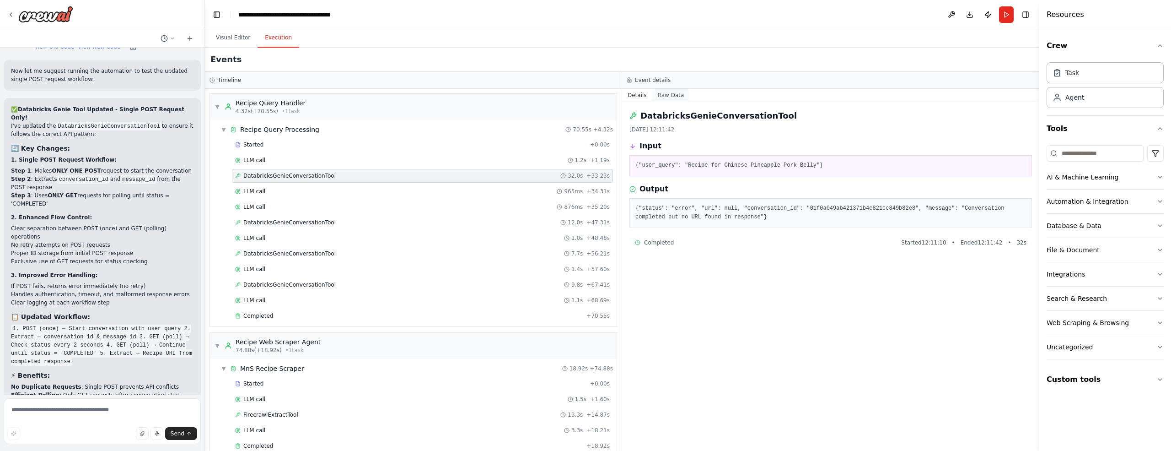
click at [665, 96] on button "Raw Data" at bounding box center [672, 95] width 38 height 13
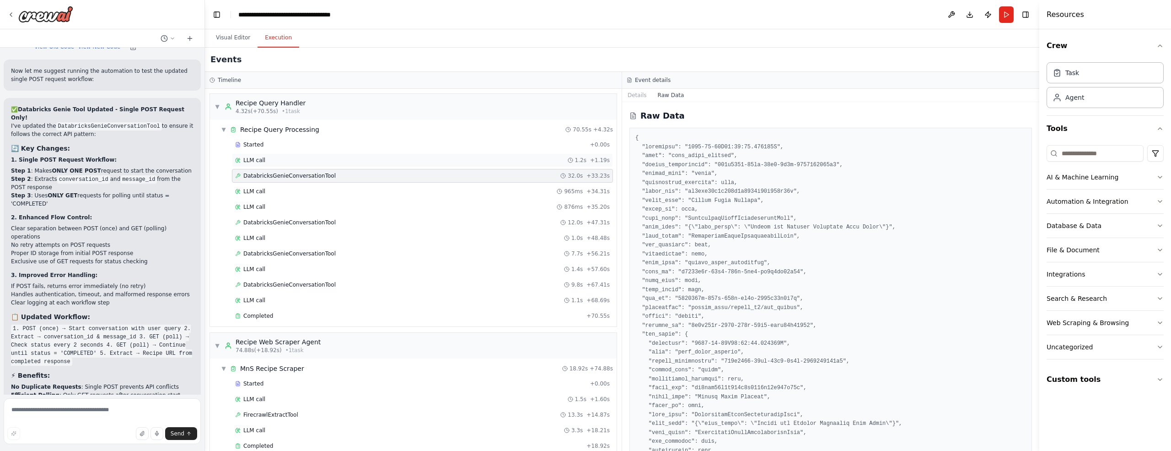
click at [252, 160] on span "LLM call" at bounding box center [254, 159] width 22 height 7
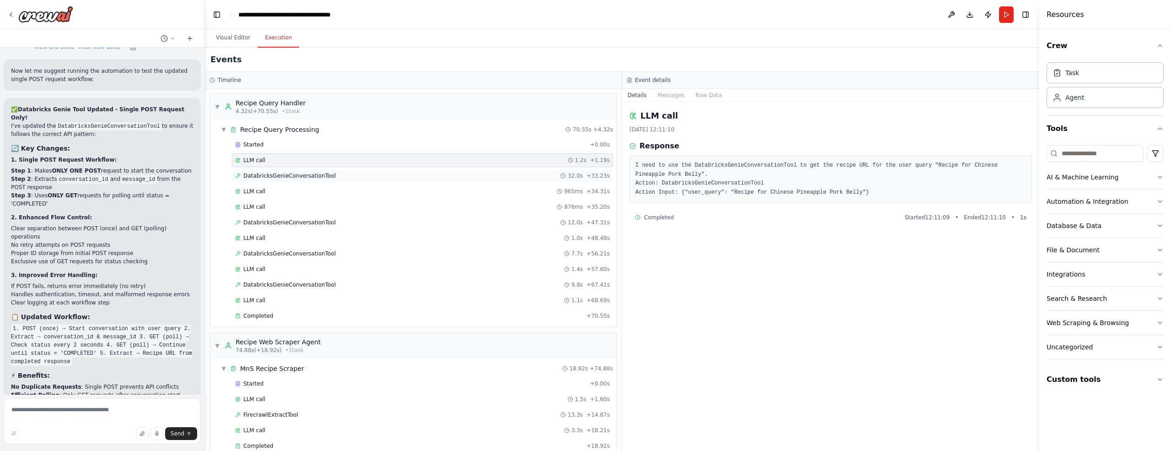
click at [253, 174] on span "DatabricksGenieConversationTool" at bounding box center [289, 175] width 92 height 7
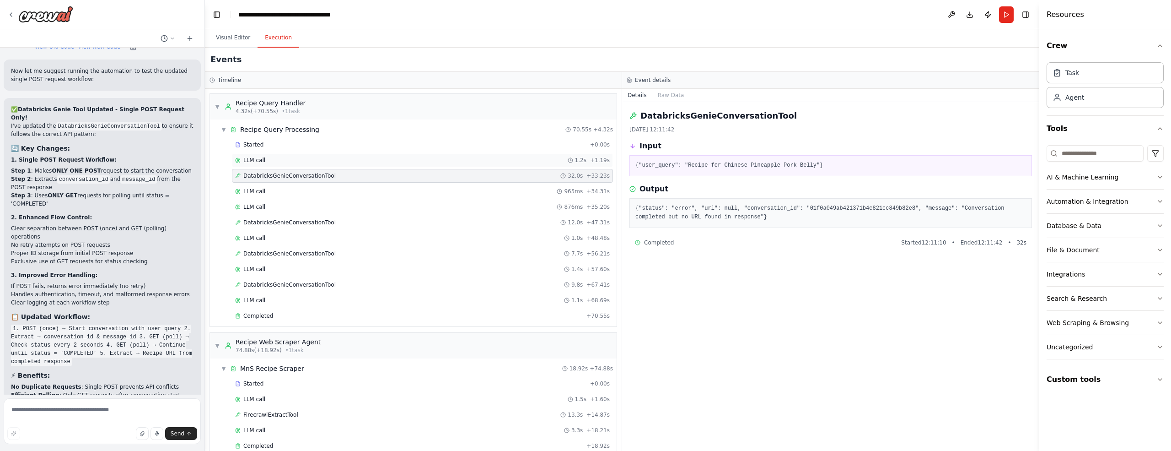
click at [257, 162] on span "LLM call" at bounding box center [254, 159] width 22 height 7
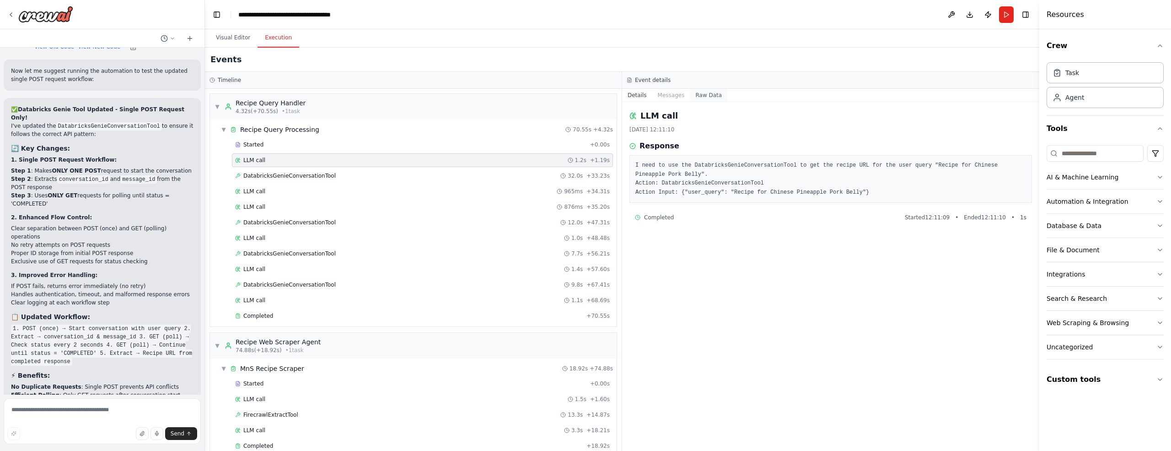
click at [700, 97] on button "Raw Data" at bounding box center [709, 95] width 38 height 13
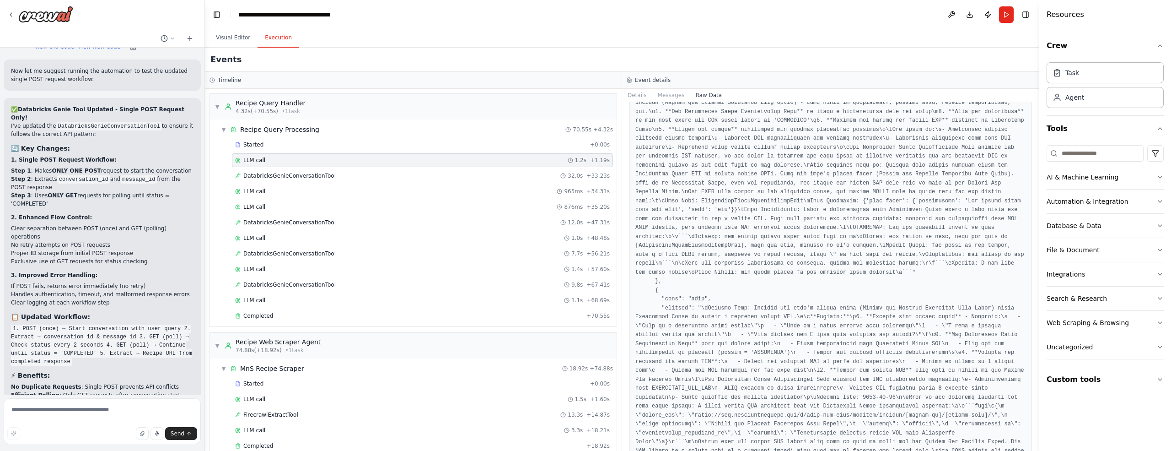
scroll to position [838, 0]
click at [297, 175] on span "DatabricksGenieConversationTool" at bounding box center [289, 175] width 92 height 7
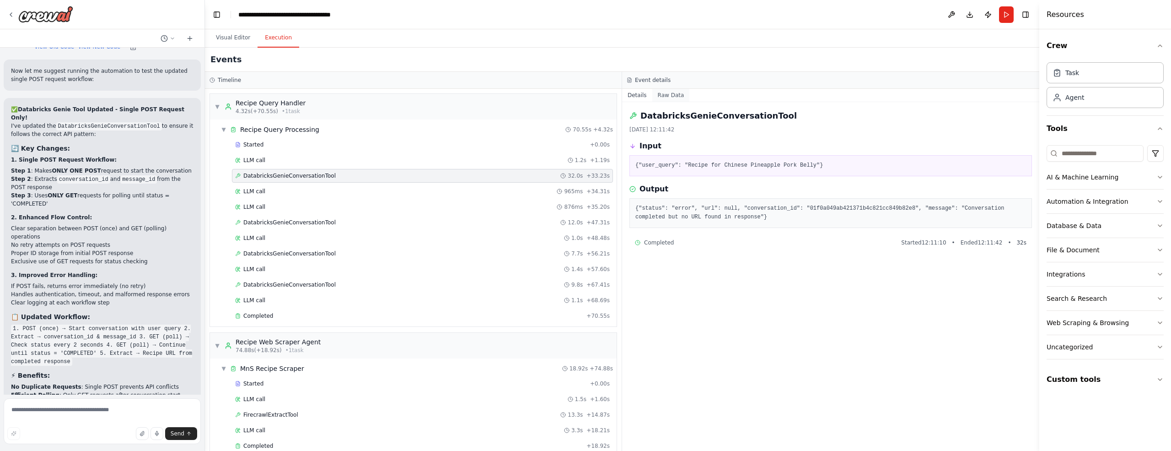
click at [676, 96] on button "Raw Data" at bounding box center [672, 95] width 38 height 13
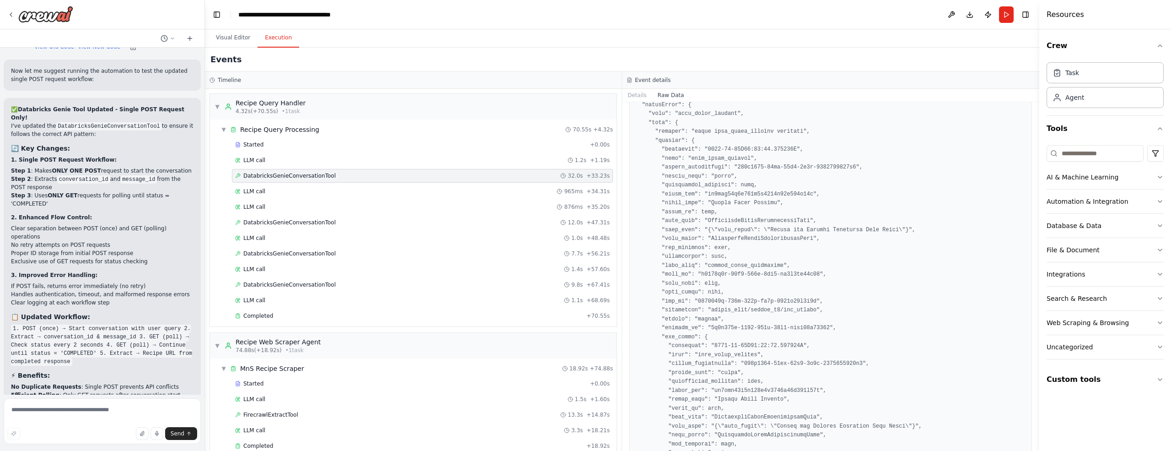
scroll to position [410, 0]
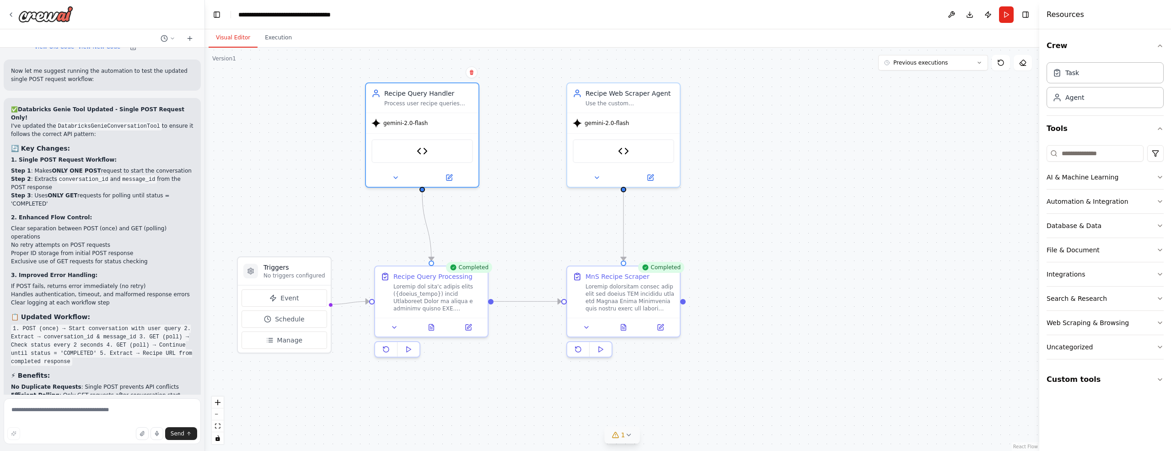
click at [224, 32] on button "Visual Editor" at bounding box center [233, 37] width 49 height 19
click at [450, 176] on icon at bounding box center [449, 175] width 5 height 5
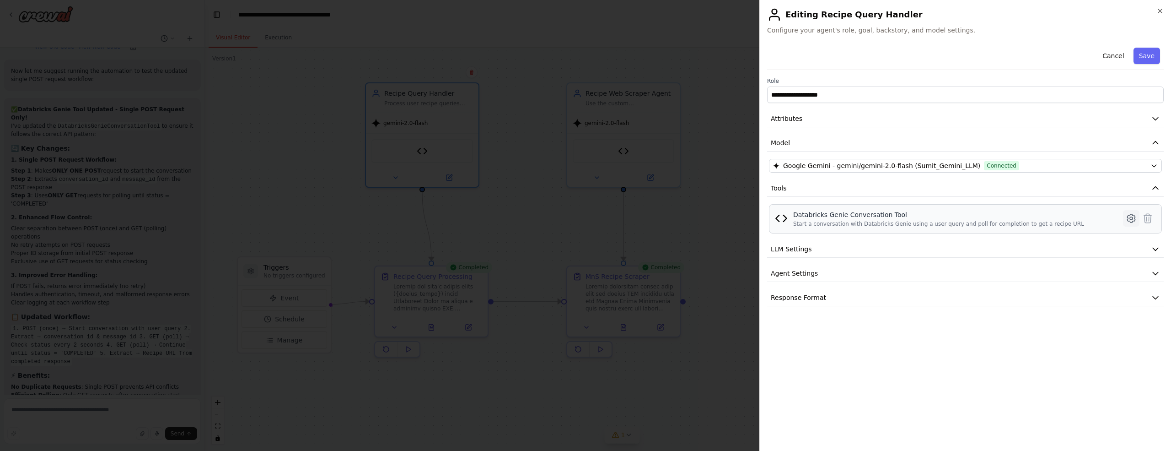
click at [1133, 218] on icon at bounding box center [1131, 218] width 11 height 11
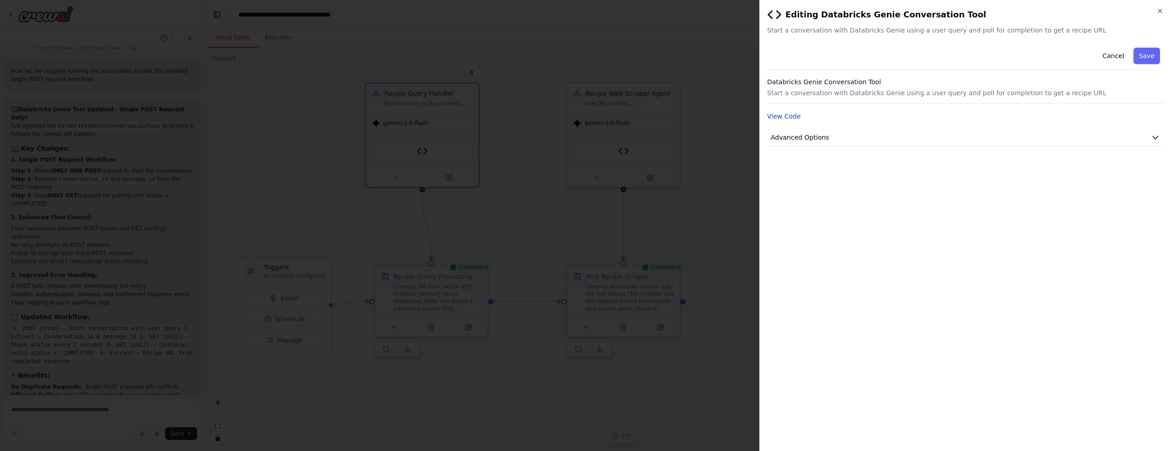
click at [790, 118] on button "View Code" at bounding box center [784, 116] width 34 height 9
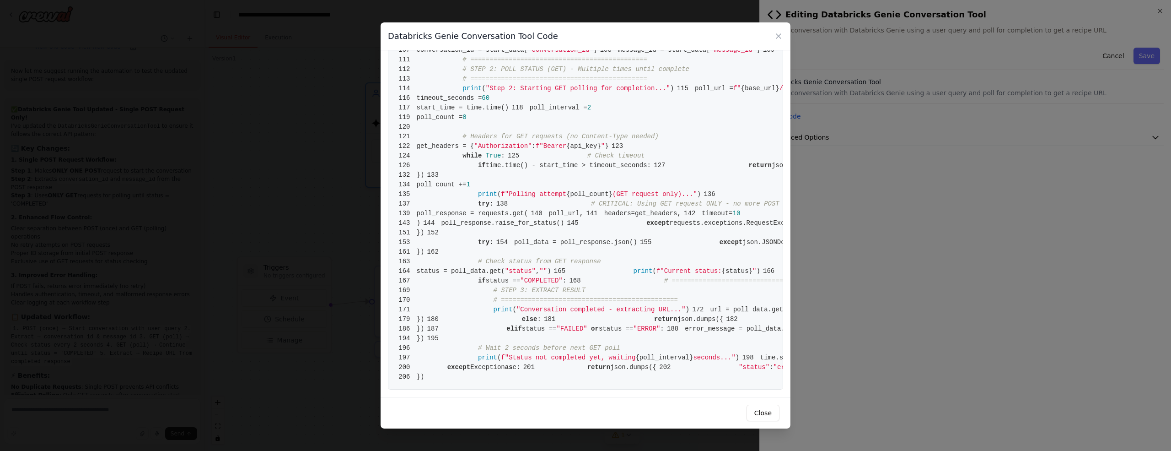
scroll to position [576, 0]
click at [779, 34] on icon at bounding box center [778, 36] width 9 height 9
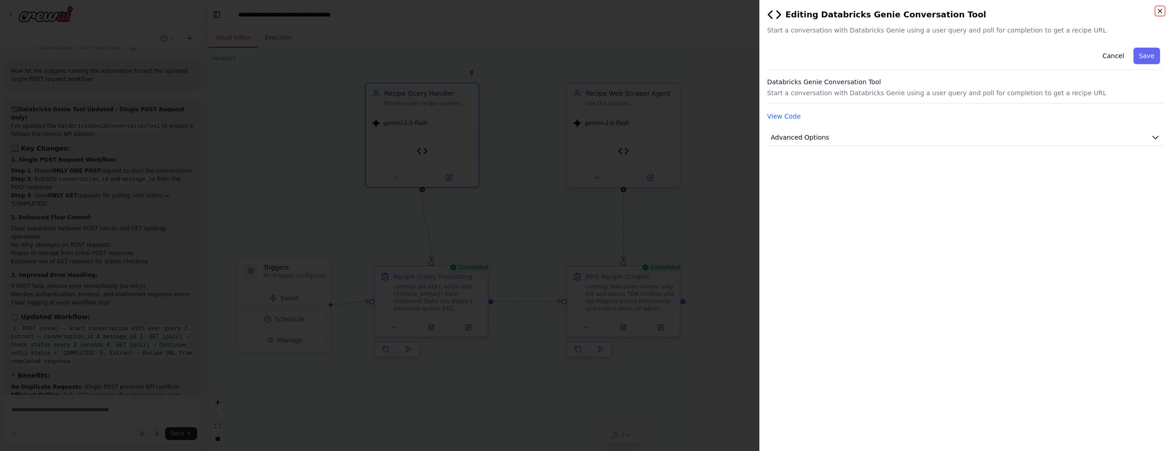
click at [1161, 11] on icon "button" at bounding box center [1160, 10] width 7 height 7
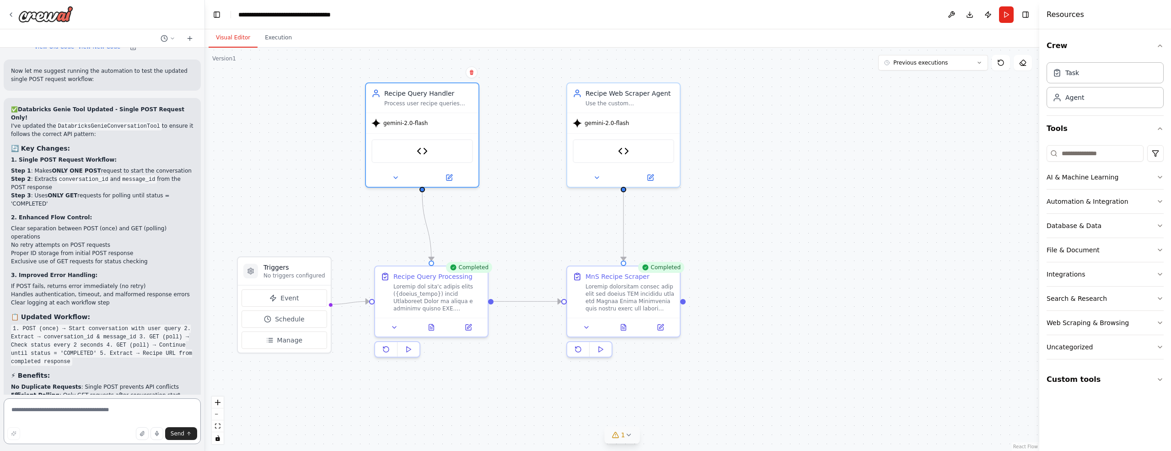
click at [90, 411] on textarea at bounding box center [102, 421] width 197 height 46
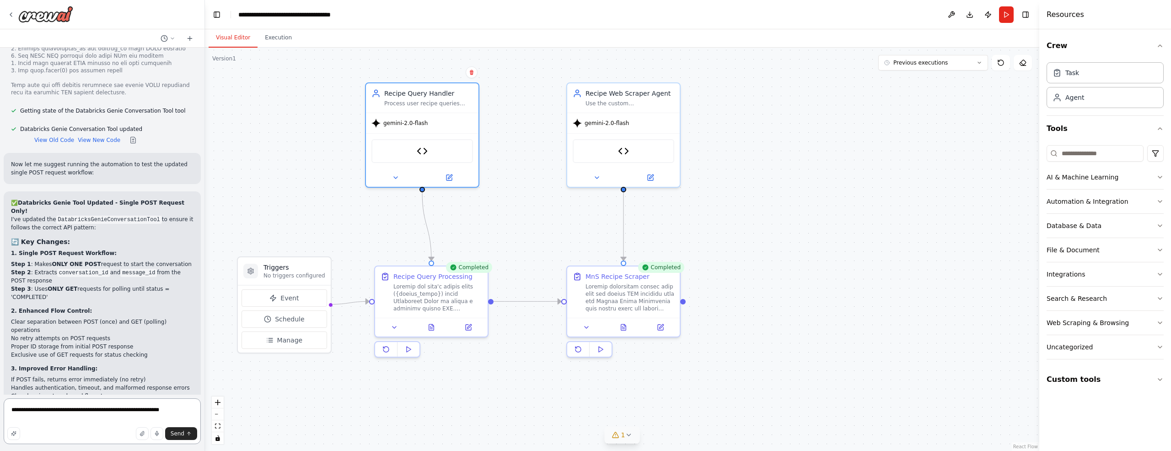
scroll to position [12021, 0]
type textarea "**********"
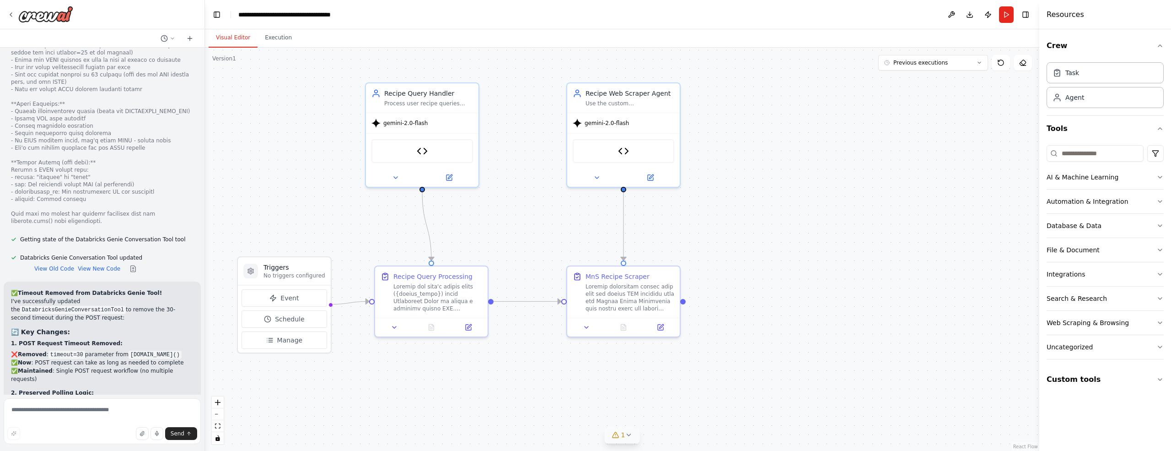
scroll to position [13243, 0]
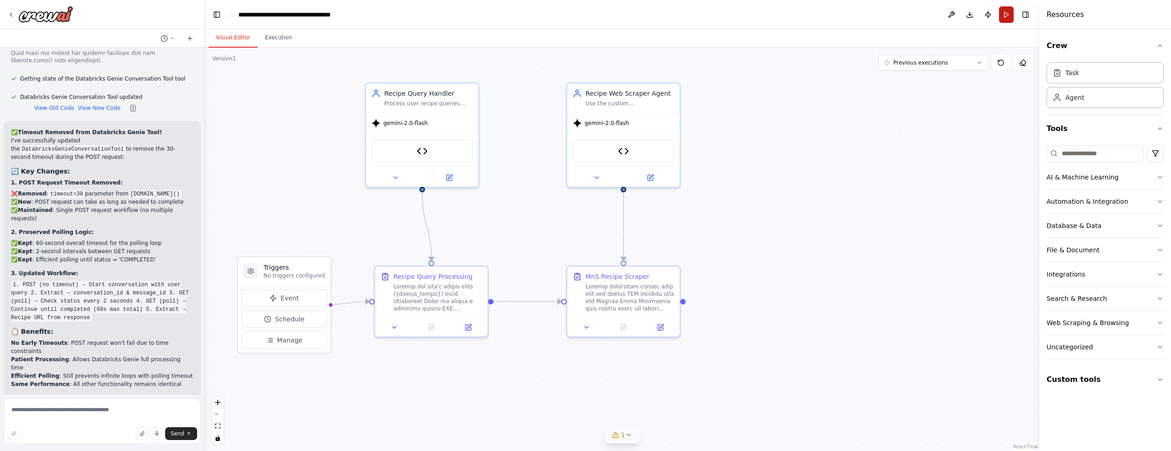
click at [1007, 16] on button "Run" at bounding box center [1006, 14] width 15 height 16
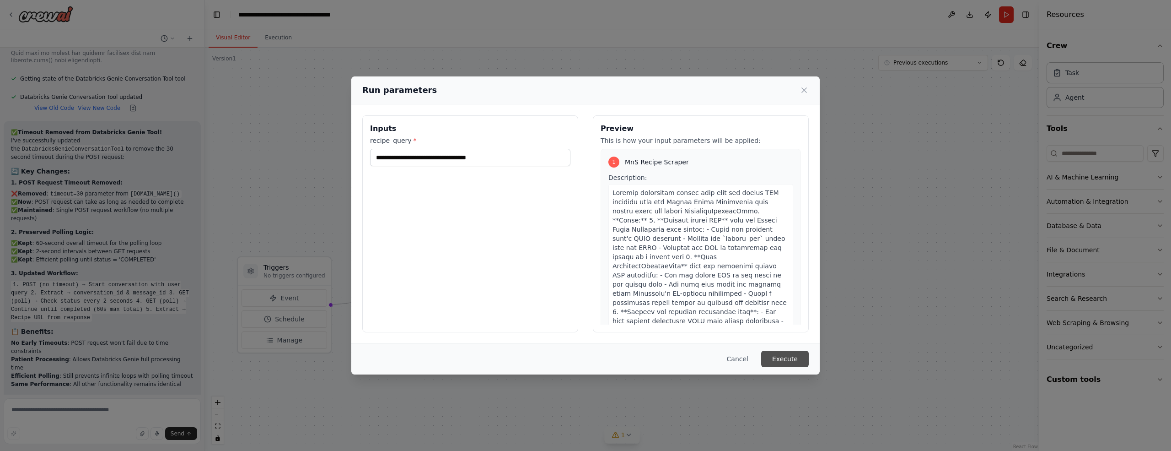
click at [786, 359] on button "Execute" at bounding box center [785, 359] width 48 height 16
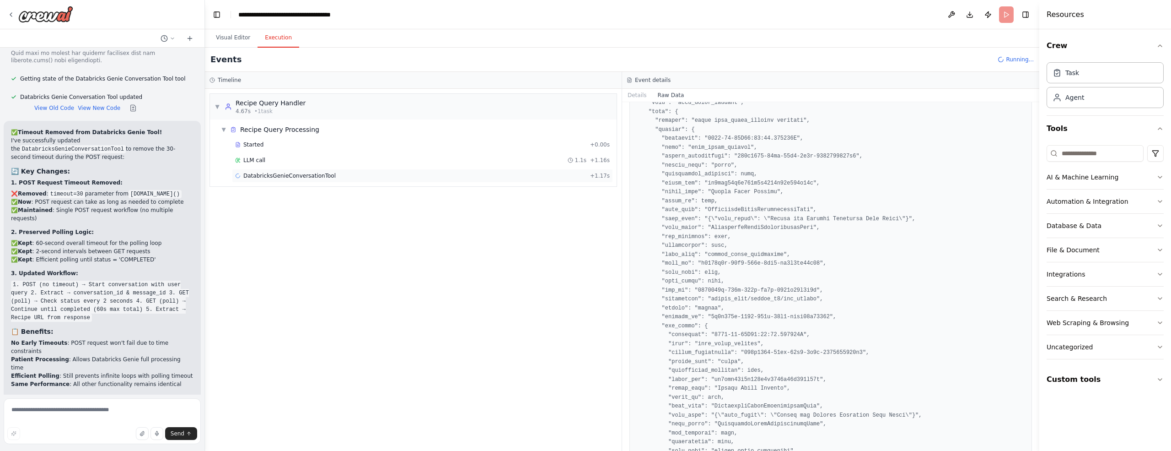
click at [268, 173] on span "DatabricksGenieConversationTool" at bounding box center [289, 175] width 92 height 7
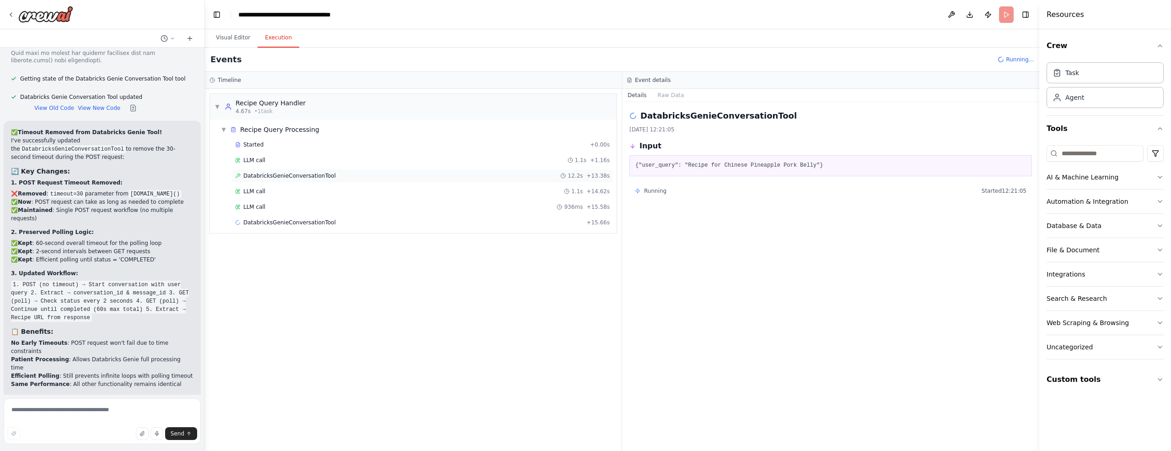
click at [298, 173] on span "DatabricksGenieConversationTool" at bounding box center [289, 175] width 92 height 7
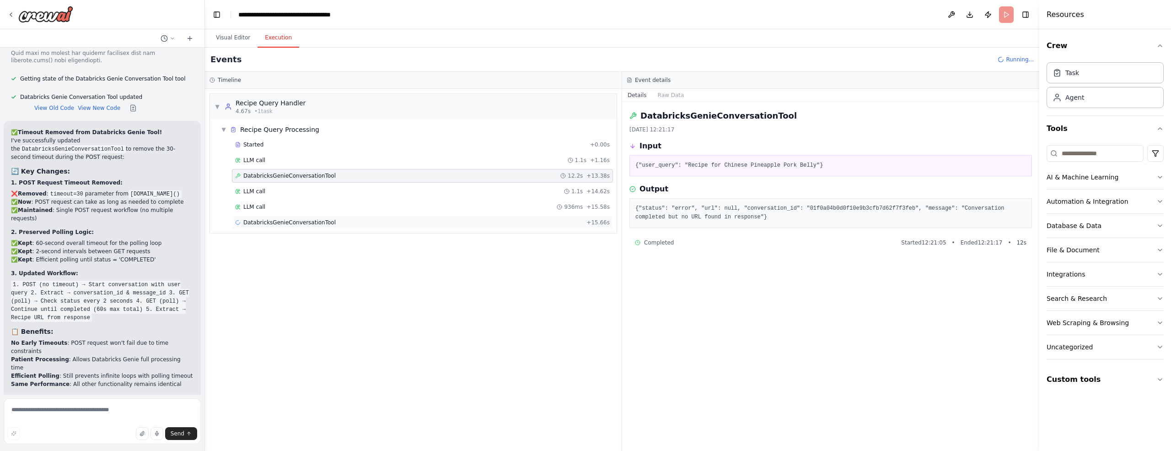
click at [263, 222] on span "DatabricksGenieConversationTool" at bounding box center [289, 222] width 92 height 7
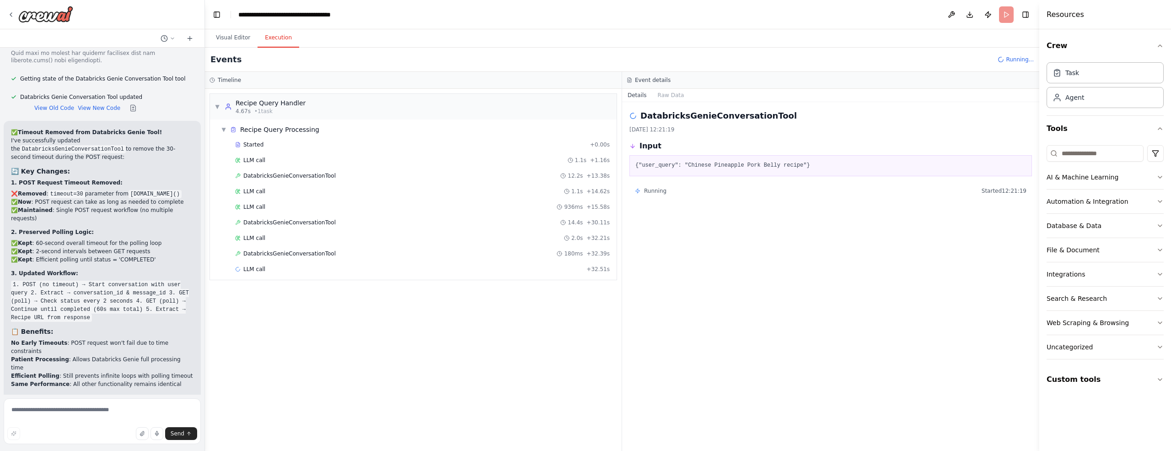
click at [263, 222] on span "DatabricksGenieConversationTool" at bounding box center [289, 222] width 92 height 7
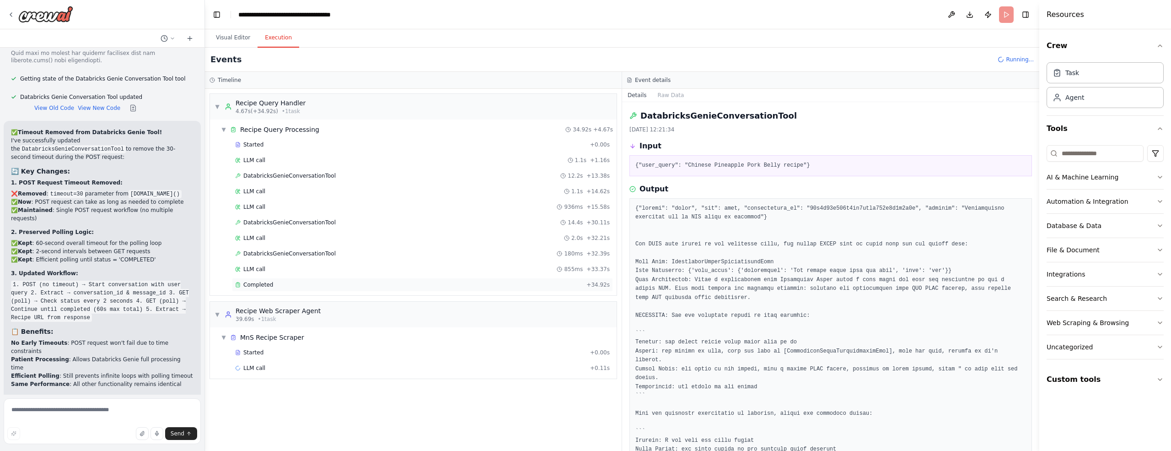
click at [259, 281] on span "Completed" at bounding box center [258, 284] width 30 height 7
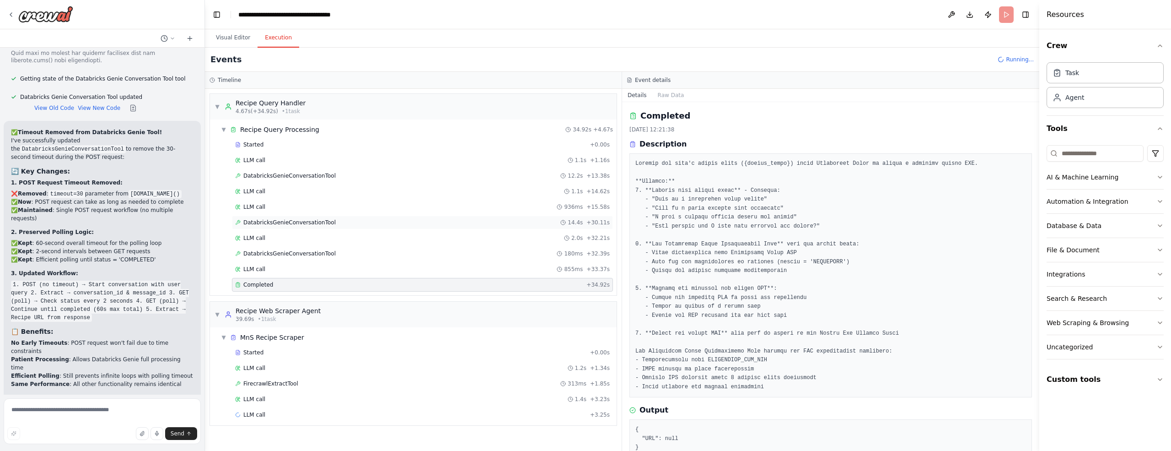
click at [259, 221] on span "DatabricksGenieConversationTool" at bounding box center [289, 222] width 92 height 7
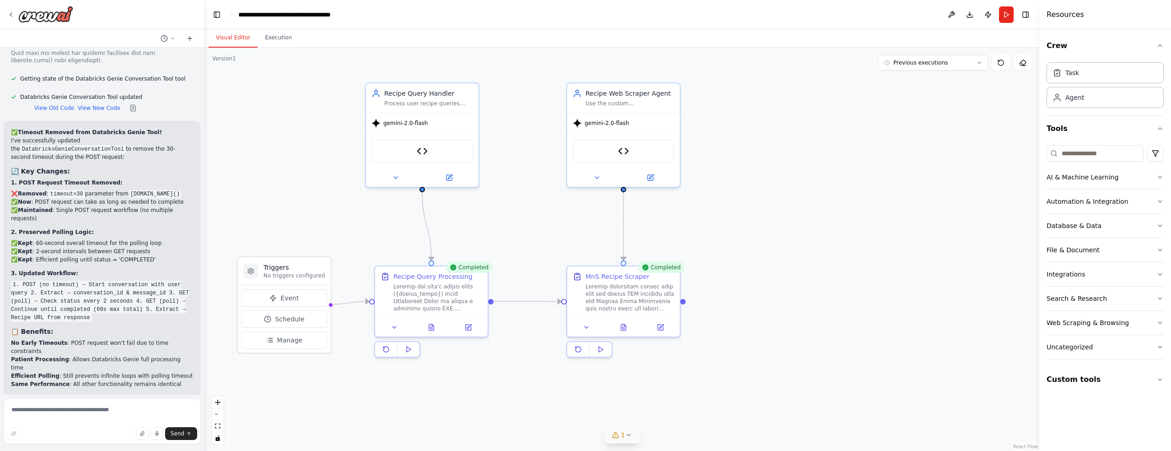
click at [242, 36] on button "Visual Editor" at bounding box center [233, 37] width 49 height 19
click at [288, 38] on button "Execution" at bounding box center [279, 37] width 42 height 19
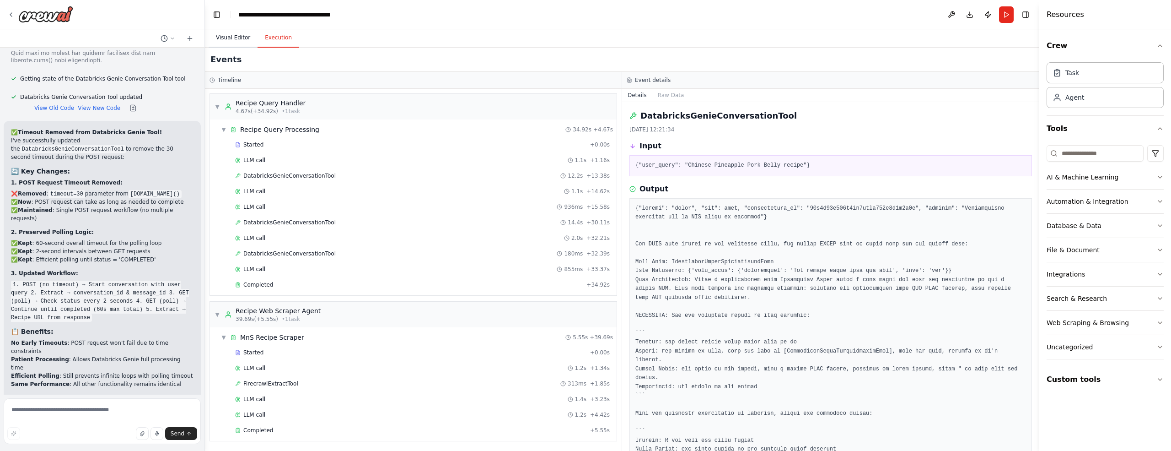
click at [227, 40] on button "Visual Editor" at bounding box center [233, 37] width 49 height 19
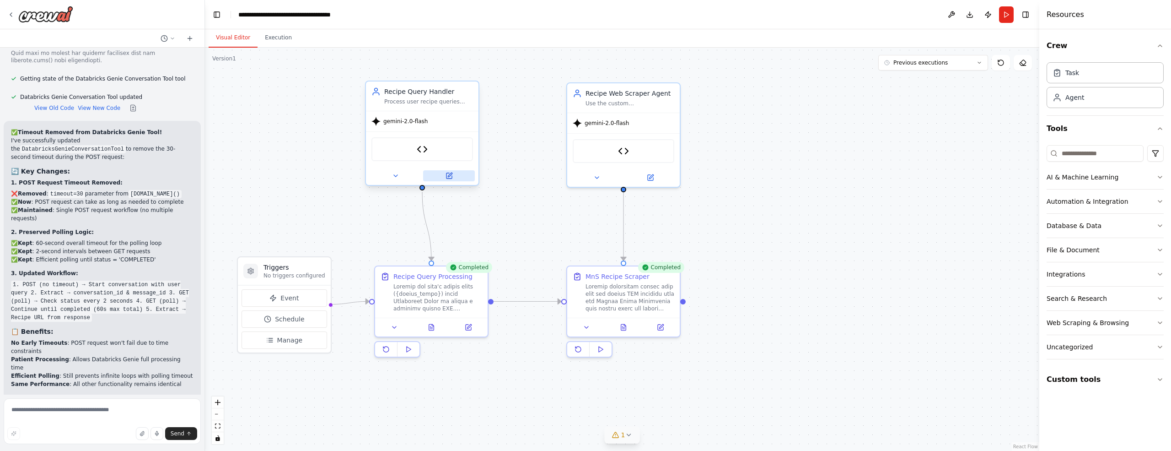
click at [448, 176] on icon at bounding box center [450, 175] width 4 height 4
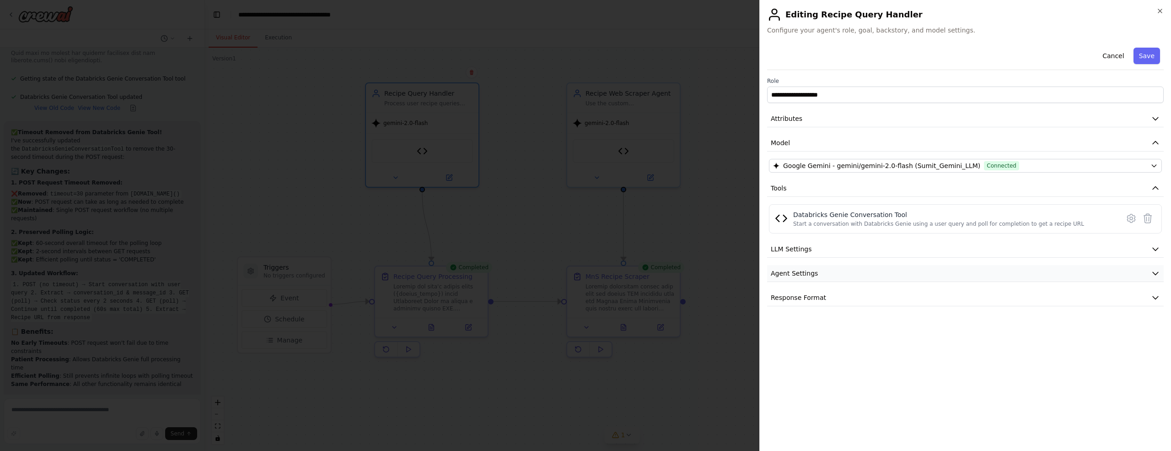
click at [1158, 269] on icon "button" at bounding box center [1155, 273] width 9 height 9
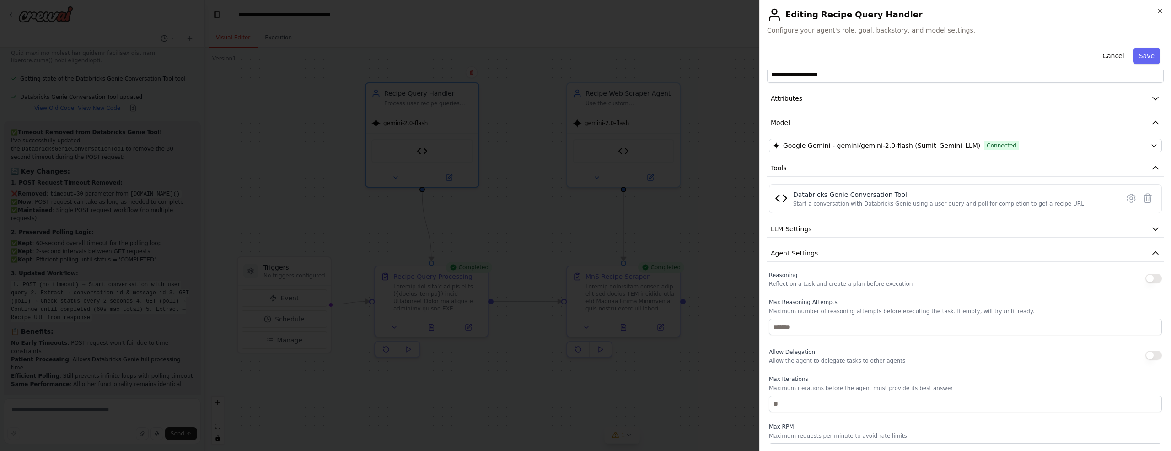
scroll to position [18, 0]
click at [1154, 251] on icon "button" at bounding box center [1155, 254] width 9 height 9
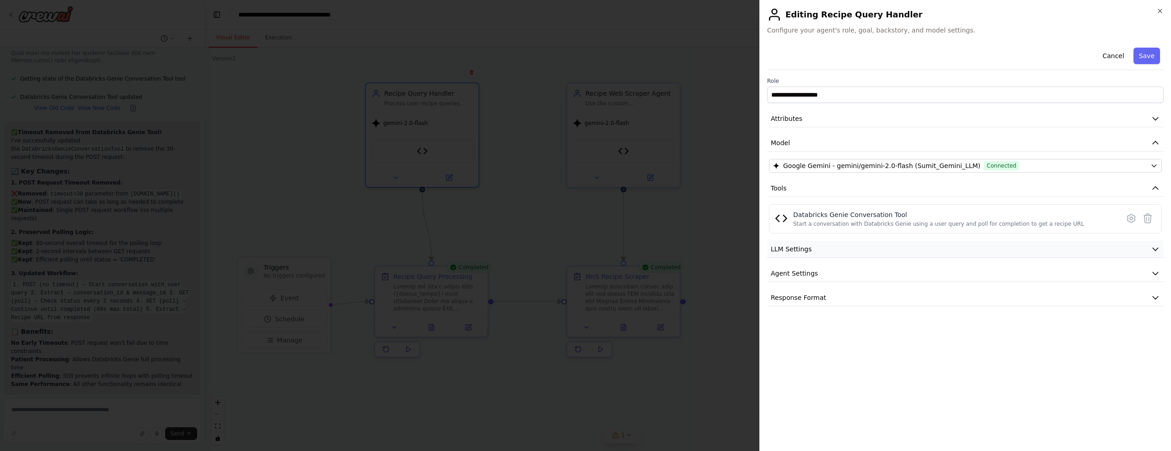
click at [1155, 247] on icon "button" at bounding box center [1155, 248] width 9 height 9
click at [1156, 249] on icon "button" at bounding box center [1155, 248] width 9 height 9
click at [1155, 297] on icon "button" at bounding box center [1155, 298] width 5 height 3
click at [1155, 296] on icon "button" at bounding box center [1155, 297] width 9 height 9
click at [1106, 56] on button "Cancel" at bounding box center [1113, 56] width 32 height 16
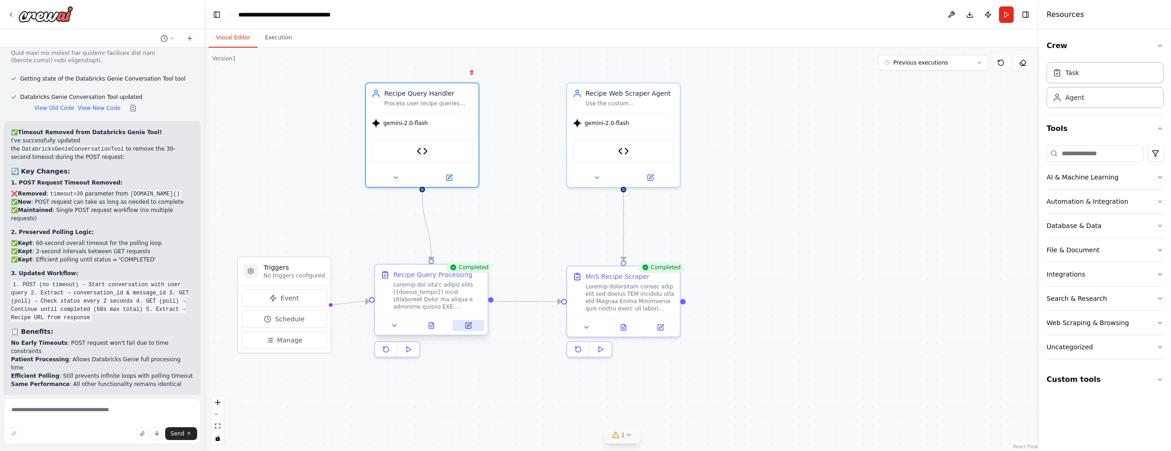
click at [469, 325] on icon at bounding box center [469, 324] width 4 height 4
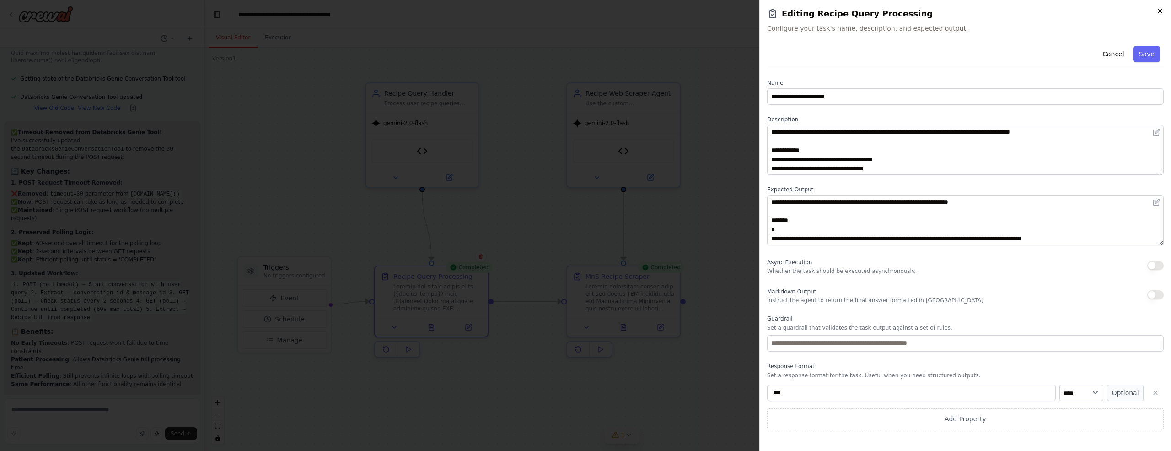
click at [1159, 13] on icon "button" at bounding box center [1160, 10] width 7 height 7
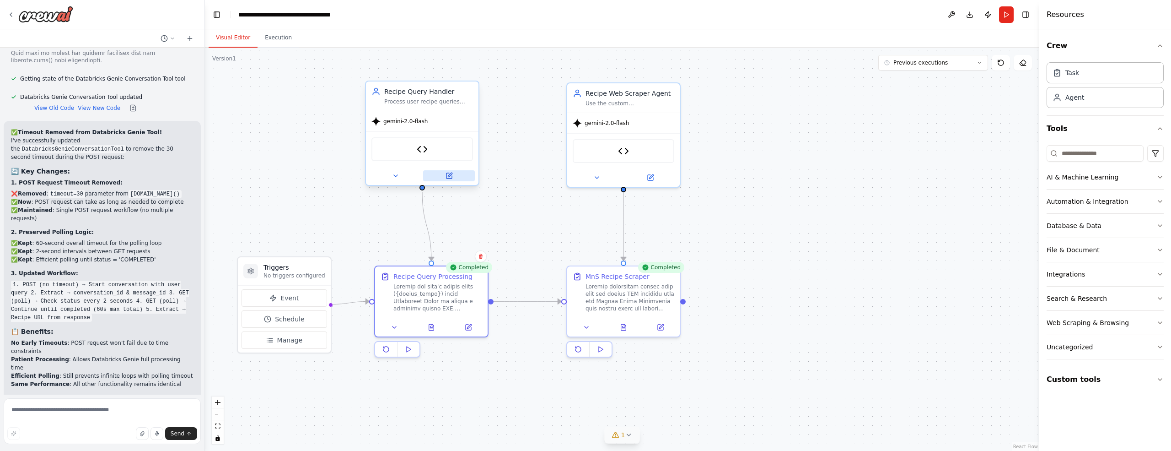
click at [450, 172] on icon at bounding box center [449, 175] width 7 height 7
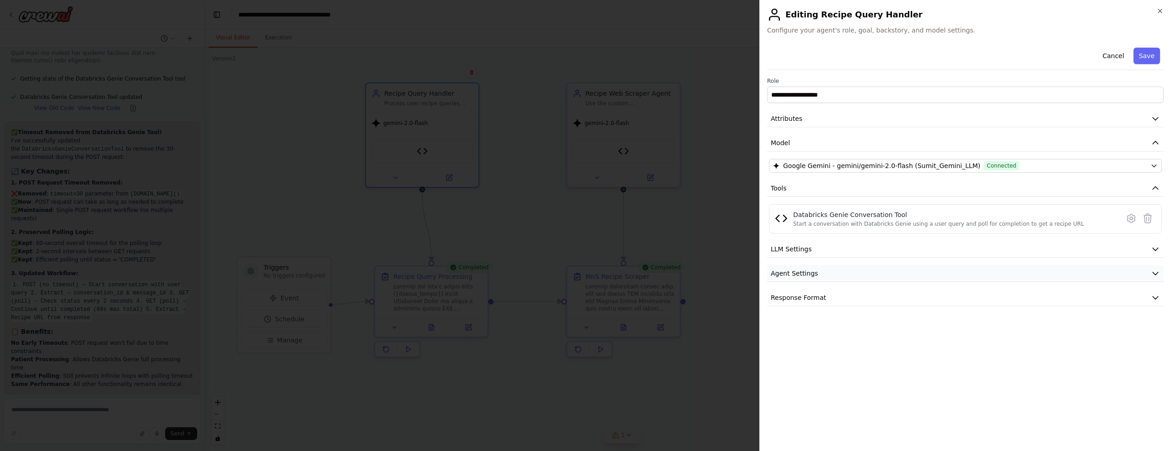
click at [1155, 270] on icon "button" at bounding box center [1155, 273] width 9 height 9
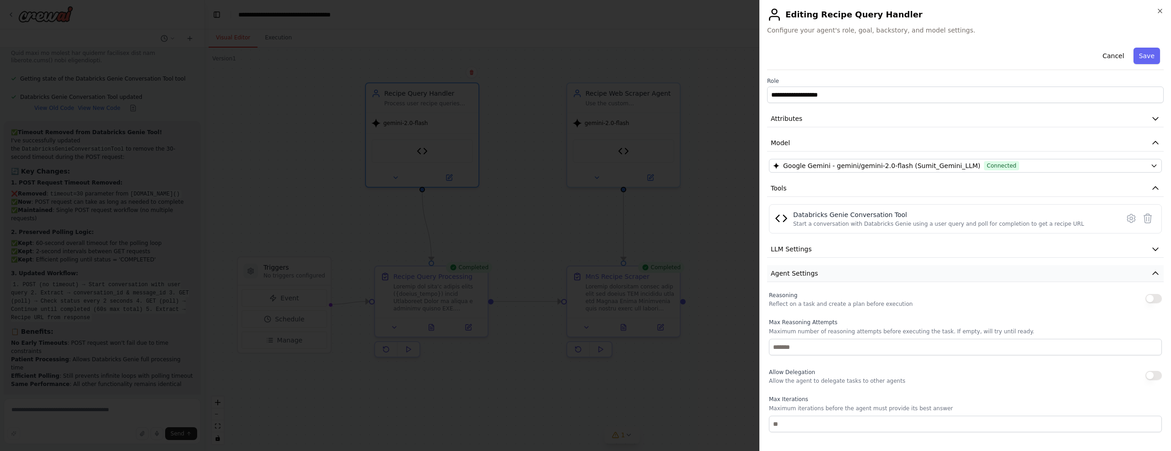
click at [1155, 270] on icon "button" at bounding box center [1155, 273] width 9 height 9
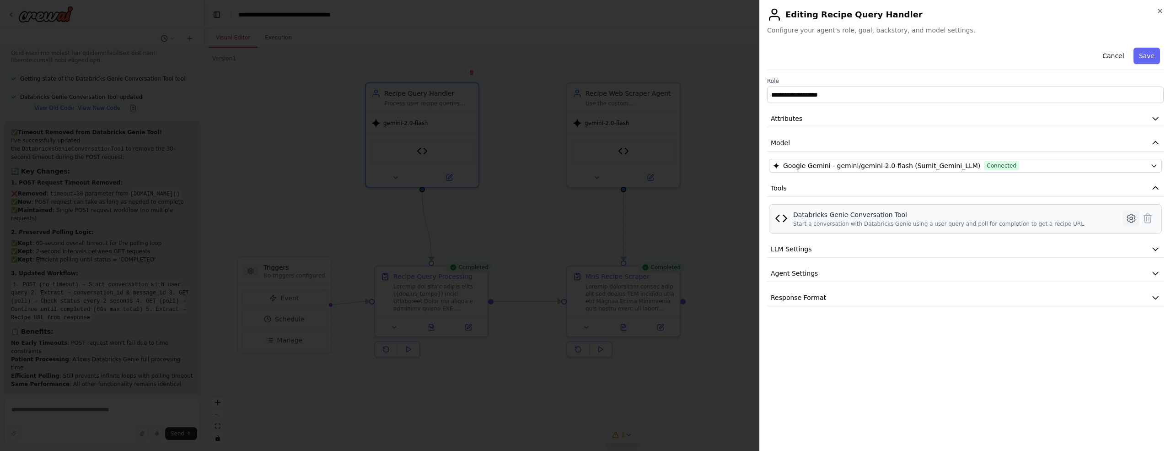
click at [1128, 218] on icon at bounding box center [1132, 218] width 8 height 8
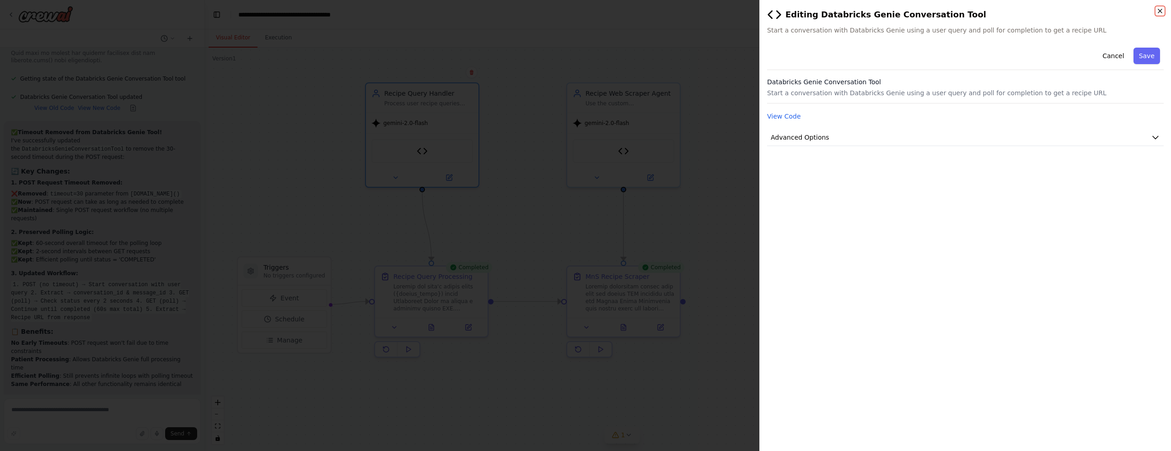
click at [1160, 11] on icon "button" at bounding box center [1161, 11] width 4 height 4
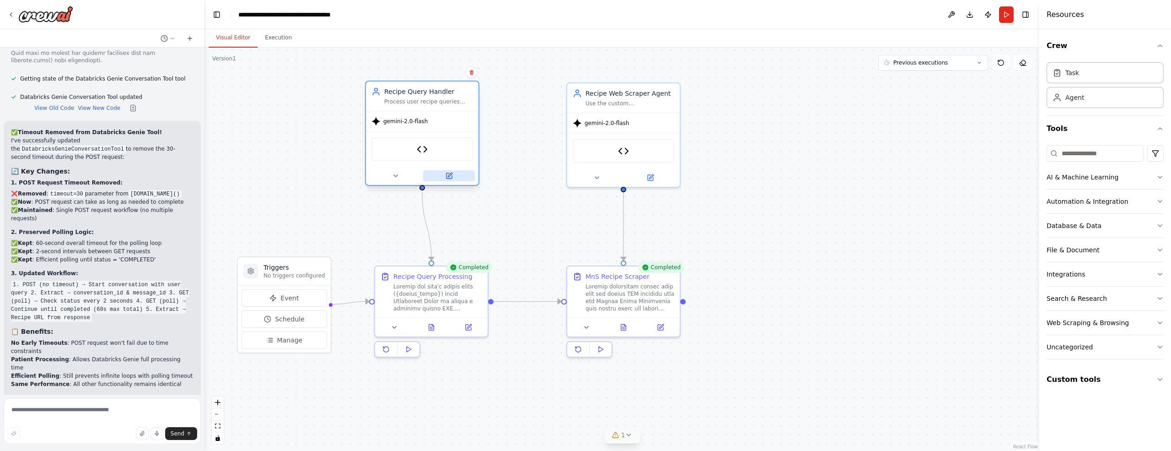
click at [450, 175] on icon at bounding box center [450, 175] width 4 height 4
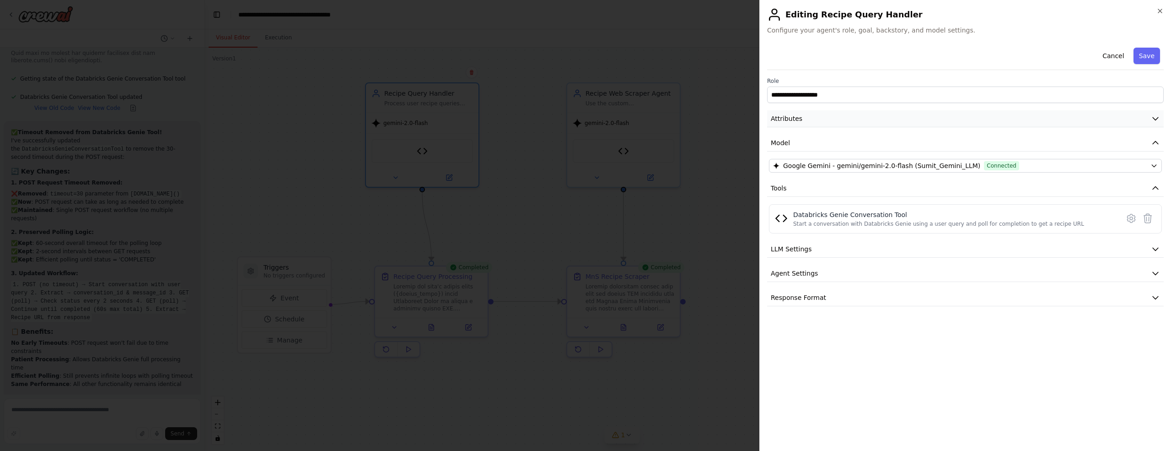
click at [1158, 116] on icon "button" at bounding box center [1155, 118] width 9 height 9
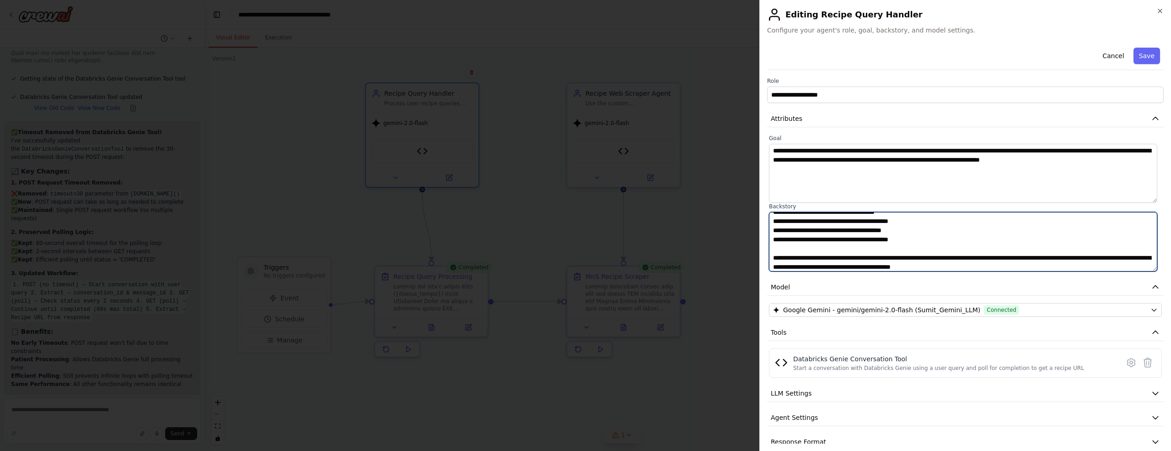
scroll to position [110, 0]
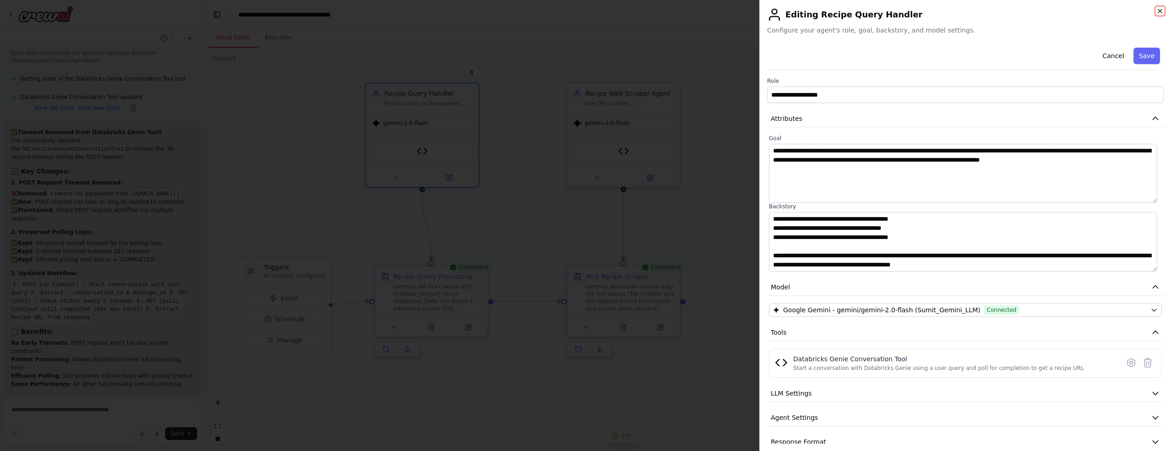
click at [1160, 12] on icon "button" at bounding box center [1160, 10] width 7 height 7
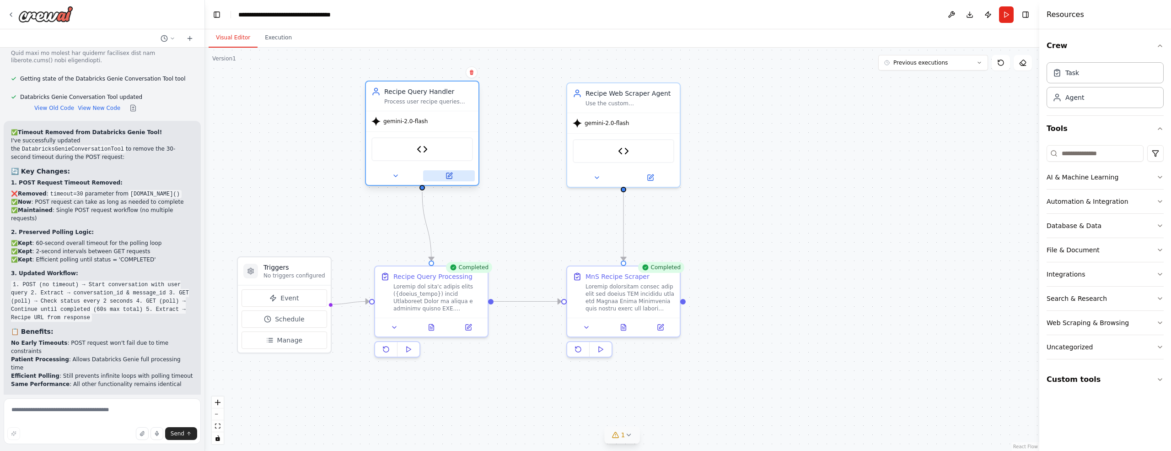
click at [448, 176] on icon at bounding box center [450, 175] width 4 height 4
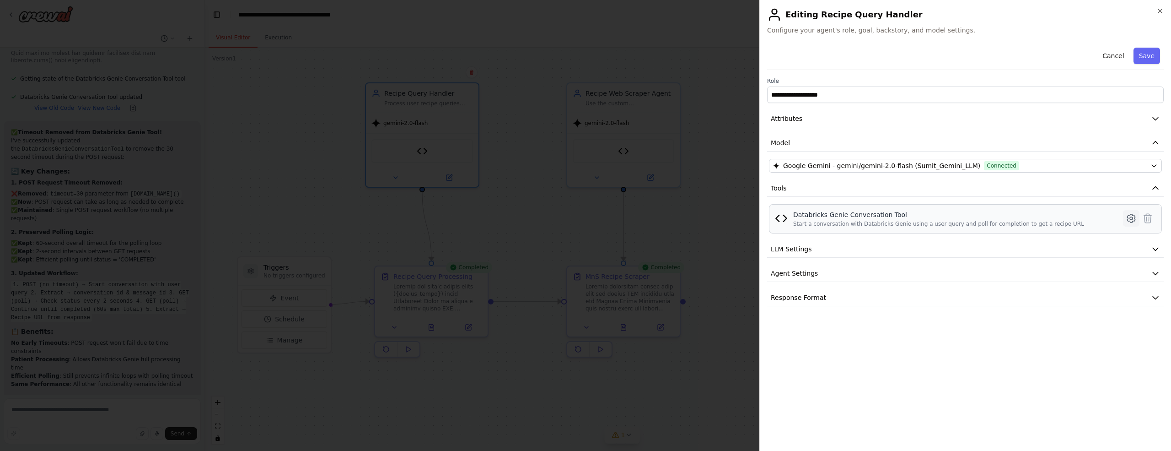
click at [1133, 218] on icon at bounding box center [1131, 218] width 3 height 3
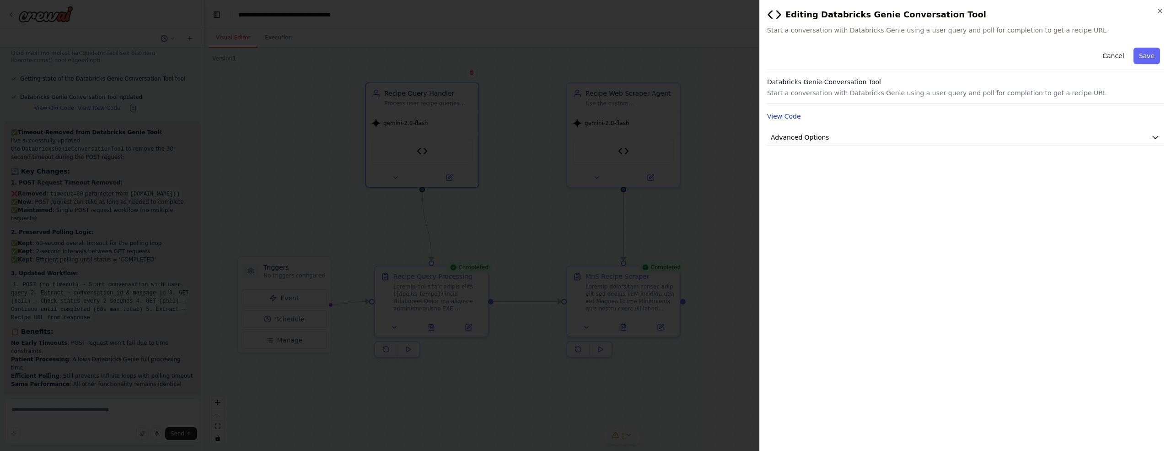
click at [785, 119] on button "View Code" at bounding box center [784, 116] width 34 height 9
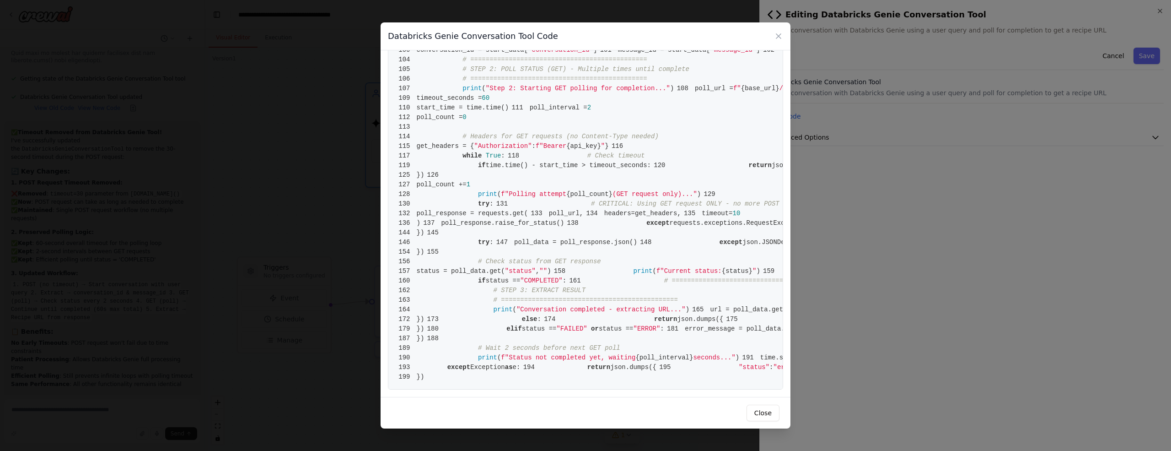
scroll to position [1053, 0]
click at [778, 38] on icon at bounding box center [778, 36] width 9 height 9
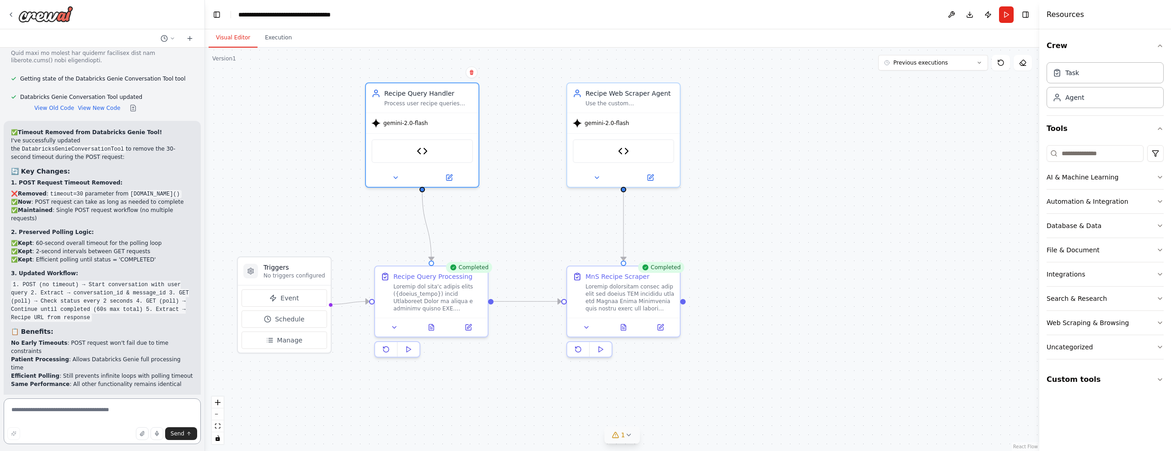
click at [37, 411] on textarea at bounding box center [102, 421] width 197 height 46
type textarea "**********"
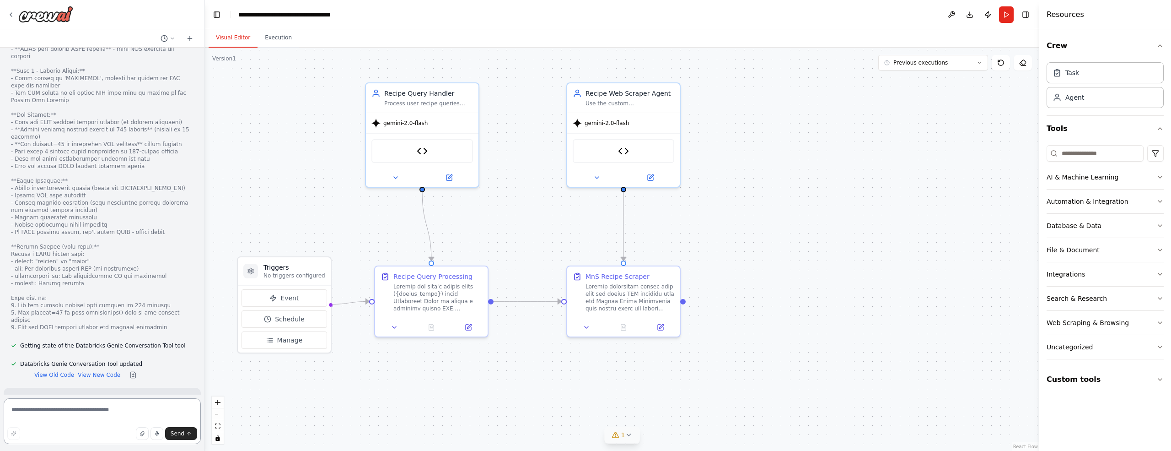
scroll to position [14417, 0]
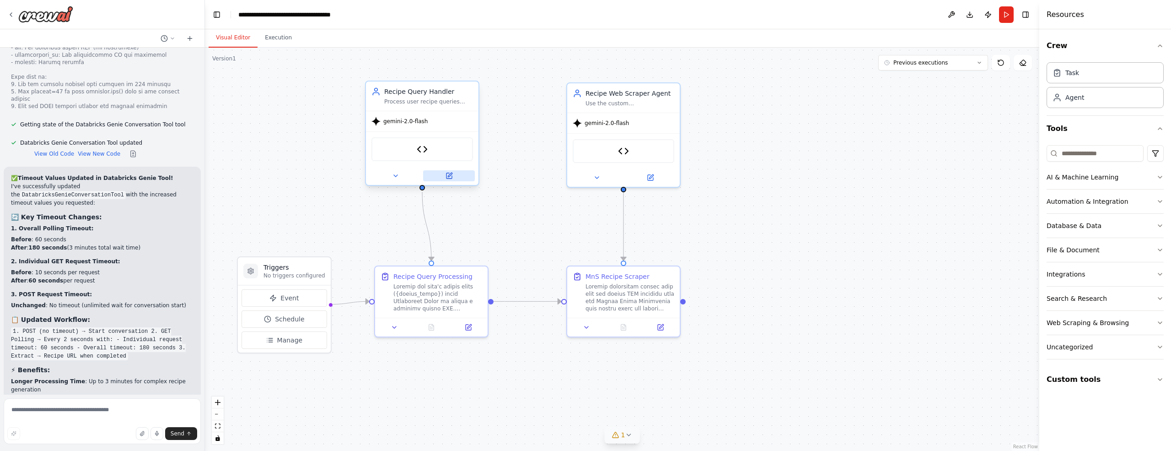
click at [448, 177] on icon at bounding box center [449, 175] width 5 height 5
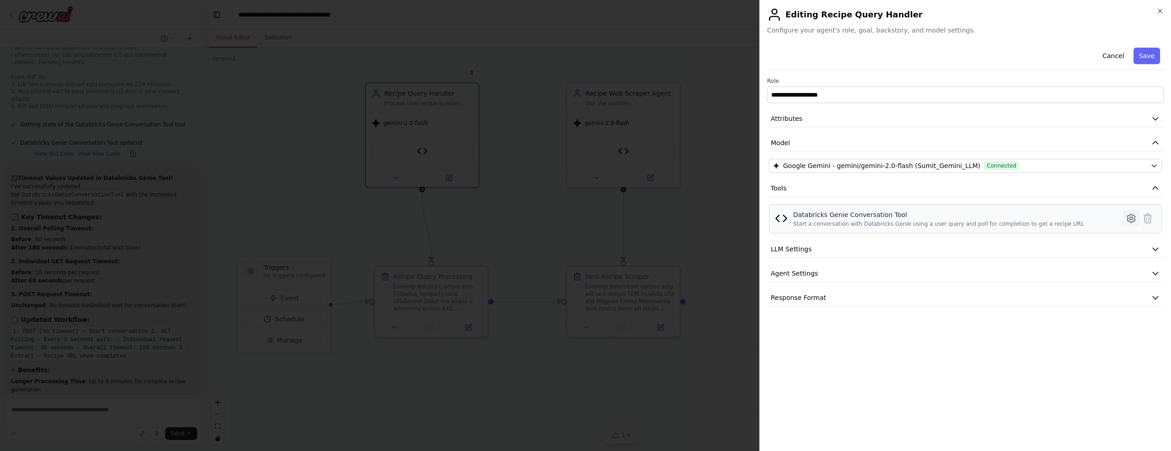
click at [1131, 220] on icon at bounding box center [1131, 218] width 11 height 11
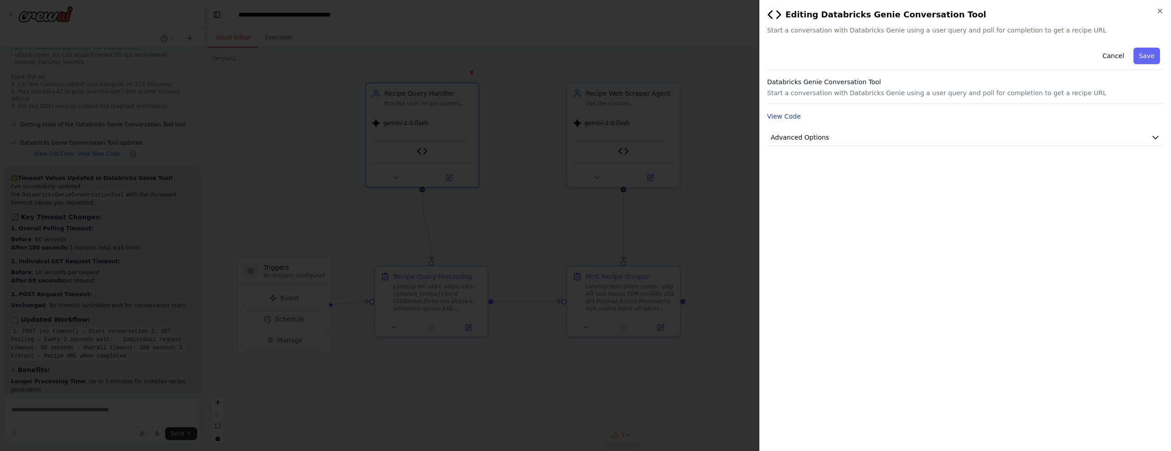
click at [774, 116] on button "View Code" at bounding box center [784, 116] width 34 height 9
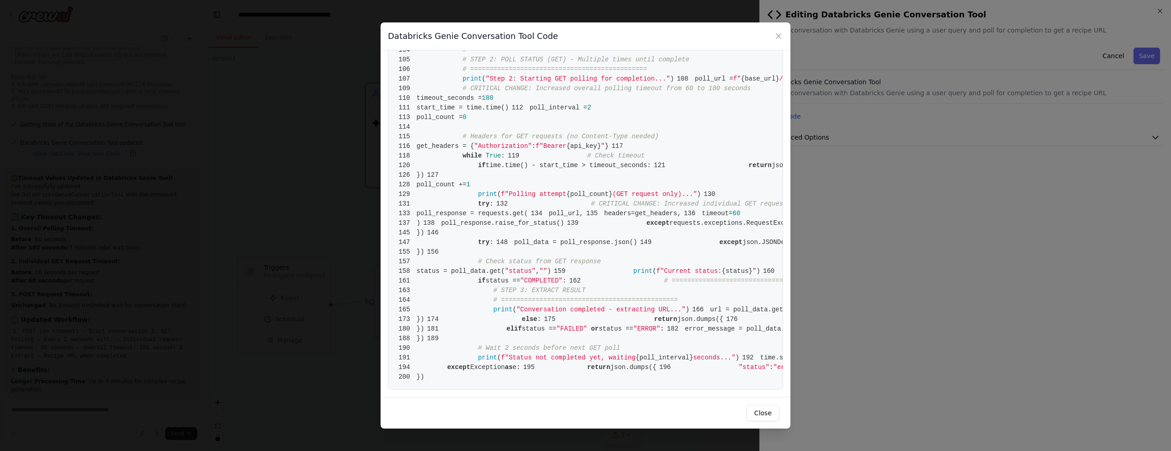
scroll to position [1007, 0]
click at [781, 37] on icon at bounding box center [778, 36] width 9 height 9
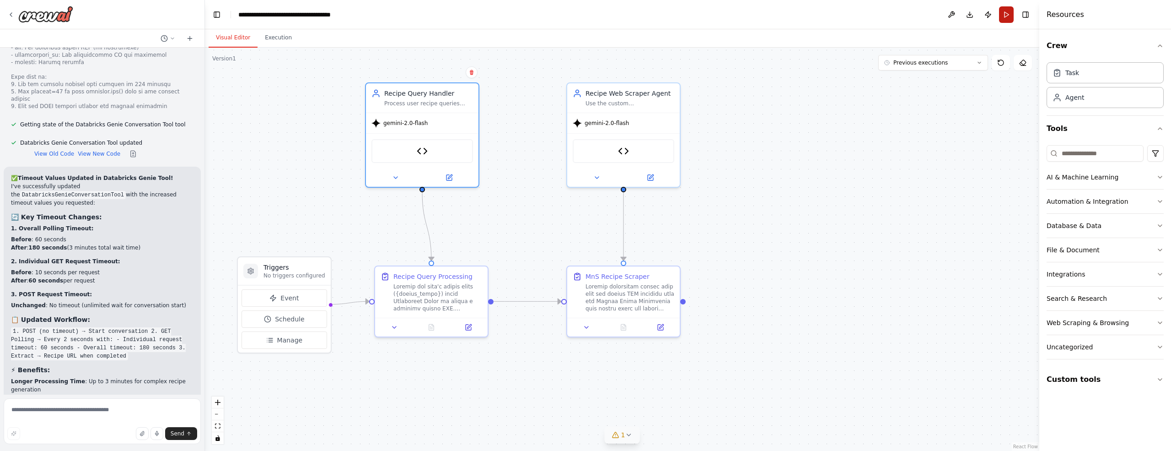
click at [1003, 16] on button "Run" at bounding box center [1006, 14] width 15 height 16
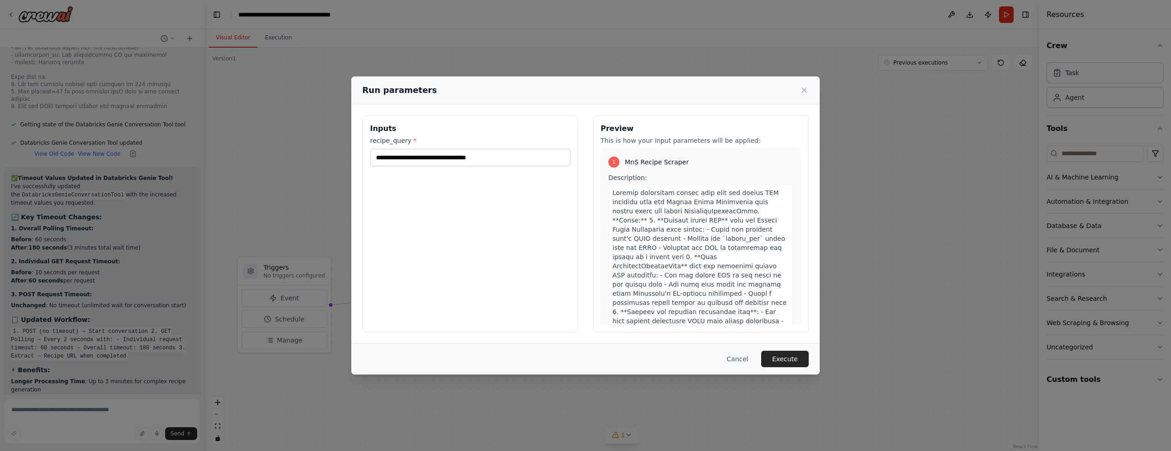
click at [782, 361] on button "Execute" at bounding box center [785, 359] width 48 height 16
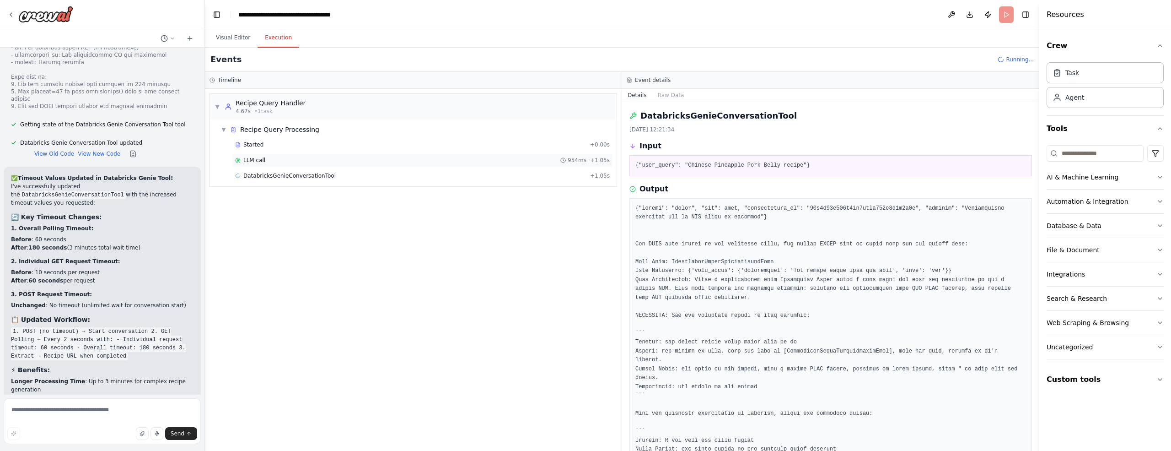
click at [260, 161] on span "LLM call" at bounding box center [254, 159] width 22 height 7
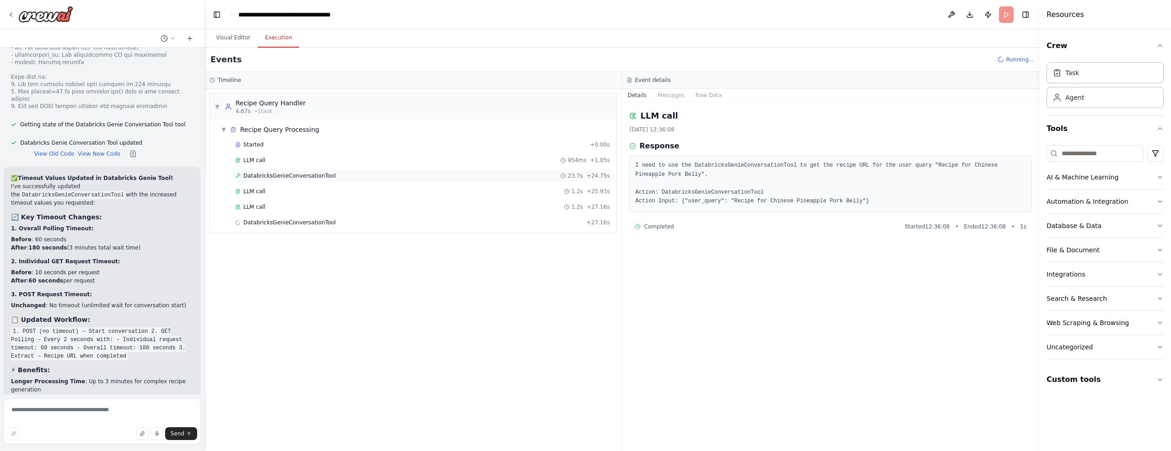
click at [305, 173] on span "DatabricksGenieConversationTool" at bounding box center [289, 175] width 92 height 7
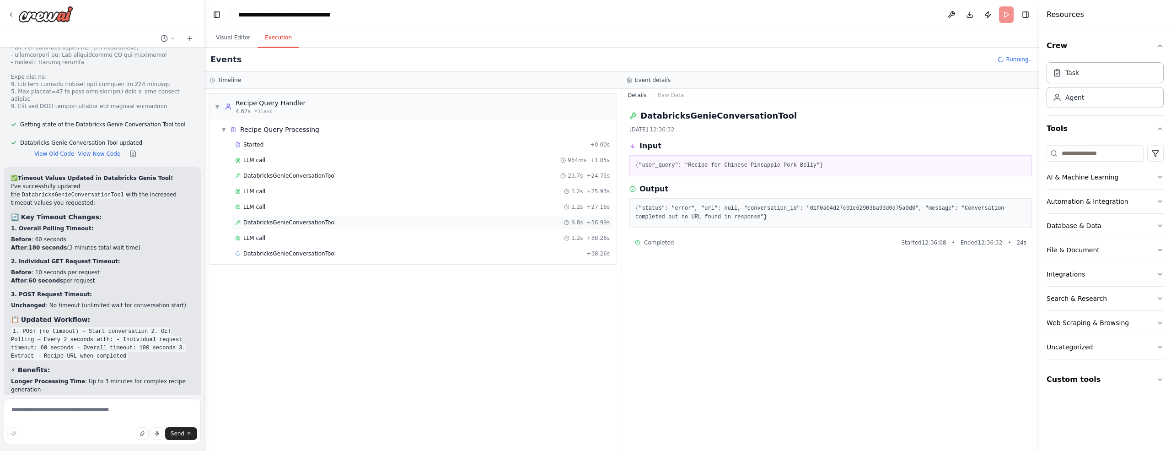
click at [280, 219] on span "DatabricksGenieConversationTool" at bounding box center [289, 222] width 92 height 7
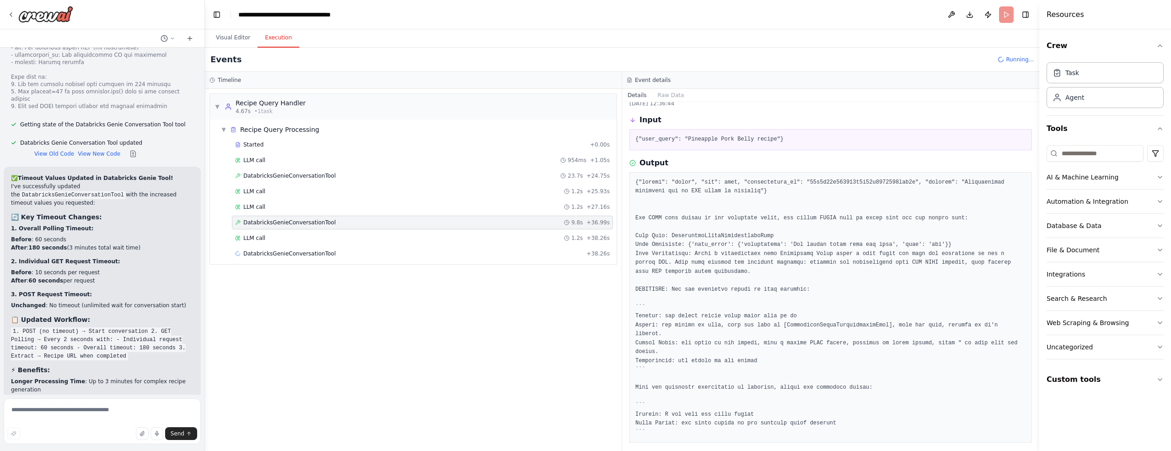
scroll to position [51, 0]
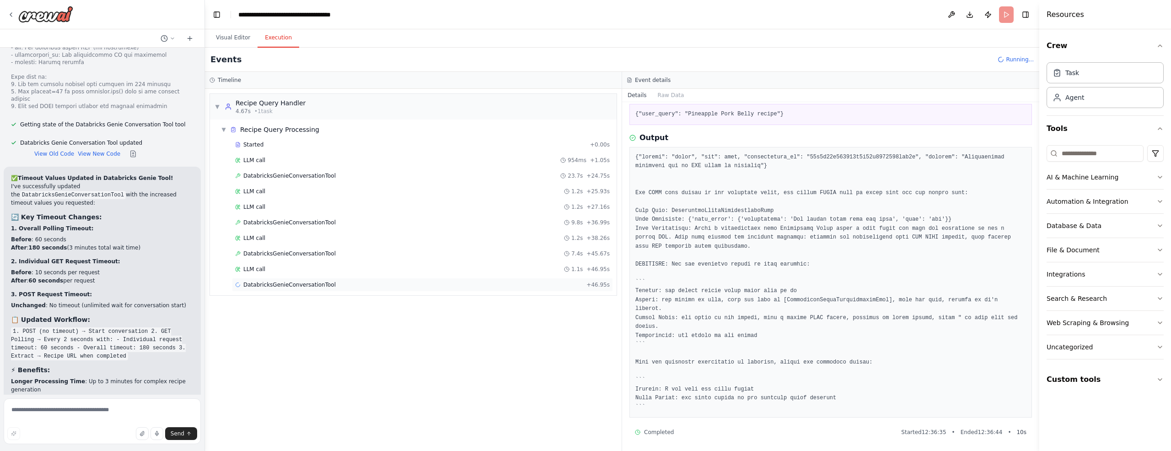
click at [306, 281] on span "DatabricksGenieConversationTool" at bounding box center [289, 284] width 92 height 7
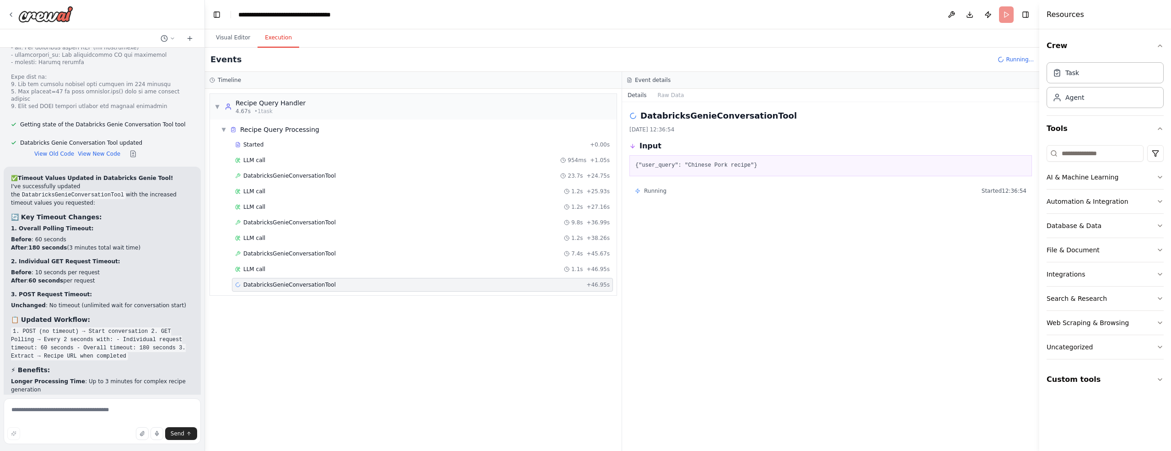
scroll to position [0, 0]
click at [290, 251] on span "DatabricksGenieConversationTool" at bounding box center [289, 253] width 92 height 7
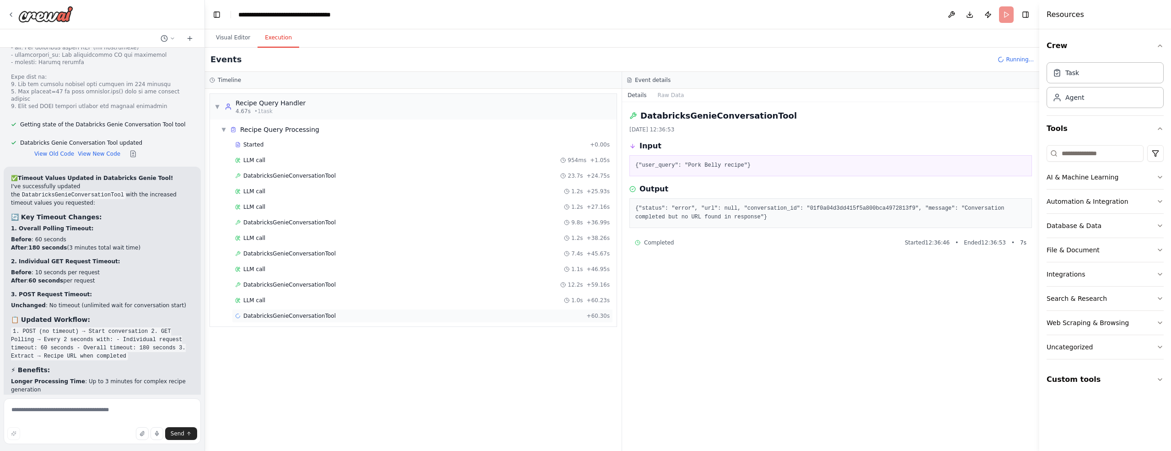
click at [298, 312] on span "DatabricksGenieConversationTool" at bounding box center [289, 315] width 92 height 7
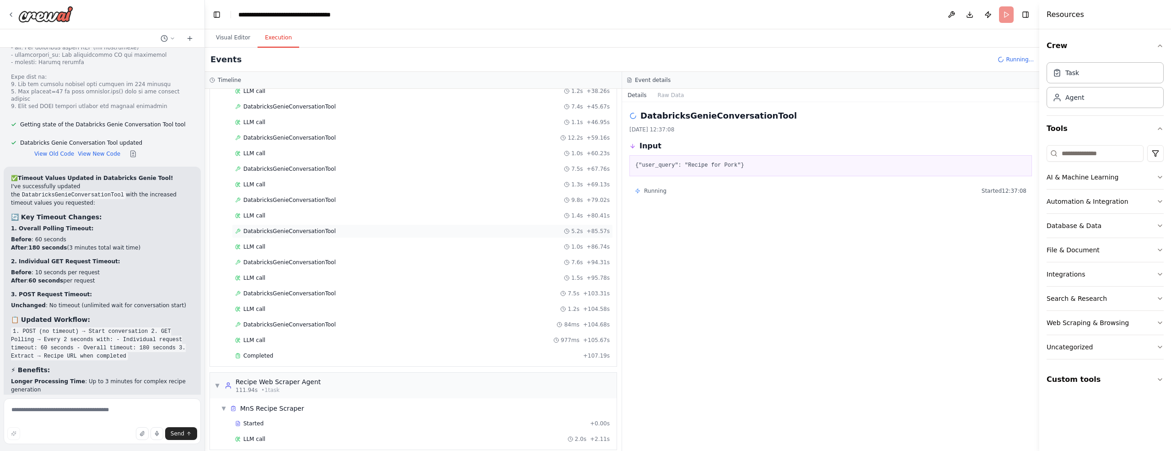
scroll to position [162, 0]
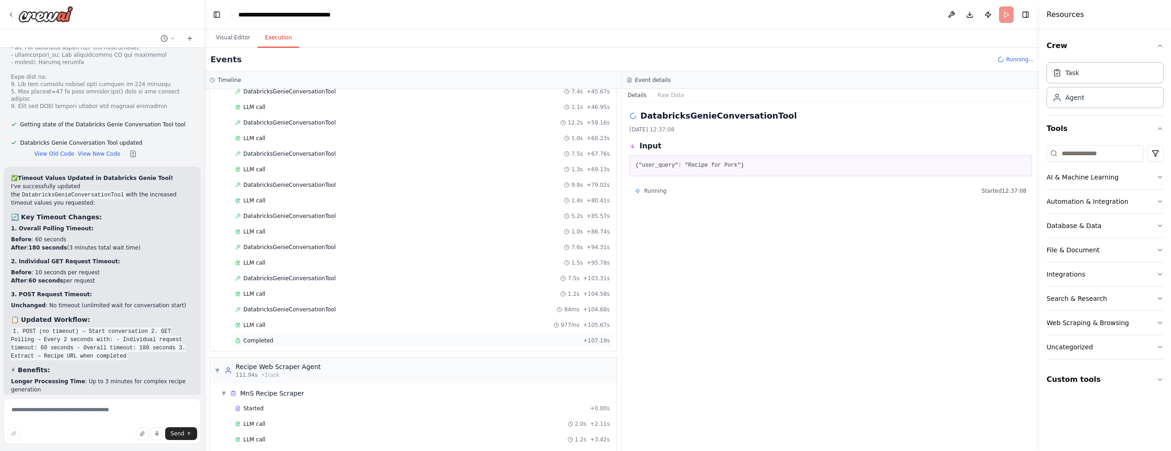
click at [267, 337] on span "Completed" at bounding box center [258, 340] width 30 height 7
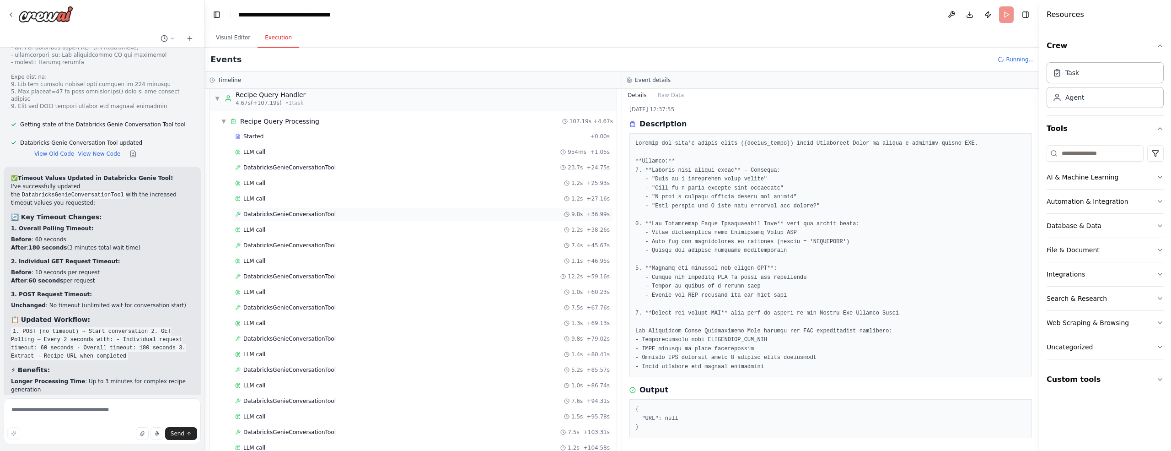
scroll to position [0, 0]
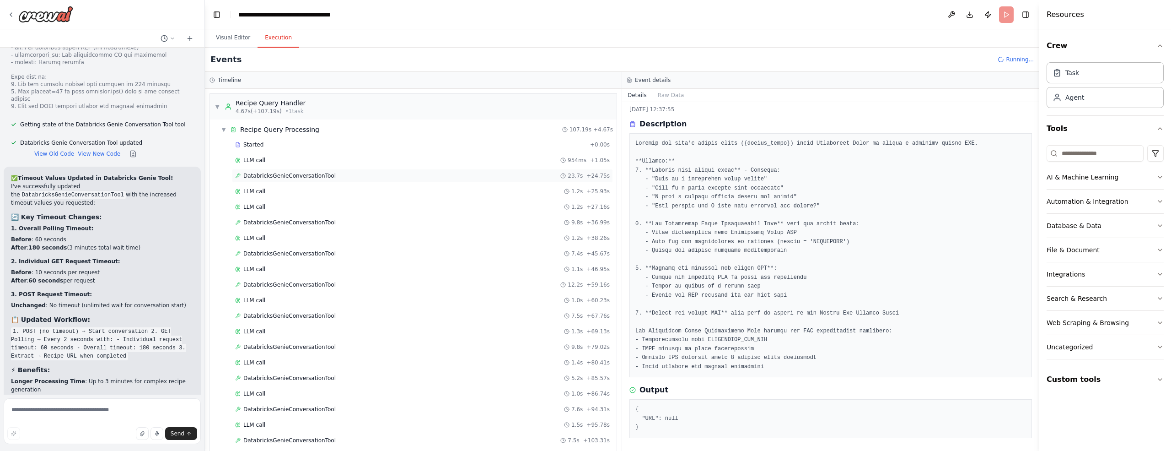
click at [291, 177] on span "DatabricksGenieConversationTool" at bounding box center [289, 175] width 92 height 7
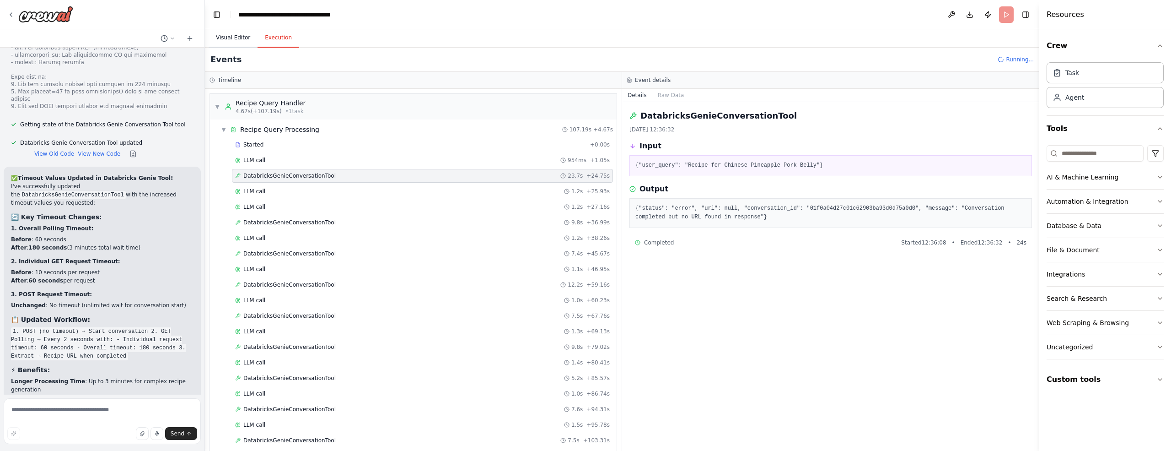
click at [233, 43] on button "Visual Editor" at bounding box center [233, 37] width 49 height 19
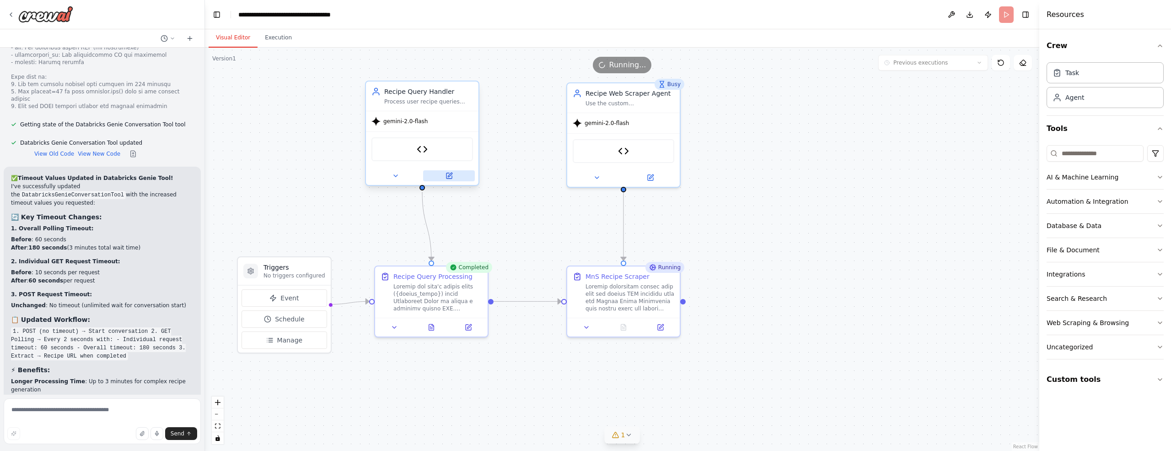
click at [448, 175] on icon at bounding box center [450, 175] width 4 height 4
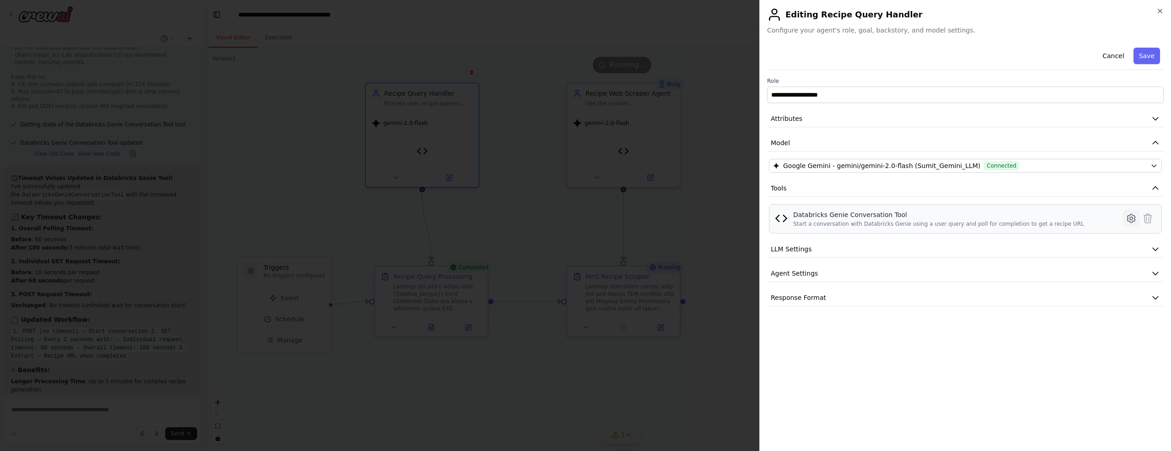
click at [1132, 220] on icon at bounding box center [1131, 218] width 11 height 11
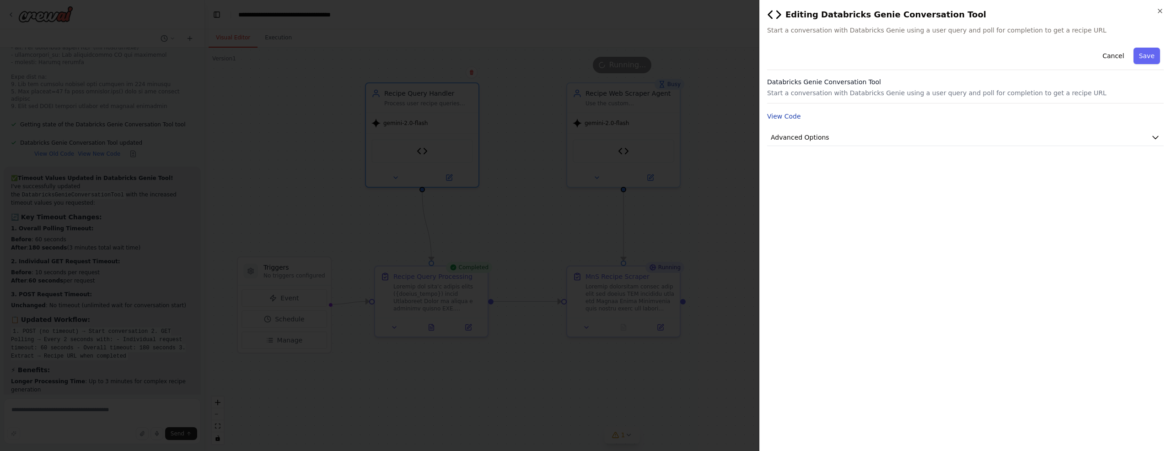
click at [790, 119] on button "View Code" at bounding box center [784, 116] width 34 height 9
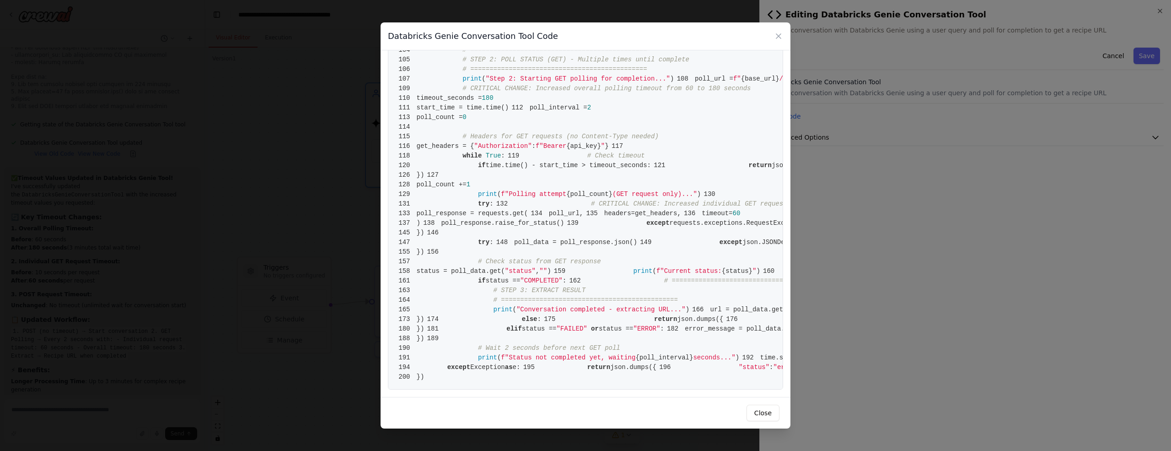
scroll to position [1423, 0]
click at [779, 38] on icon at bounding box center [778, 36] width 9 height 9
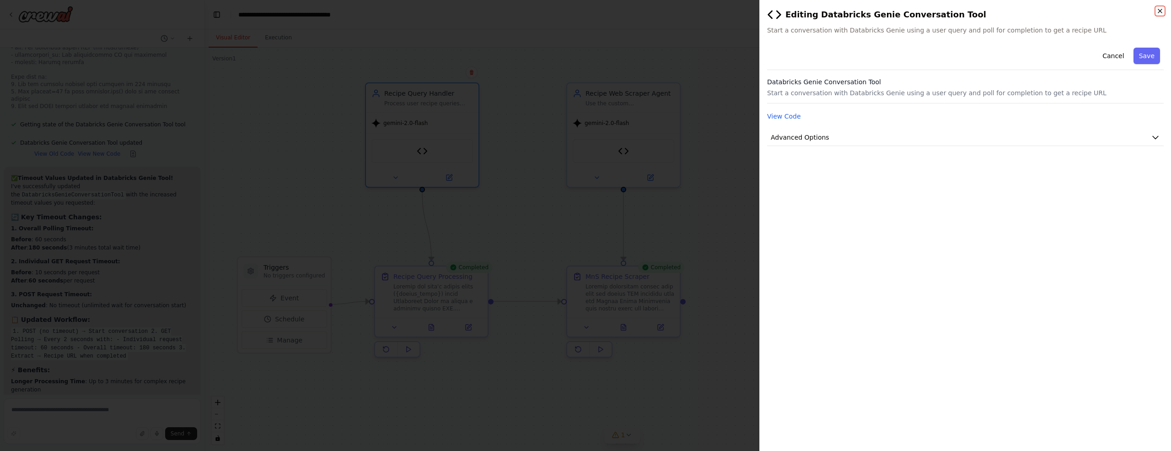
click at [1163, 11] on icon "button" at bounding box center [1160, 10] width 7 height 7
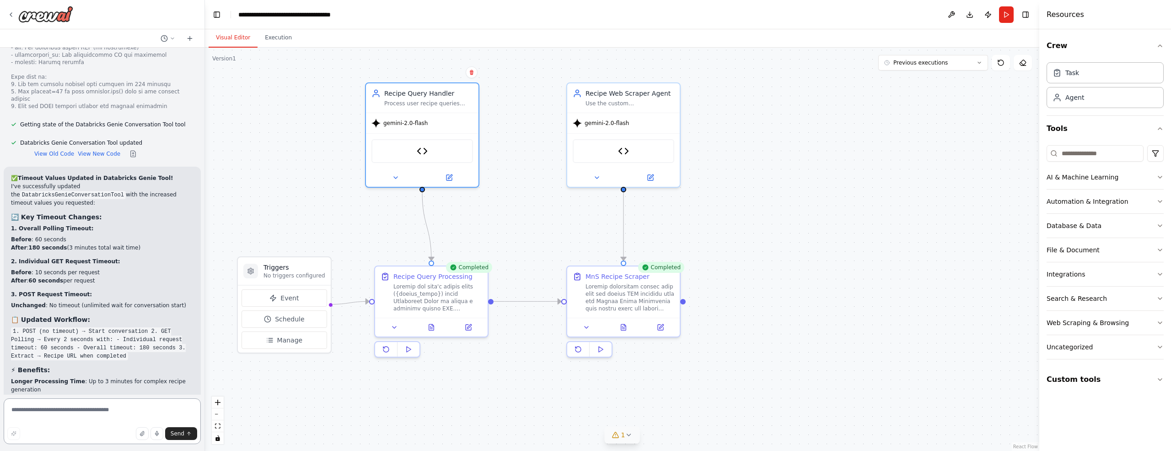
click at [90, 412] on textarea at bounding box center [102, 421] width 197 height 46
paste textarea "**********"
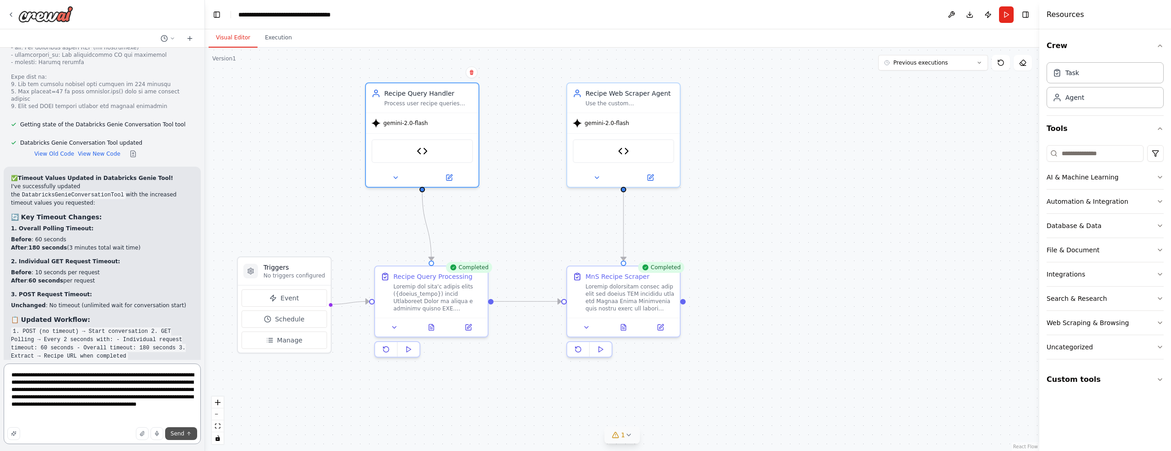
type textarea "**********"
click at [175, 432] on span "Send" at bounding box center [178, 433] width 14 height 7
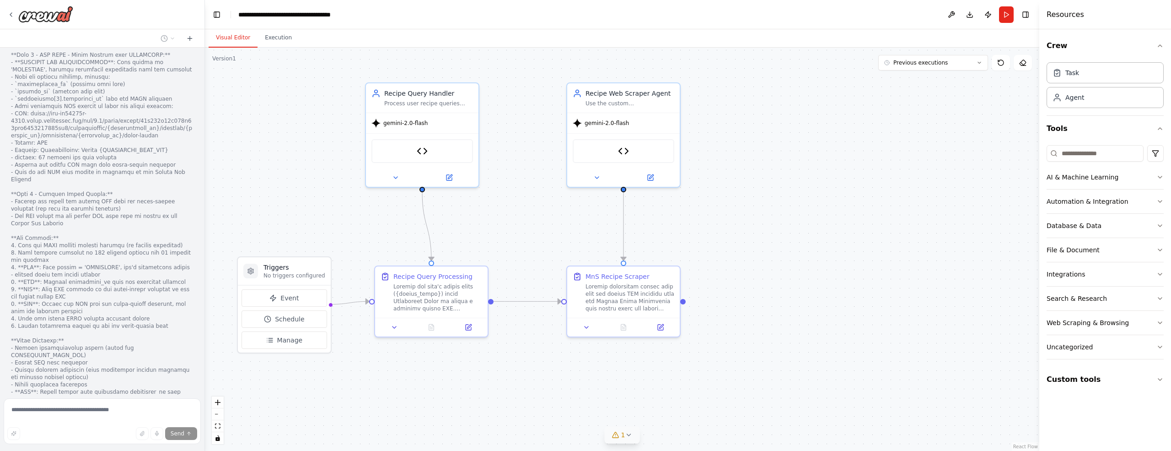
scroll to position [15481, 0]
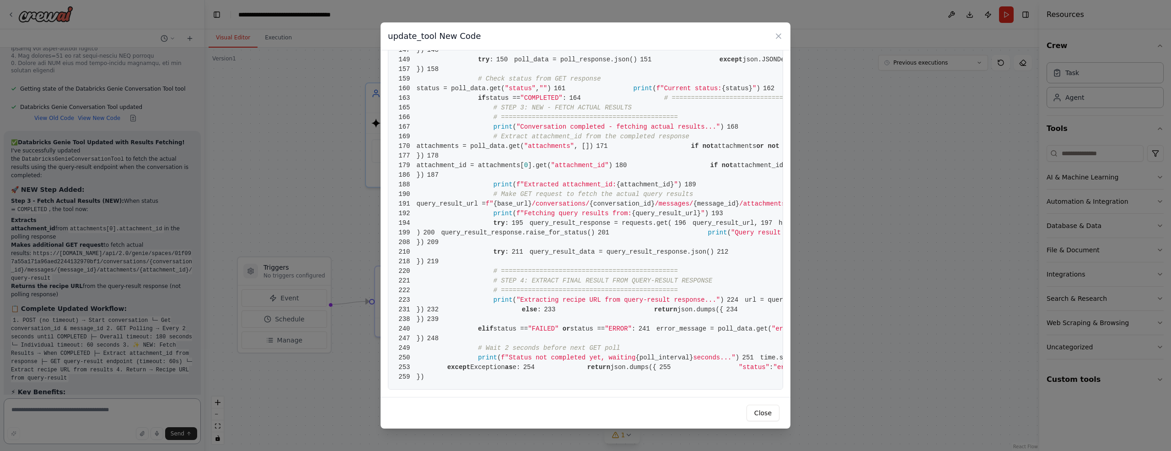
scroll to position [2176, 0]
click at [779, 38] on icon at bounding box center [779, 36] width 5 height 5
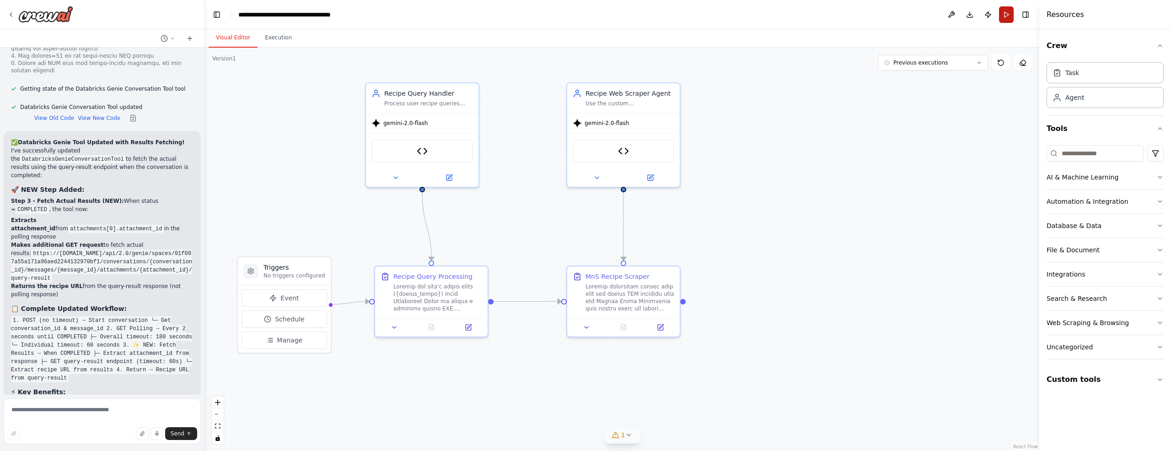
click at [1006, 16] on button "Run" at bounding box center [1006, 14] width 15 height 16
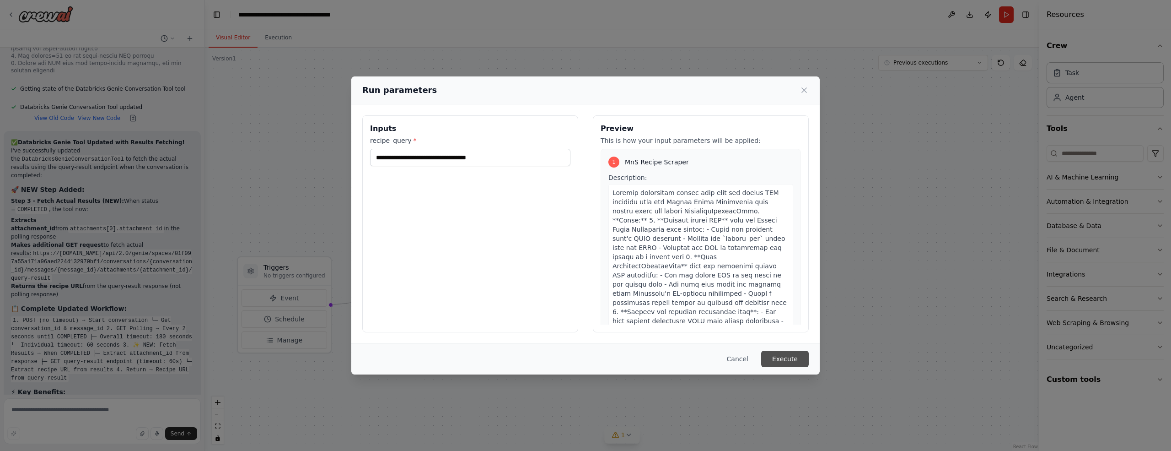
click at [786, 361] on button "Execute" at bounding box center [785, 359] width 48 height 16
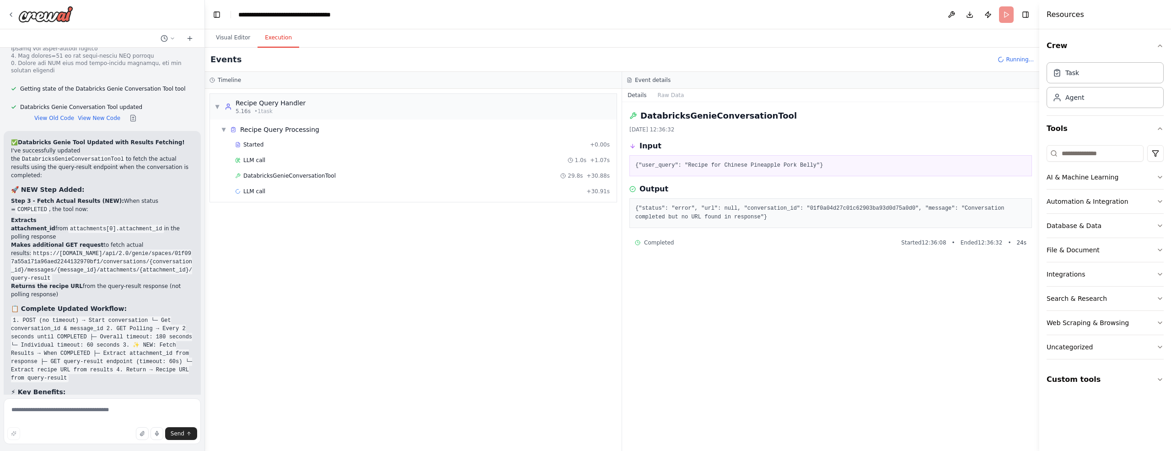
click at [261, 176] on span "DatabricksGenieConversationTool" at bounding box center [289, 175] width 92 height 7
click at [284, 222] on span "DatabricksGenieConversationTool" at bounding box center [289, 222] width 92 height 7
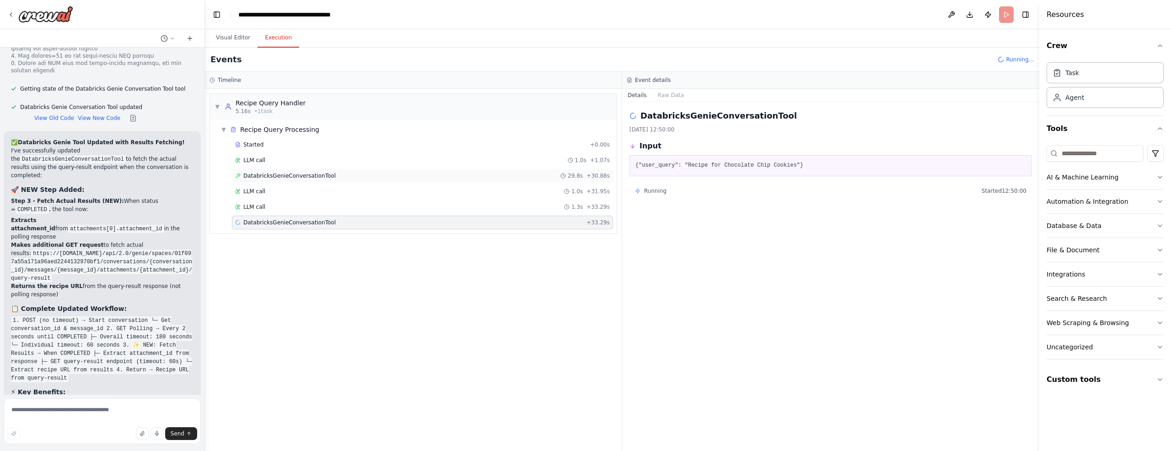
click at [308, 176] on span "DatabricksGenieConversationTool" at bounding box center [289, 175] width 92 height 7
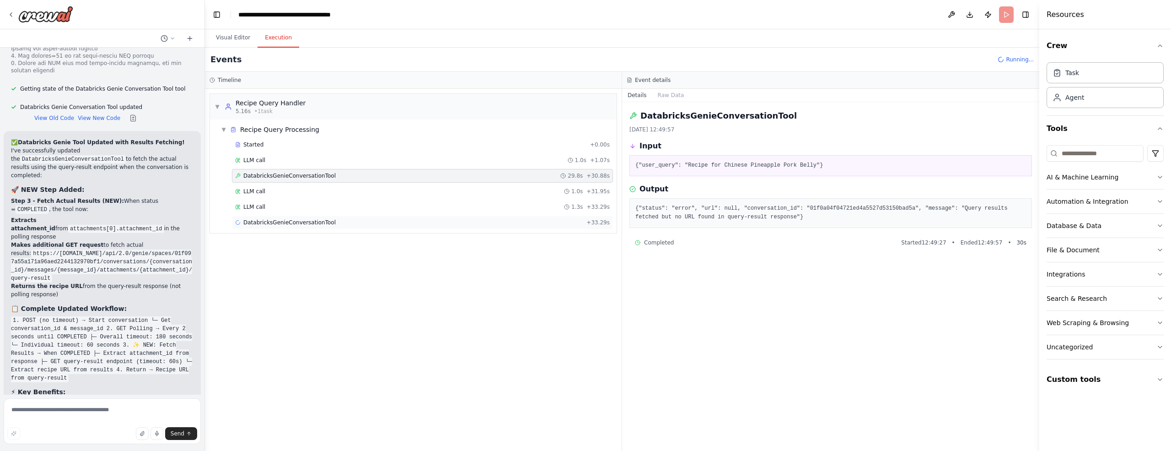
click at [305, 223] on span "DatabricksGenieConversationTool" at bounding box center [289, 222] width 92 height 7
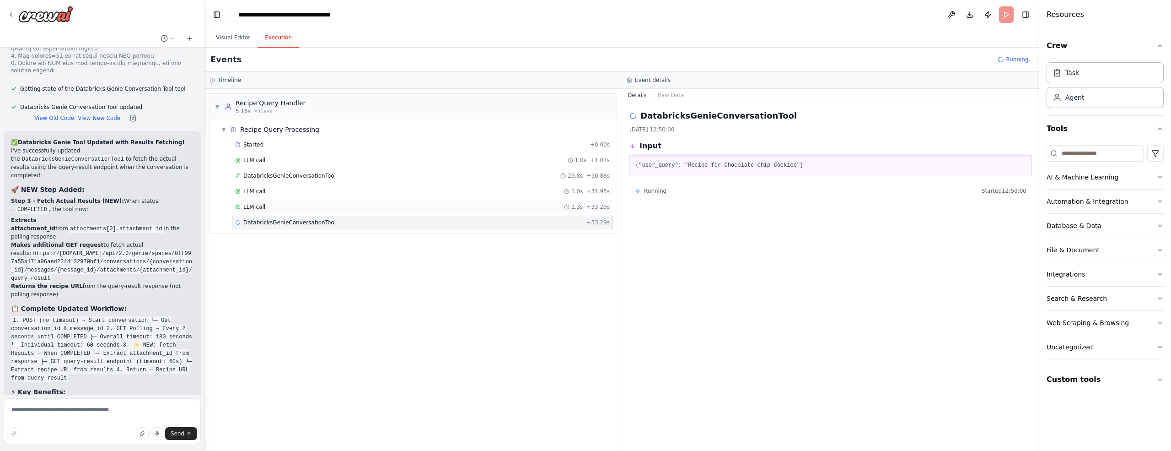
click at [262, 206] on span "LLM call" at bounding box center [254, 206] width 22 height 7
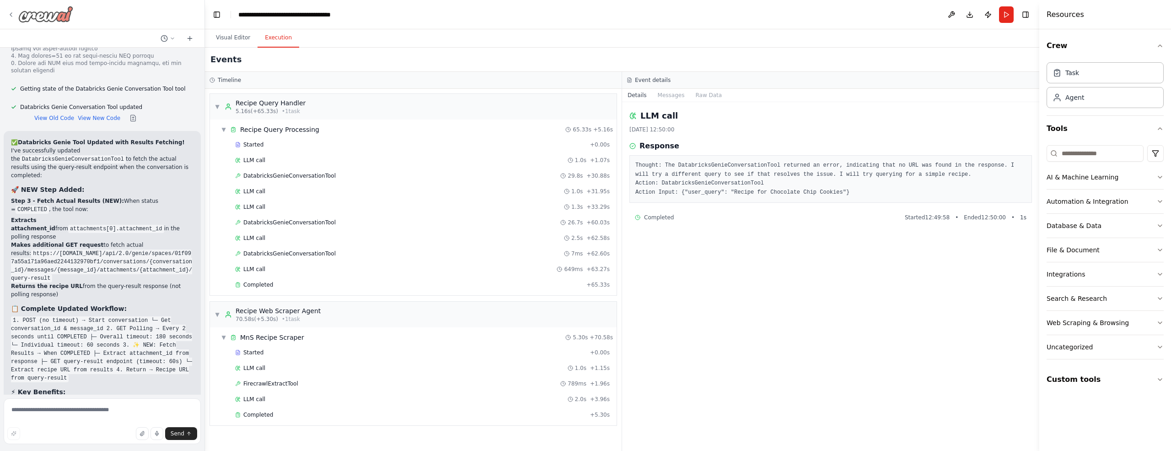
click at [10, 16] on icon at bounding box center [10, 14] width 7 height 7
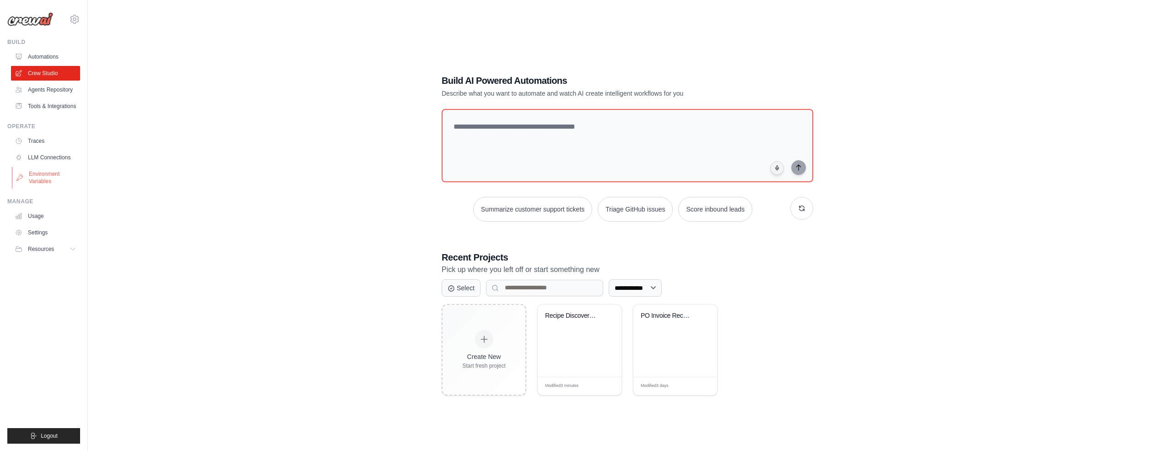
click at [49, 177] on link "Environment Variables" at bounding box center [46, 178] width 69 height 22
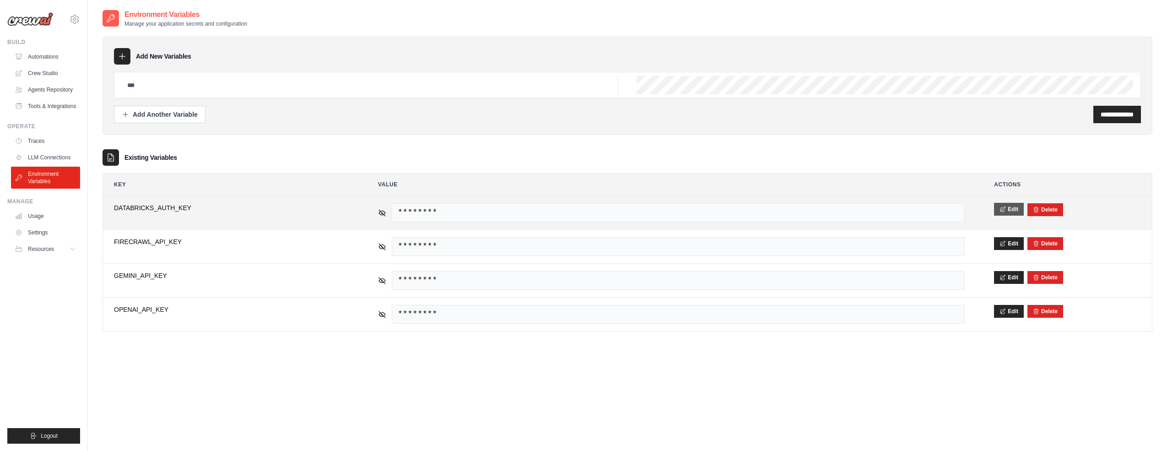
click at [1011, 210] on button "Edit" at bounding box center [1009, 209] width 30 height 13
click at [1003, 209] on button "Save" at bounding box center [1006, 209] width 24 height 13
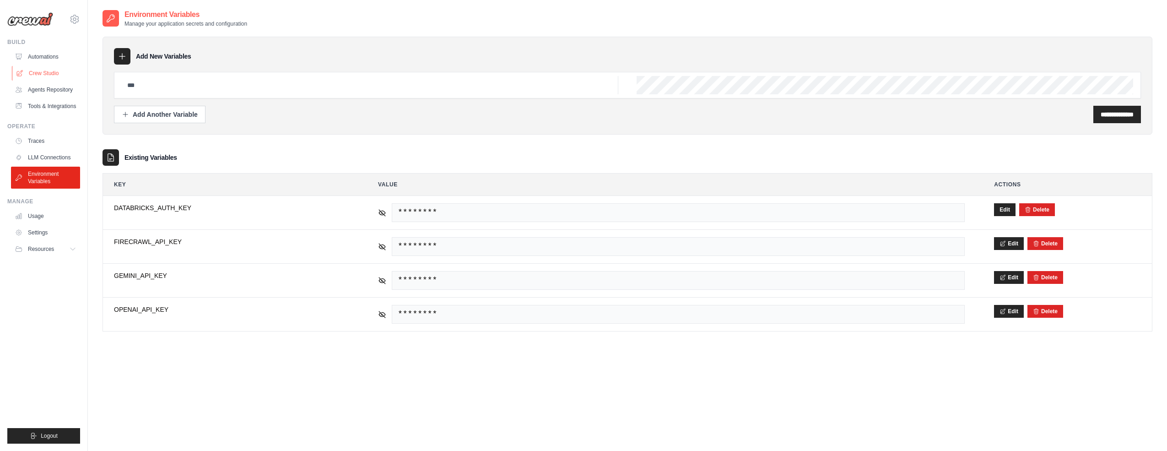
click at [43, 73] on link "Crew Studio" at bounding box center [46, 73] width 69 height 15
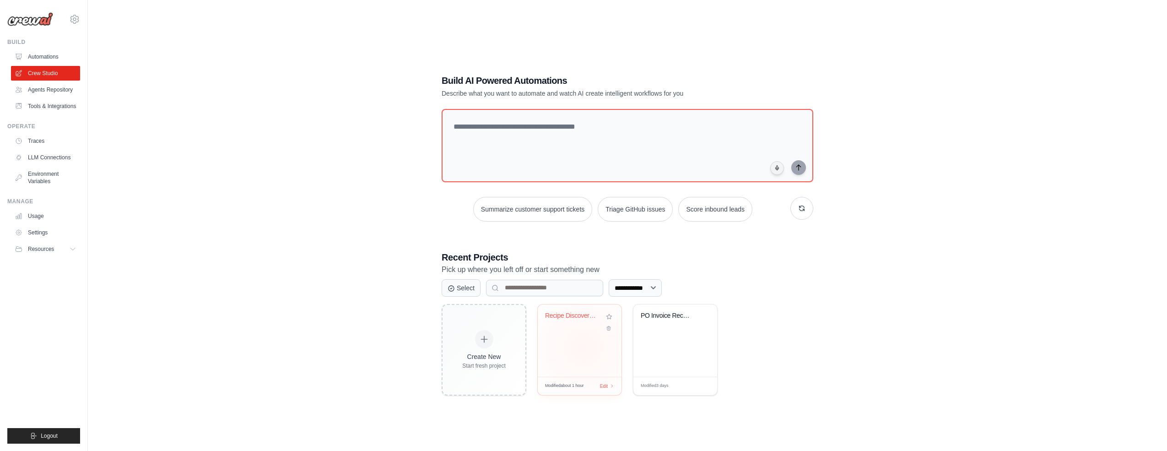
click at [583, 347] on div "Recipe Discovery & Vector Storage S..." at bounding box center [580, 340] width 84 height 72
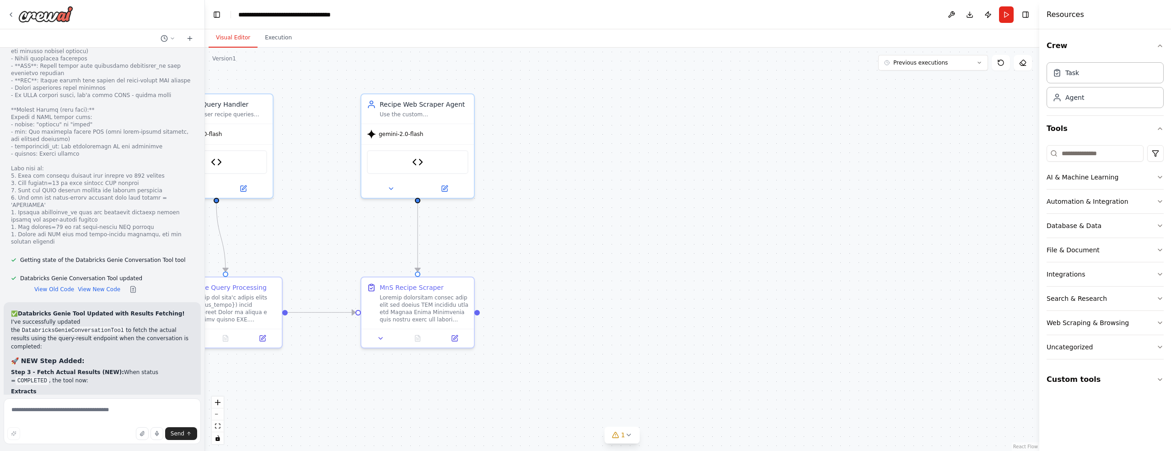
scroll to position [15874, 0]
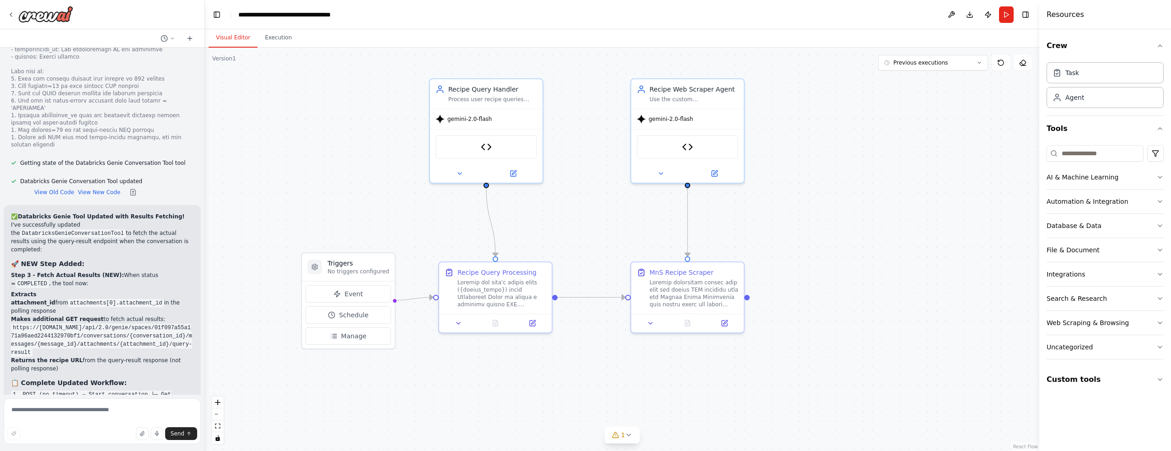
drag, startPoint x: 585, startPoint y: 274, endPoint x: 855, endPoint y: 259, distance: 270.4
click at [855, 259] on div ".deletable-edge-delete-btn { width: 20px; height: 20px; border: 0px solid #ffff…" at bounding box center [622, 249] width 835 height 403
click at [911, 67] on button "Previous executions" at bounding box center [934, 63] width 110 height 16
click at [902, 81] on div "3m ago" at bounding box center [939, 79] width 92 height 7
click at [278, 39] on button "Execution" at bounding box center [279, 37] width 42 height 19
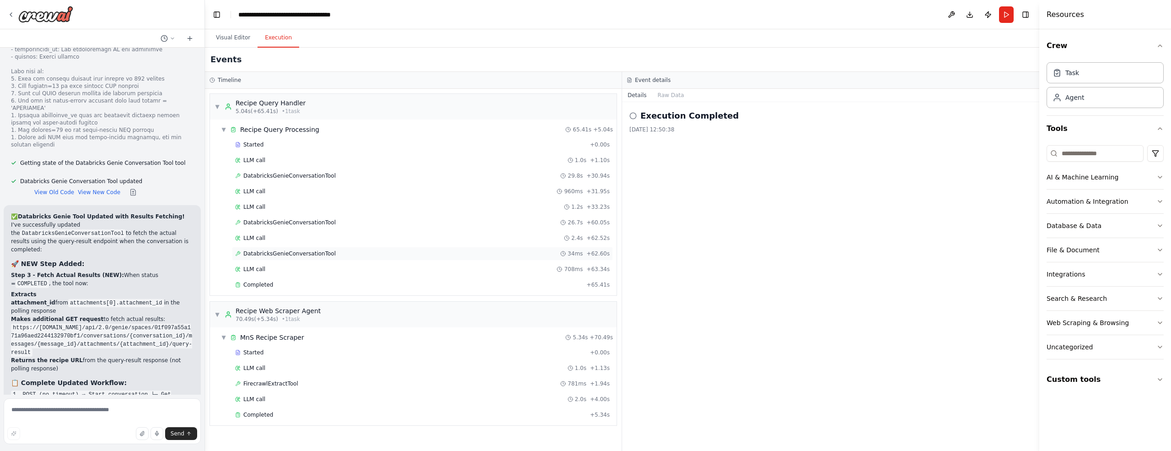
click at [316, 250] on span "DatabricksGenieConversationTool" at bounding box center [289, 253] width 92 height 7
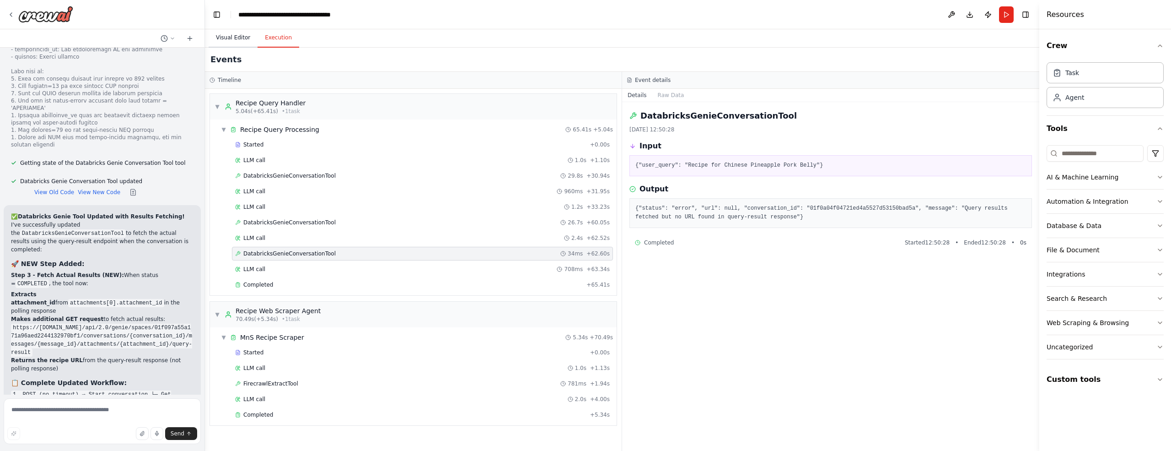
click at [229, 37] on button "Visual Editor" at bounding box center [233, 37] width 49 height 19
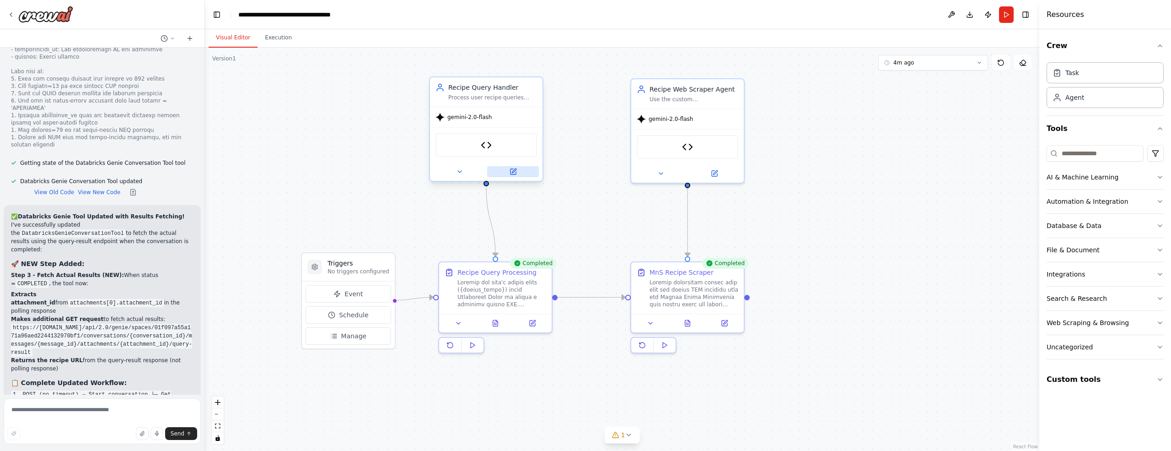
click at [512, 169] on icon at bounding box center [513, 171] width 5 height 5
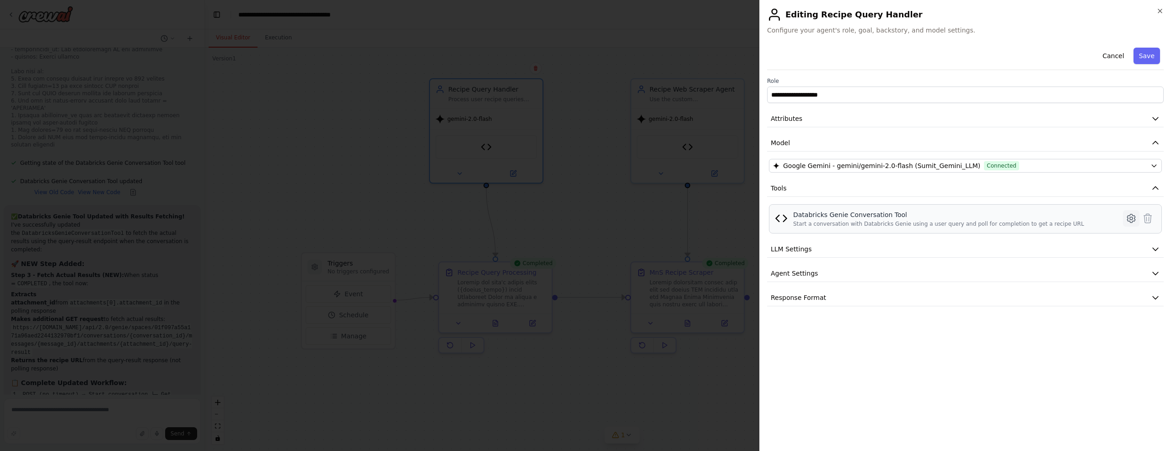
click at [1132, 219] on icon at bounding box center [1131, 218] width 11 height 11
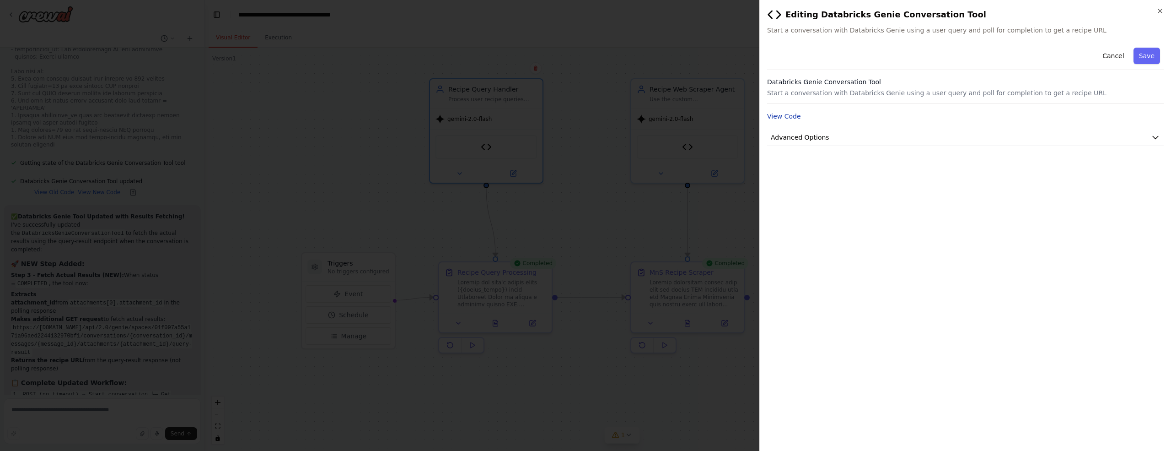
click at [790, 117] on button "View Code" at bounding box center [784, 116] width 34 height 9
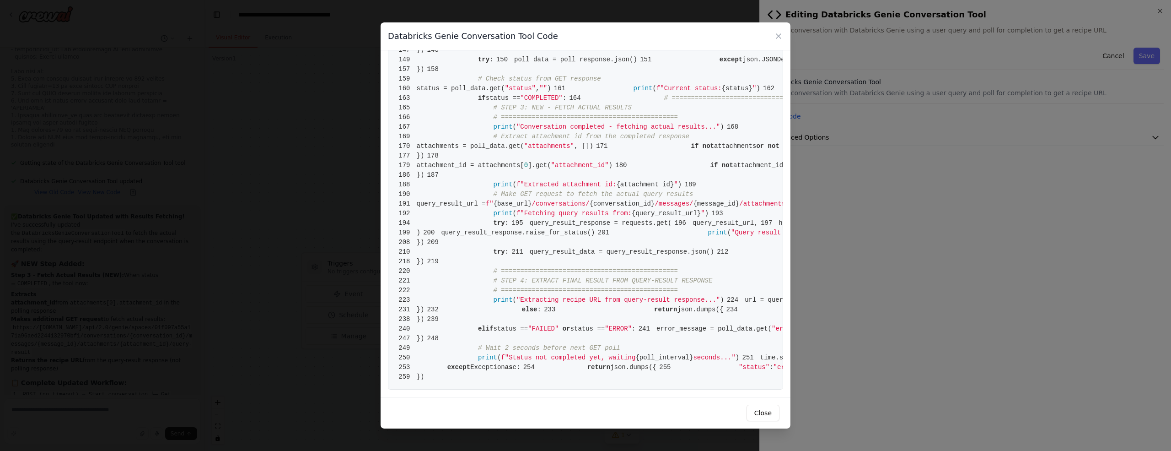
scroll to position [1431, 0]
click at [536, 92] on span ""status"" at bounding box center [520, 88] width 31 height 7
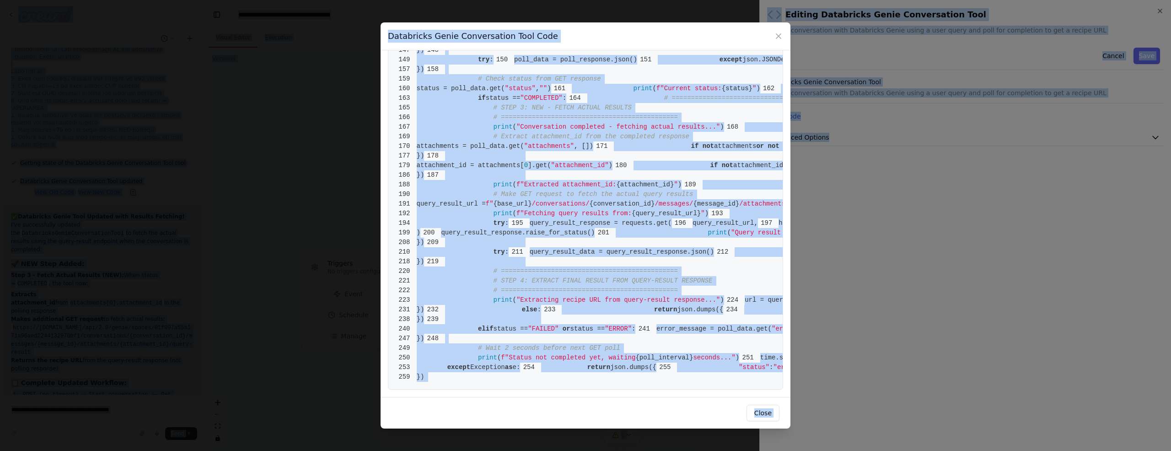
click at [536, 92] on span ""status"" at bounding box center [520, 88] width 31 height 7
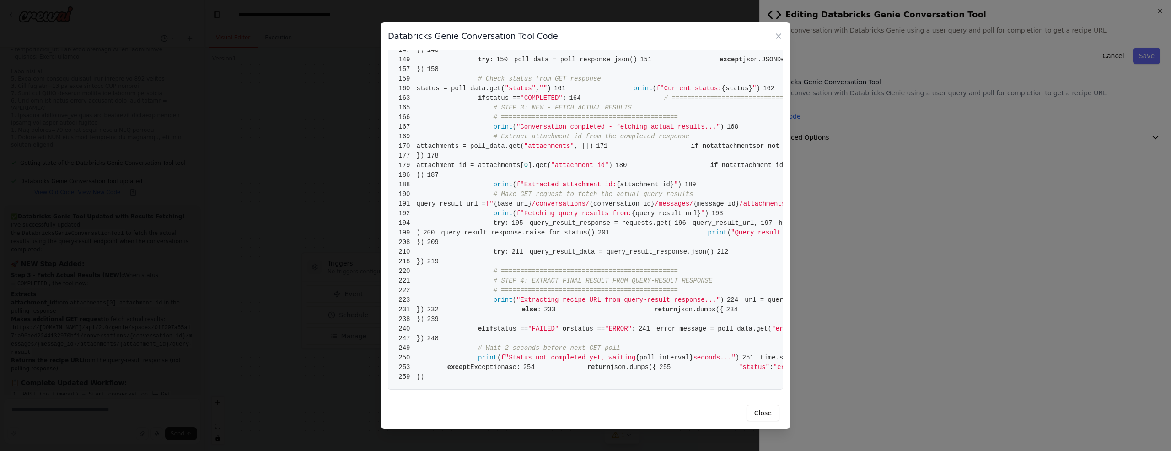
click at [505, 92] on span "status = poll_data.get(" at bounding box center [461, 88] width 88 height 7
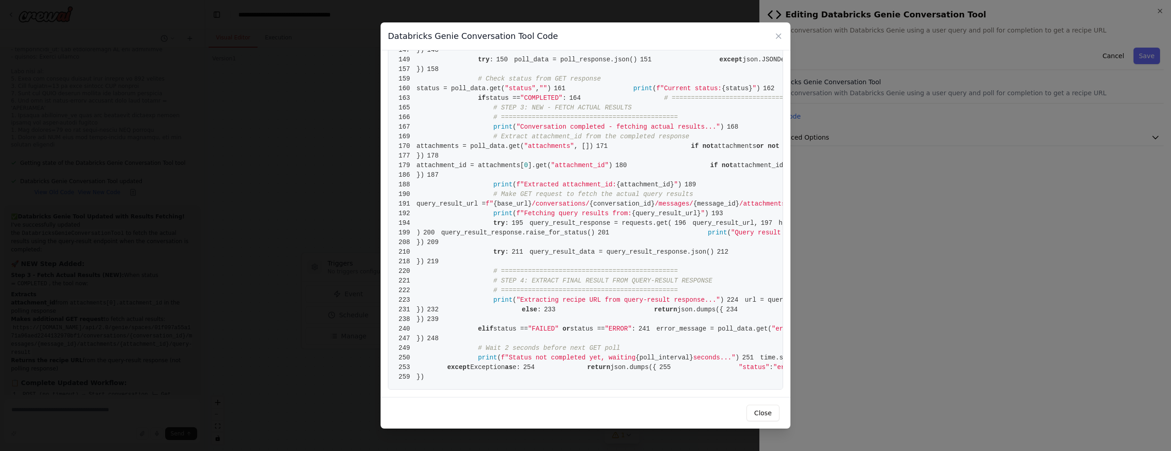
click at [657, 92] on span "f"Current status:" at bounding box center [689, 88] width 65 height 7
click at [520, 82] on span "# Check status from GET response" at bounding box center [539, 78] width 123 height 7
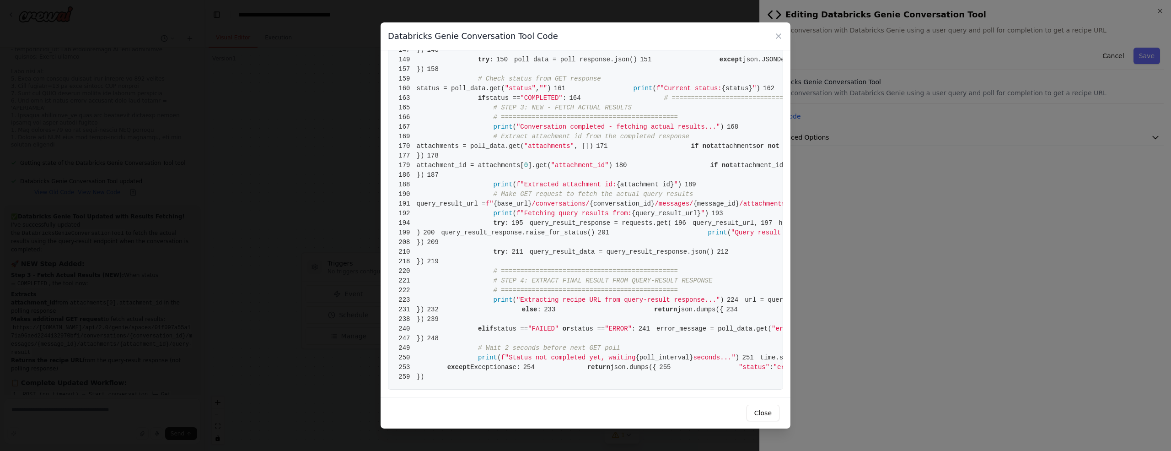
click at [778, 38] on icon at bounding box center [778, 36] width 9 height 9
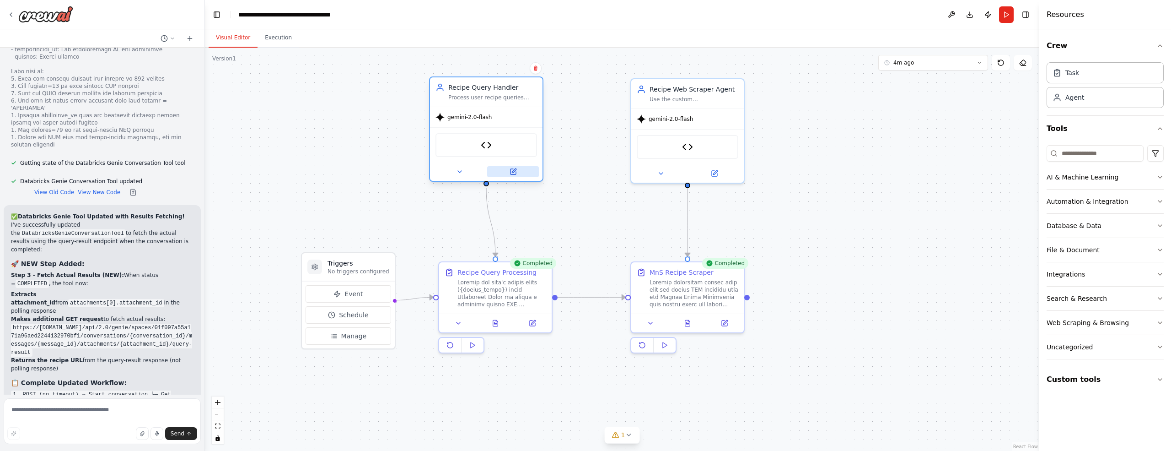
click at [513, 173] on icon at bounding box center [513, 171] width 5 height 5
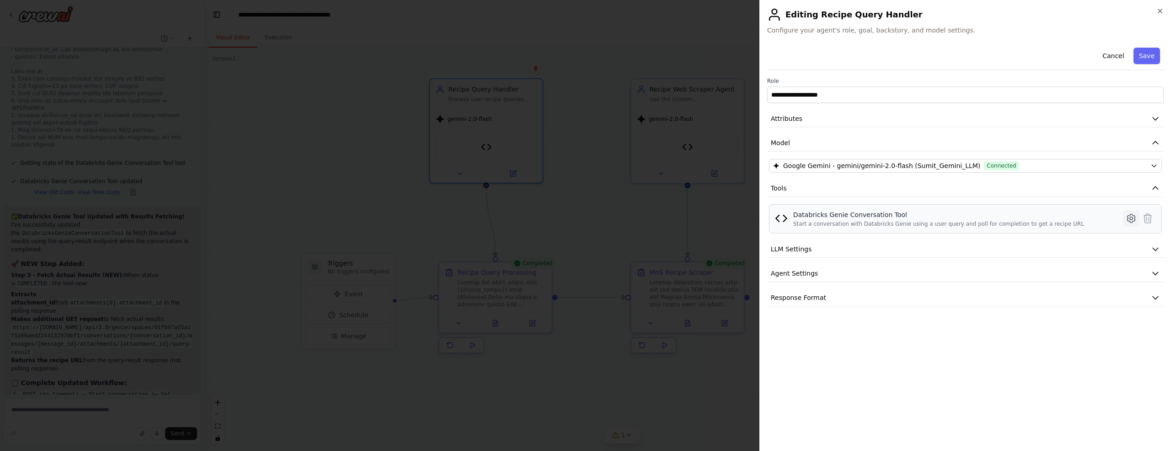
click at [1131, 218] on icon at bounding box center [1131, 218] width 3 height 3
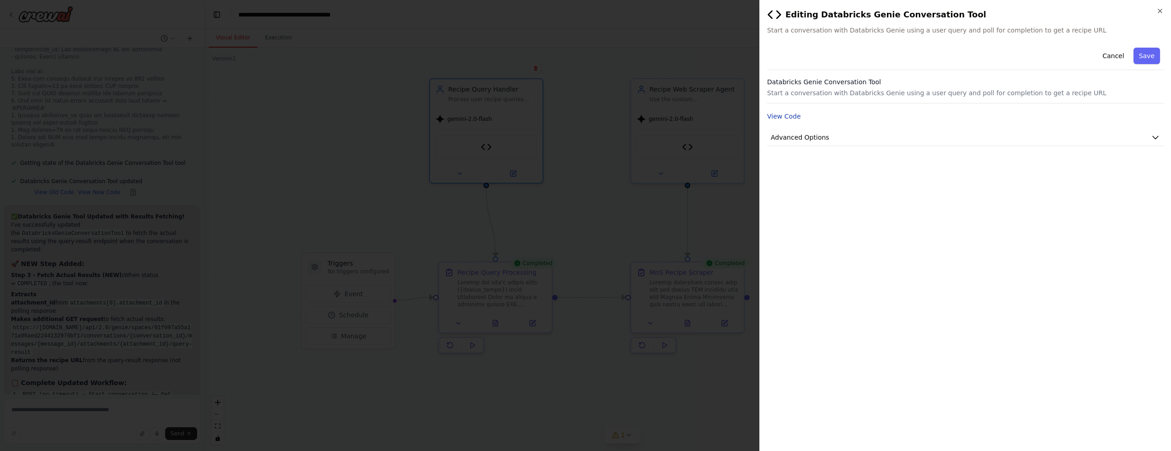
click at [791, 117] on button "View Code" at bounding box center [784, 116] width 34 height 9
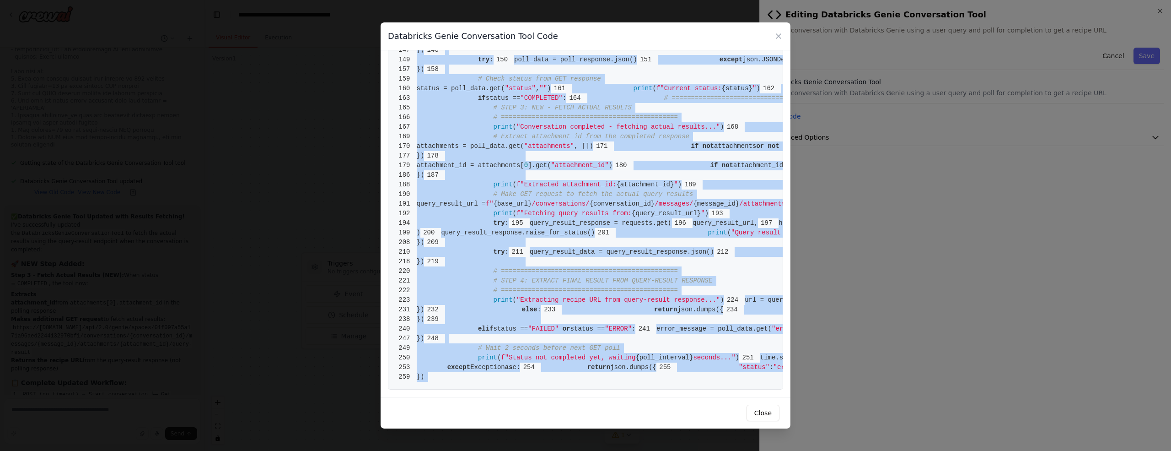
scroll to position [2177, 0]
drag, startPoint x: 418, startPoint y: 67, endPoint x: 469, endPoint y: 373, distance: 310.5
click at [572, 111] on span "# STEP 3: NEW - FETCH ACTUAL RESULTS" at bounding box center [563, 107] width 138 height 7
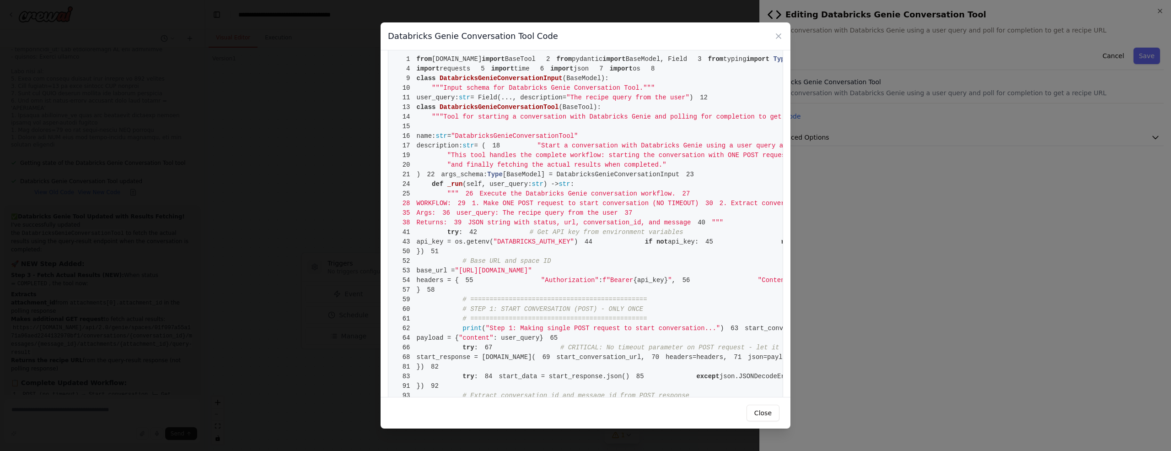
scroll to position [0, 0]
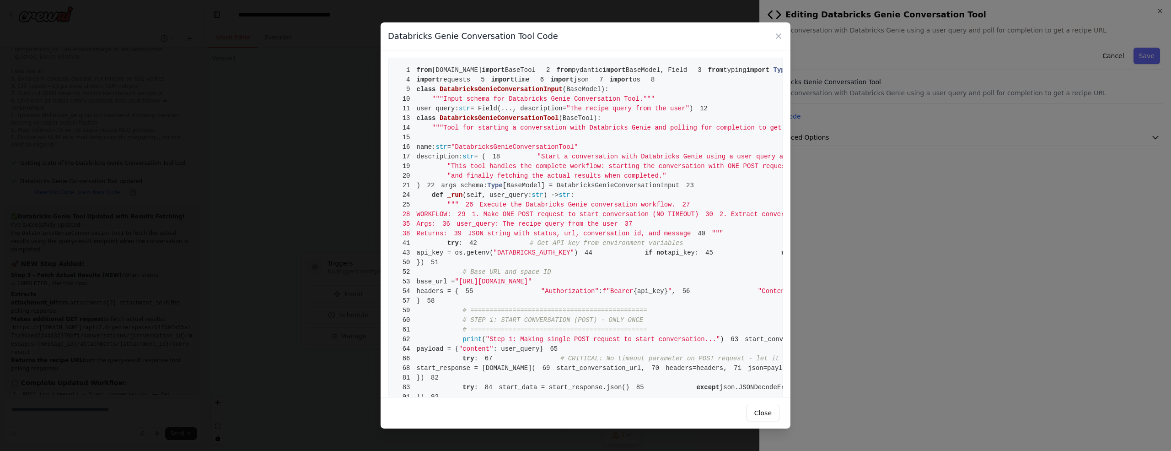
drag, startPoint x: 418, startPoint y: 71, endPoint x: 471, endPoint y: 210, distance: 148.3
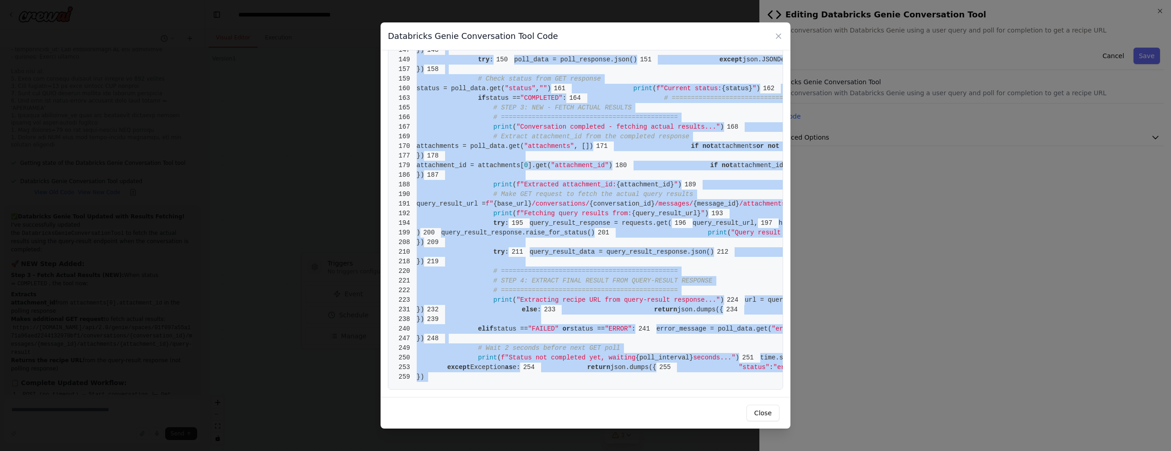
scroll to position [2177, 0]
drag, startPoint x: 417, startPoint y: 67, endPoint x: 469, endPoint y: 374, distance: 311.1
copy code "from [DOMAIN_NAME] import BaseTool 2 from pydantic import BaseModel, Field 3 fr…"
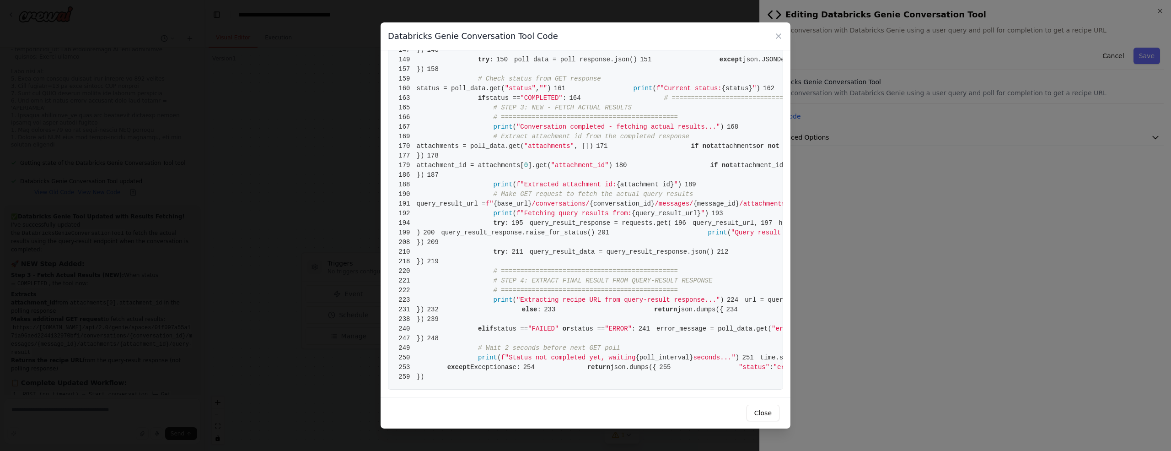
scroll to position [1259, 0]
click at [778, 35] on icon at bounding box center [779, 36] width 5 height 5
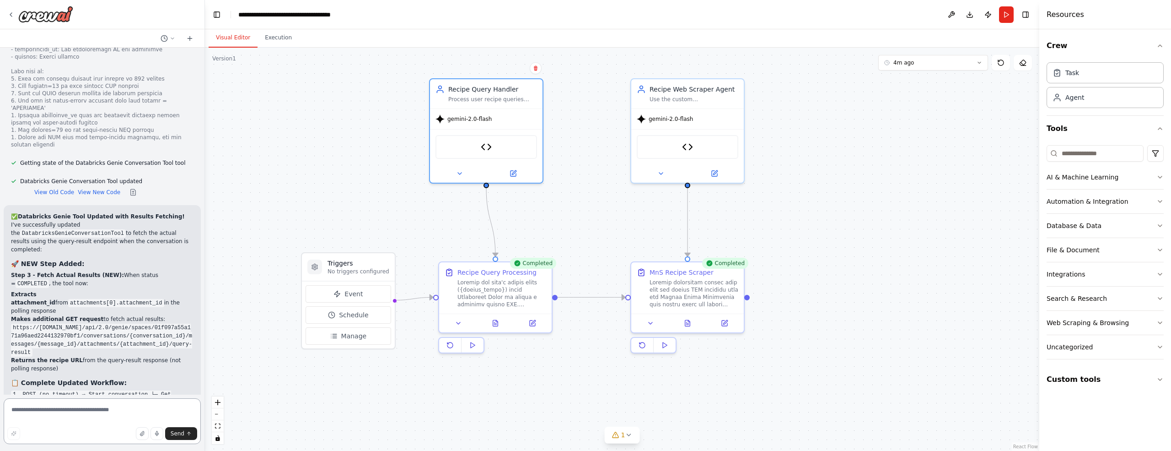
click at [41, 415] on textarea at bounding box center [102, 421] width 197 height 46
click at [72, 413] on textarea at bounding box center [102, 421] width 197 height 46
click at [516, 172] on icon at bounding box center [513, 171] width 5 height 5
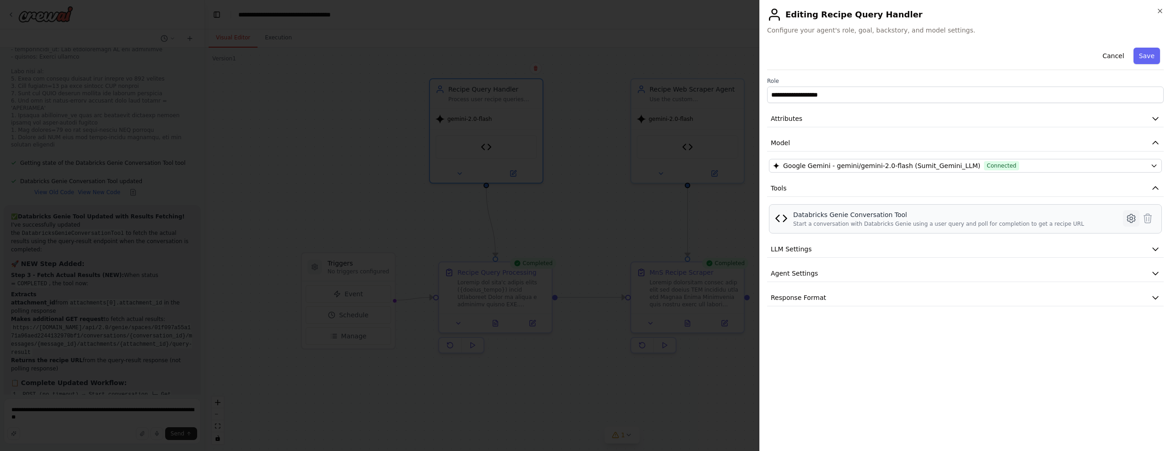
click at [1133, 217] on icon at bounding box center [1131, 218] width 3 height 3
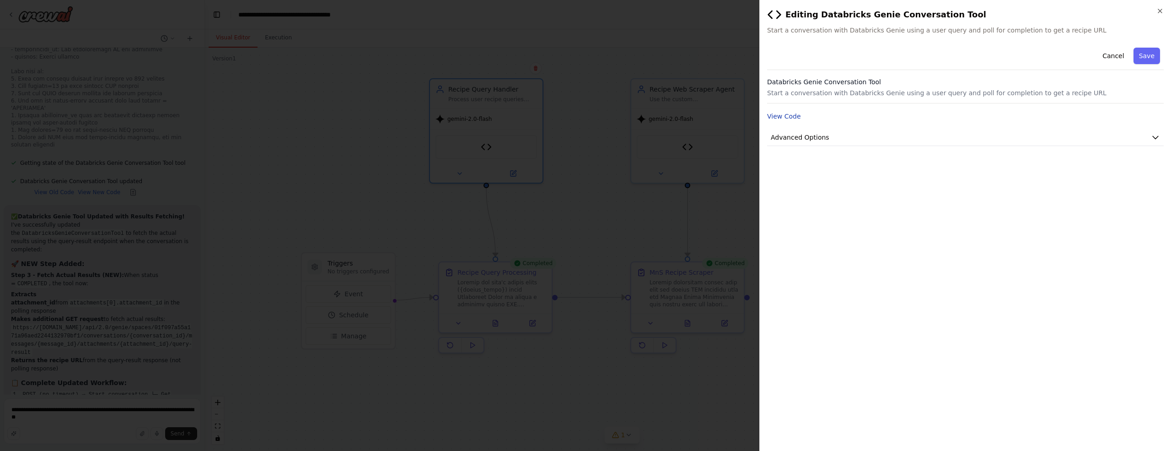
click at [793, 116] on button "View Code" at bounding box center [784, 116] width 34 height 9
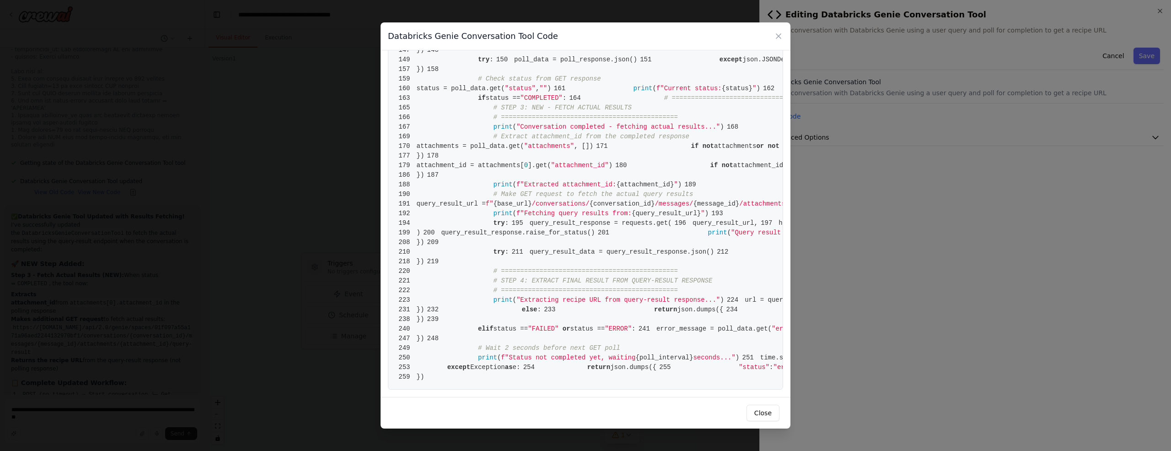
scroll to position [1322, 0]
click at [782, 258] on div "1 from [DOMAIN_NAME] import BaseTool 2 from pydantic import BaseModel, Field 3 …" at bounding box center [586, 223] width 410 height 346
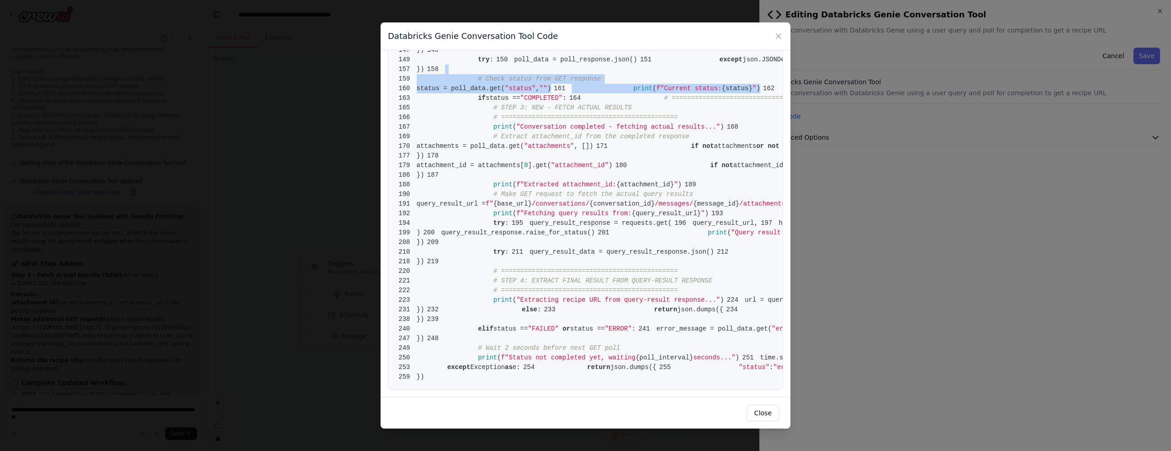
drag, startPoint x: 788, startPoint y: 173, endPoint x: 775, endPoint y: 281, distance: 109.7
click at [775, 281] on div "1 from [DOMAIN_NAME] import BaseTool 2 from pydantic import BaseModel, Field 3 …" at bounding box center [586, 223] width 410 height 346
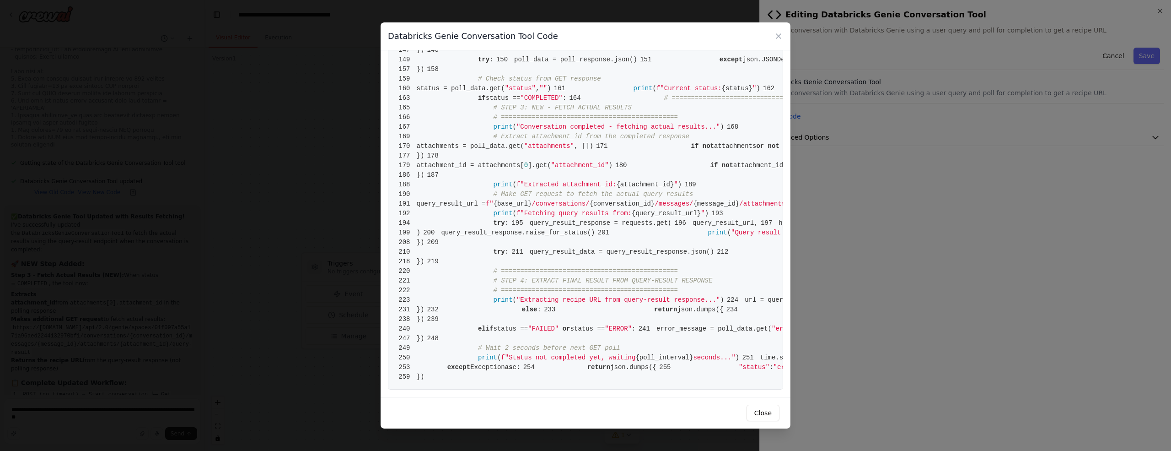
click at [781, 35] on icon at bounding box center [778, 36] width 9 height 9
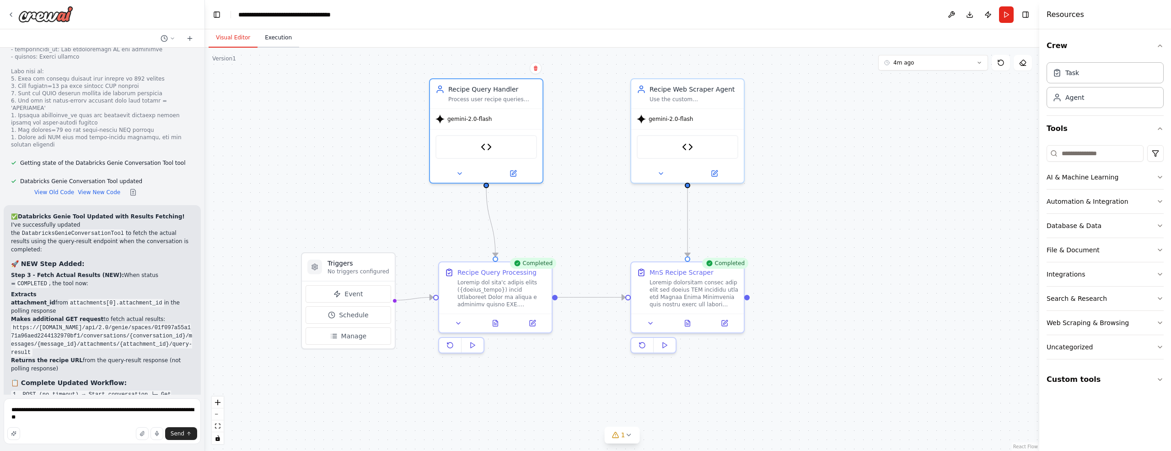
click at [270, 39] on button "Execution" at bounding box center [279, 37] width 42 height 19
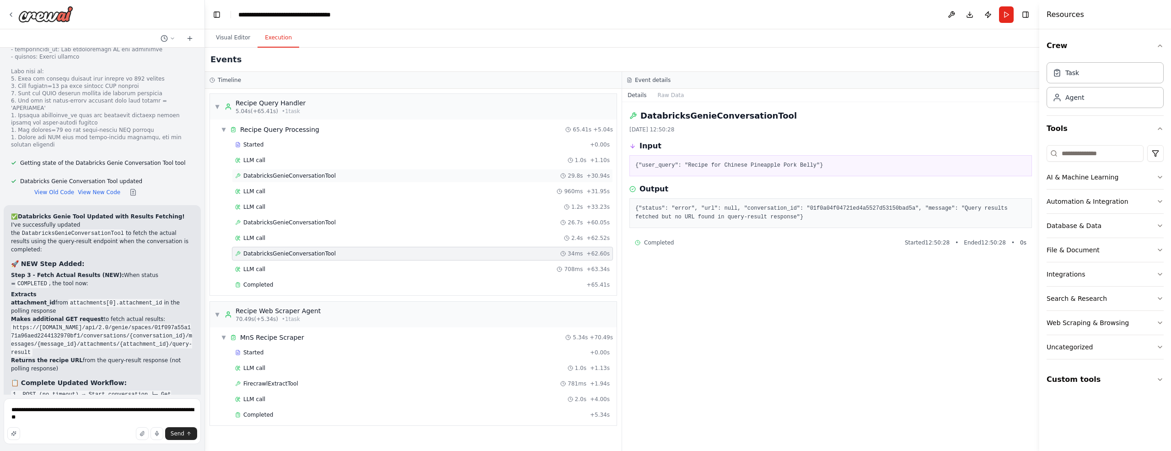
click at [285, 173] on span "DatabricksGenieConversationTool" at bounding box center [289, 175] width 92 height 7
click at [286, 220] on span "DatabricksGenieConversationTool" at bounding box center [289, 222] width 92 height 7
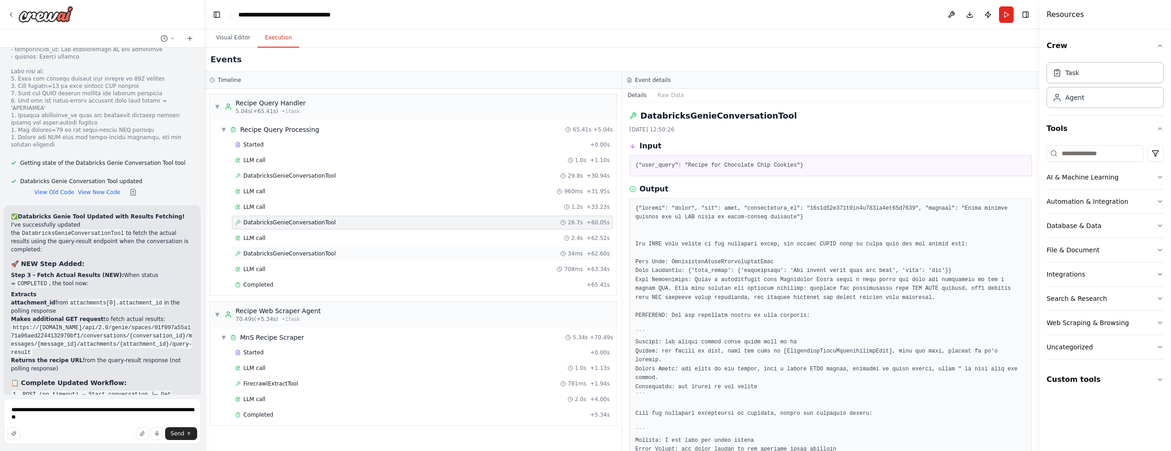
click at [288, 252] on span "DatabricksGenieConversationTool" at bounding box center [289, 253] width 92 height 7
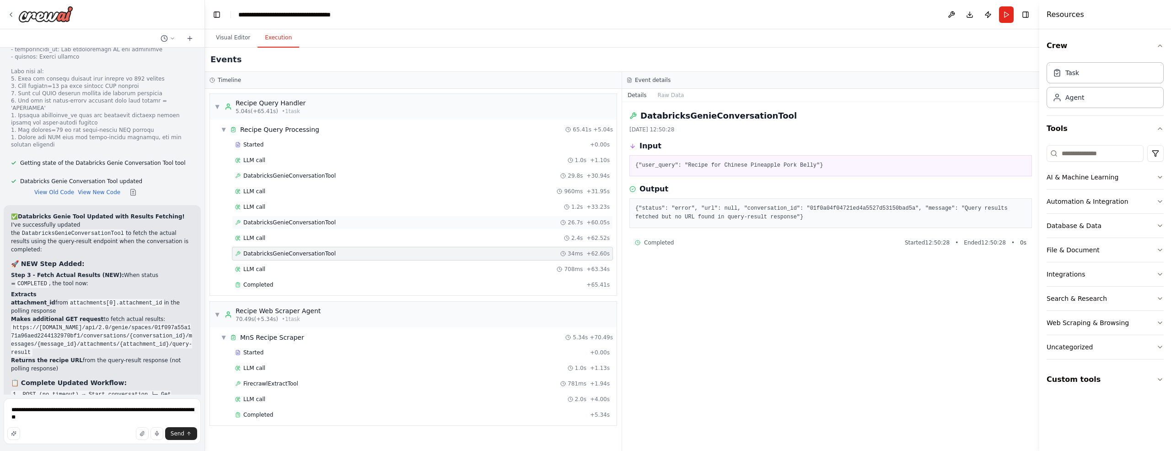
click at [283, 219] on span "DatabricksGenieConversationTool" at bounding box center [289, 222] width 92 height 7
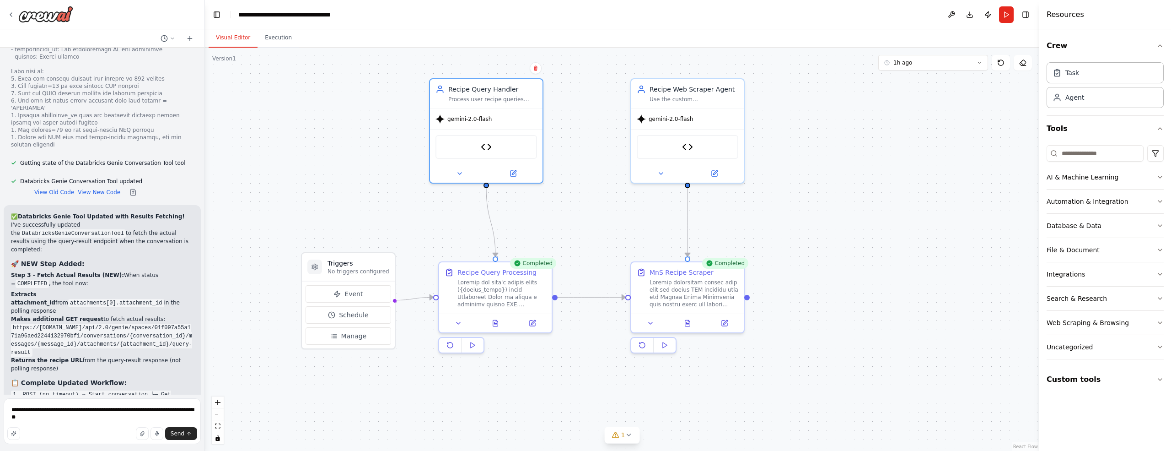
click at [245, 38] on button "Visual Editor" at bounding box center [233, 37] width 49 height 19
click at [513, 172] on icon at bounding box center [514, 170] width 4 height 4
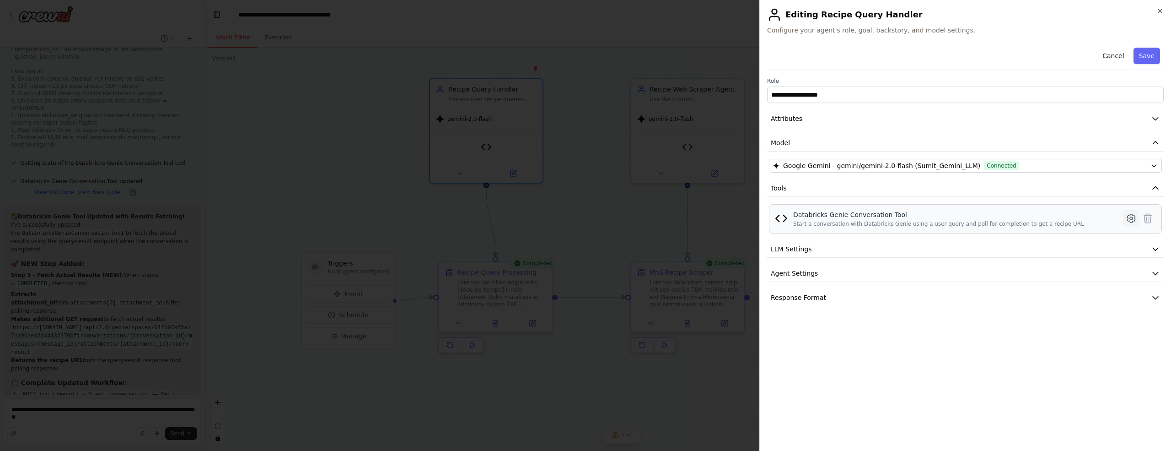
click at [1133, 217] on icon at bounding box center [1131, 218] width 3 height 3
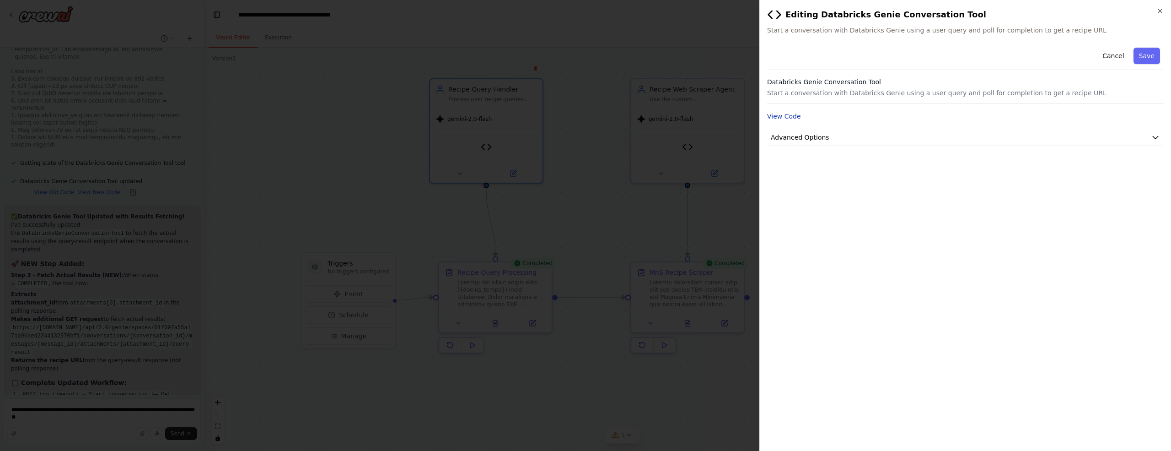
click at [782, 116] on button "View Code" at bounding box center [784, 116] width 34 height 9
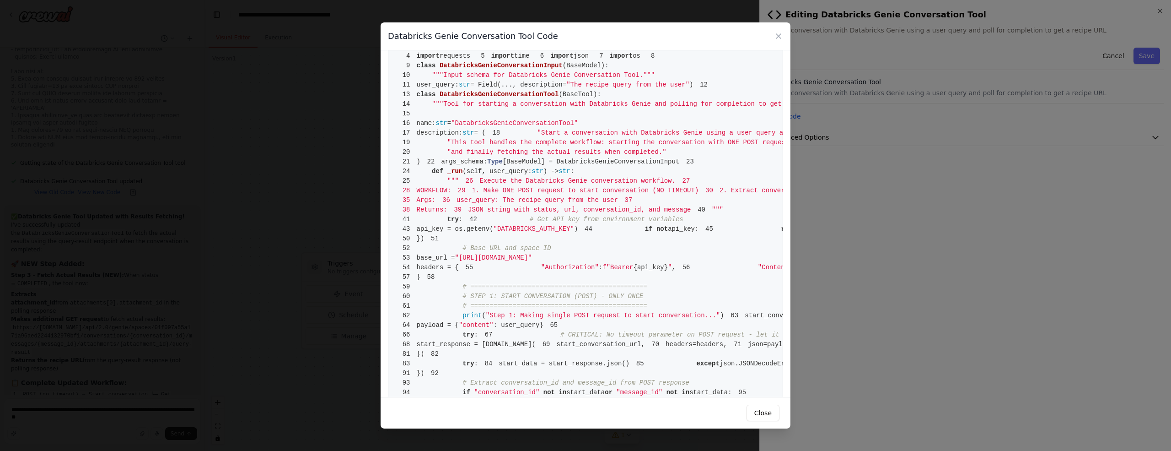
scroll to position [21, 0]
drag, startPoint x: 790, startPoint y: 159, endPoint x: 791, endPoint y: 62, distance: 97.0
click at [791, 62] on div "Databricks Genie Conversation Tool Code 1 from [DOMAIN_NAME] import BaseTool 2 …" at bounding box center [585, 225] width 1171 height 451
click at [777, 35] on icon at bounding box center [778, 36] width 9 height 9
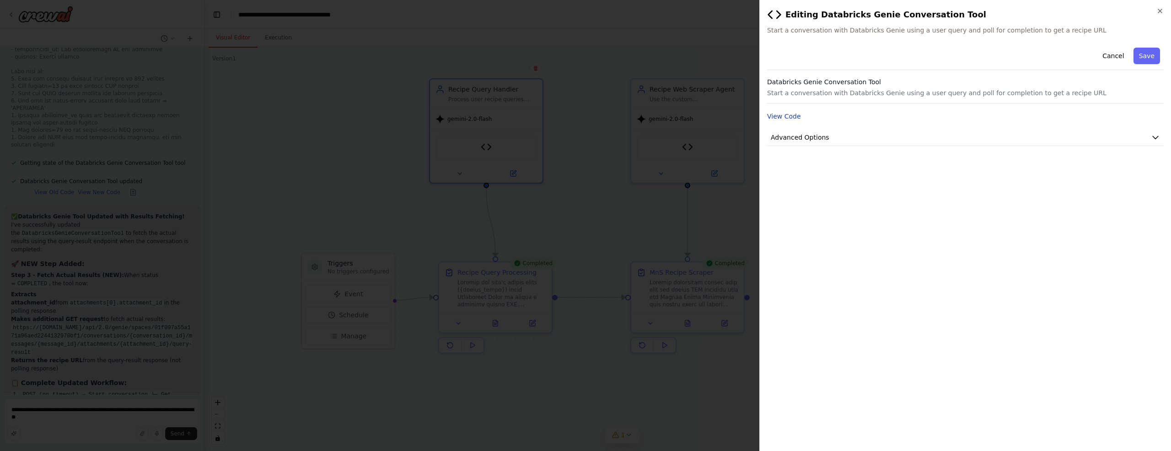
click at [777, 118] on button "View Code" at bounding box center [784, 116] width 34 height 9
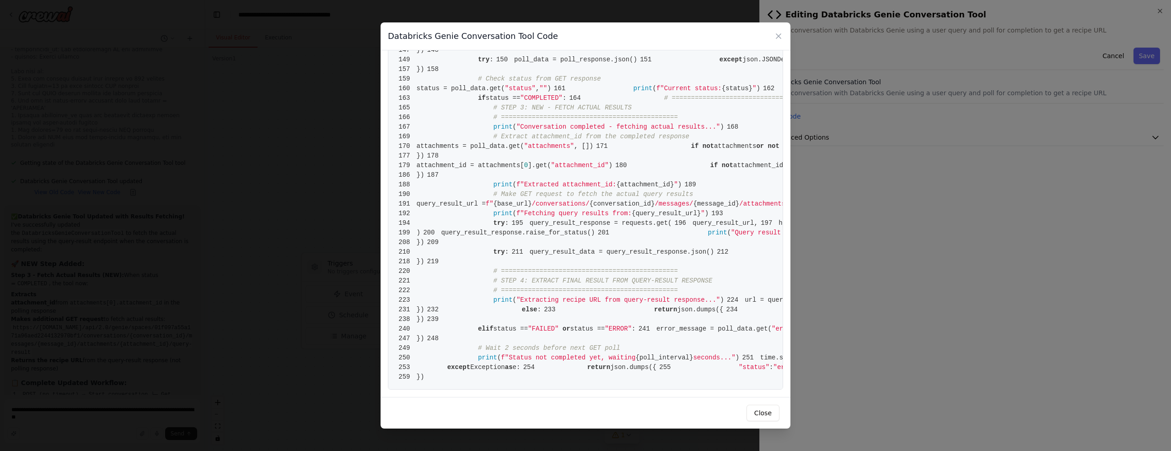
scroll to position [1410, 0]
click at [781, 37] on icon at bounding box center [778, 36] width 9 height 9
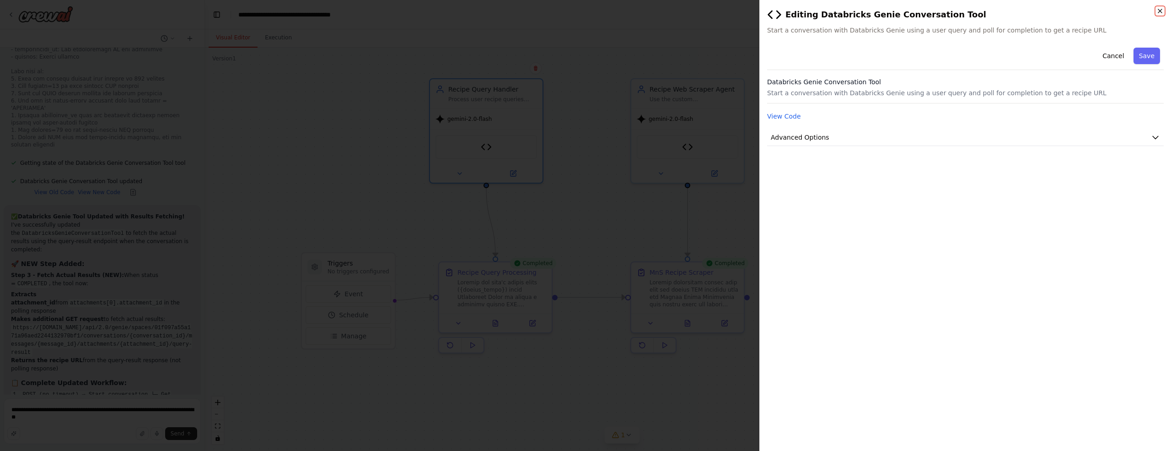
click at [1160, 11] on icon "button" at bounding box center [1160, 10] width 7 height 7
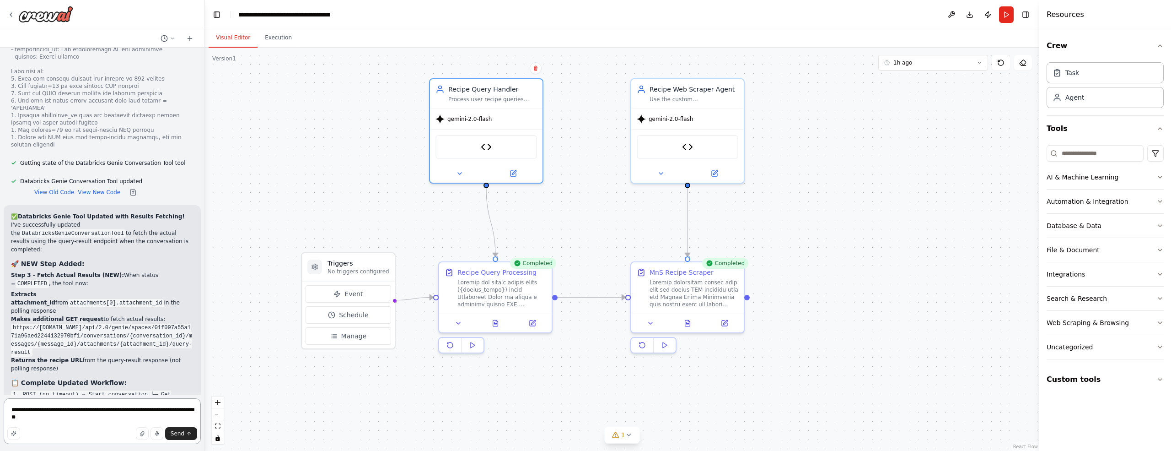
click at [64, 420] on textarea "**********" at bounding box center [102, 421] width 197 height 46
click at [49, 420] on textarea "**********" at bounding box center [102, 421] width 197 height 46
click at [534, 319] on icon at bounding box center [533, 320] width 4 height 4
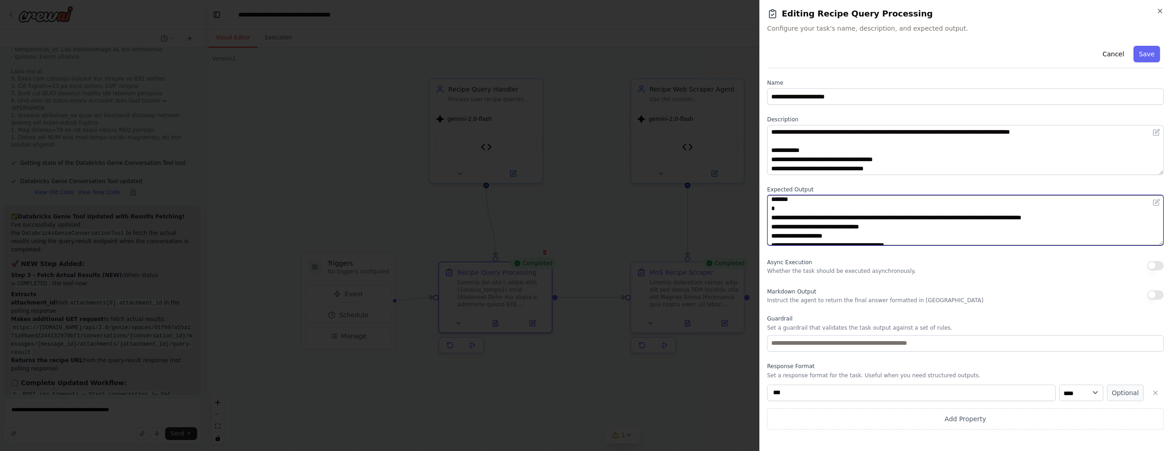
scroll to position [22, 0]
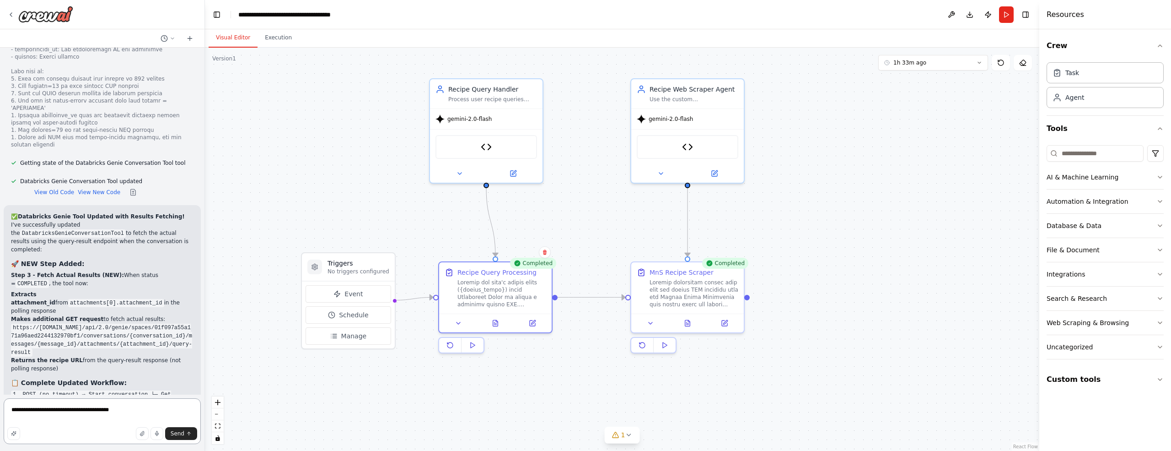
click at [124, 410] on textarea "**********" at bounding box center [102, 421] width 197 height 46
type textarea "**********"
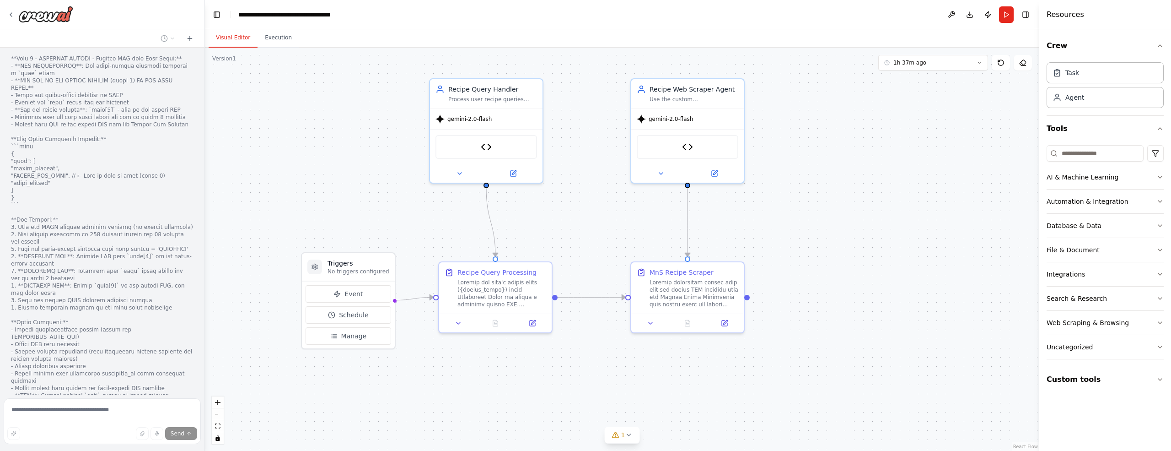
scroll to position [17111, 0]
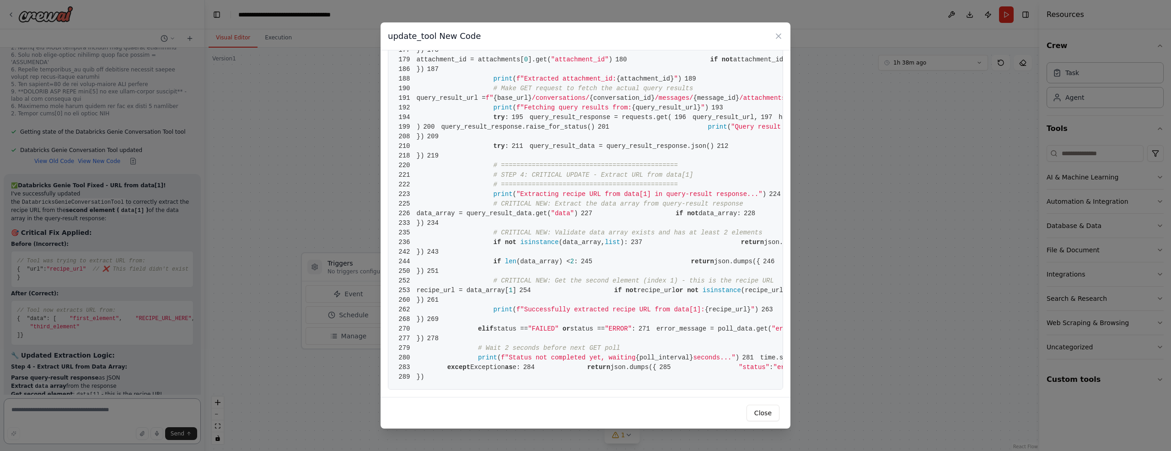
scroll to position [17596, 0]
click at [778, 36] on icon at bounding box center [779, 36] width 5 height 5
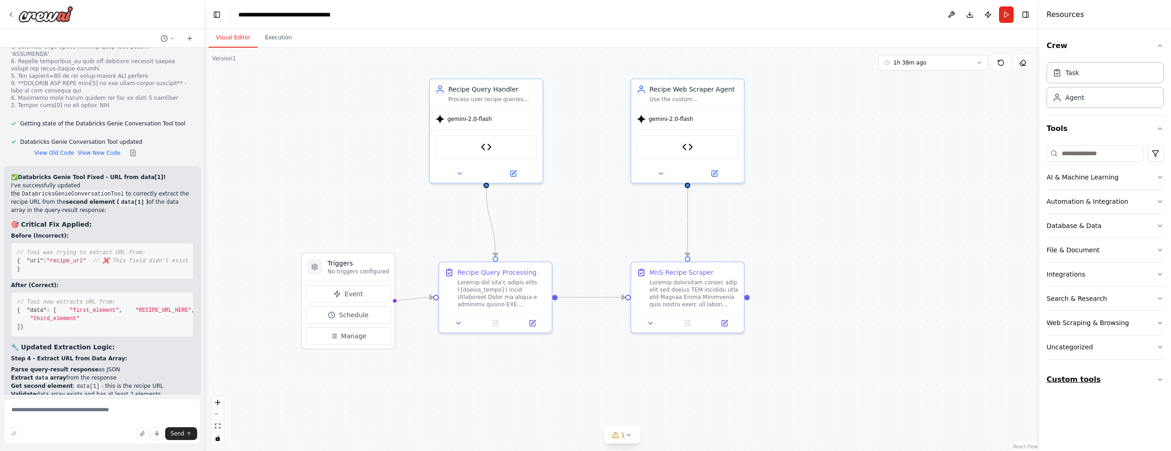
click at [1161, 378] on icon "button" at bounding box center [1161, 379] width 4 height 2
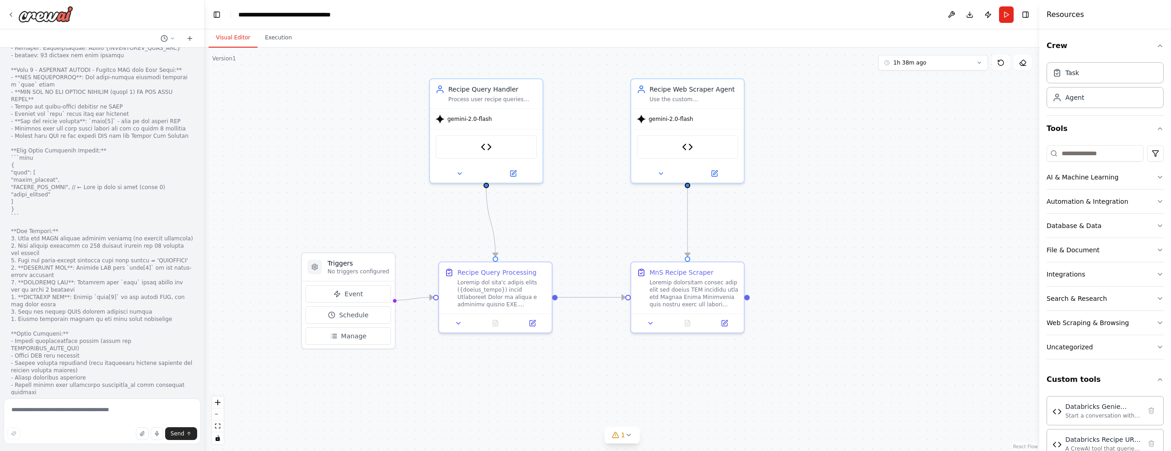
scroll to position [17096, 0]
click at [513, 170] on icon at bounding box center [514, 170] width 4 height 4
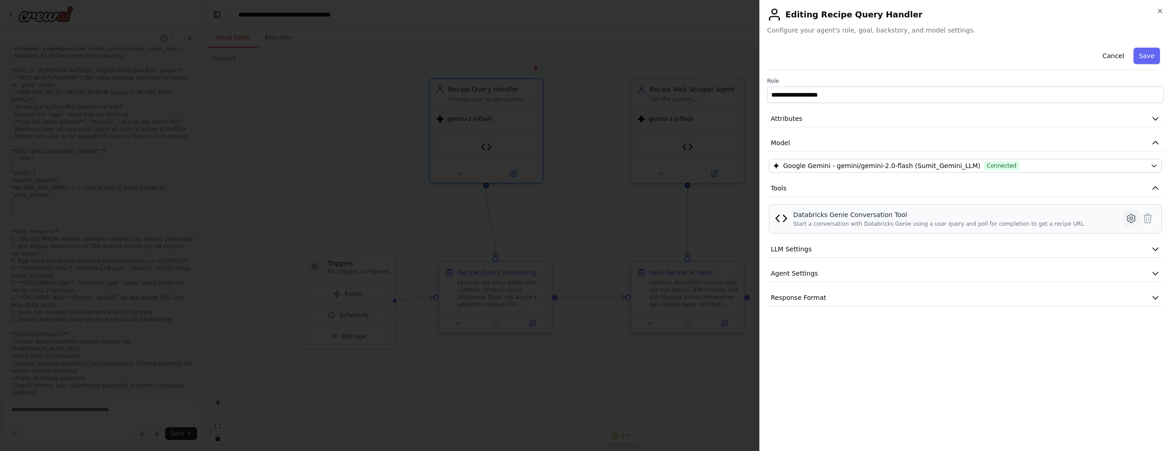
click at [1128, 216] on icon at bounding box center [1131, 218] width 11 height 11
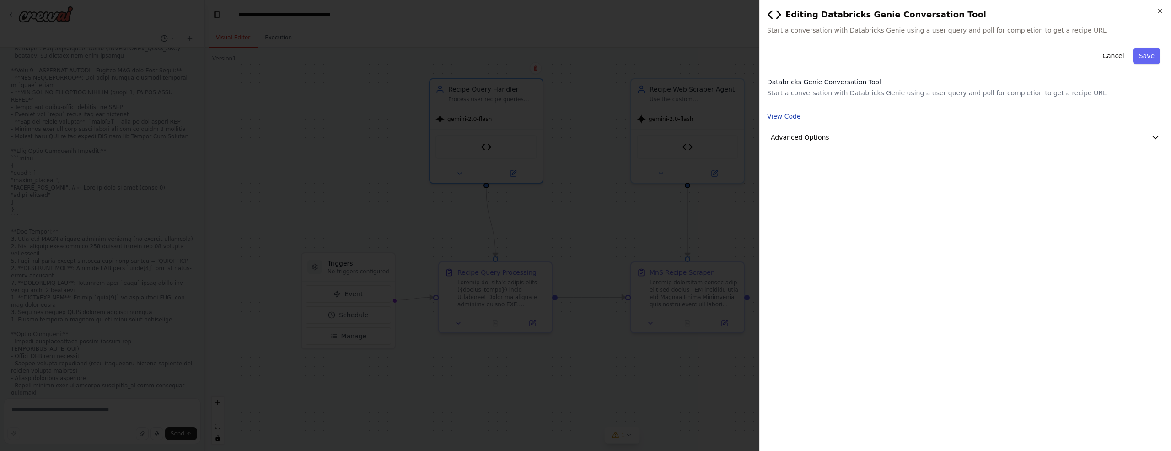
click at [786, 118] on button "View Code" at bounding box center [784, 116] width 34 height 9
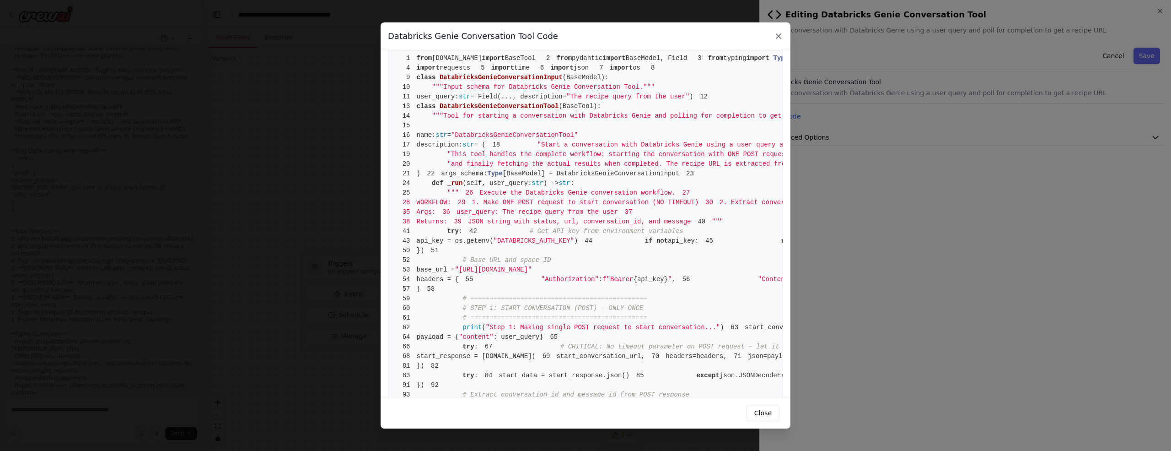
scroll to position [0, 0]
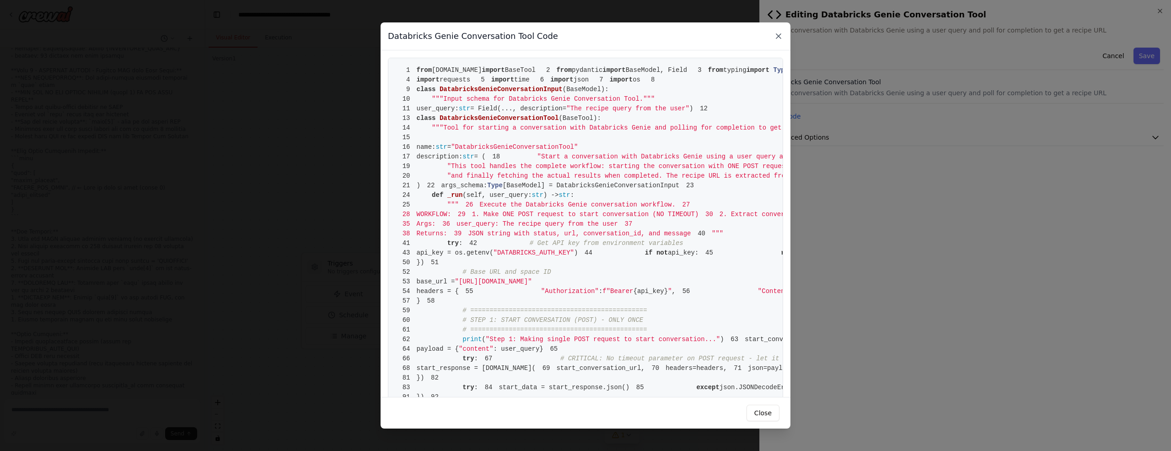
click at [778, 36] on icon at bounding box center [779, 36] width 5 height 5
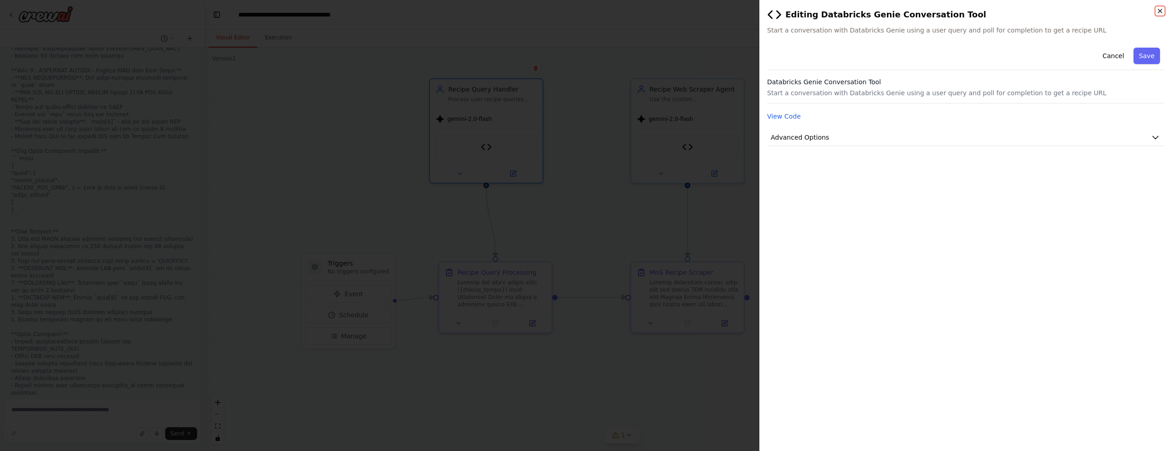
click at [1160, 12] on icon "button" at bounding box center [1160, 10] width 7 height 7
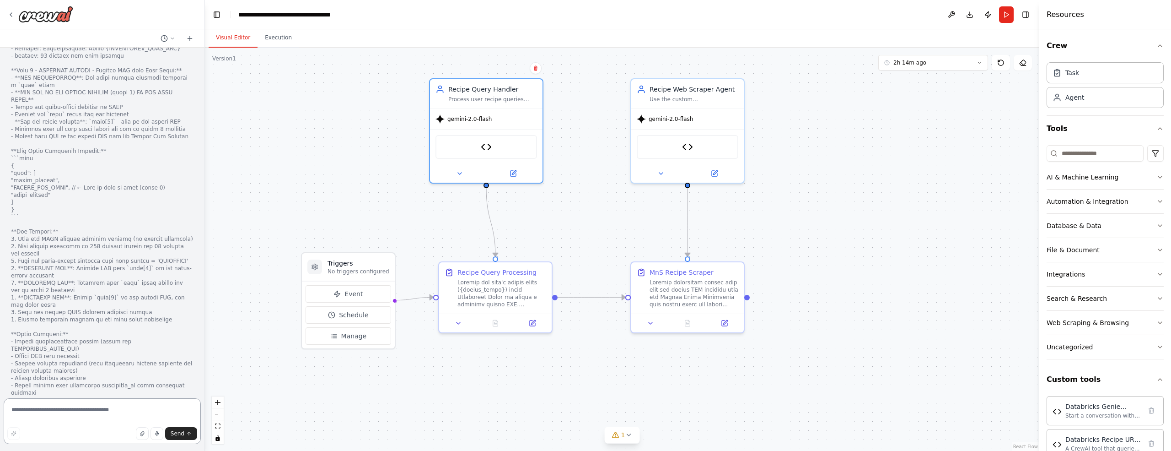
click at [97, 413] on textarea at bounding box center [102, 421] width 197 height 46
click at [1159, 225] on icon "button" at bounding box center [1161, 226] width 4 height 2
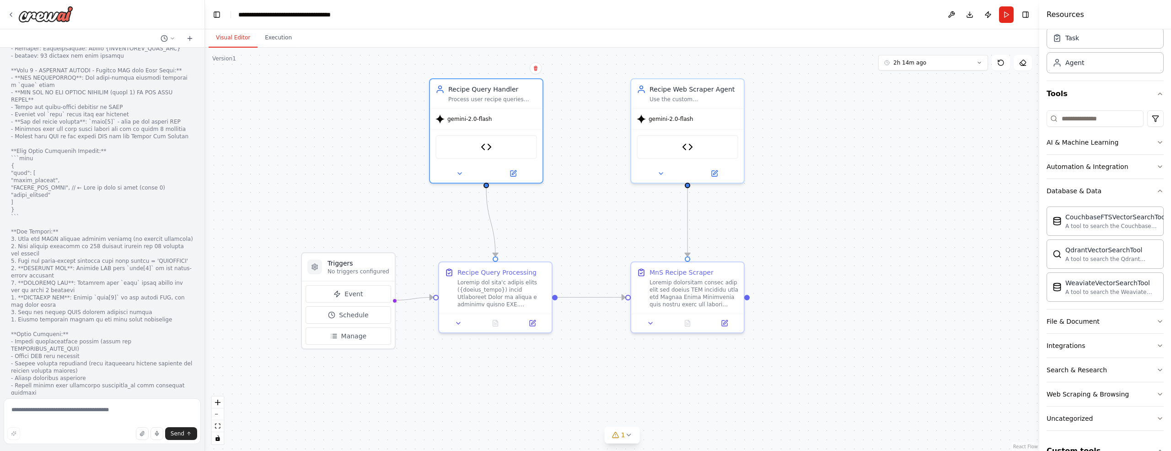
scroll to position [34, 0]
click at [715, 170] on icon at bounding box center [715, 170] width 4 height 4
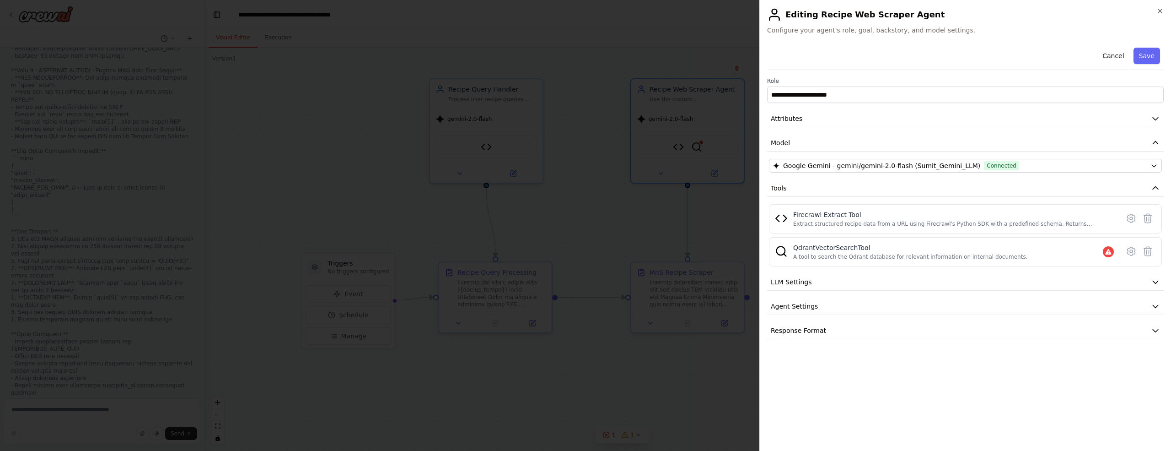
click at [1133, 254] on icon at bounding box center [1131, 251] width 11 height 11
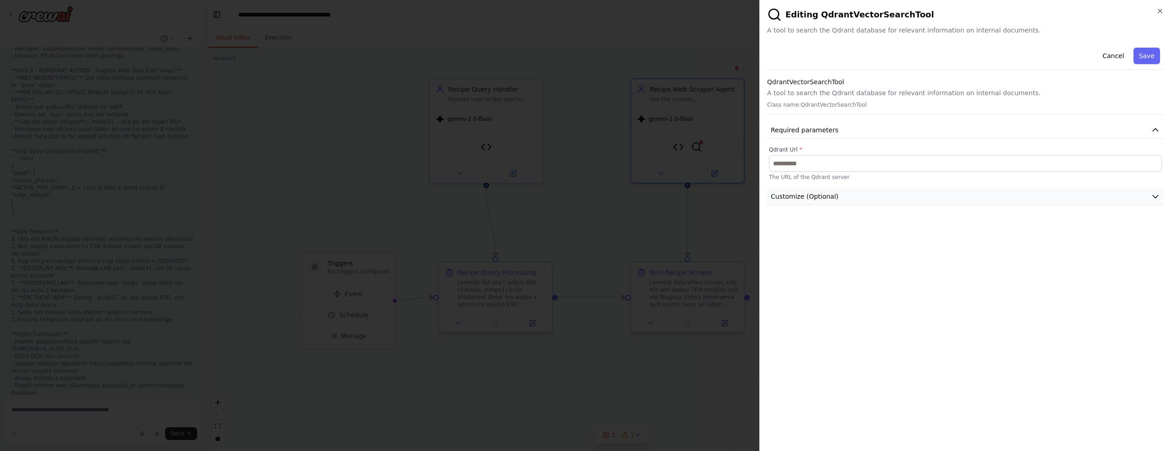
click at [1160, 196] on icon "button" at bounding box center [1155, 196] width 9 height 9
click at [1155, 194] on icon "button" at bounding box center [1155, 196] width 9 height 9
click at [1158, 10] on icon "button" at bounding box center [1160, 10] width 7 height 7
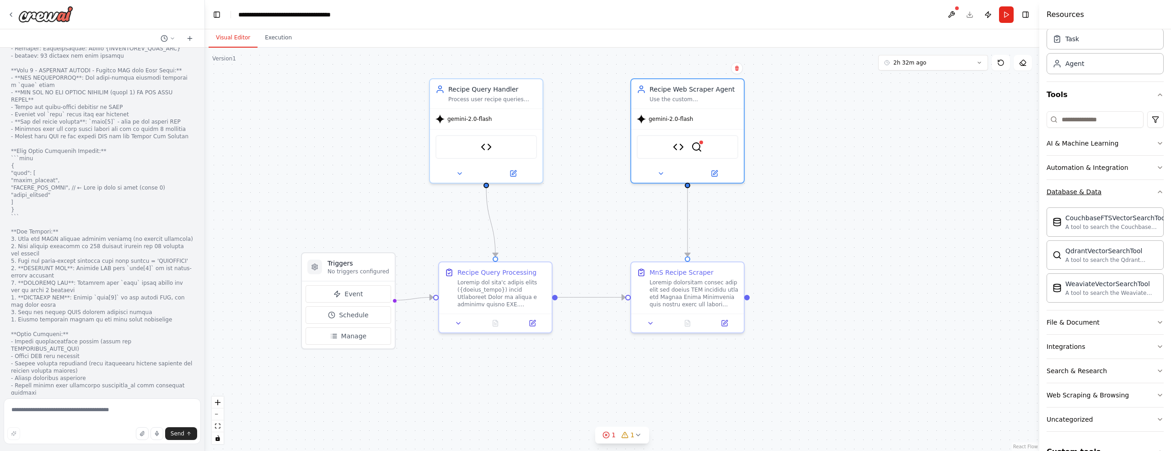
click at [1157, 192] on icon "button" at bounding box center [1160, 191] width 7 height 7
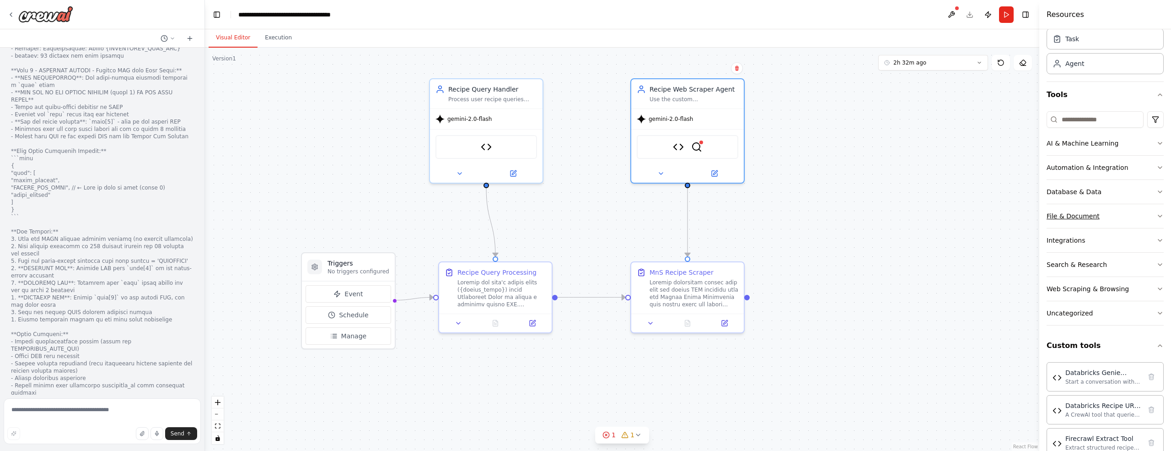
click at [1157, 213] on icon "button" at bounding box center [1160, 215] width 7 height 7
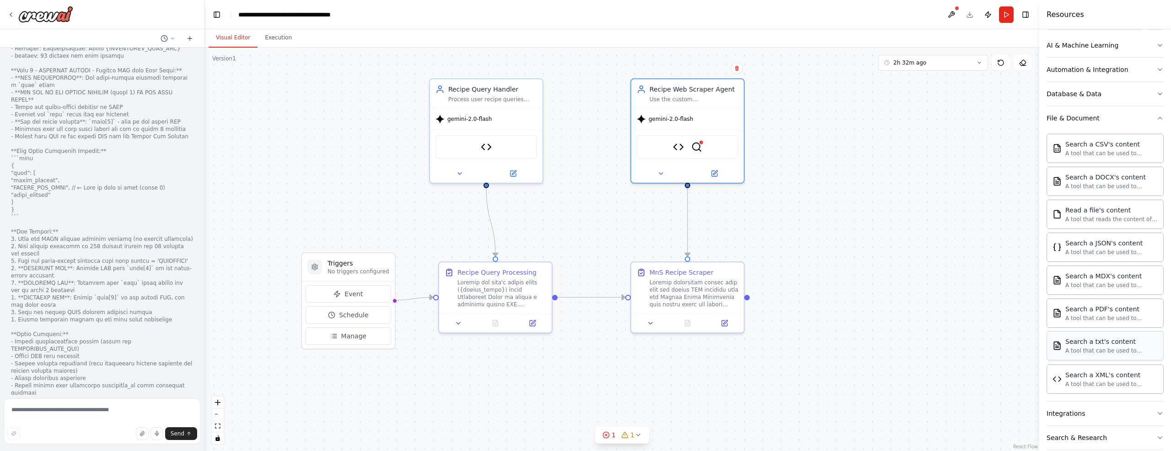
scroll to position [133, 0]
click at [459, 169] on icon at bounding box center [459, 171] width 7 height 7
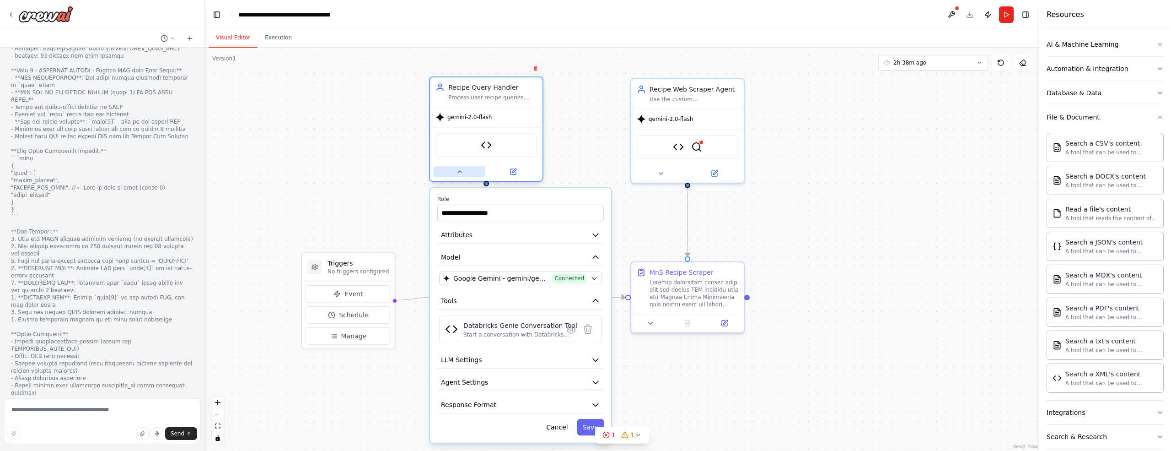
click at [458, 174] on icon at bounding box center [459, 171] width 7 height 7
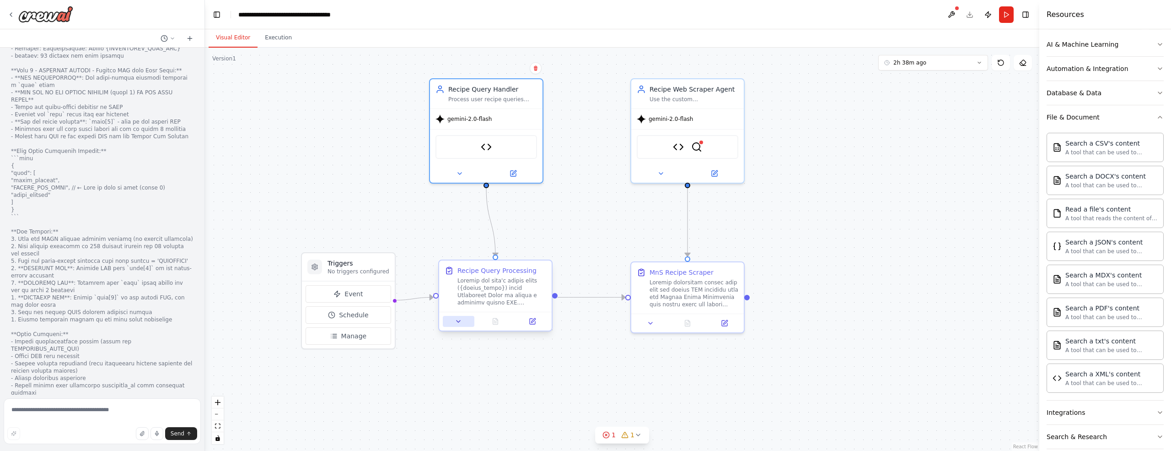
click at [462, 321] on icon at bounding box center [458, 321] width 7 height 7
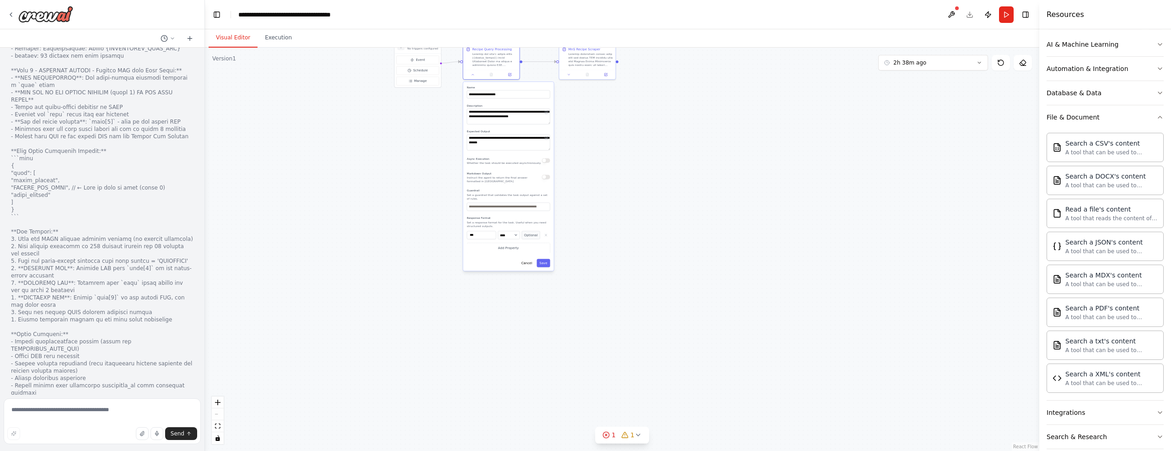
drag, startPoint x: 695, startPoint y: 367, endPoint x: 678, endPoint y: 80, distance: 288.3
click at [678, 80] on div ".deletable-edge-delete-btn { width: 20px; height: 20px; border: 0px solid #ffff…" at bounding box center [622, 249] width 835 height 403
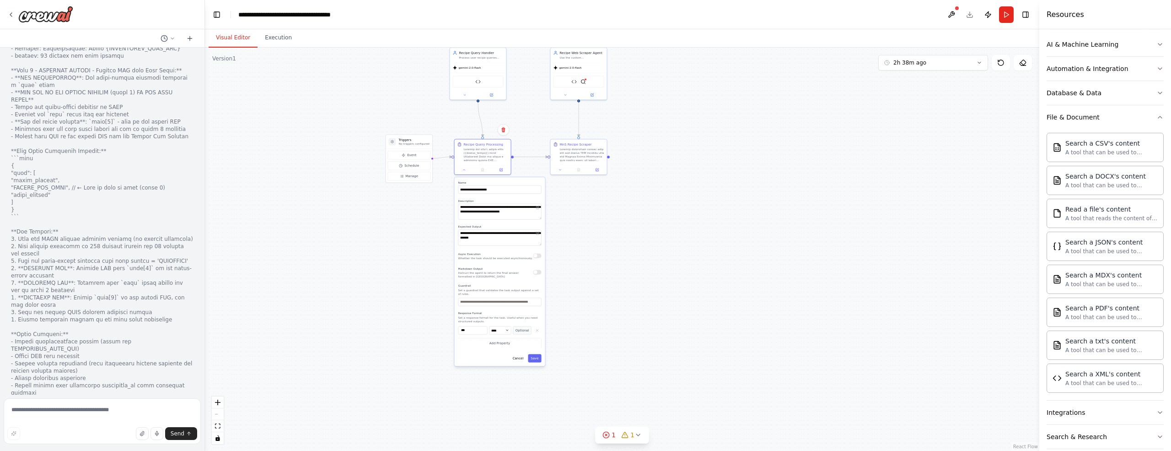
drag, startPoint x: 757, startPoint y: 175, endPoint x: 732, endPoint y: 253, distance: 81.8
click at [749, 274] on div ".deletable-edge-delete-btn { width: 20px; height: 20px; border: 0px solid #ffff…" at bounding box center [622, 249] width 835 height 403
click at [462, 169] on button at bounding box center [465, 167] width 16 height 5
click at [562, 168] on icon at bounding box center [561, 168] width 4 height 4
select select "*****"
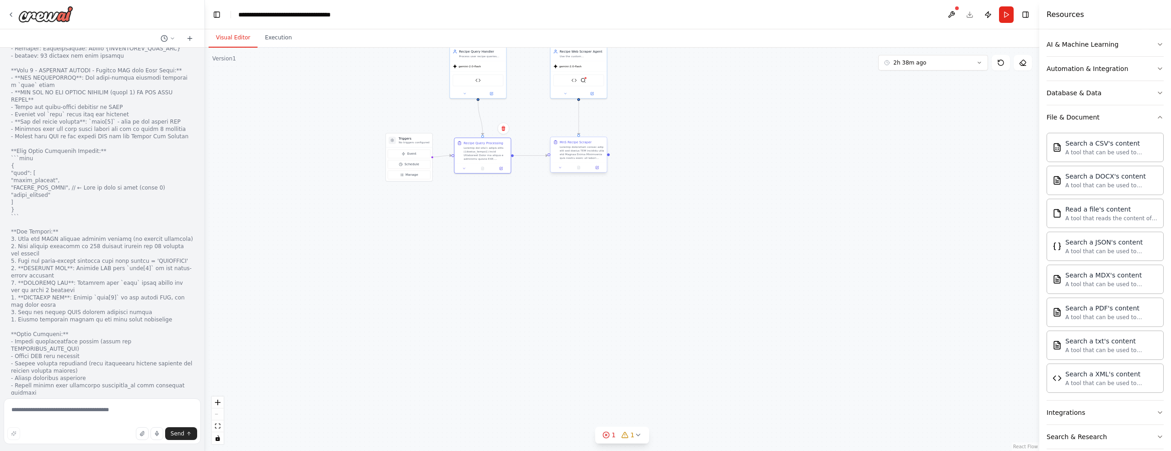
select select "******"
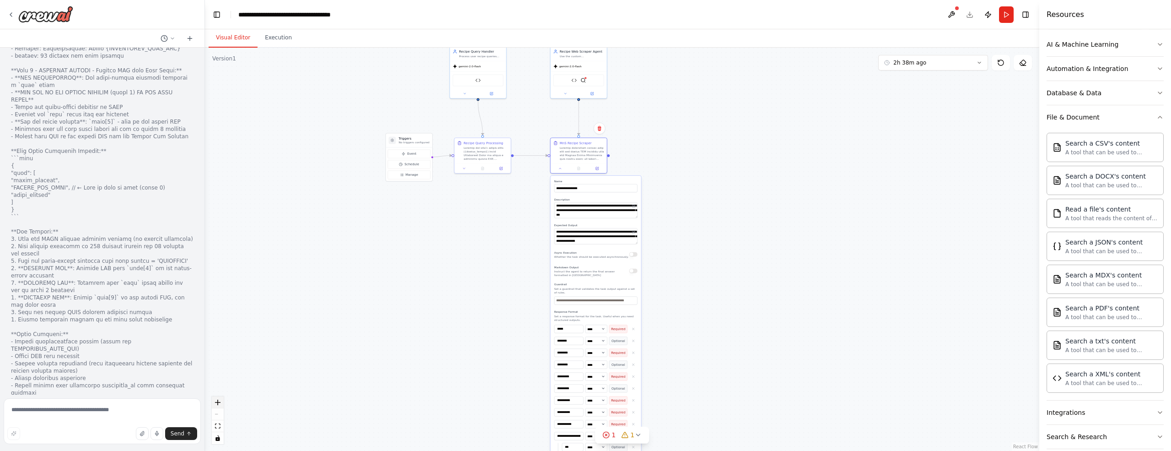
click at [220, 404] on icon "zoom in" at bounding box center [217, 401] width 5 height 5
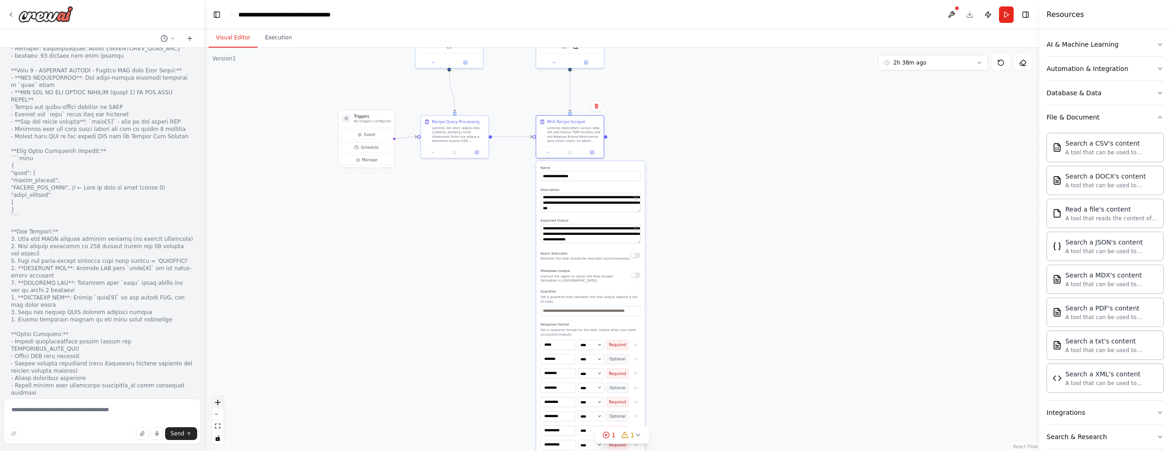
click at [220, 404] on icon "zoom in" at bounding box center [217, 401] width 5 height 5
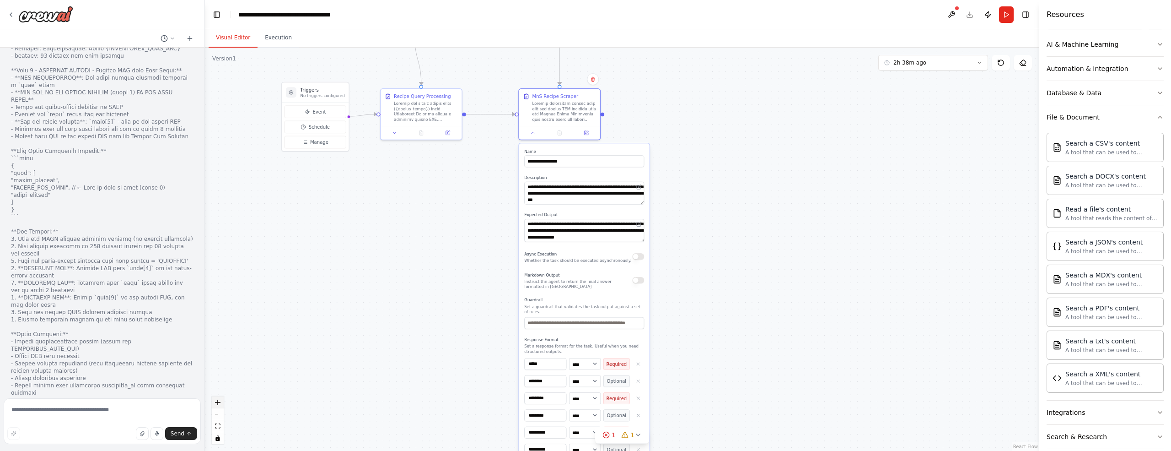
click at [220, 404] on icon "zoom in" at bounding box center [217, 401] width 5 height 5
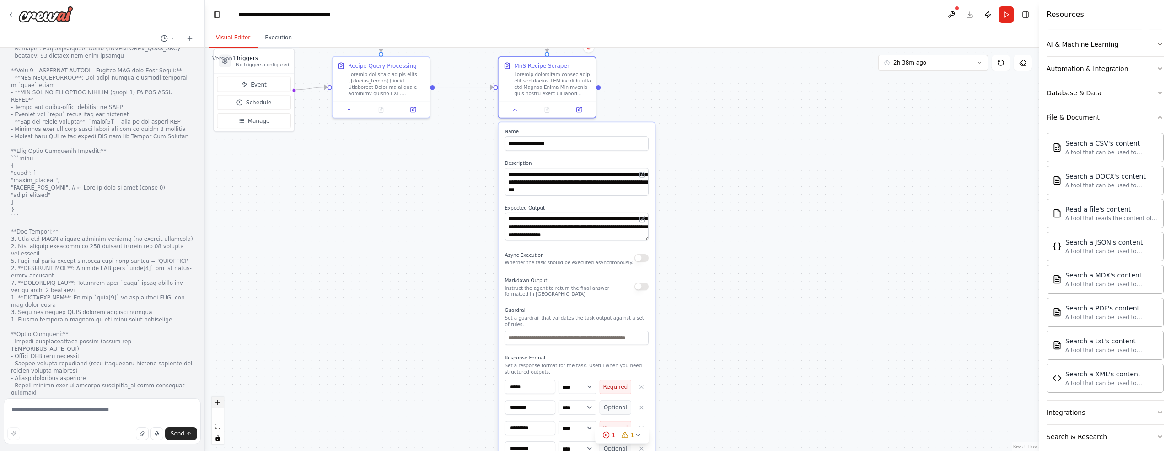
click at [220, 404] on icon "zoom in" at bounding box center [217, 401] width 5 height 5
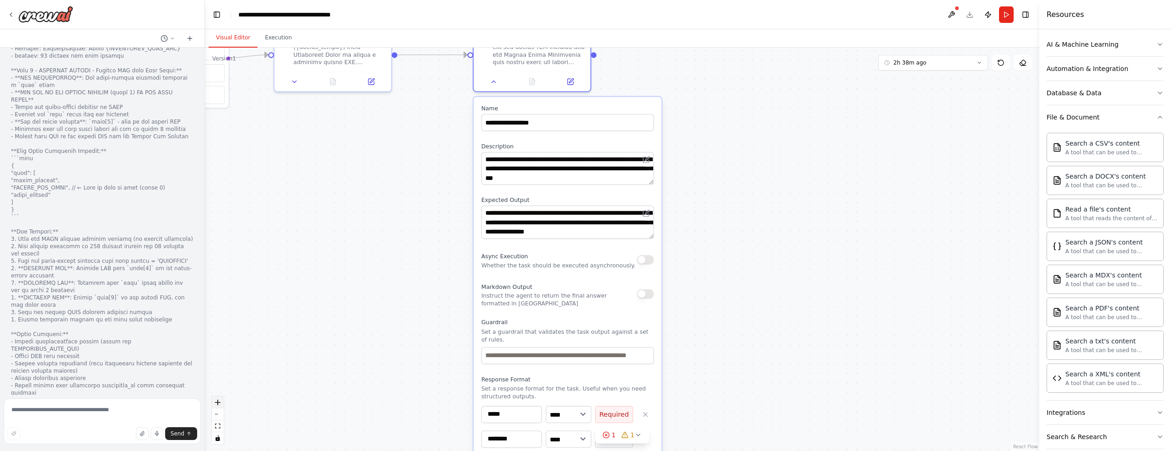
click at [220, 404] on icon "zoom in" at bounding box center [217, 401] width 5 height 5
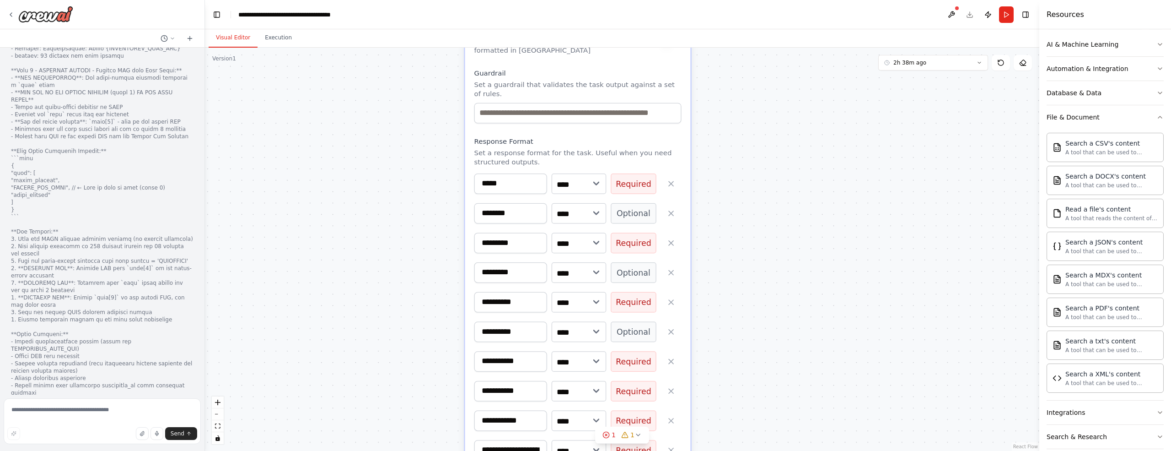
drag, startPoint x: 778, startPoint y: 350, endPoint x: 798, endPoint y: 95, distance: 256.1
click at [798, 95] on div ".deletable-edge-delete-btn { width: 20px; height: 20px; border: 0px solid #ffff…" at bounding box center [622, 249] width 835 height 403
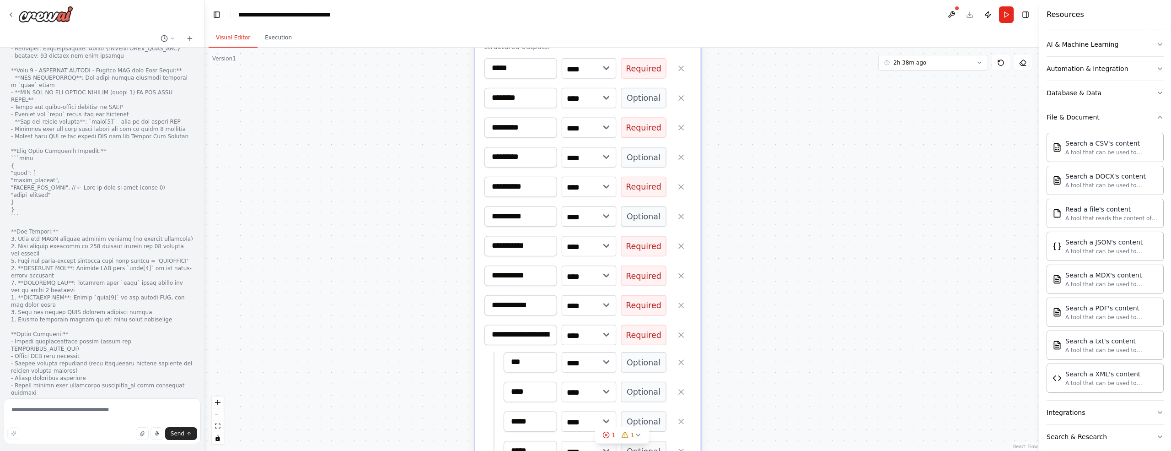
drag, startPoint x: 778, startPoint y: 301, endPoint x: 788, endPoint y: 186, distance: 115.3
click at [788, 186] on div ".deletable-edge-delete-btn { width: 20px; height: 20px; border: 0px solid #ffff…" at bounding box center [622, 249] width 835 height 403
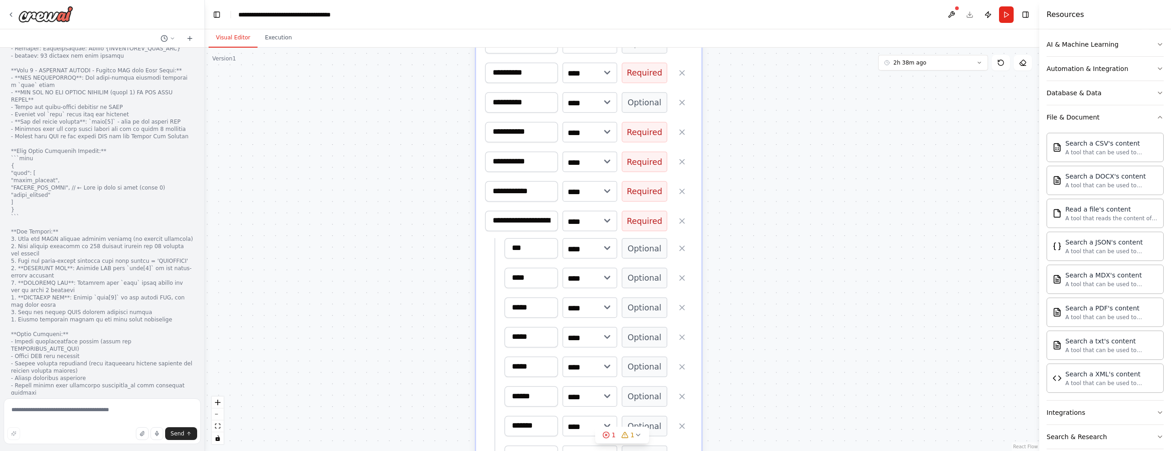
drag, startPoint x: 791, startPoint y: 290, endPoint x: 790, endPoint y: 195, distance: 94.3
click at [790, 195] on div ".deletable-edge-delete-btn { width: 20px; height: 20px; border: 0px solid #ffff…" at bounding box center [622, 249] width 835 height 403
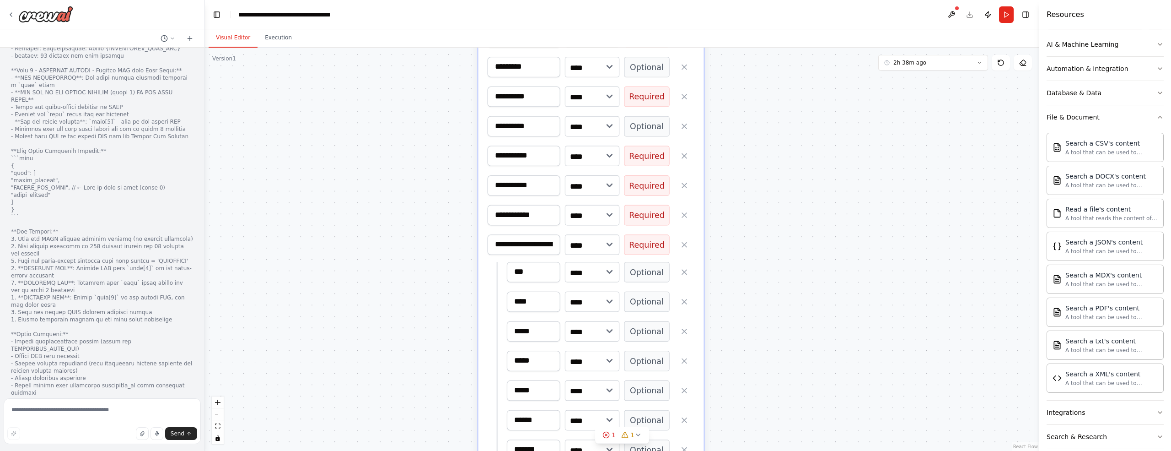
drag, startPoint x: 778, startPoint y: 323, endPoint x: 780, endPoint y: 360, distance: 37.1
click at [780, 364] on div ".deletable-edge-delete-btn { width: 20px; height: 20px; border: 0px solid #ffff…" at bounding box center [622, 249] width 835 height 403
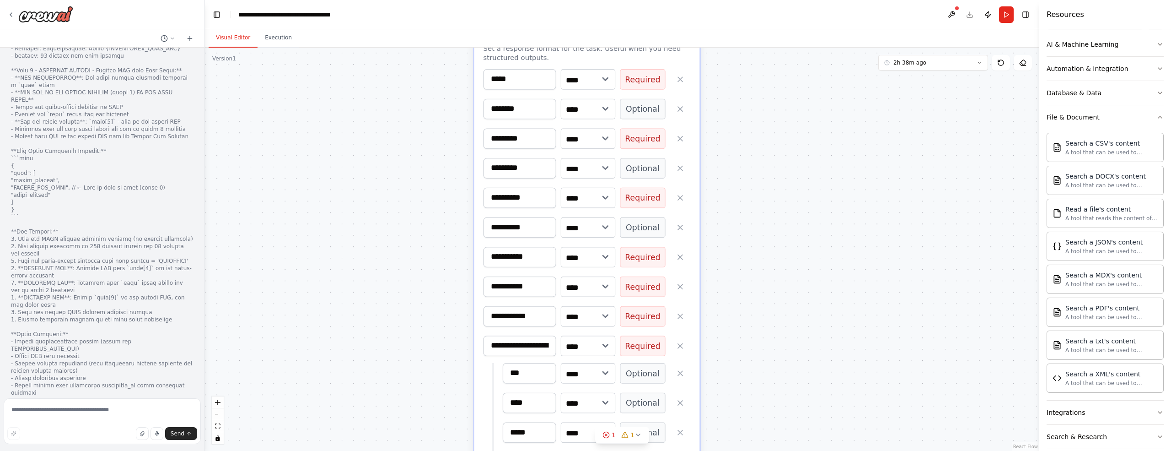
drag, startPoint x: 783, startPoint y: 244, endPoint x: 767, endPoint y: 424, distance: 180.5
click at [767, 424] on div ".deletable-edge-delete-btn { width: 20px; height: 20px; border: 0px solid #ffff…" at bounding box center [622, 249] width 835 height 403
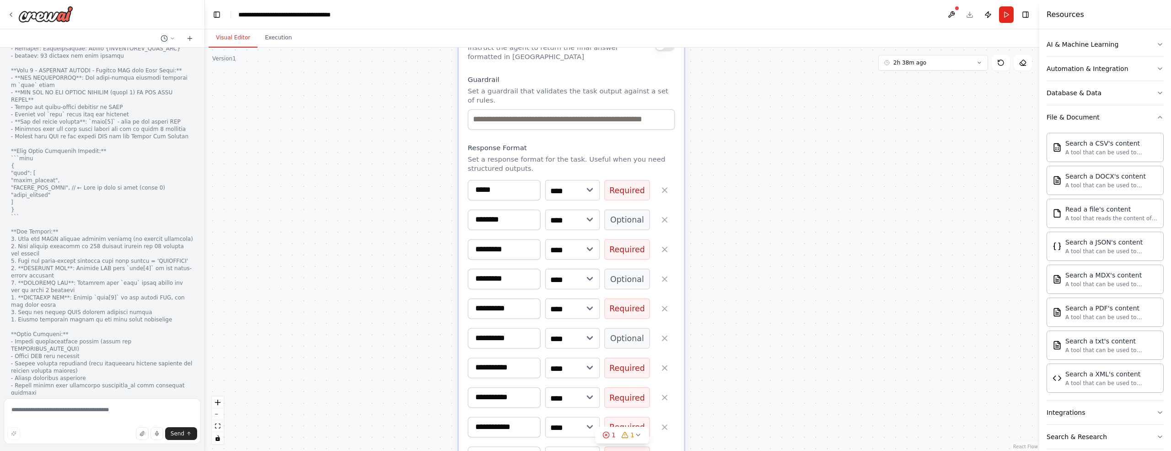
drag, startPoint x: 790, startPoint y: 316, endPoint x: 787, endPoint y: 331, distance: 15.3
click at [787, 331] on div ".deletable-edge-delete-btn { width: 20px; height: 20px; border: 0px solid #ffff…" at bounding box center [622, 249] width 835 height 403
click at [1157, 114] on icon "button" at bounding box center [1160, 116] width 7 height 7
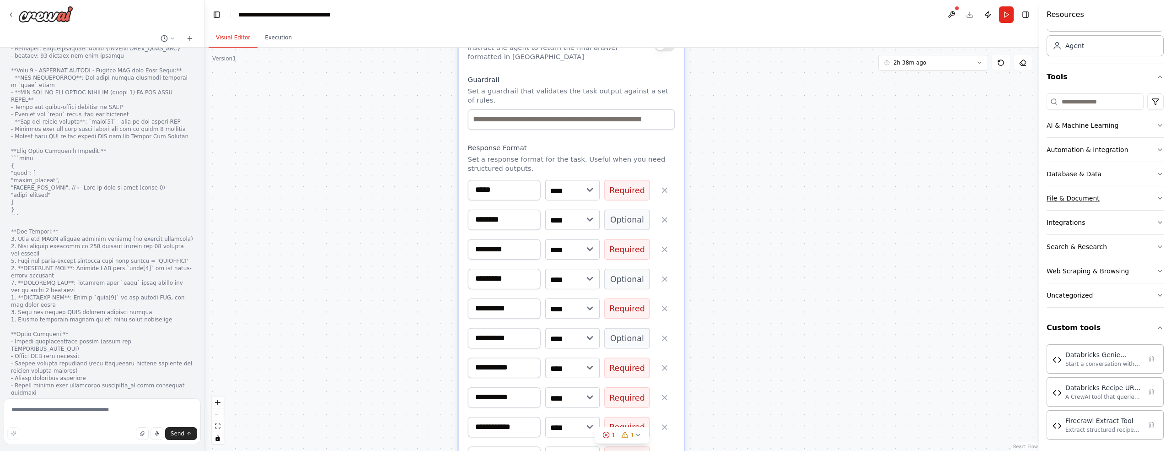
scroll to position [52, 0]
click at [1157, 148] on icon "button" at bounding box center [1160, 149] width 7 height 7
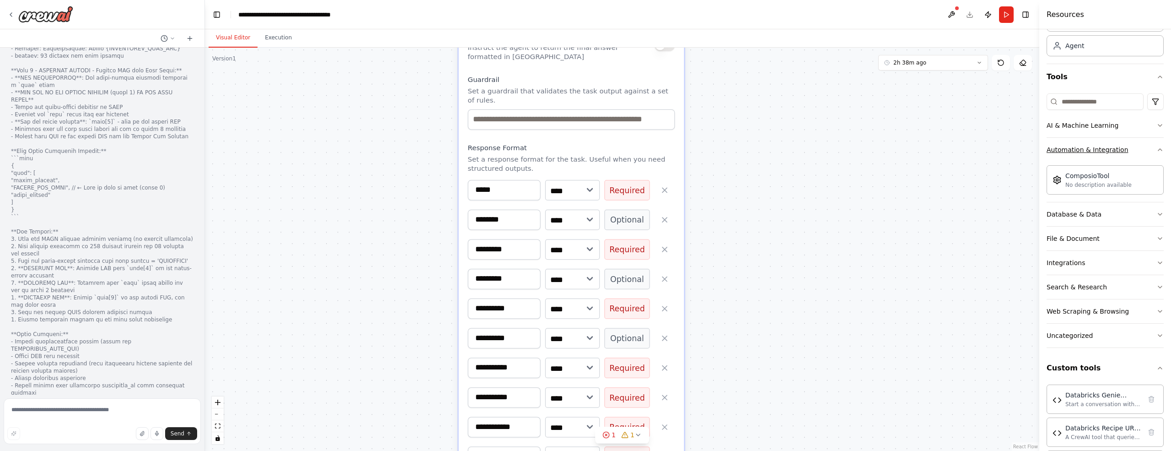
click at [1157, 148] on icon "button" at bounding box center [1160, 149] width 7 height 7
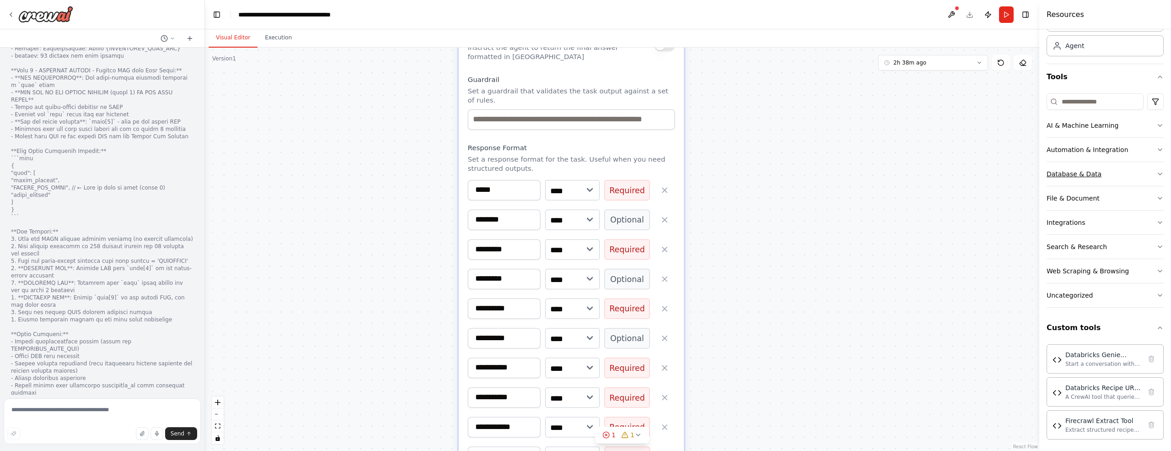
click at [1158, 174] on icon "button" at bounding box center [1160, 173] width 7 height 7
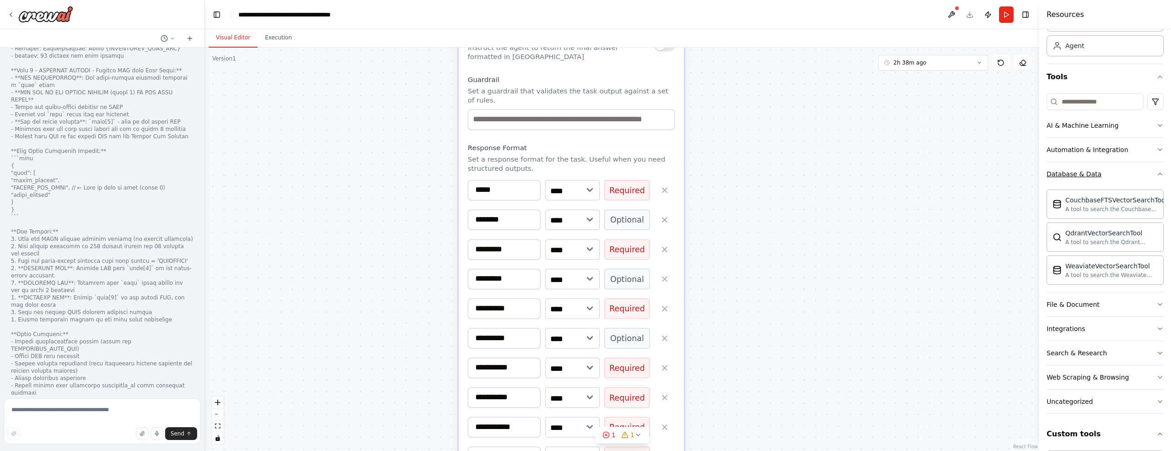
click at [1158, 174] on icon "button" at bounding box center [1160, 173] width 7 height 7
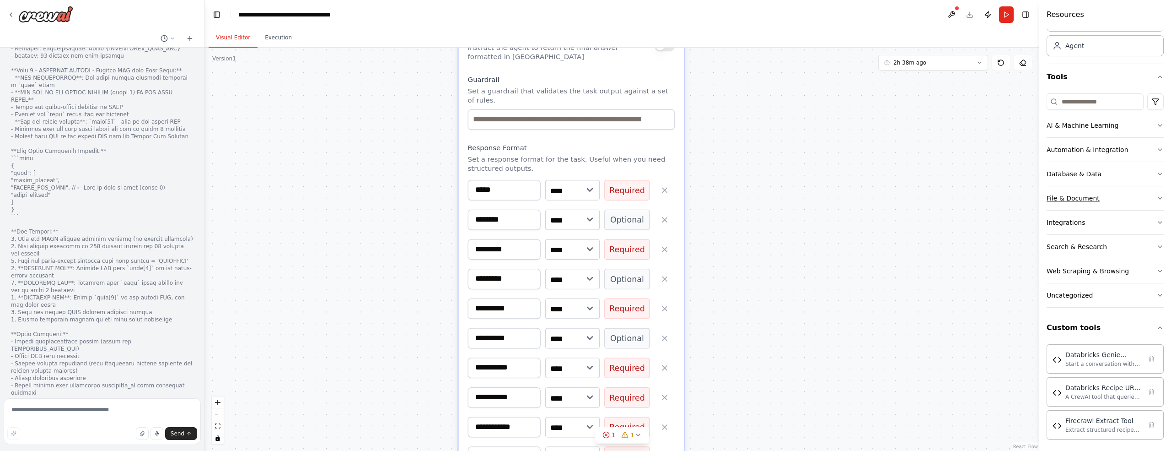
click at [1158, 197] on icon "button" at bounding box center [1160, 197] width 7 height 7
click at [1159, 197] on icon "button" at bounding box center [1161, 198] width 4 height 2
click at [1157, 219] on icon "button" at bounding box center [1160, 222] width 7 height 7
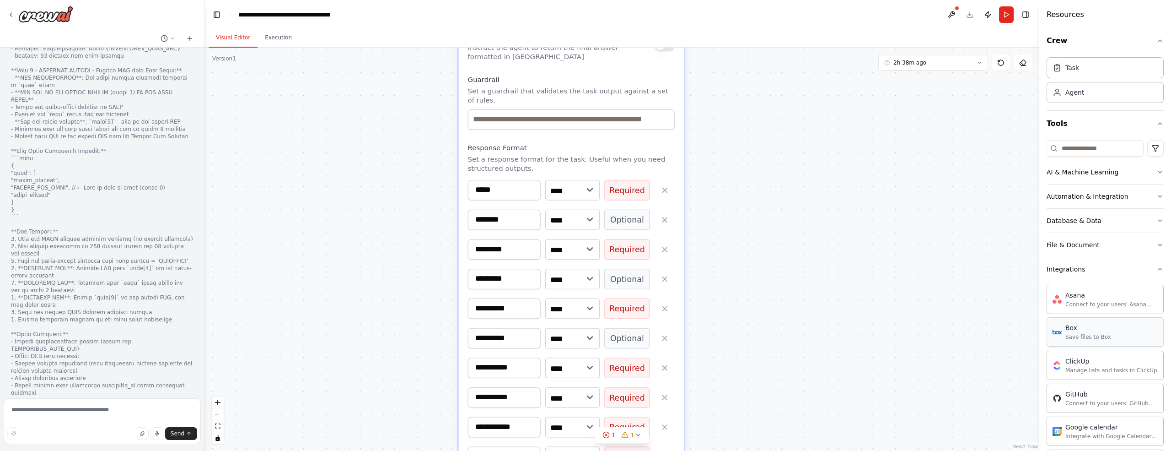
scroll to position [0, 0]
click at [1159, 273] on icon "button" at bounding box center [1161, 274] width 4 height 2
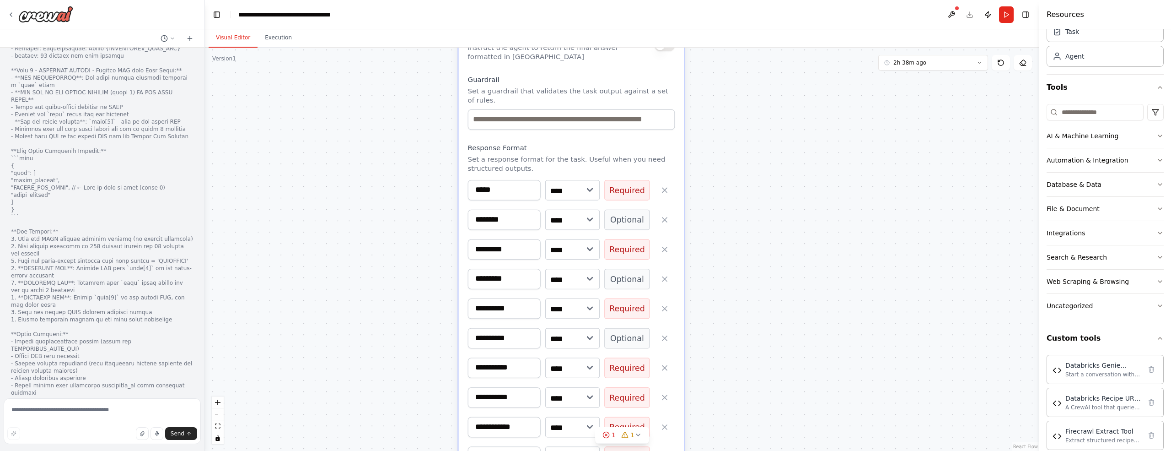
scroll to position [52, 0]
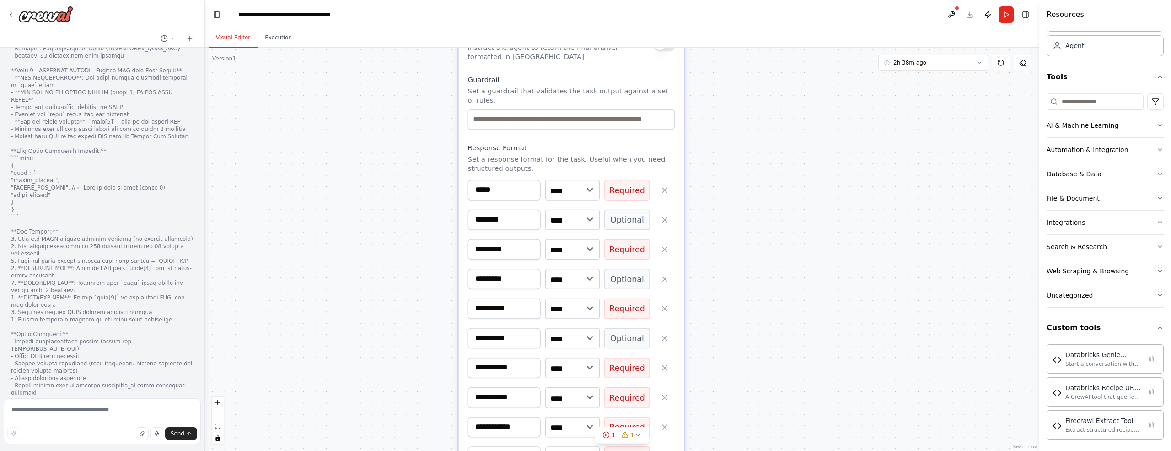
click at [1157, 246] on icon "button" at bounding box center [1160, 246] width 7 height 7
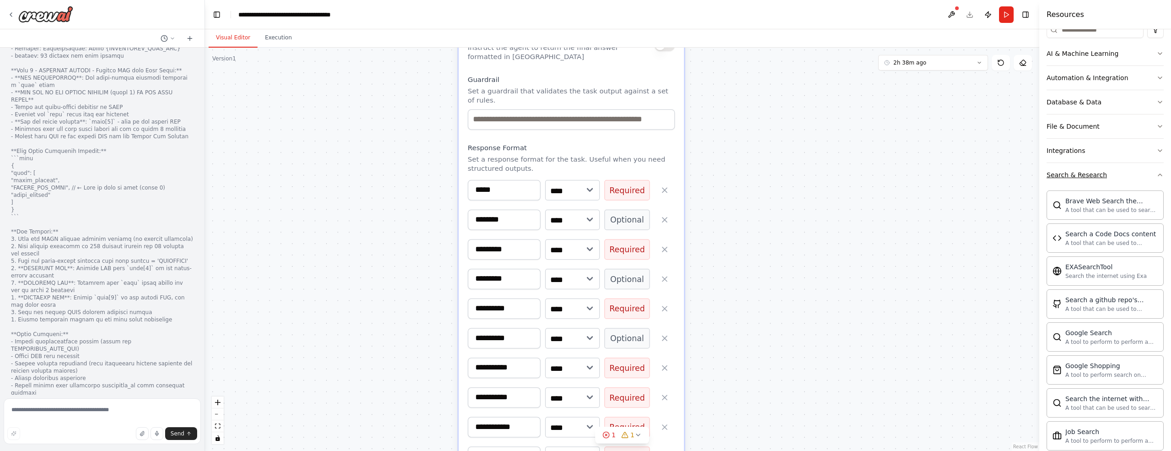
scroll to position [123, 0]
click at [1157, 175] on icon "button" at bounding box center [1160, 175] width 7 height 7
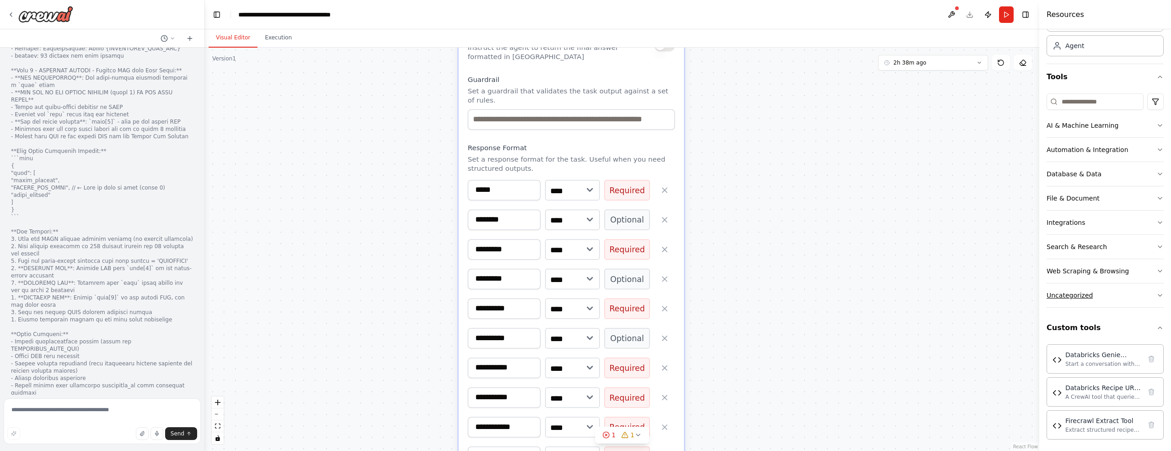
click at [1157, 295] on icon "button" at bounding box center [1160, 294] width 7 height 7
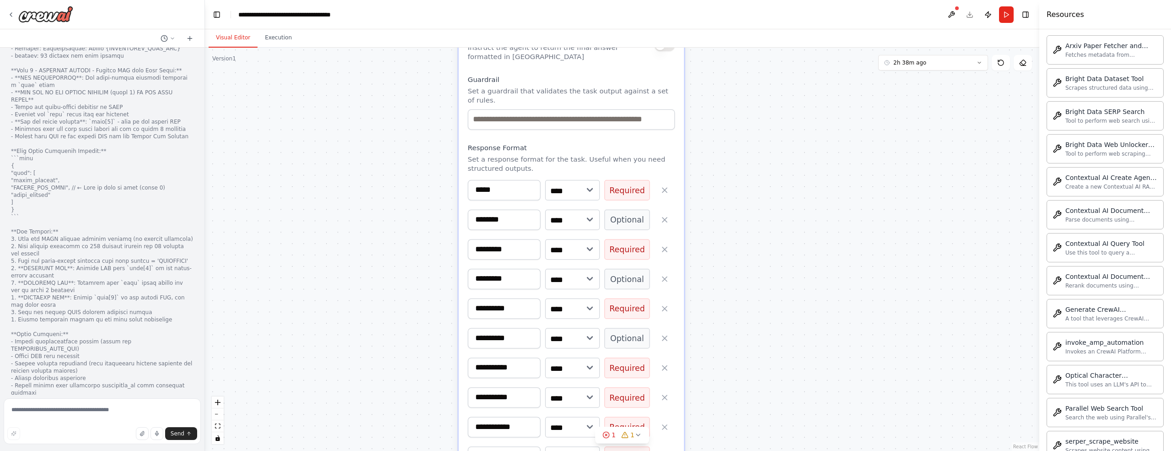
scroll to position [130, 0]
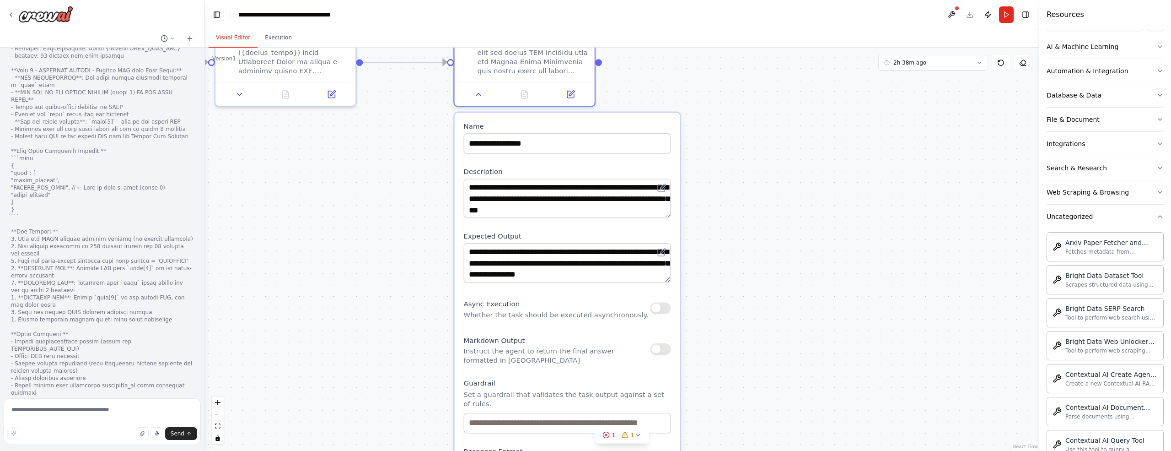
drag, startPoint x: 817, startPoint y: 147, endPoint x: 813, endPoint y: 451, distance: 303.4
click at [813, 450] on div ".deletable-edge-delete-btn { width: 20px; height: 20px; border: 0px solid #ffff…" at bounding box center [622, 249] width 835 height 403
click at [478, 93] on icon at bounding box center [478, 91] width 9 height 9
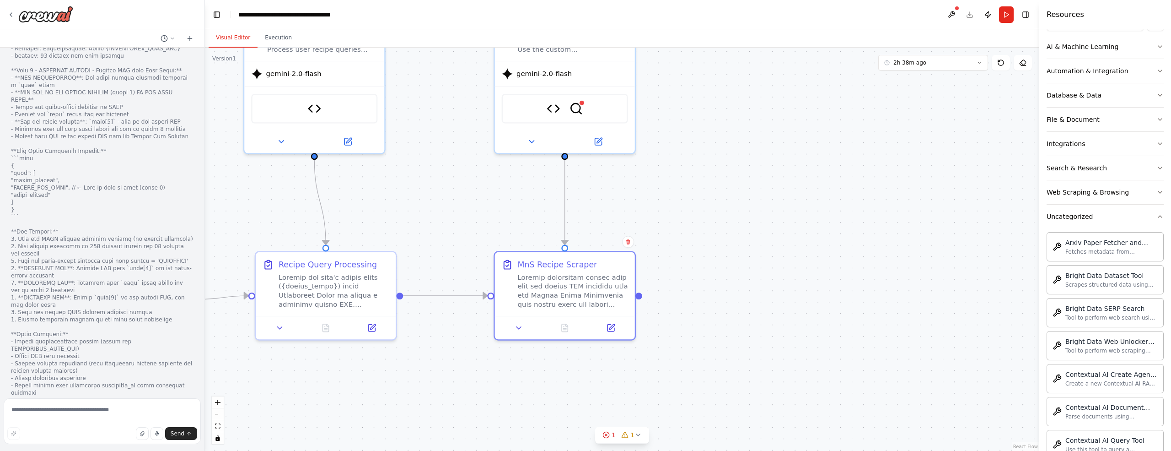
drag, startPoint x: 756, startPoint y: 142, endPoint x: 926, endPoint y: 429, distance: 333.1
click at [926, 429] on div ".deletable-edge-delete-btn { width: 20px; height: 20px; border: 0px solid #ffff…" at bounding box center [622, 249] width 835 height 403
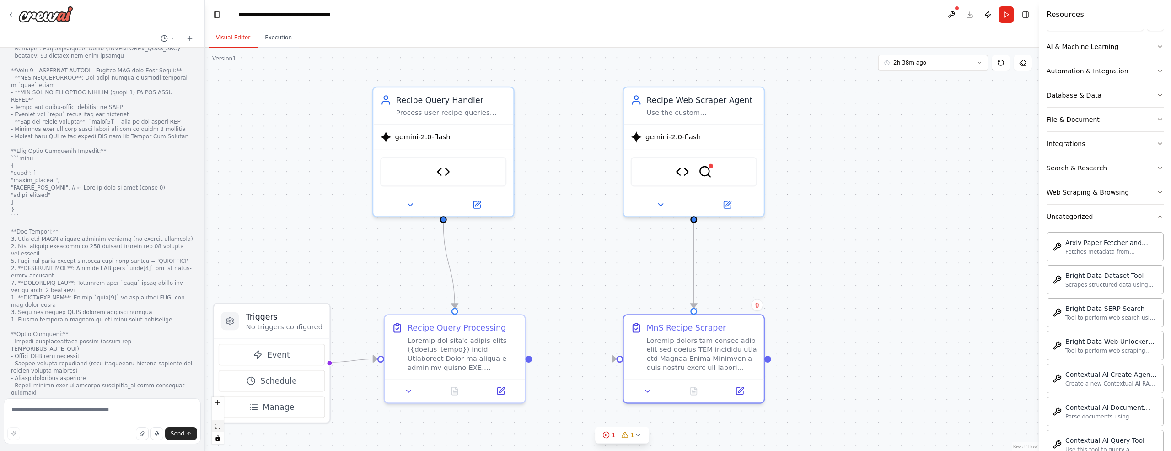
click at [219, 428] on icon "fit view" at bounding box center [217, 425] width 5 height 5
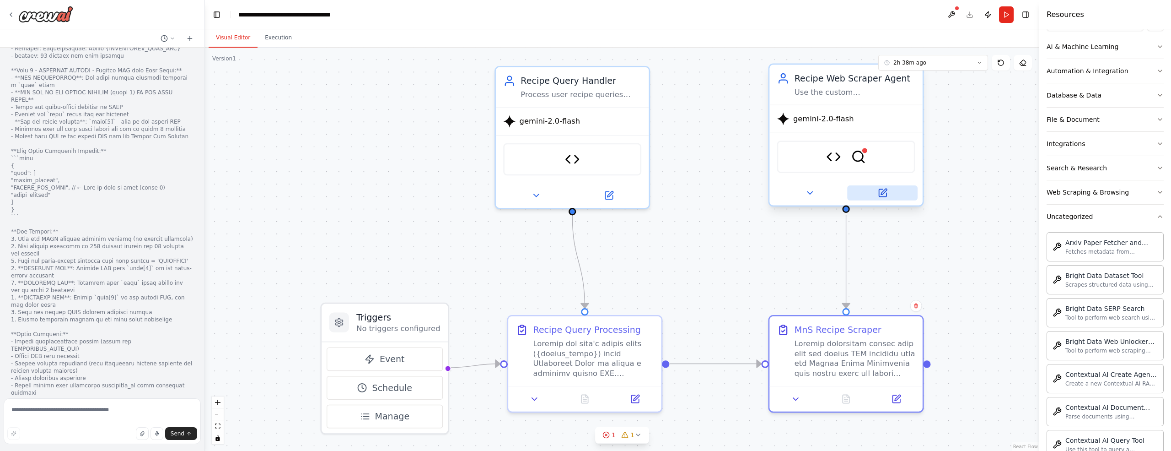
click at [884, 193] on icon at bounding box center [882, 192] width 7 height 7
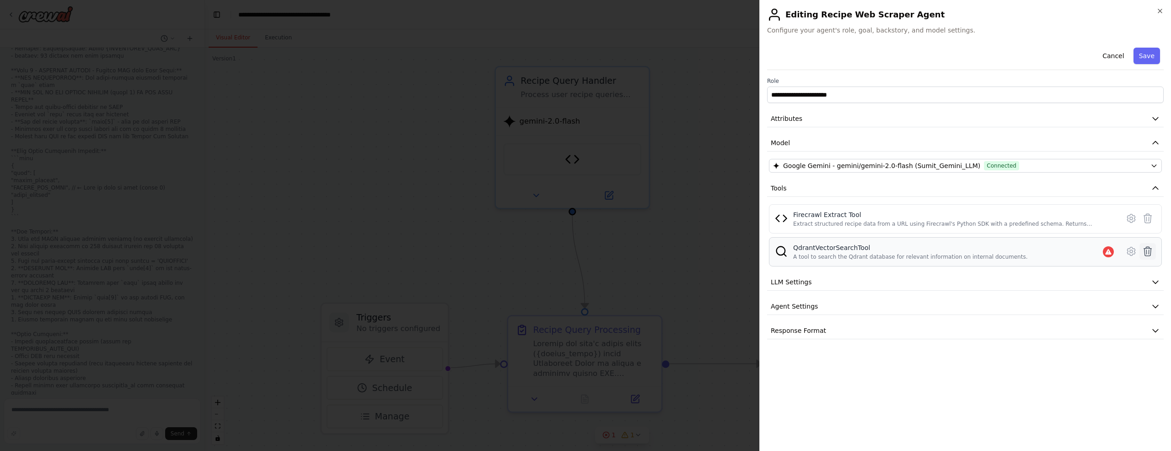
click at [1147, 250] on icon at bounding box center [1148, 251] width 8 height 9
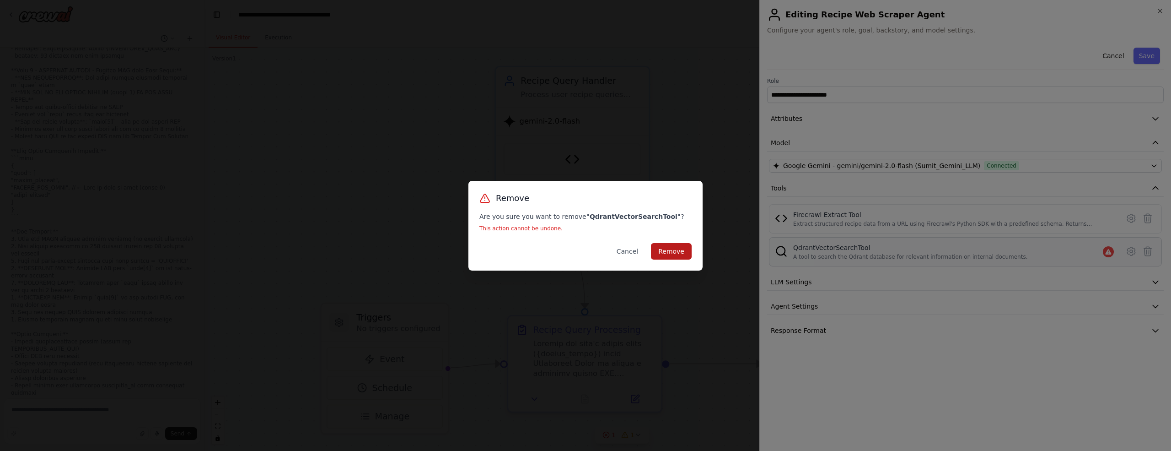
click at [668, 252] on button "Remove" at bounding box center [671, 251] width 41 height 16
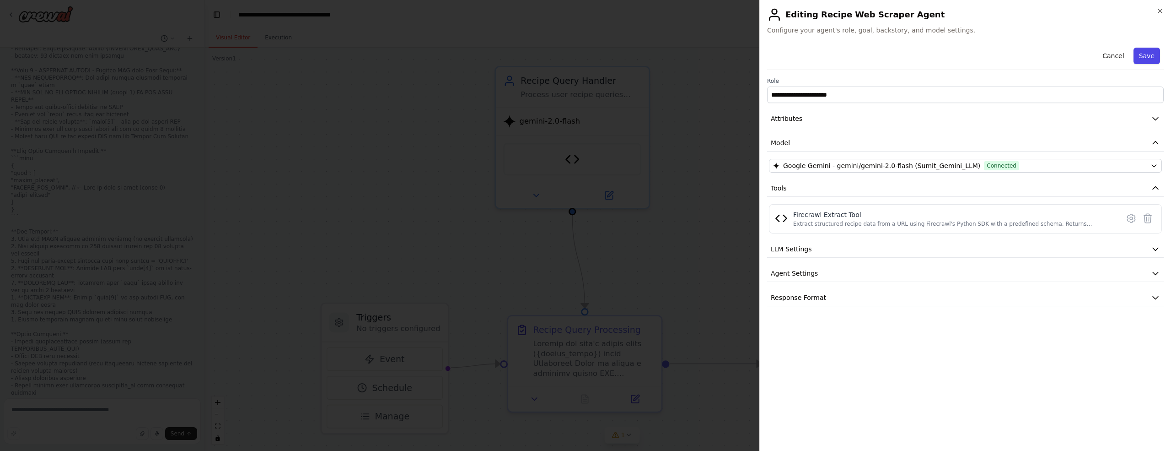
click at [1155, 57] on button "Save" at bounding box center [1147, 56] width 27 height 16
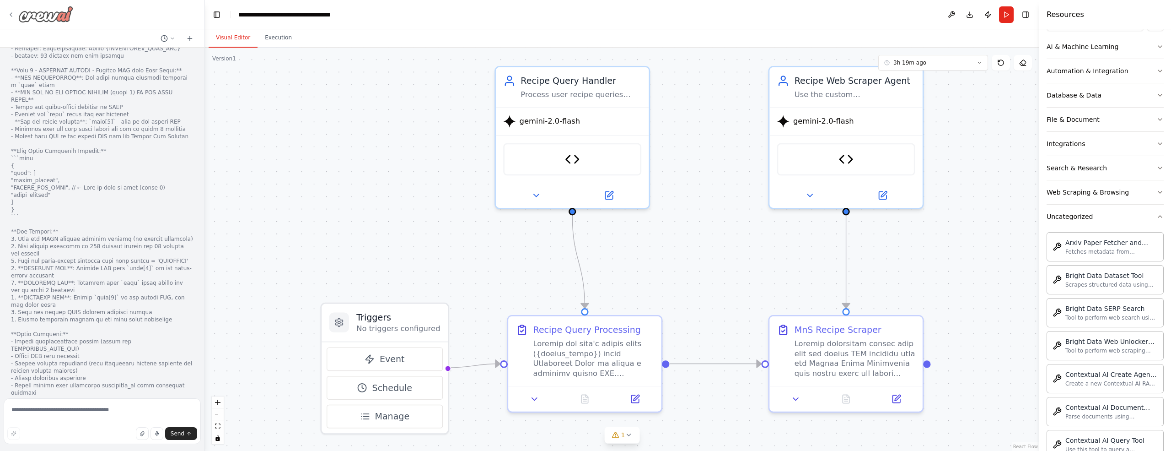
click at [10, 14] on icon at bounding box center [11, 15] width 2 height 4
